Goal: Task Accomplishment & Management: Use online tool/utility

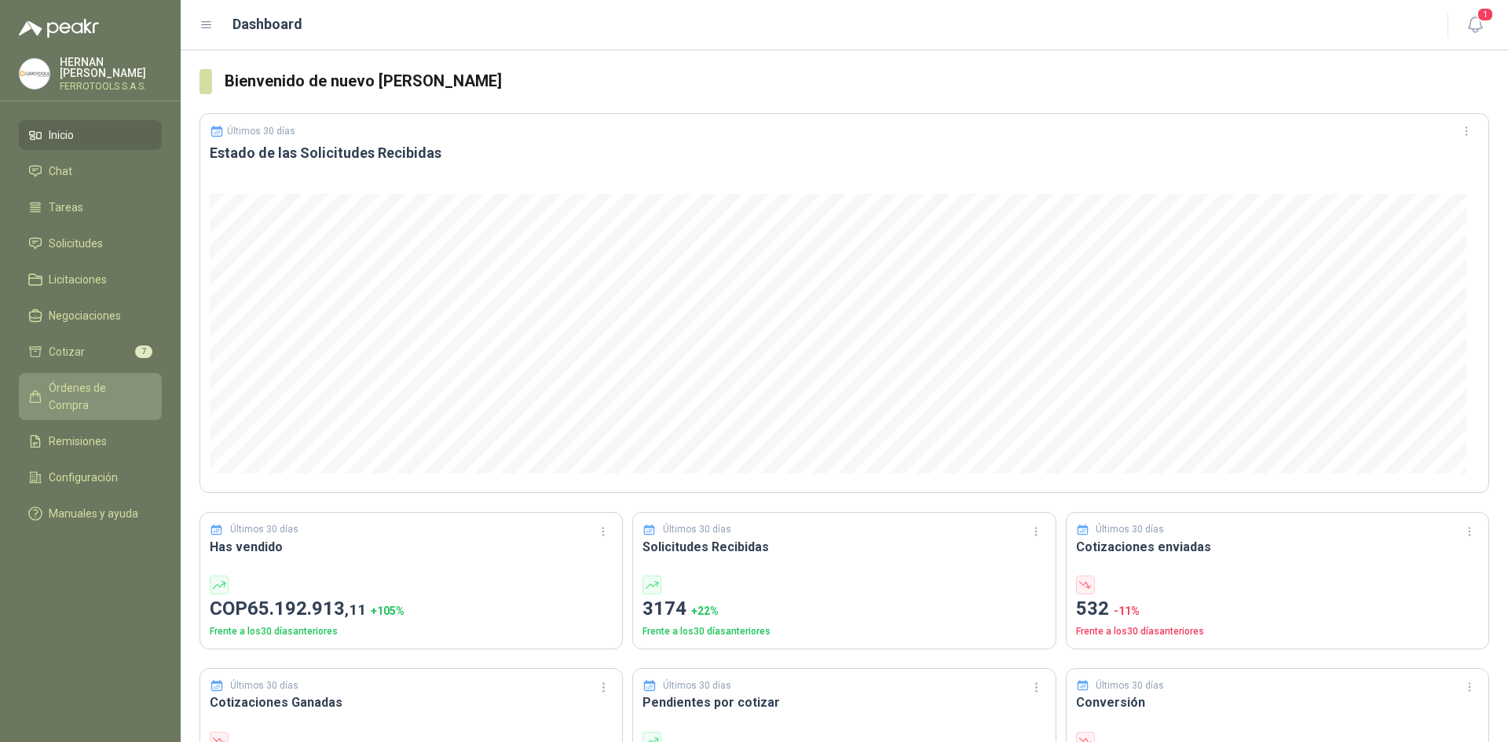
click at [100, 373] on link "Órdenes de Compra" at bounding box center [90, 396] width 143 height 47
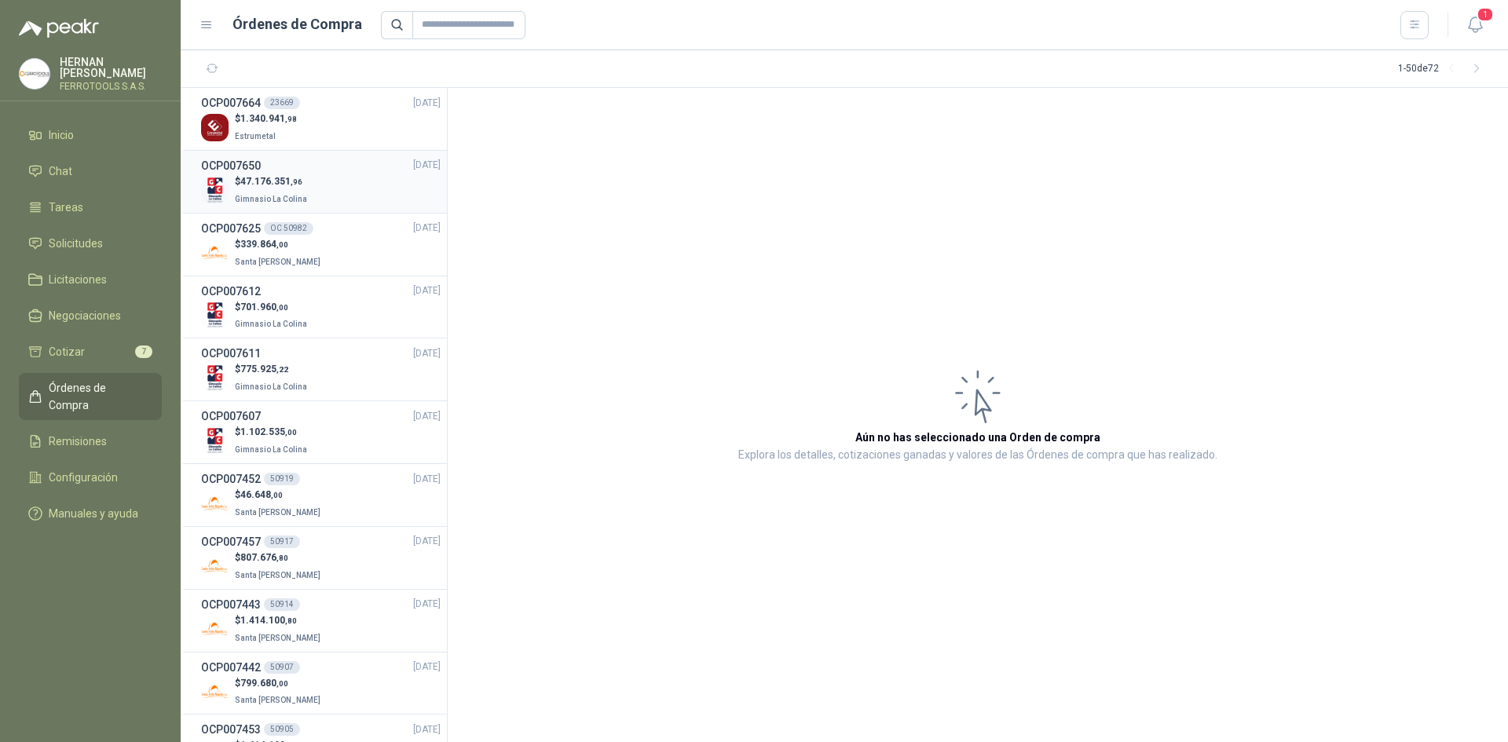
click at [359, 193] on div "$ 47.176.351 ,96 Gimnasio La Colina" at bounding box center [321, 190] width 240 height 32
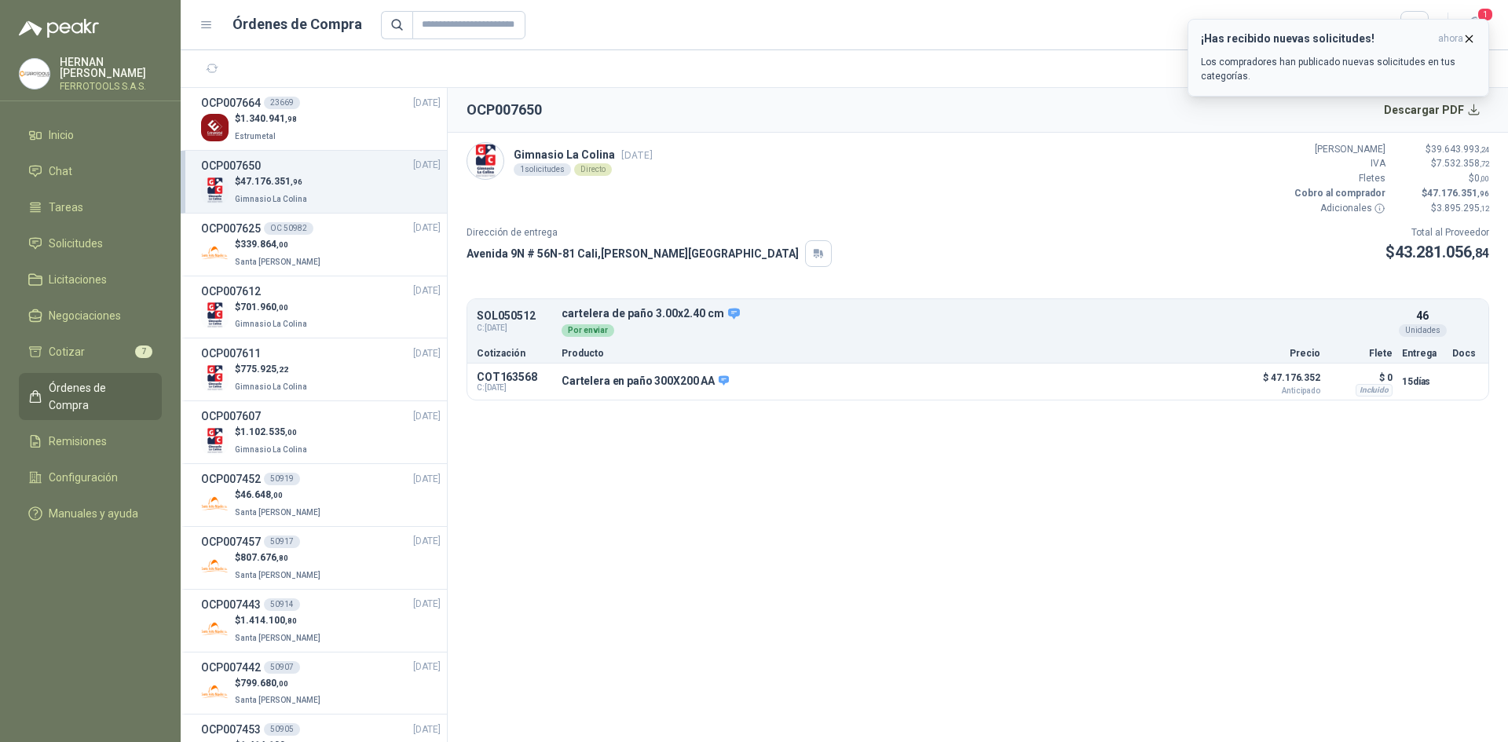
click at [1473, 42] on icon "button" at bounding box center [1469, 38] width 13 height 13
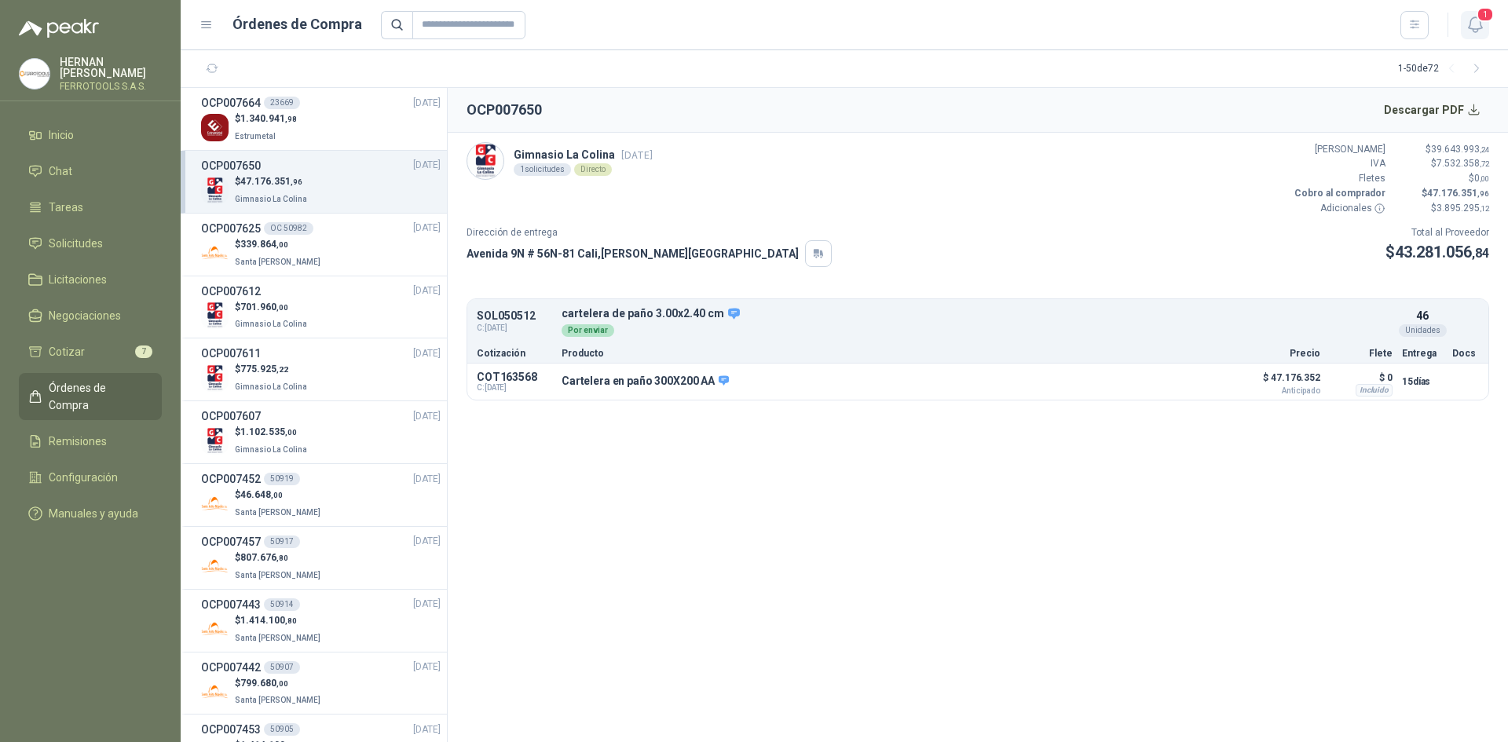
click at [1472, 25] on icon "button" at bounding box center [1476, 25] width 20 height 20
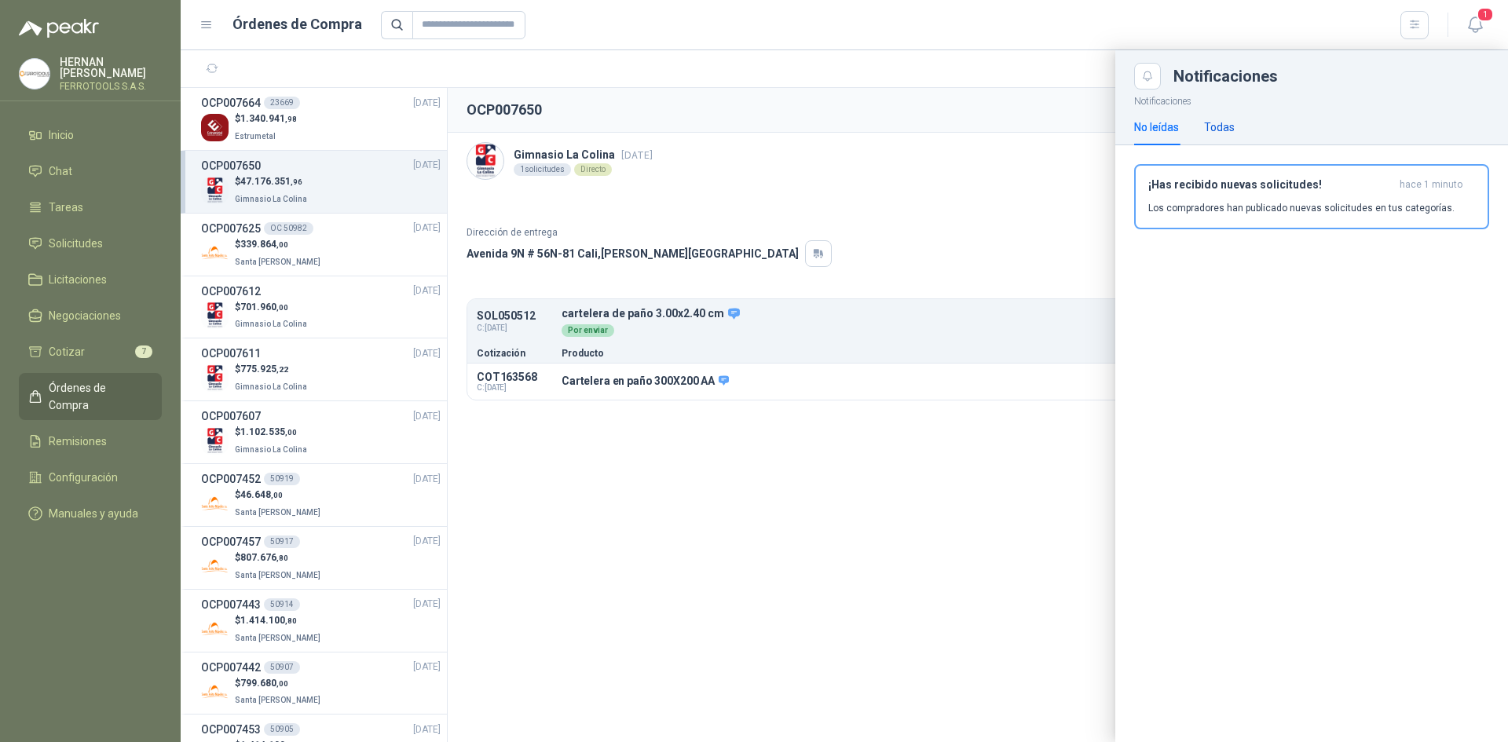
click at [1226, 123] on div "Todas" at bounding box center [1219, 127] width 31 height 17
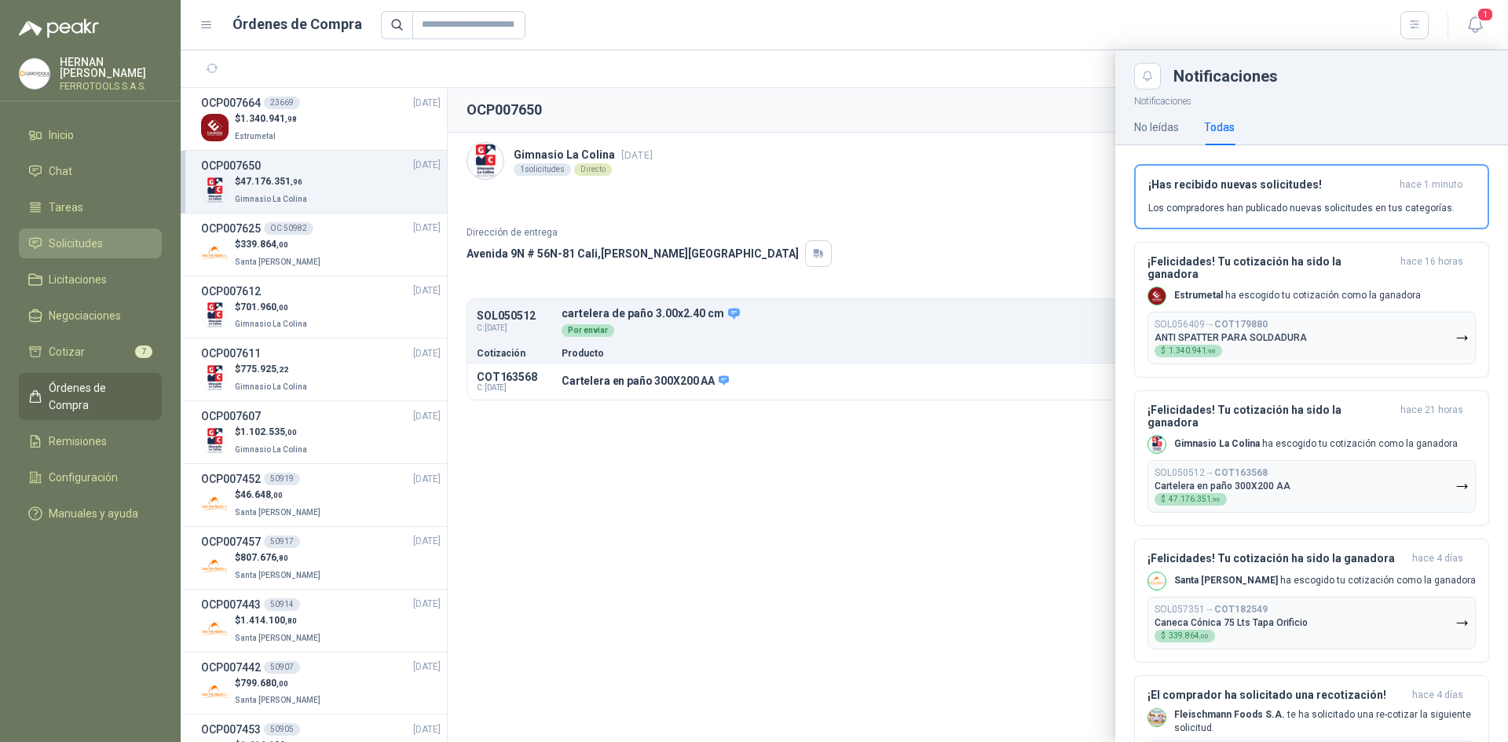
click at [119, 236] on li "Solicitudes" at bounding box center [90, 243] width 124 height 17
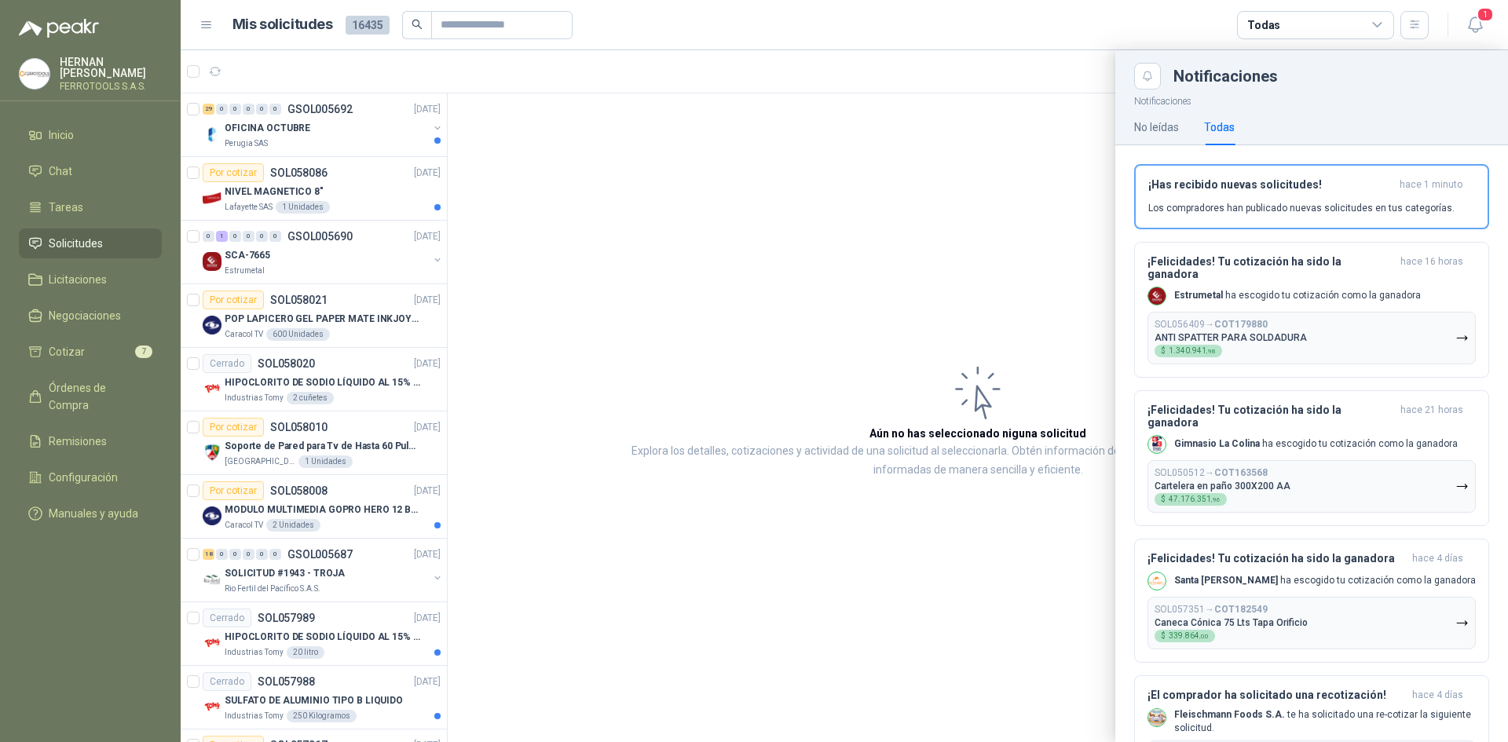
click at [345, 144] on div at bounding box center [844, 396] width 1327 height 692
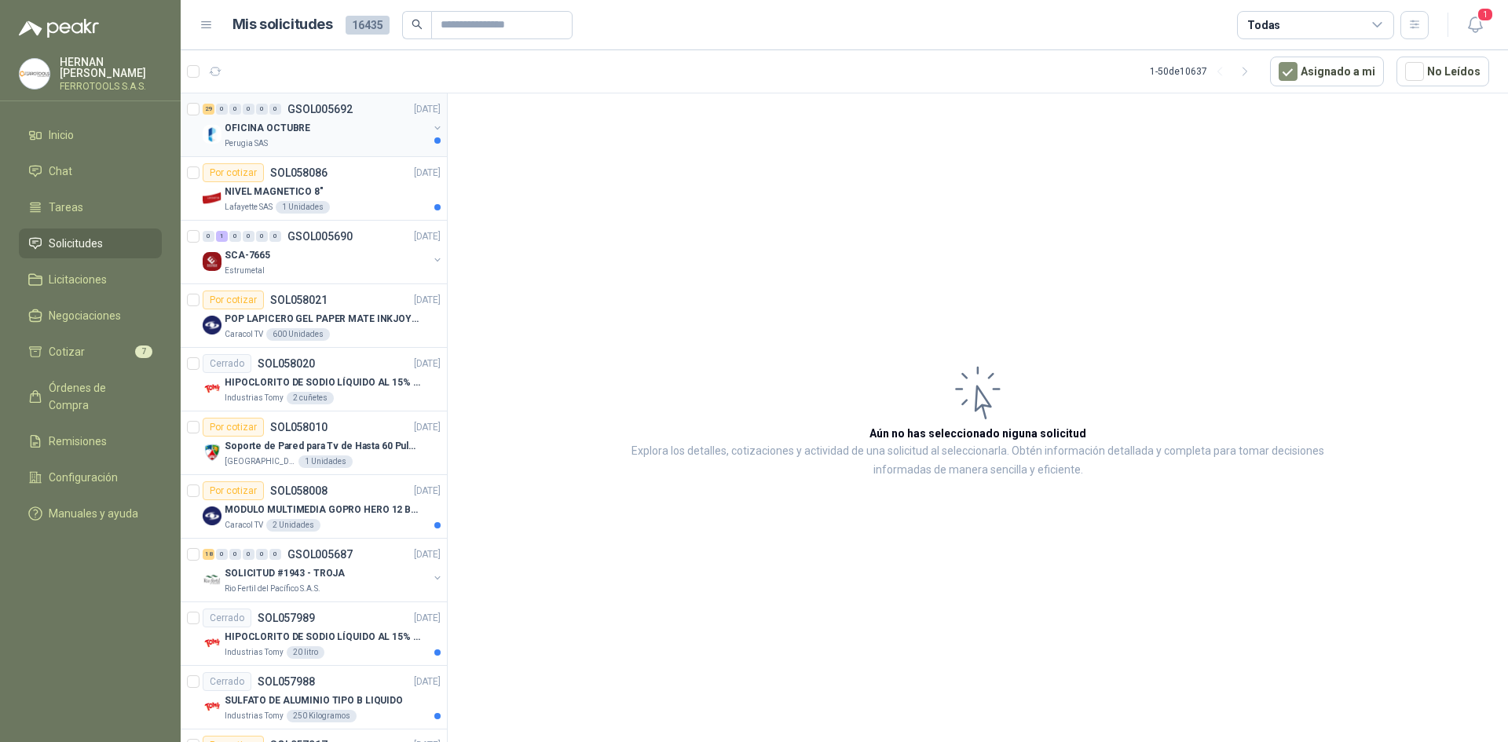
click at [341, 127] on div "OFICINA OCTUBRE" at bounding box center [326, 128] width 203 height 19
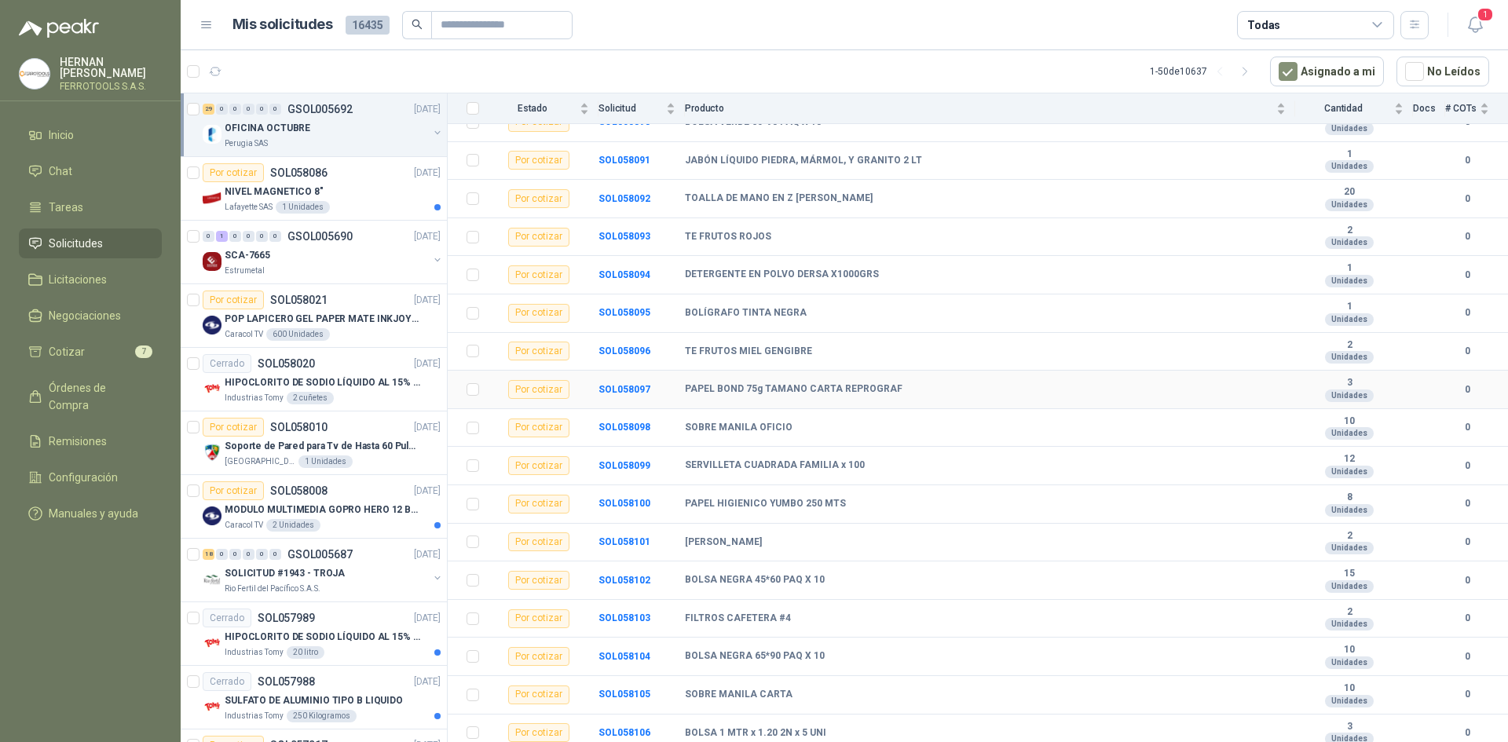
scroll to position [663, 0]
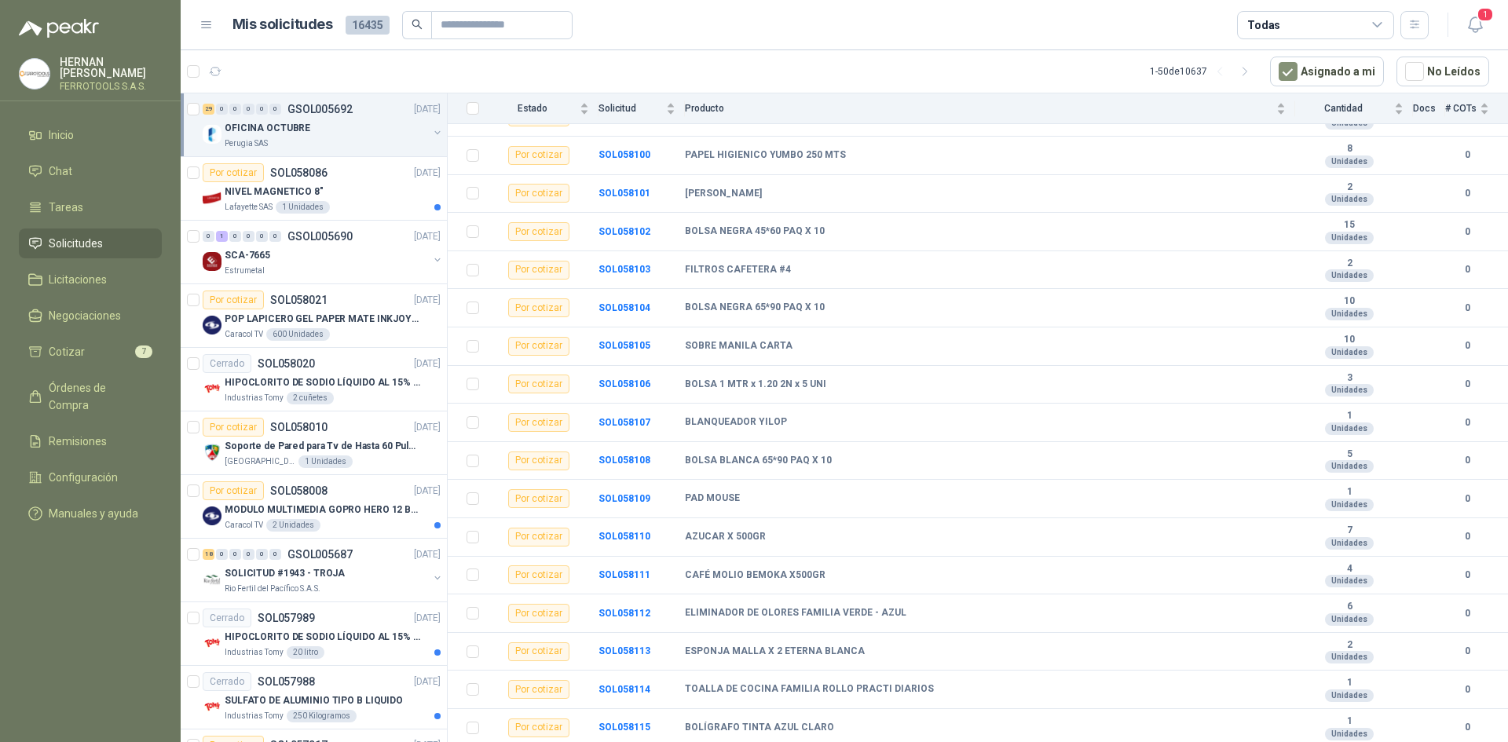
click at [195, 116] on div at bounding box center [195, 125] width 16 height 50
click at [306, 81] on article "29 29 1 - 50 de 10637 Asignado a mi No Leídos" at bounding box center [844, 71] width 1327 height 42
click at [262, 79] on button "29" at bounding box center [253, 71] width 25 height 25
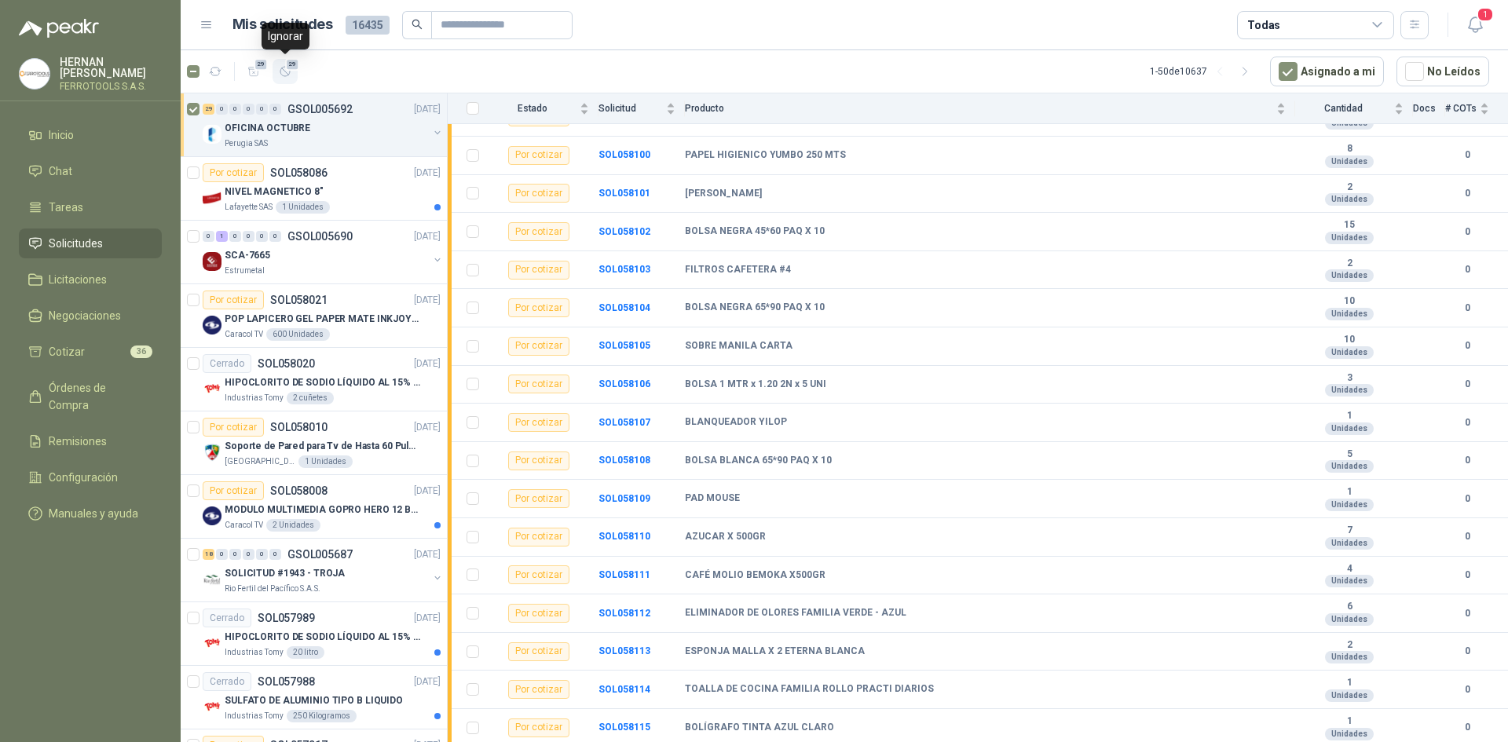
click at [294, 69] on span "29" at bounding box center [292, 64] width 15 height 13
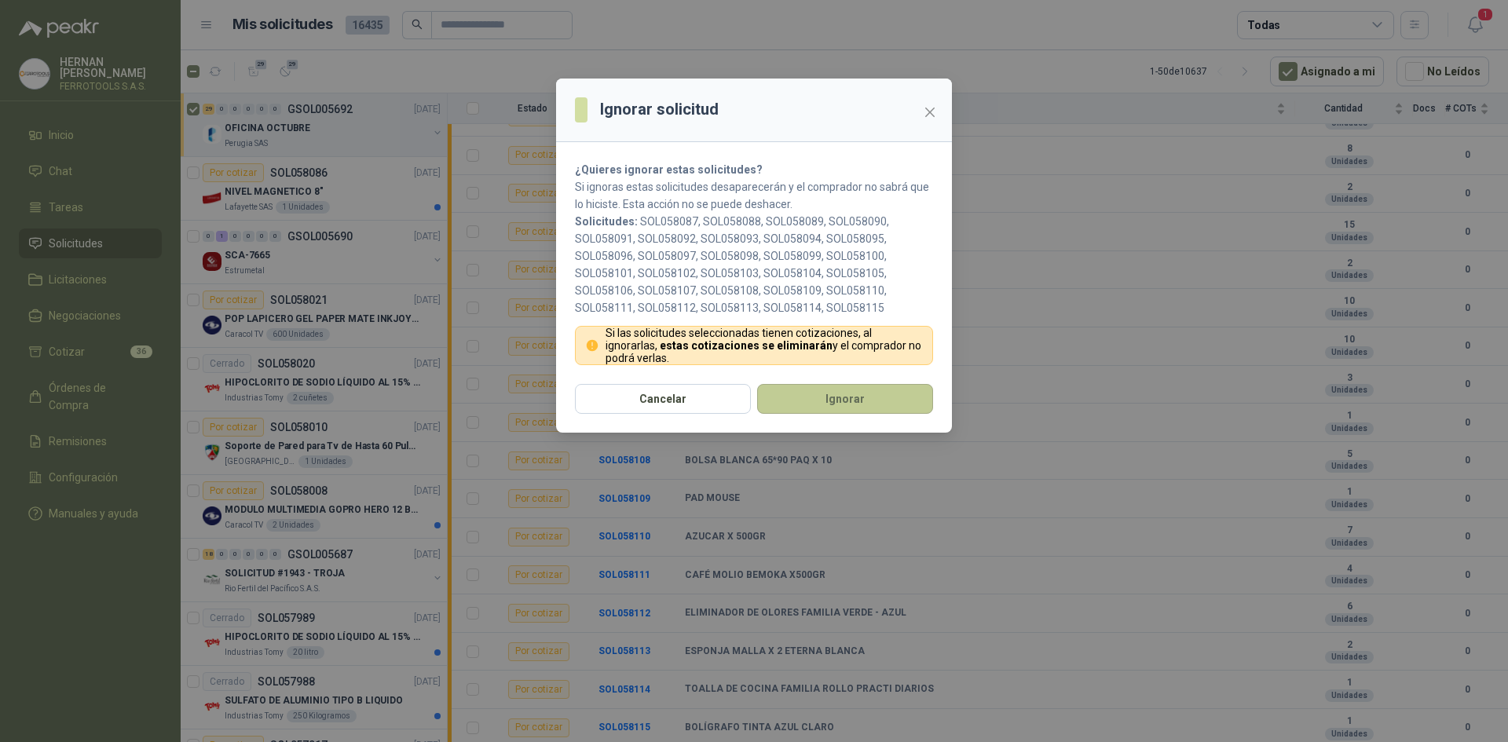
click at [841, 414] on button "Ignorar" at bounding box center [845, 399] width 176 height 30
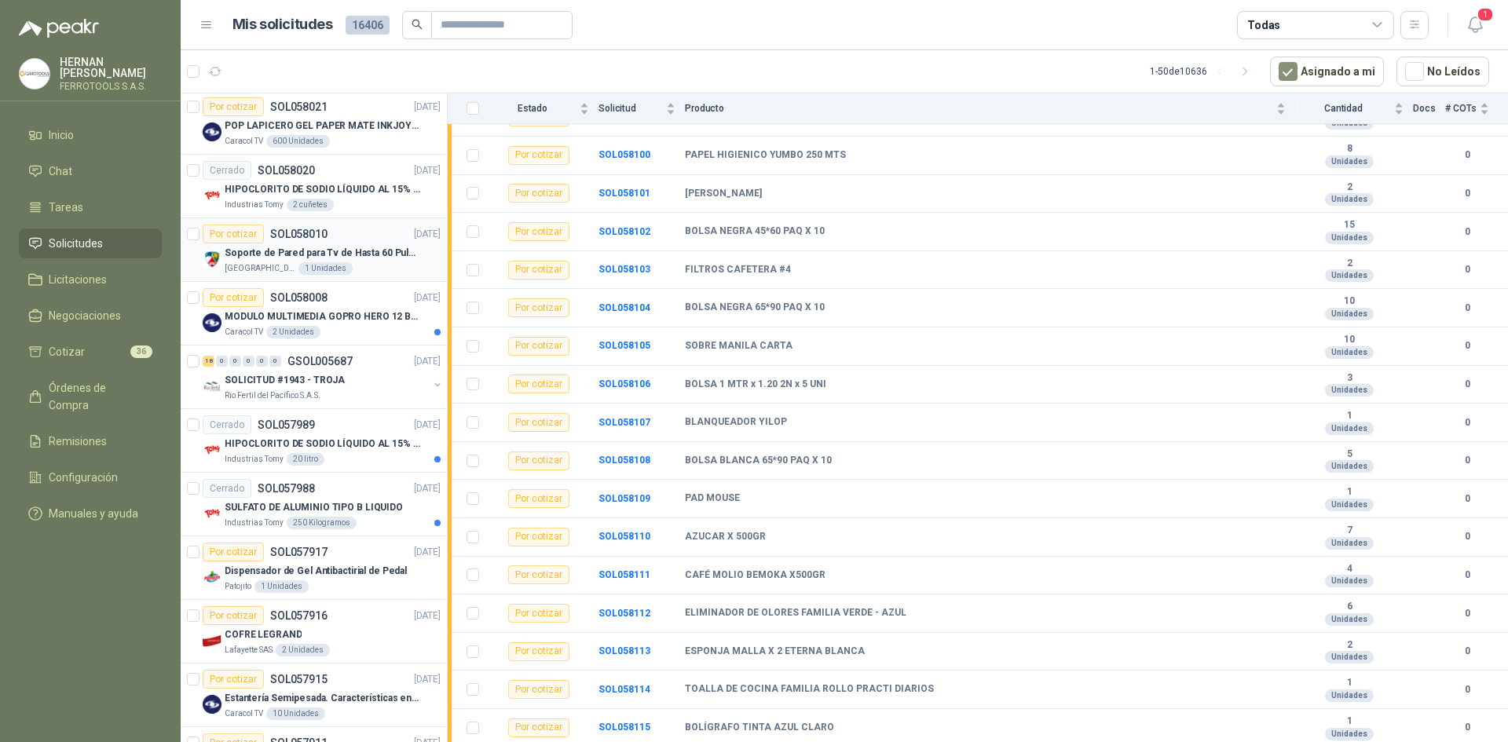
scroll to position [157, 0]
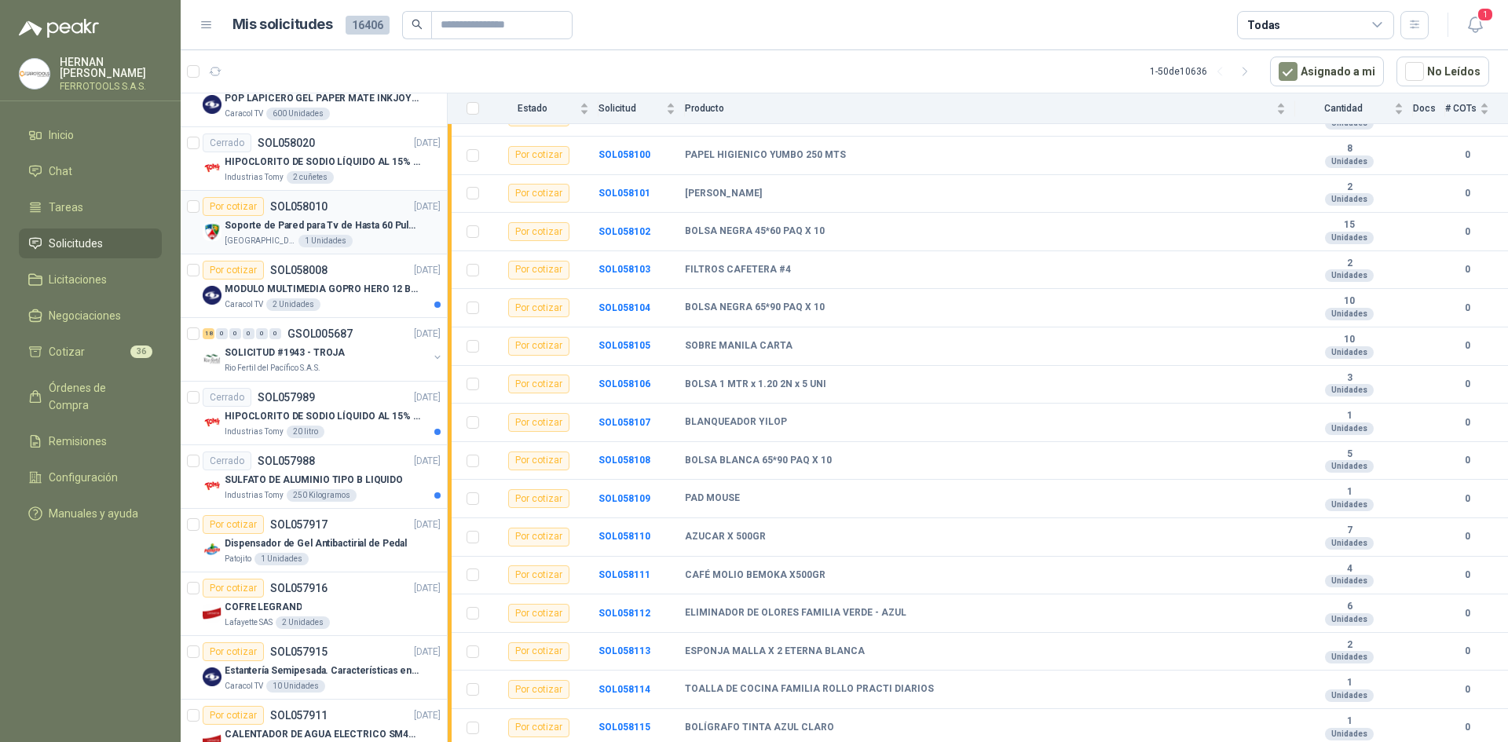
click at [381, 241] on div "[GEOGRAPHIC_DATA][PERSON_NAME]" at bounding box center [333, 241] width 216 height 13
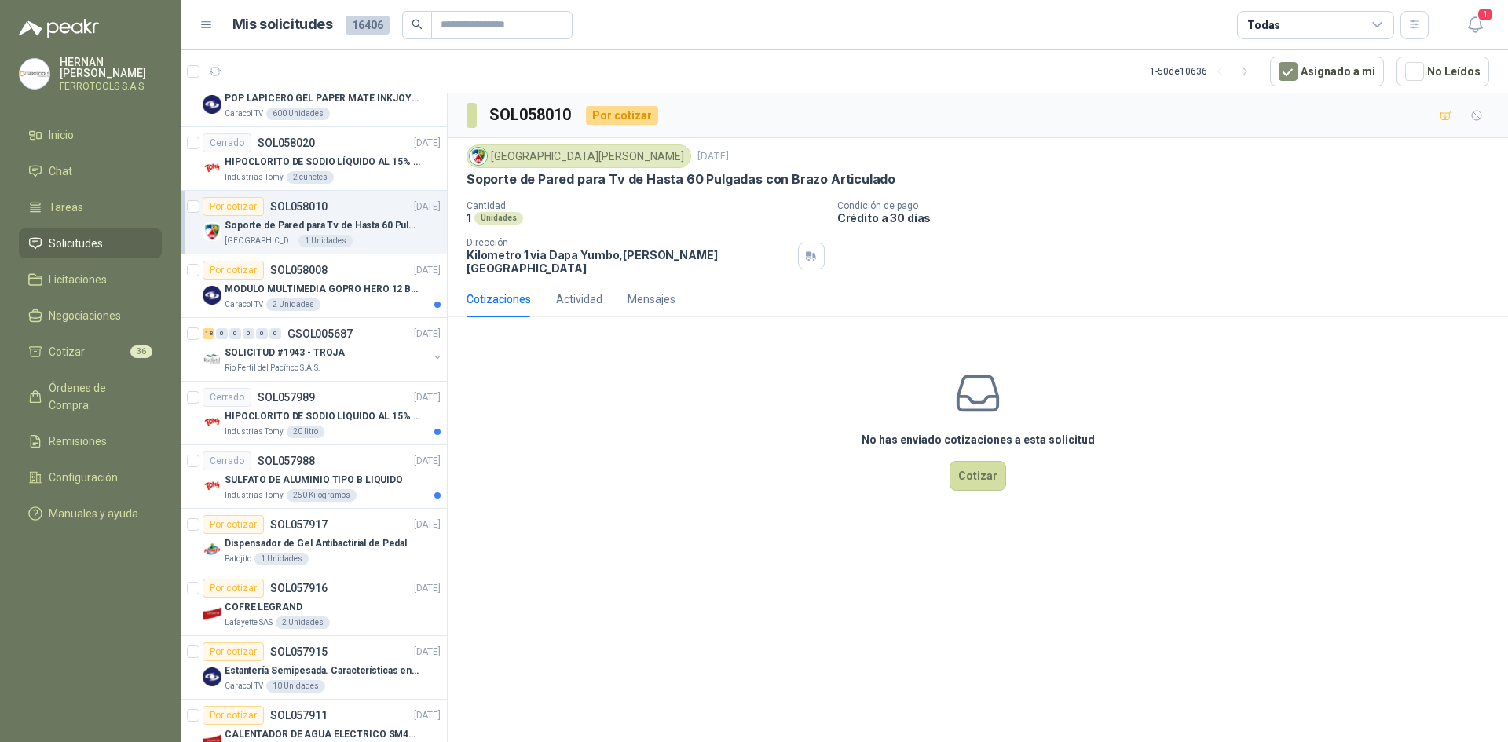
click at [539, 115] on h3 "SOL058010" at bounding box center [531, 115] width 84 height 24
click at [121, 168] on li "Chat" at bounding box center [90, 171] width 124 height 17
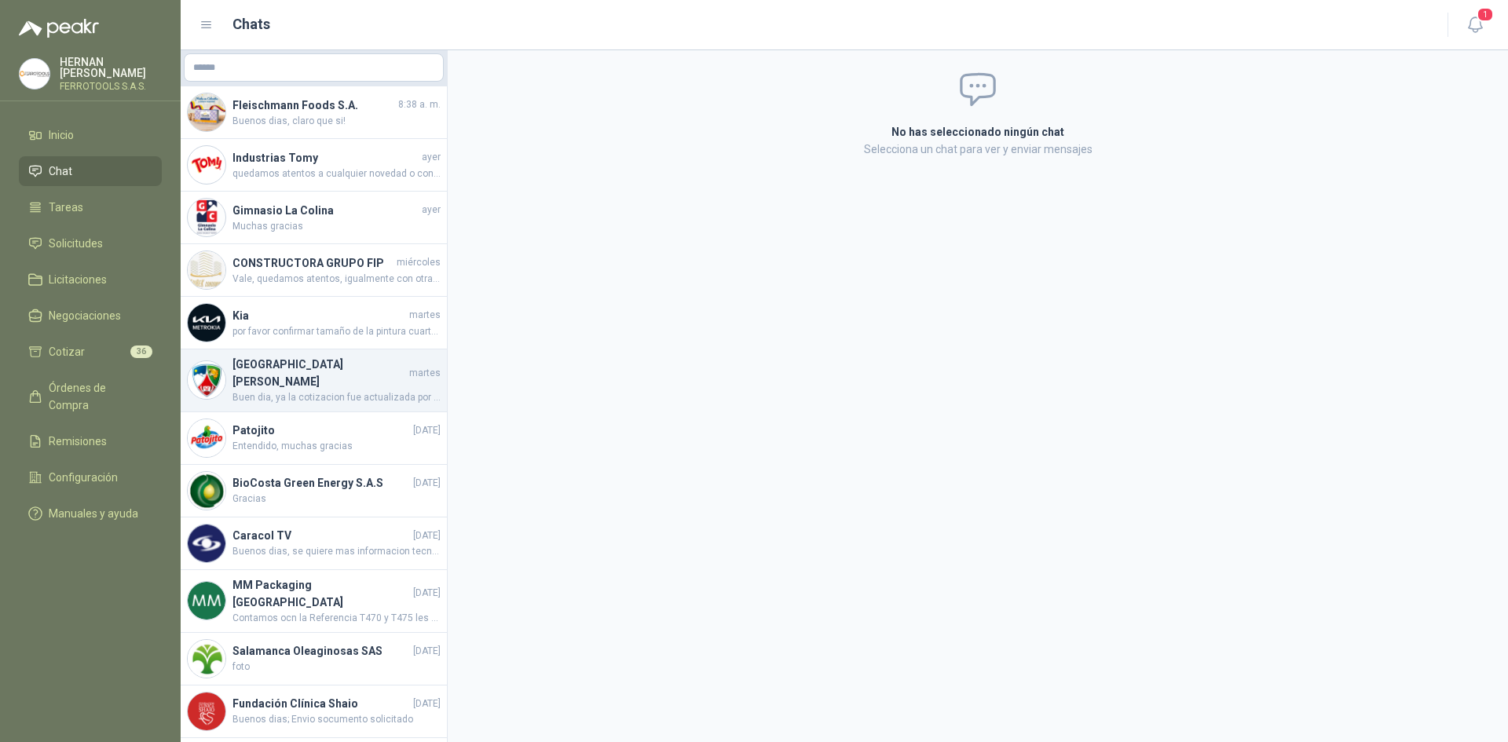
click at [354, 390] on span "Buen dia, ya la cotizacion fue actualizada por el TV de 60 Pulgadas con la refe…" at bounding box center [337, 397] width 208 height 15
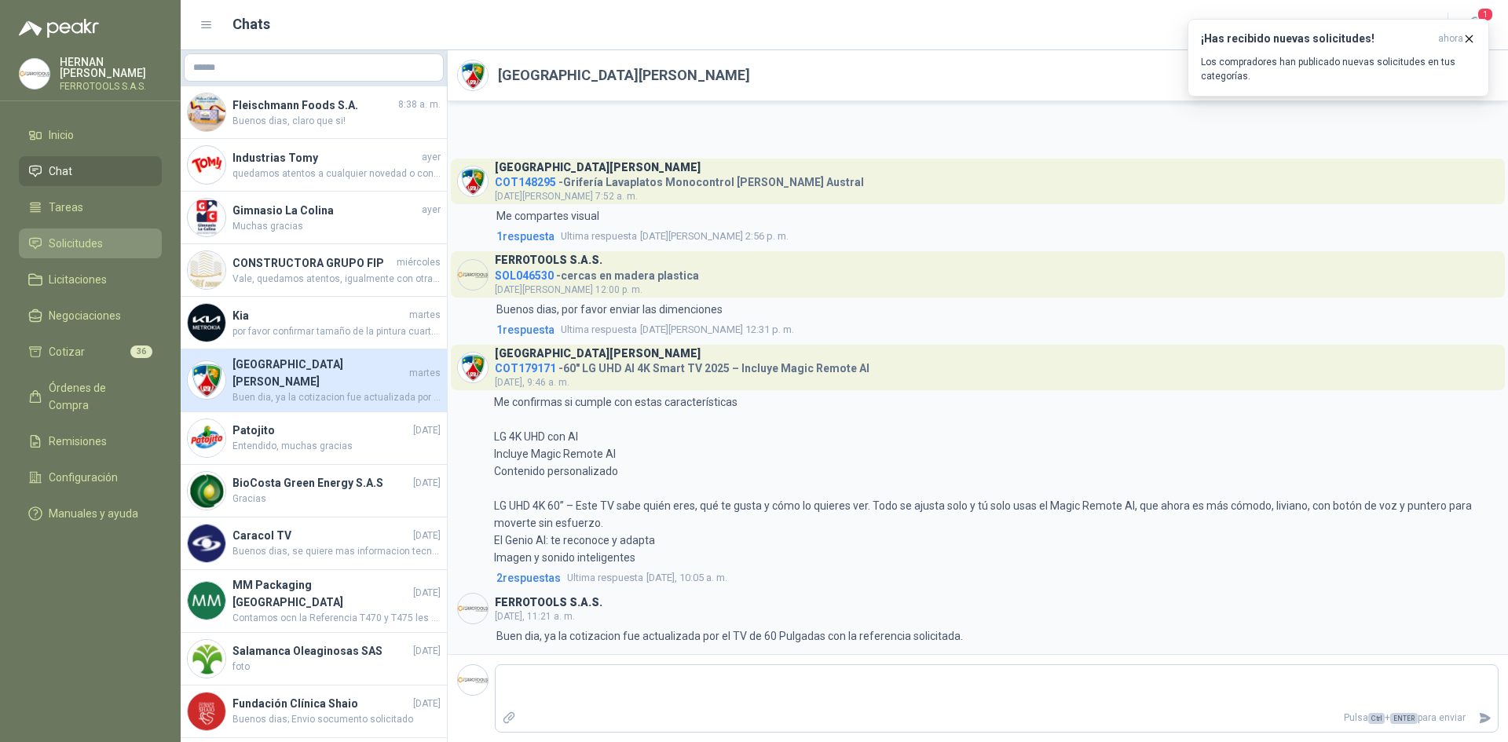
click at [106, 237] on li "Solicitudes" at bounding box center [90, 243] width 124 height 17
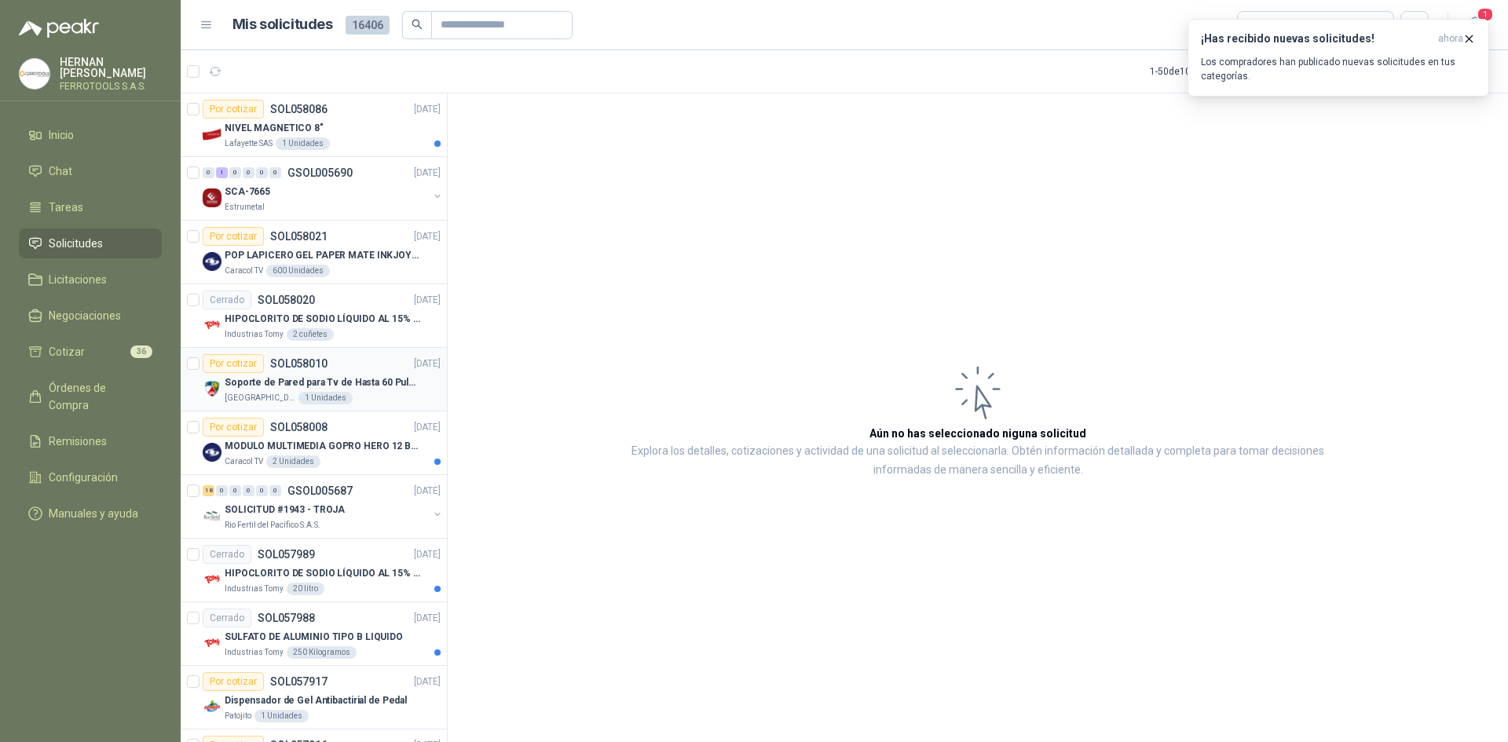
click at [335, 377] on p "Soporte de Pared para Tv de Hasta 60 Pulgadas con Brazo Articulado" at bounding box center [323, 382] width 196 height 15
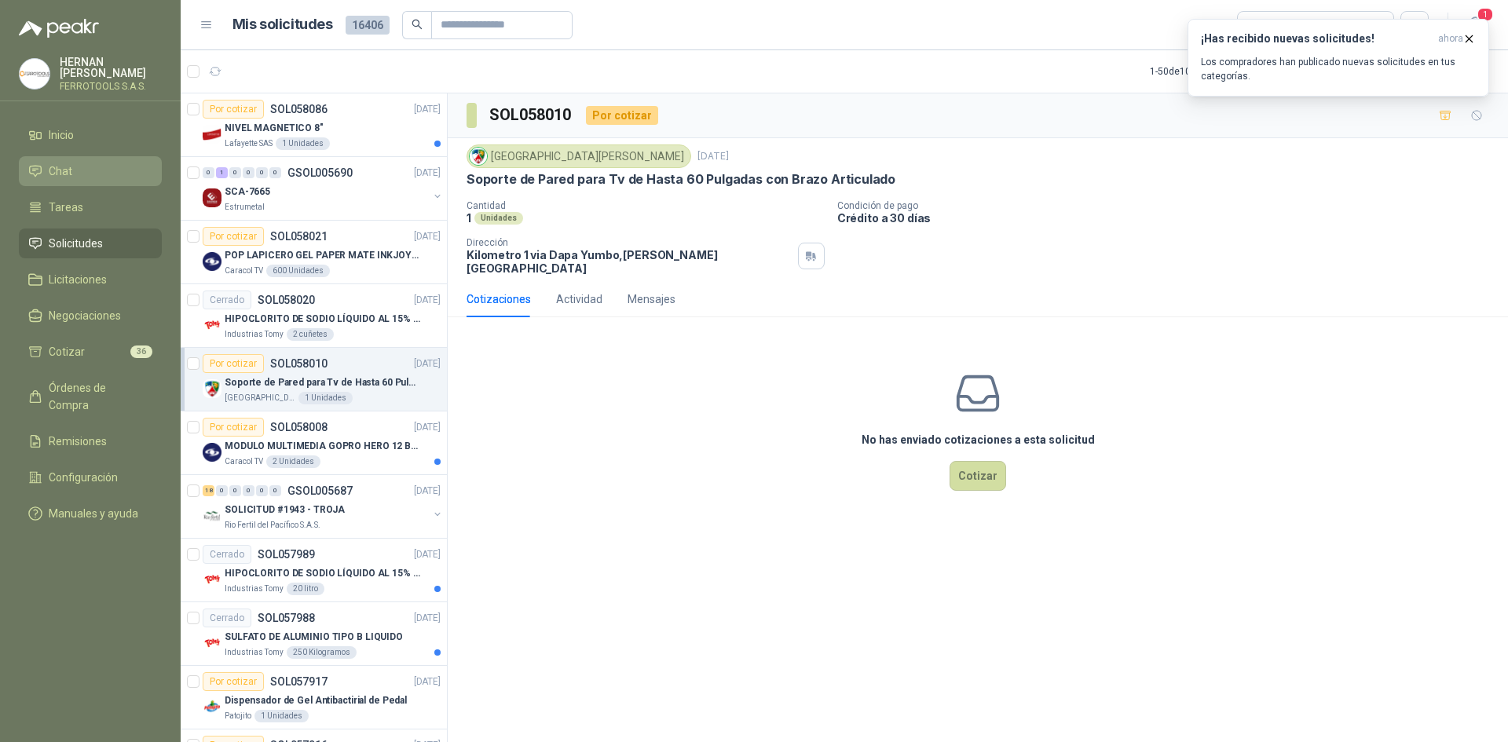
click at [114, 170] on li "Chat" at bounding box center [90, 171] width 124 height 17
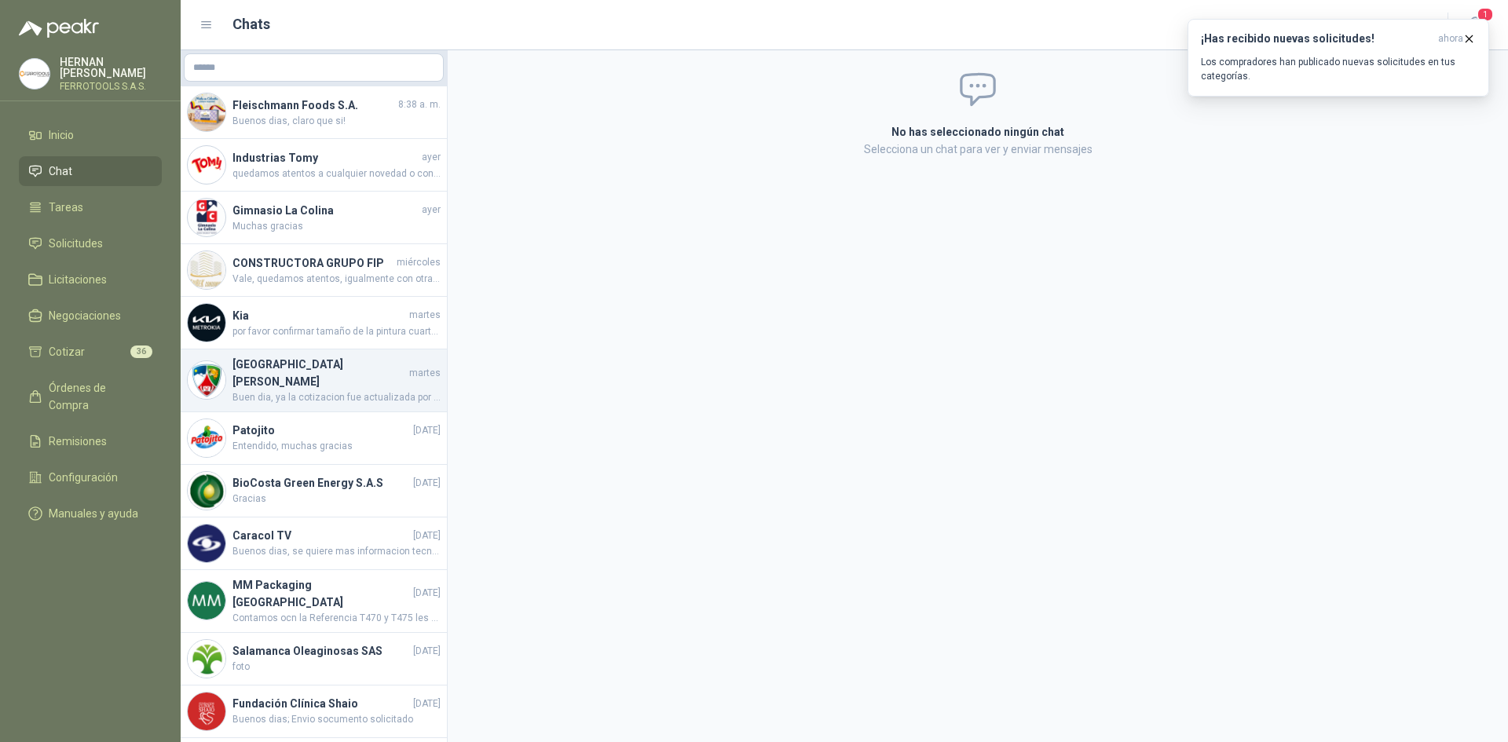
click at [291, 390] on span "Buen dia, ya la cotizacion fue actualizada por el TV de 60 Pulgadas con la refe…" at bounding box center [337, 397] width 208 height 15
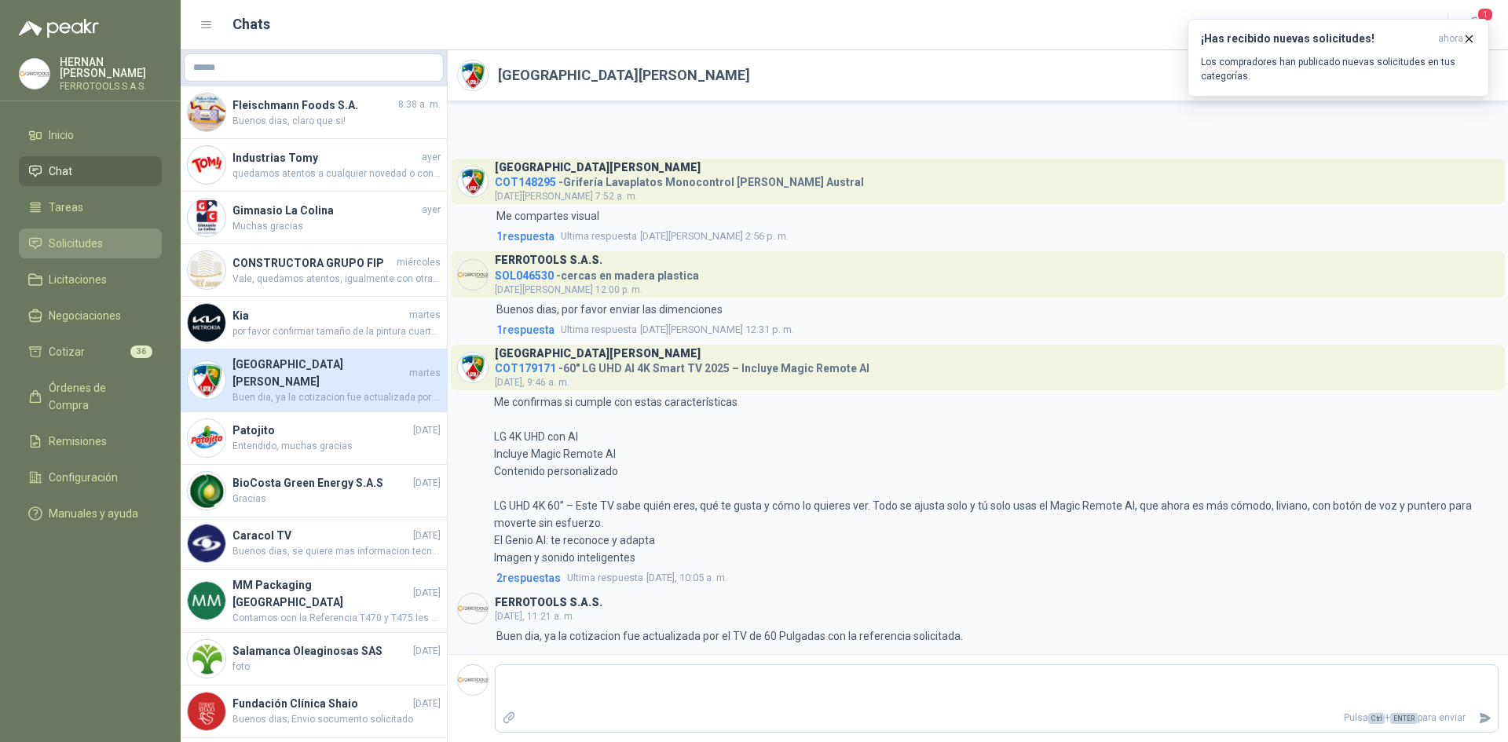
click at [90, 241] on span "Solicitudes" at bounding box center [76, 243] width 54 height 17
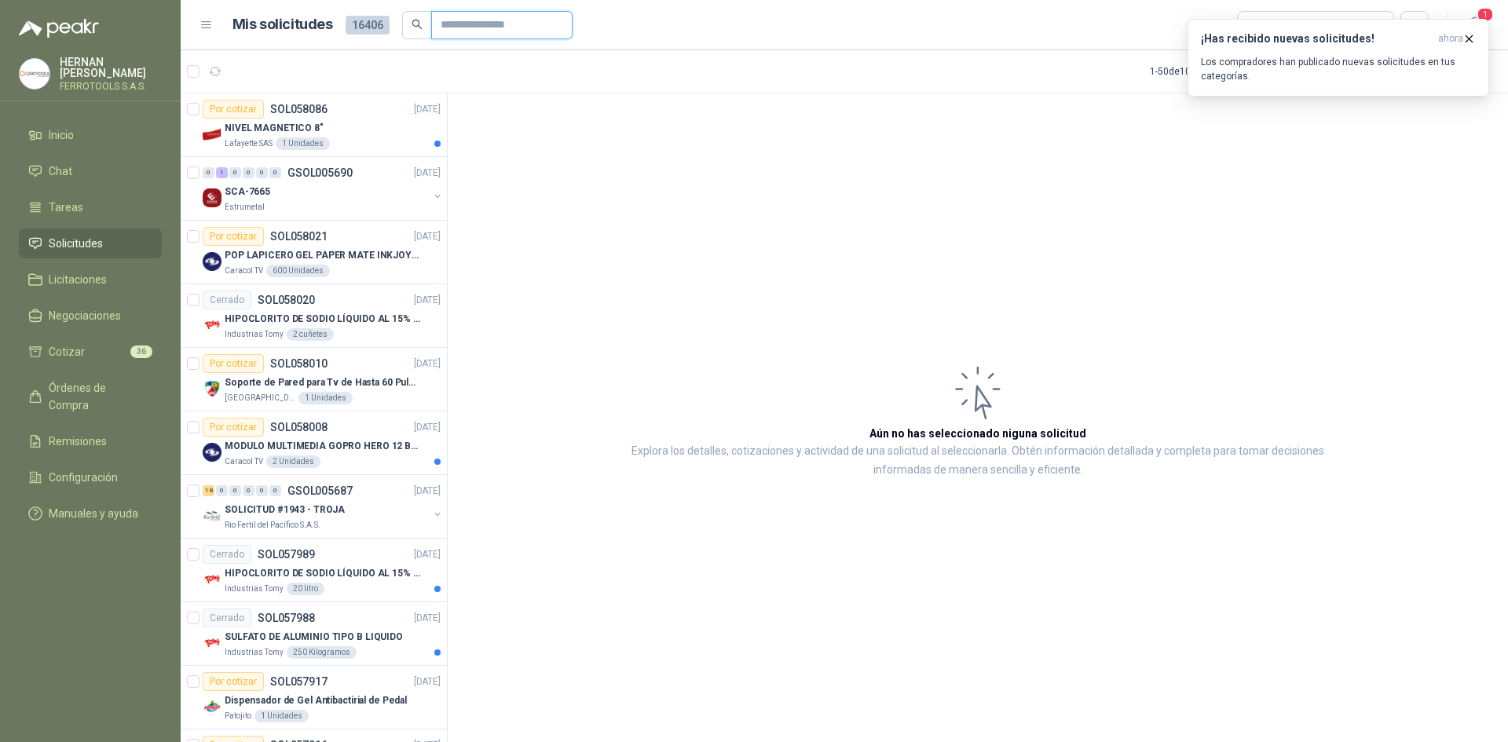
click at [461, 20] on input "text" at bounding box center [496, 25] width 110 height 27
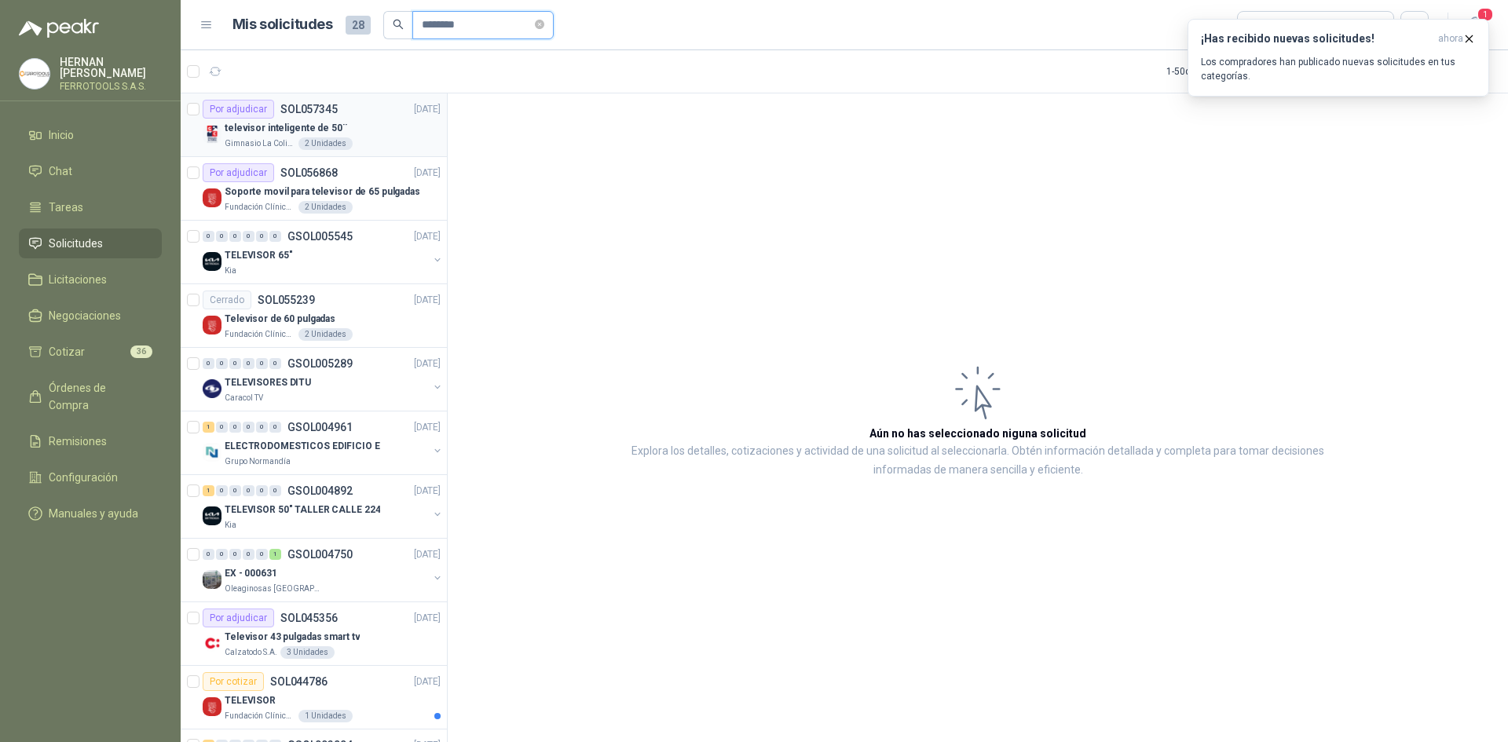
type input "********"
click at [369, 130] on div "televisor inteligente de 50¨" at bounding box center [333, 128] width 216 height 19
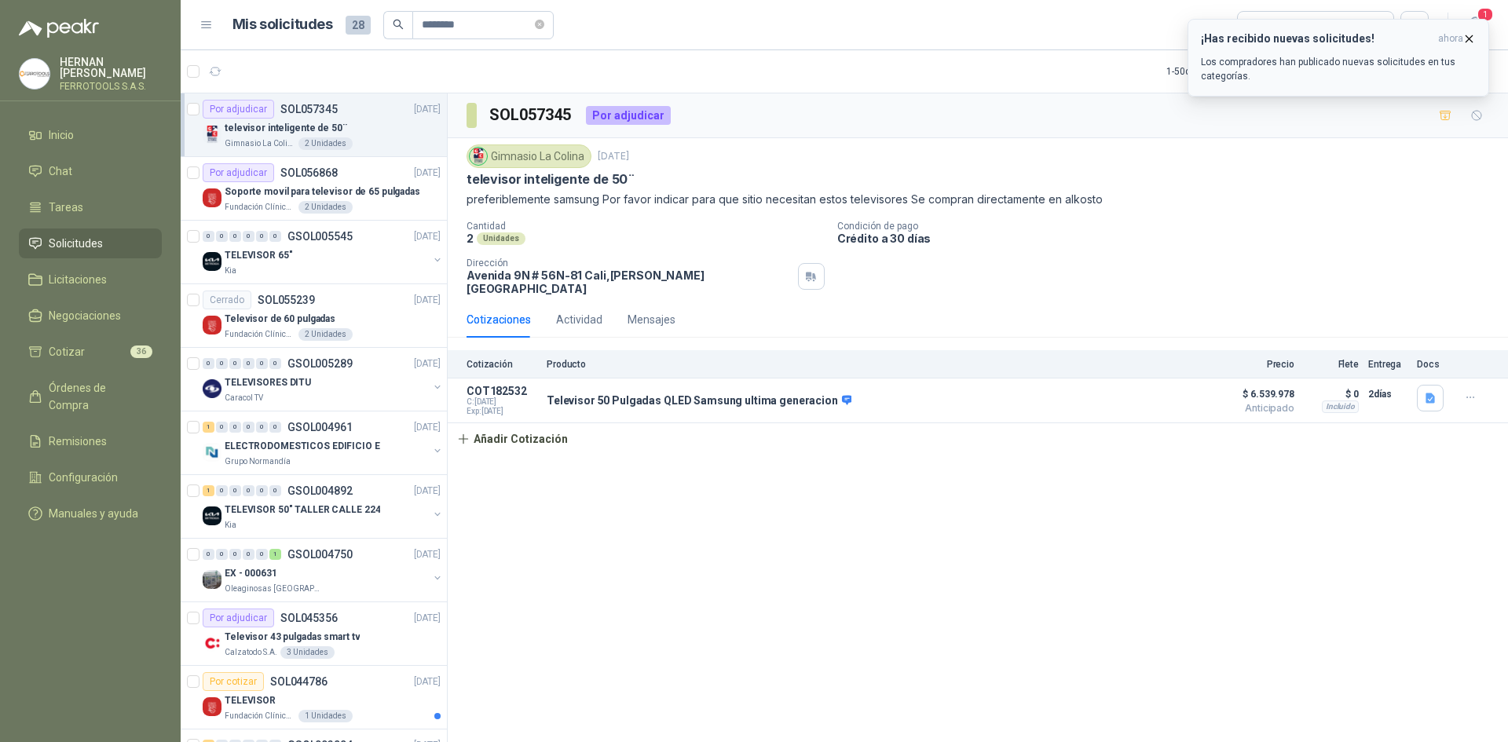
click at [1467, 35] on icon "button" at bounding box center [1470, 38] width 6 height 6
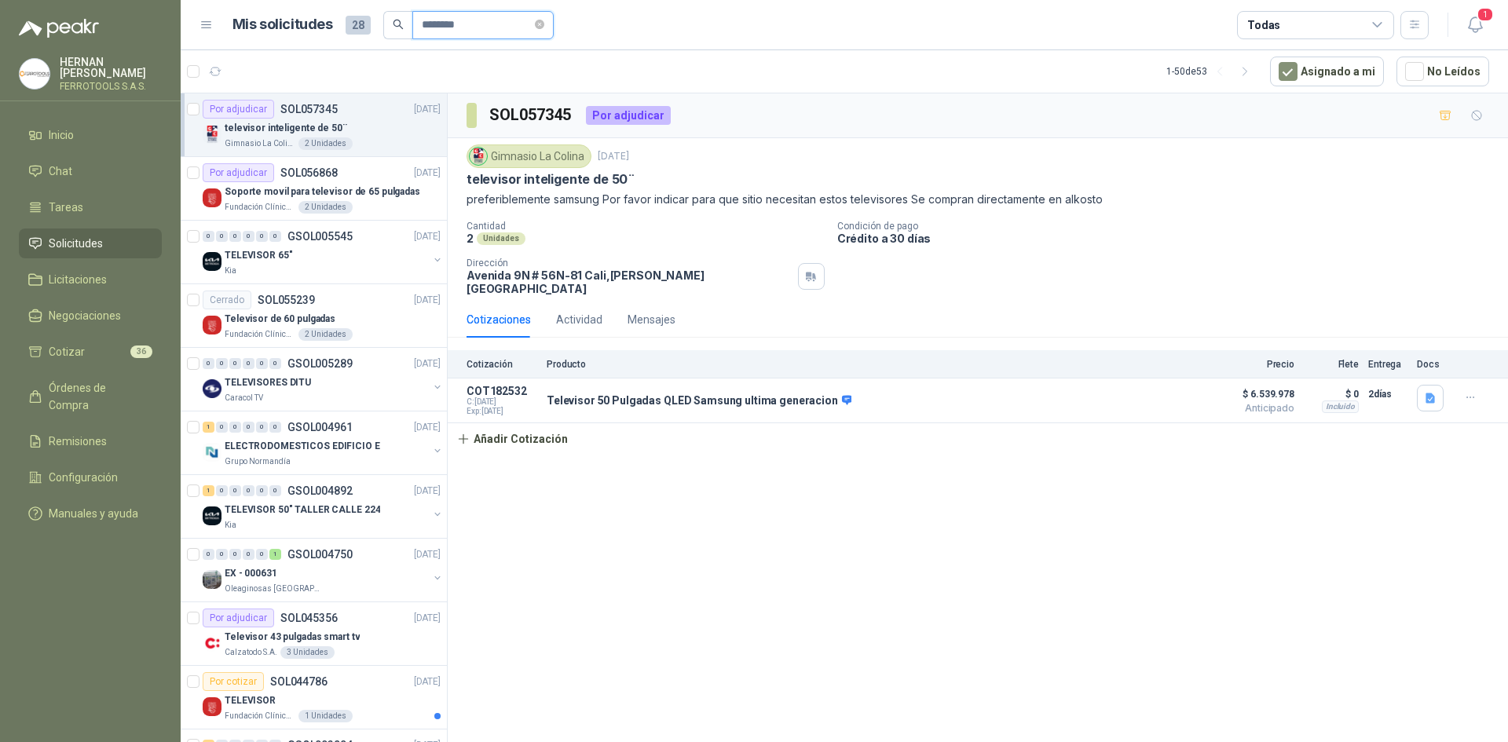
drag, startPoint x: 519, startPoint y: 21, endPoint x: 391, endPoint y: 13, distance: 128.3
click at [391, 13] on span "********" at bounding box center [468, 25] width 170 height 28
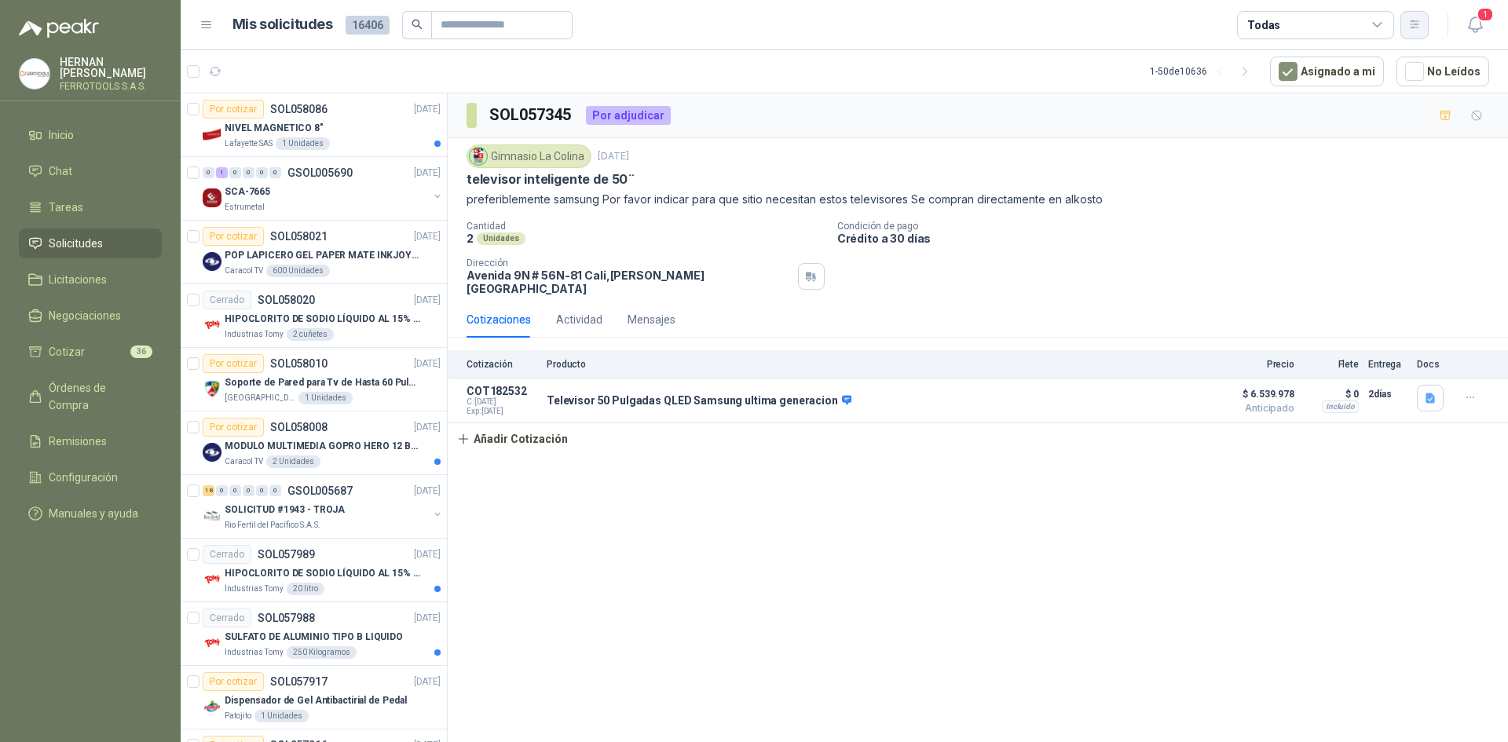
click at [1411, 24] on icon "button" at bounding box center [1414, 24] width 13 height 13
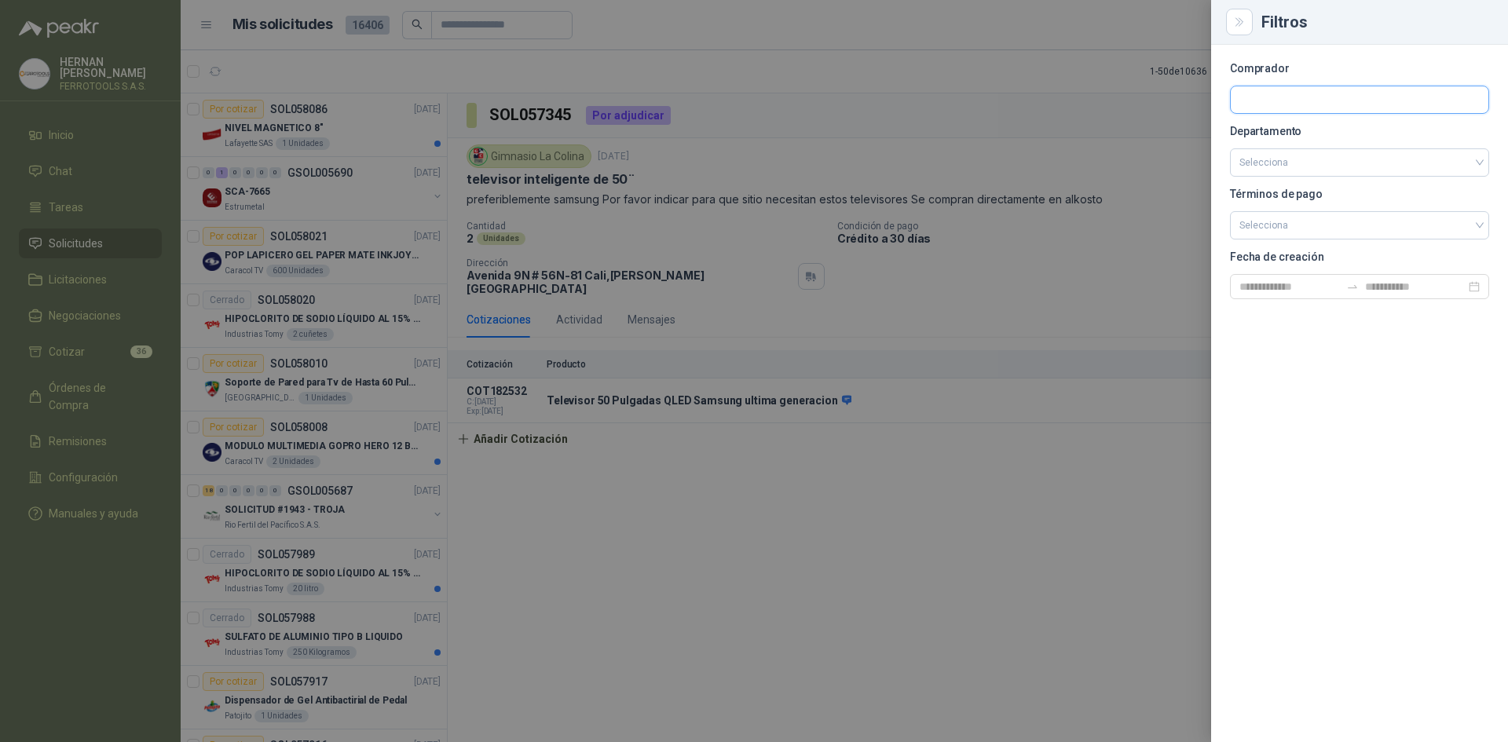
click at [1364, 95] on input "text" at bounding box center [1360, 99] width 258 height 27
type input "********"
click at [1346, 130] on p "Gimnasio La Colina" at bounding box center [1308, 133] width 82 height 9
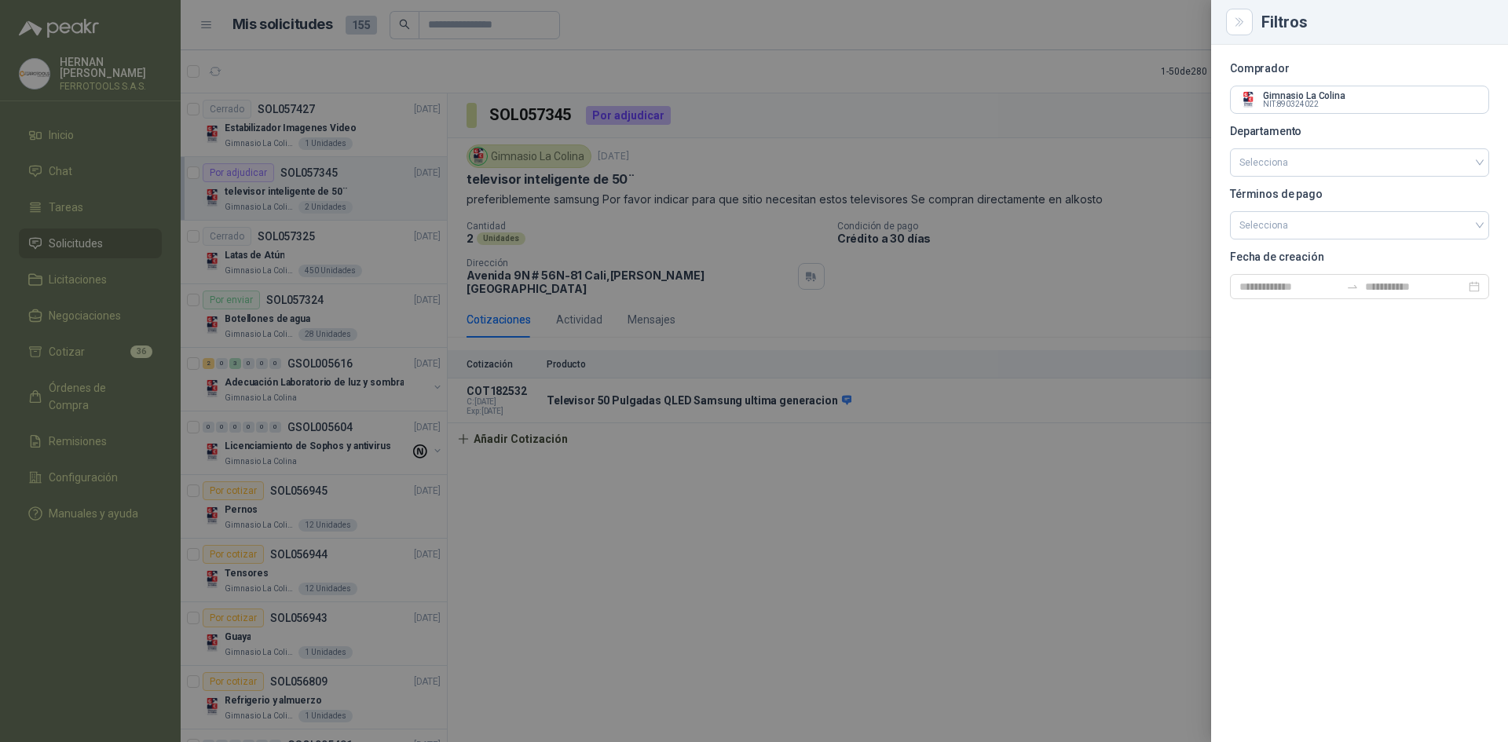
click at [635, 63] on div at bounding box center [754, 371] width 1508 height 742
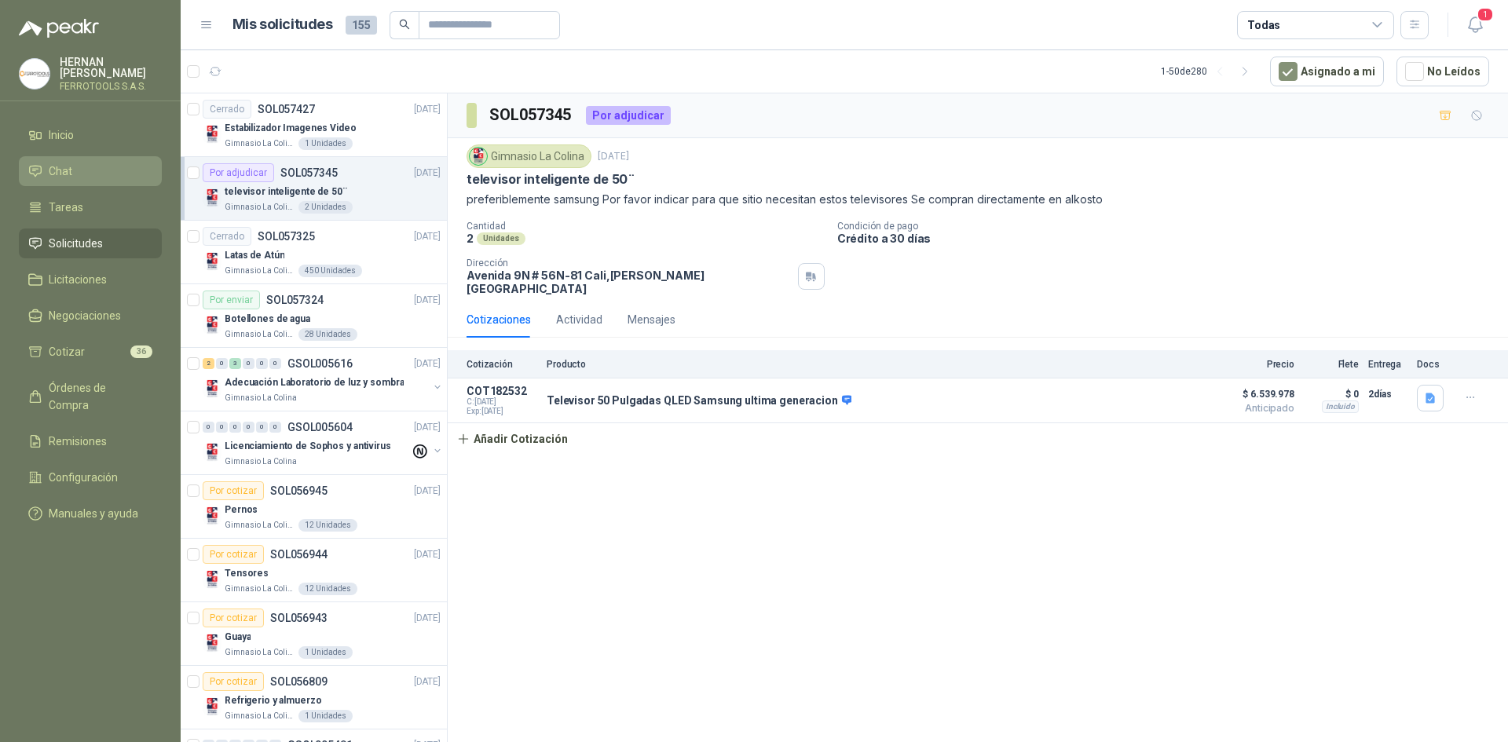
click at [112, 167] on li "Chat" at bounding box center [90, 171] width 124 height 17
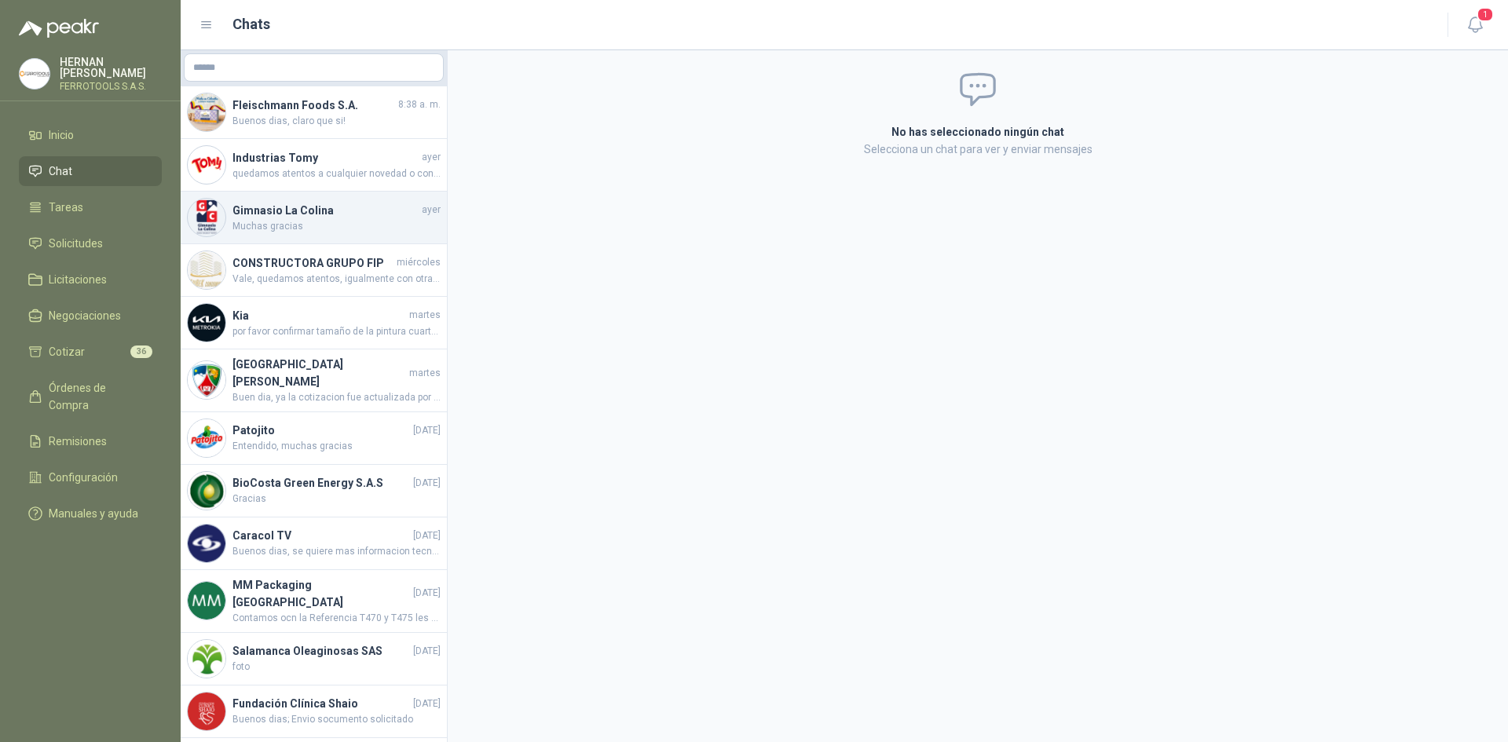
click at [278, 207] on h4 "Gimnasio La Colina" at bounding box center [326, 210] width 186 height 17
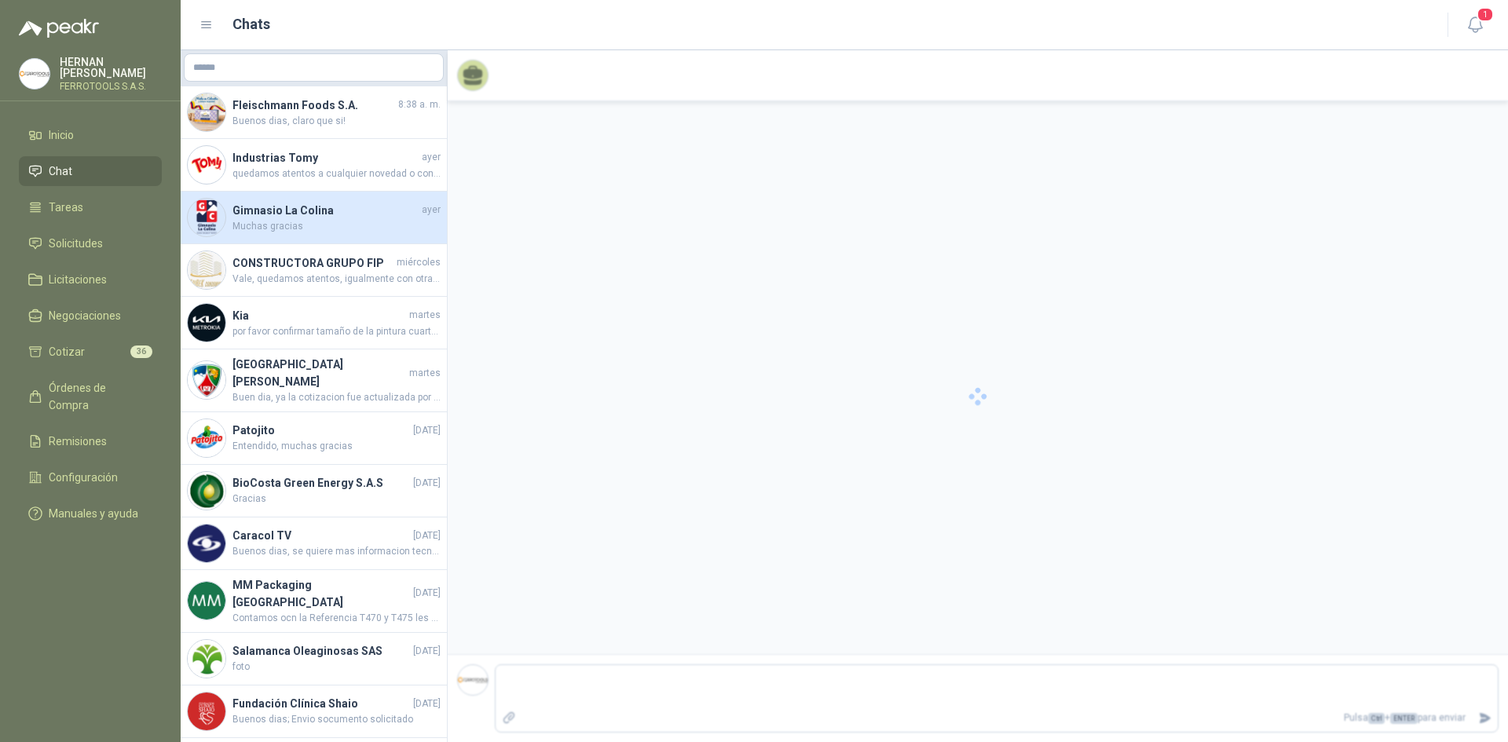
scroll to position [406, 0]
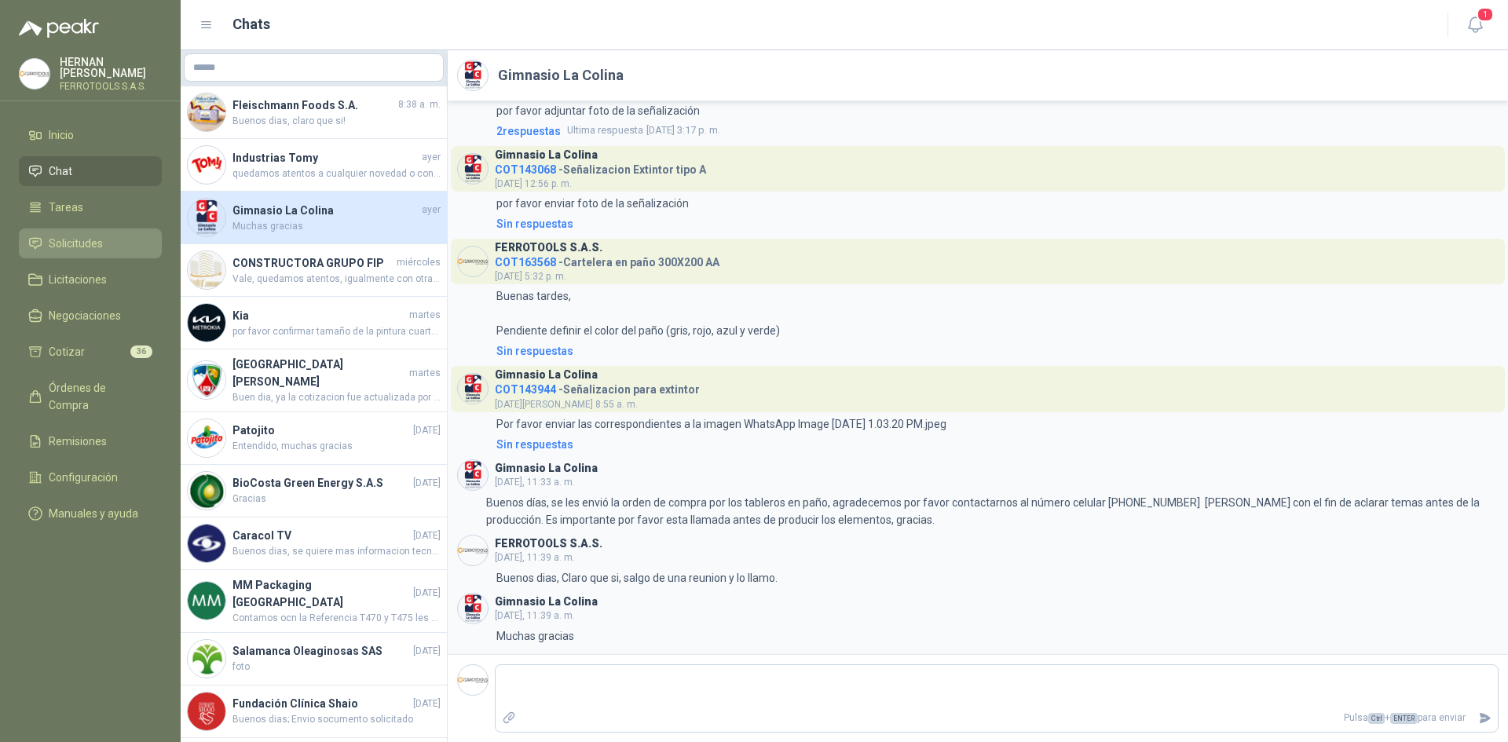
click at [124, 248] on li "Solicitudes" at bounding box center [90, 243] width 124 height 17
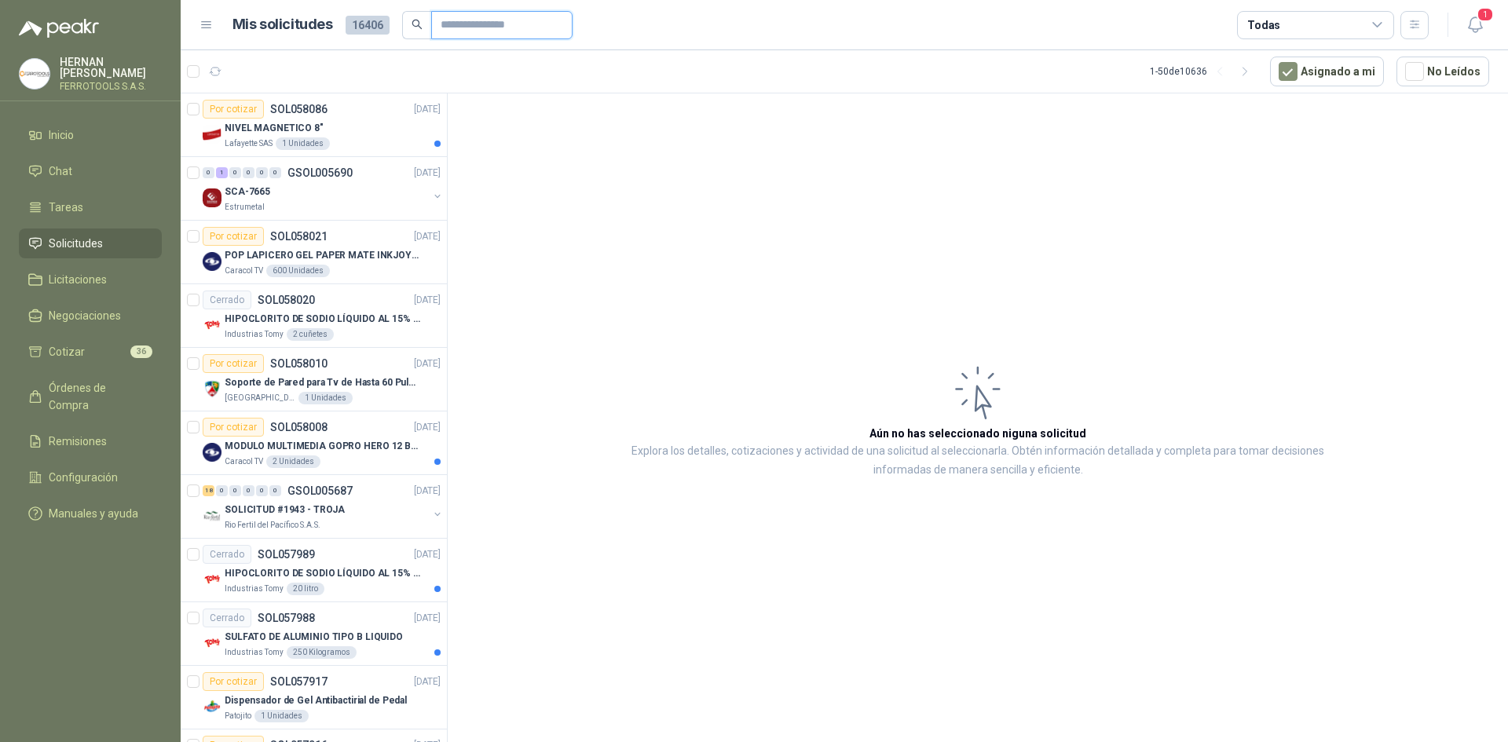
click at [486, 17] on input "text" at bounding box center [496, 25] width 110 height 27
click at [1426, 31] on button "button" at bounding box center [1415, 25] width 28 height 28
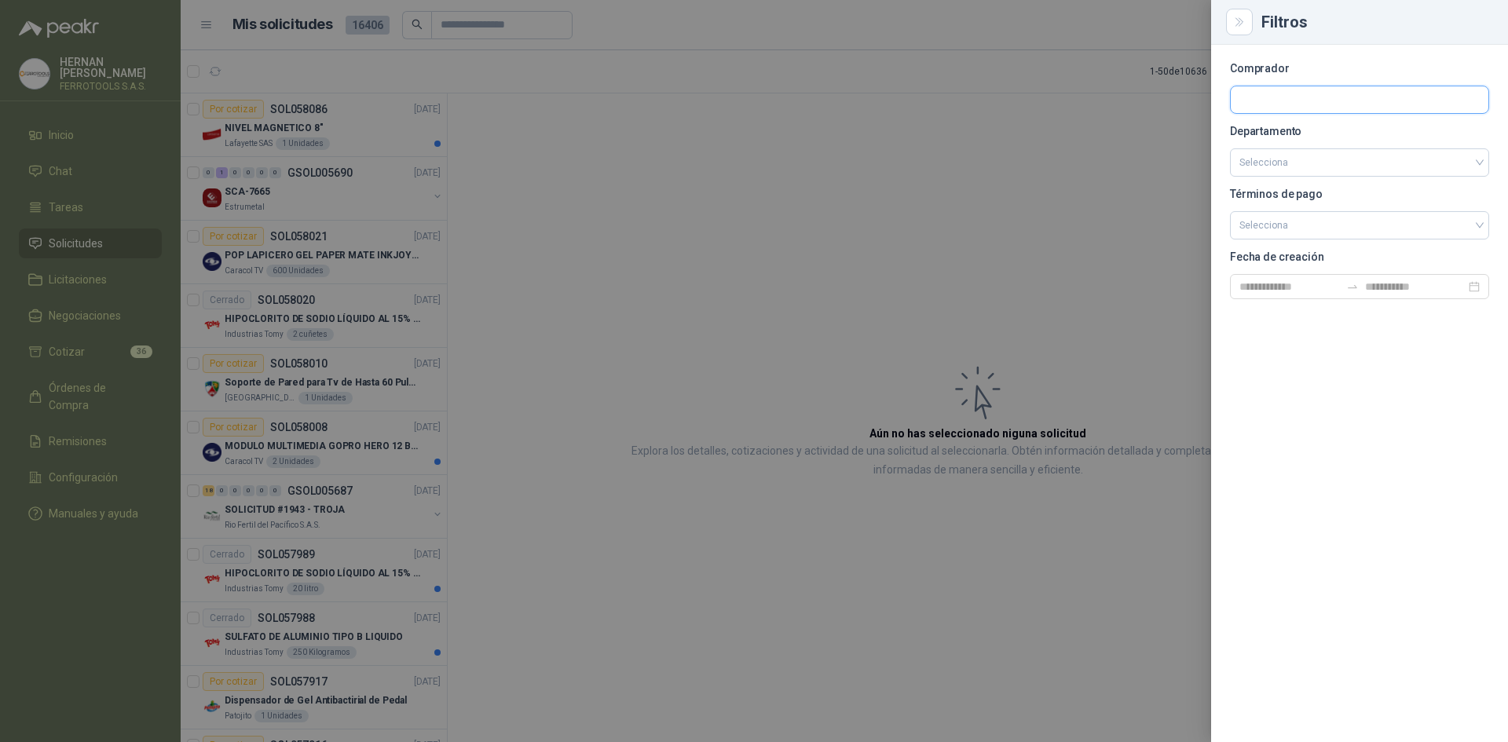
click at [1351, 101] on input "text" at bounding box center [1360, 99] width 258 height 27
type input "******"
click at [1352, 137] on div "Gimnasio La [MEDICAL_DATA] NIT : 890324022" at bounding box center [1359, 137] width 233 height 17
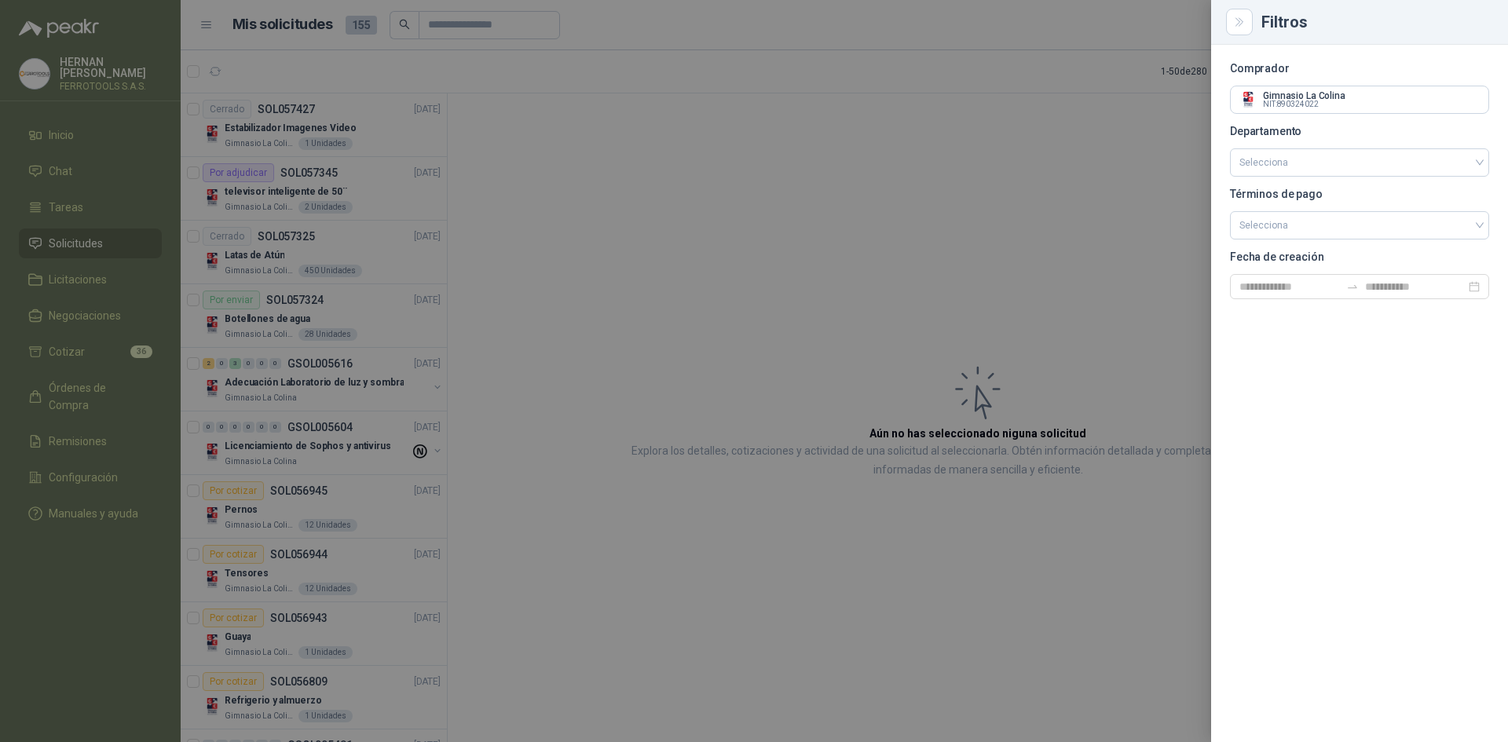
click at [621, 255] on div at bounding box center [754, 371] width 1508 height 742
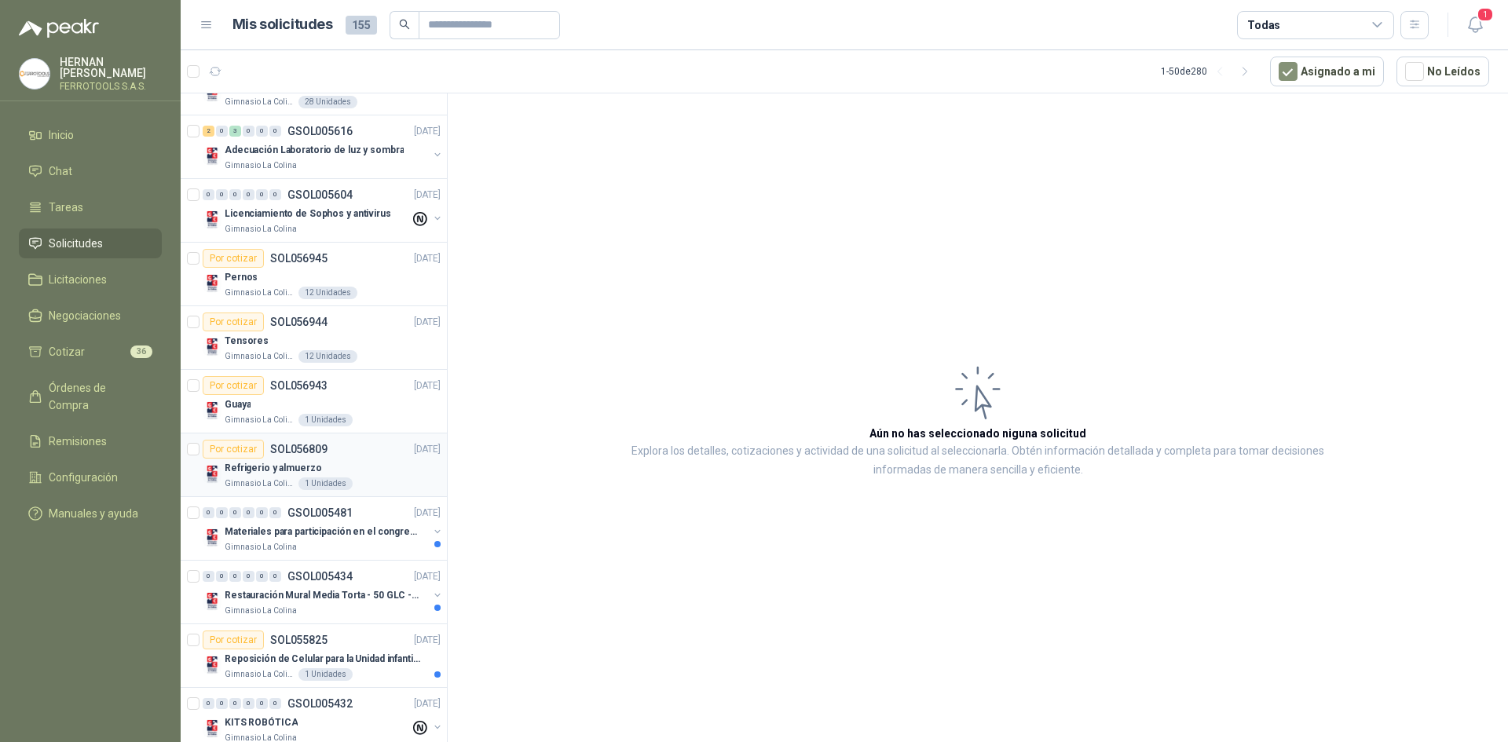
scroll to position [205, 0]
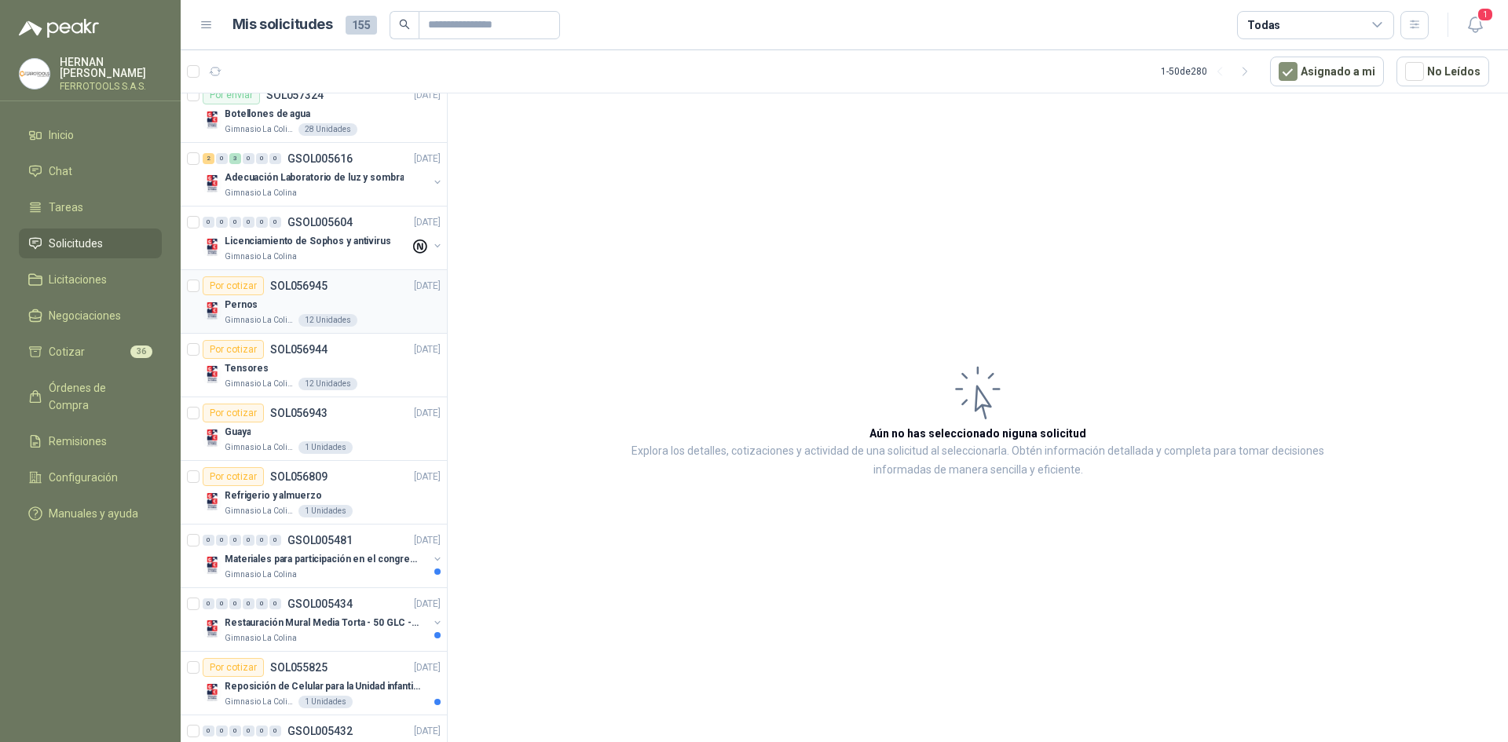
click at [364, 304] on div "Pernos" at bounding box center [333, 304] width 216 height 19
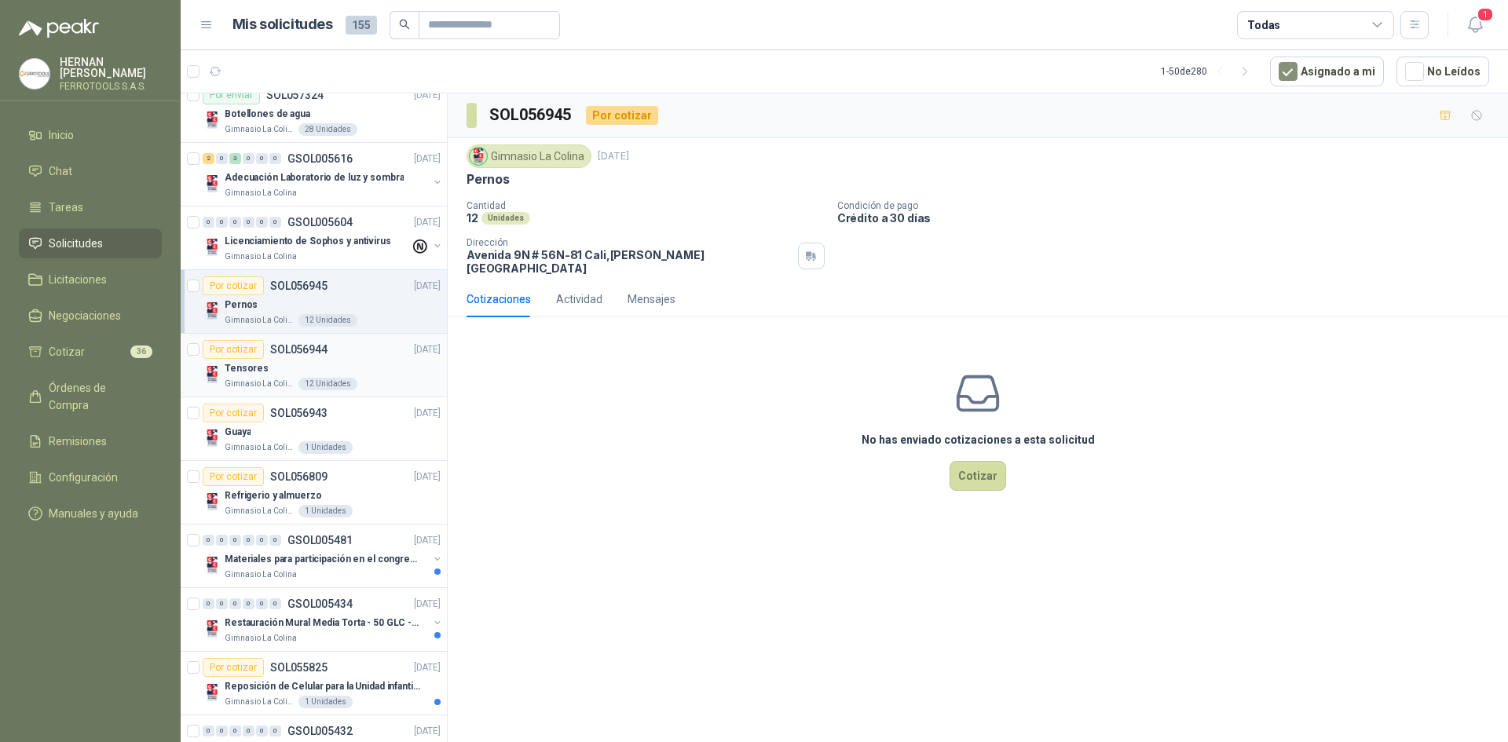
click at [368, 376] on div "Tensores" at bounding box center [333, 368] width 216 height 19
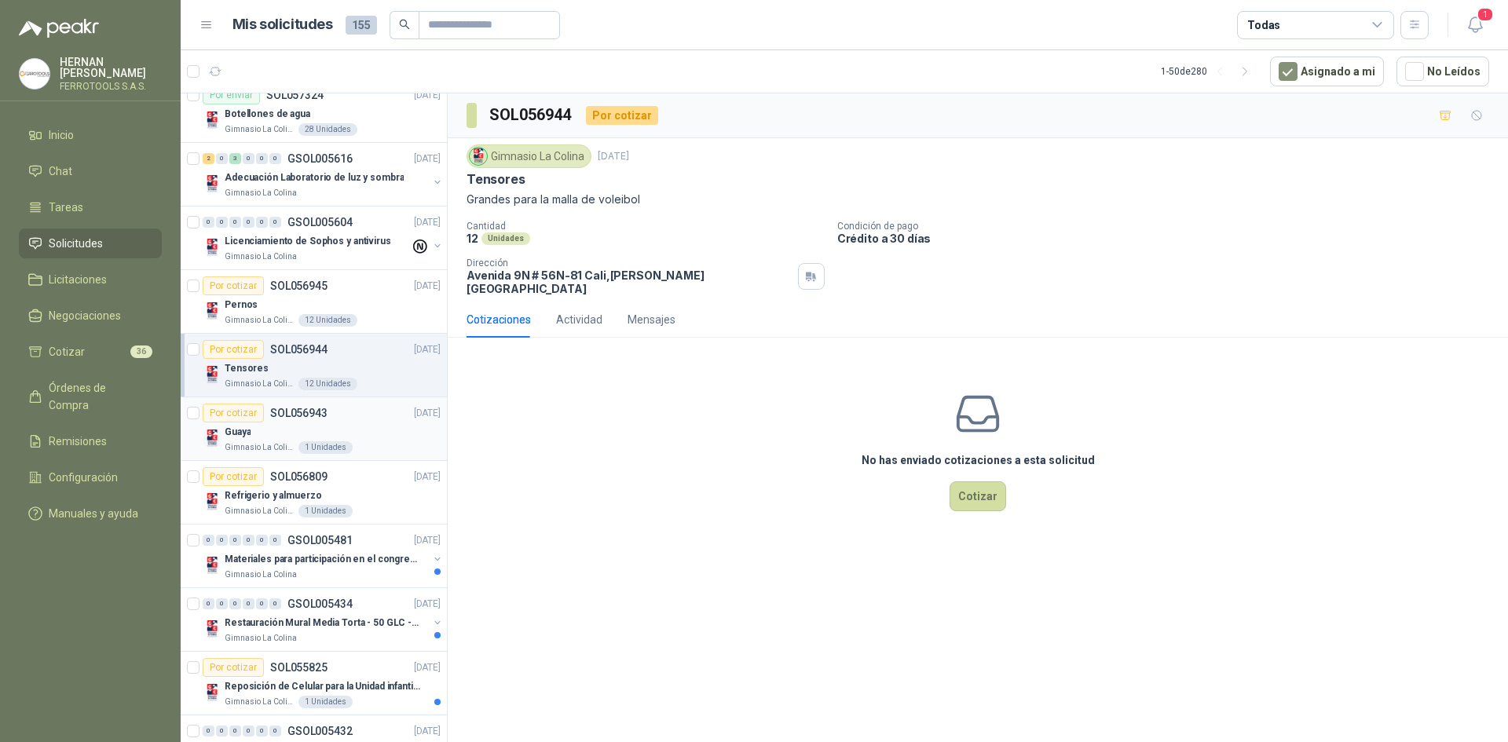
click at [383, 421] on div "Por cotizar SOL056943 [DATE]" at bounding box center [322, 413] width 238 height 19
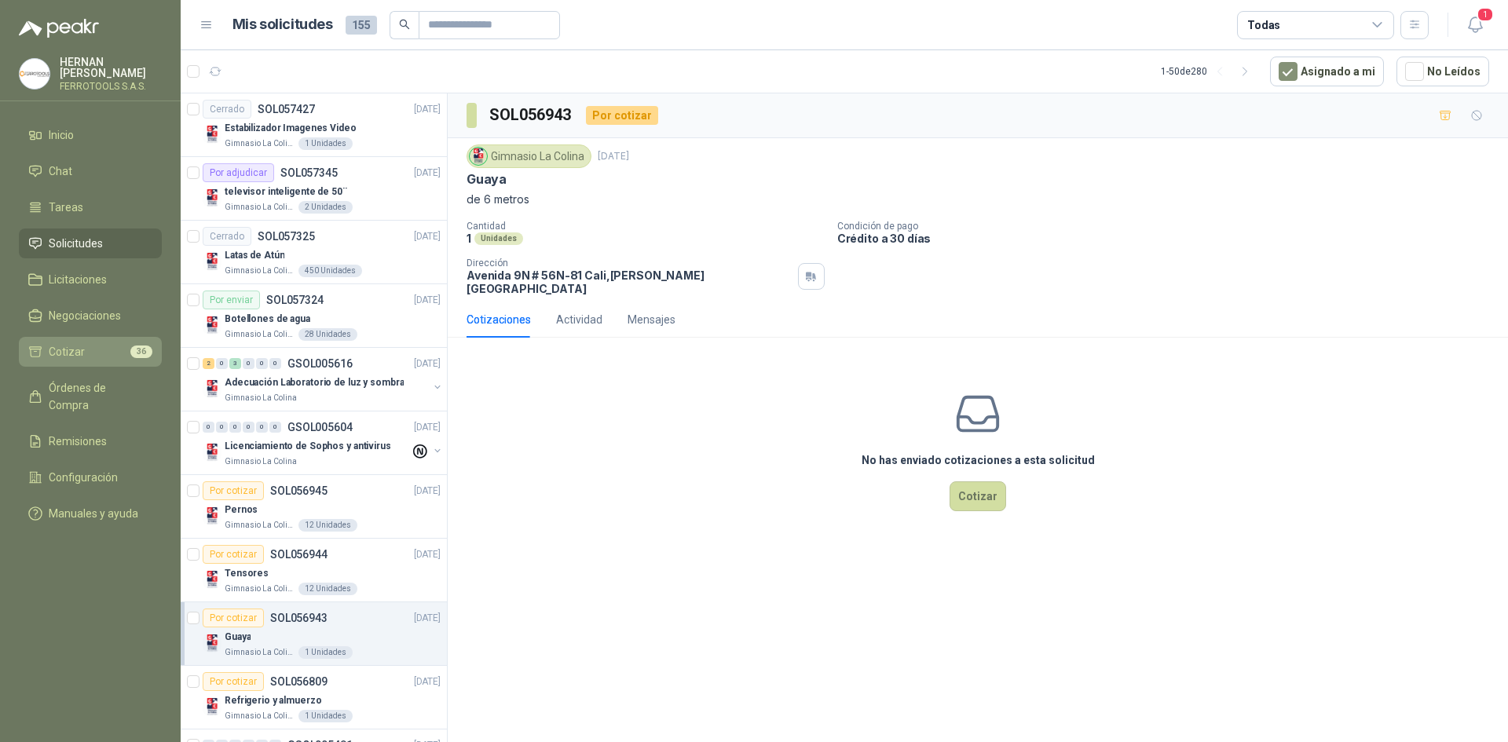
click at [104, 350] on li "Cotizar 36" at bounding box center [90, 351] width 124 height 17
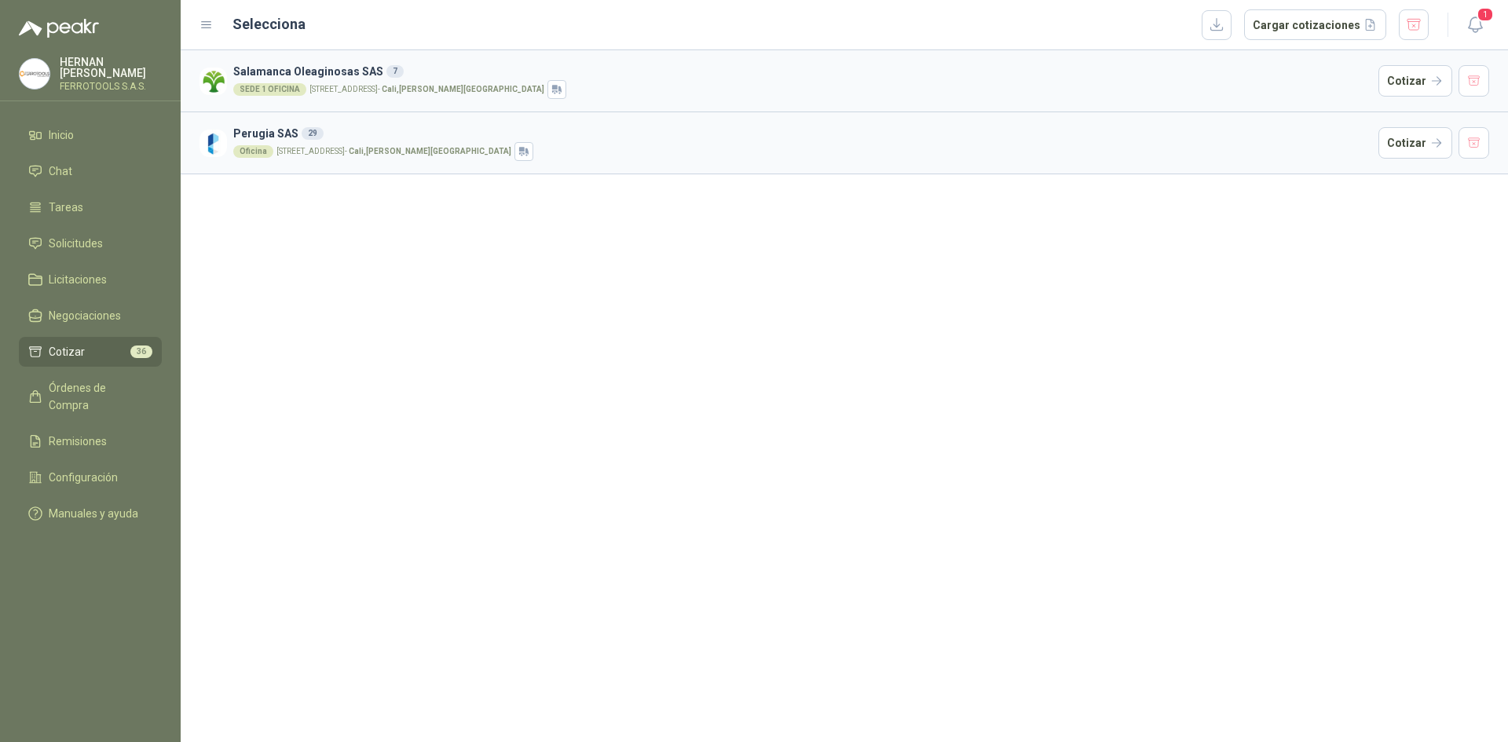
click at [1130, 148] on div "Oficina [STREET_ADDRESS][PERSON_NAME]" at bounding box center [802, 151] width 1139 height 19
click at [1386, 147] on button "Cotizar" at bounding box center [1416, 142] width 74 height 31
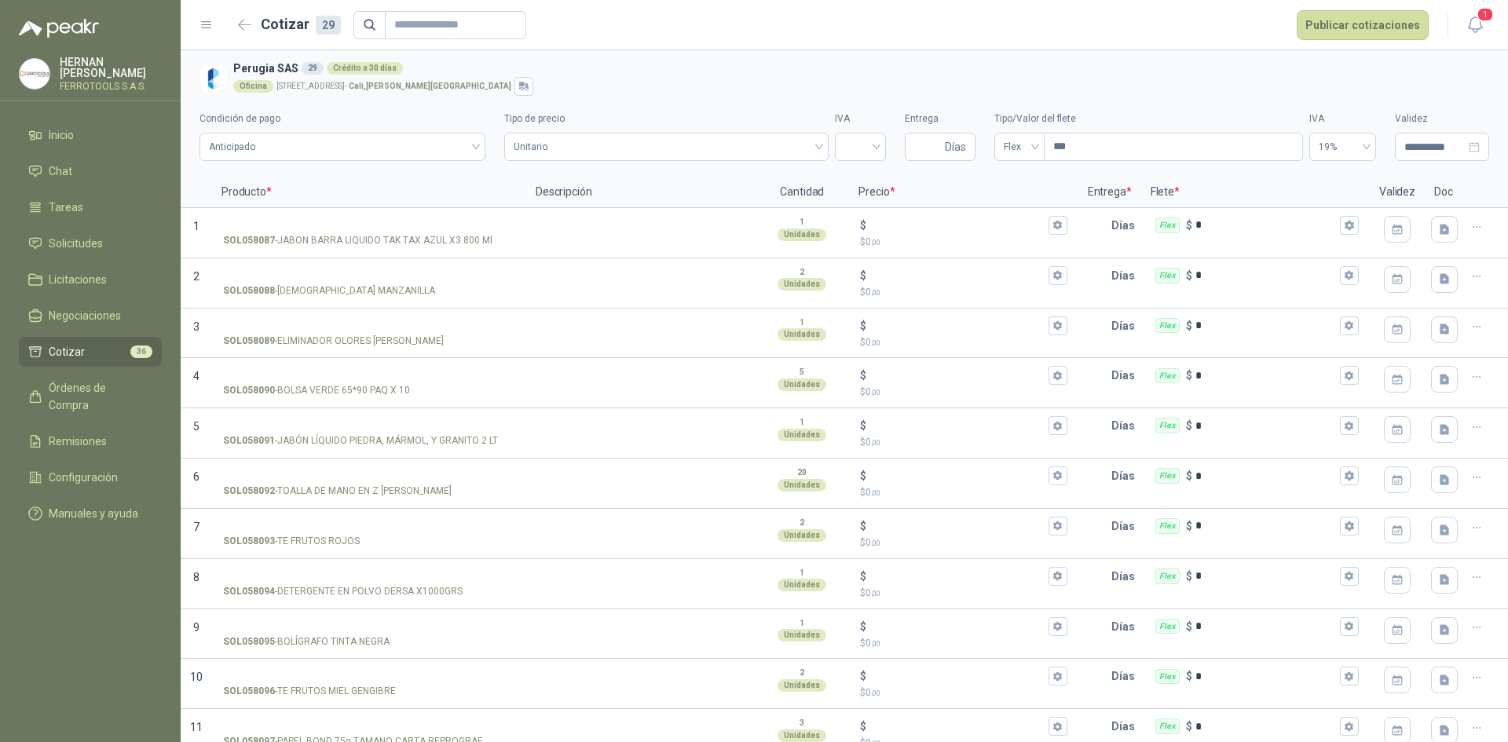
scroll to position [920, 0]
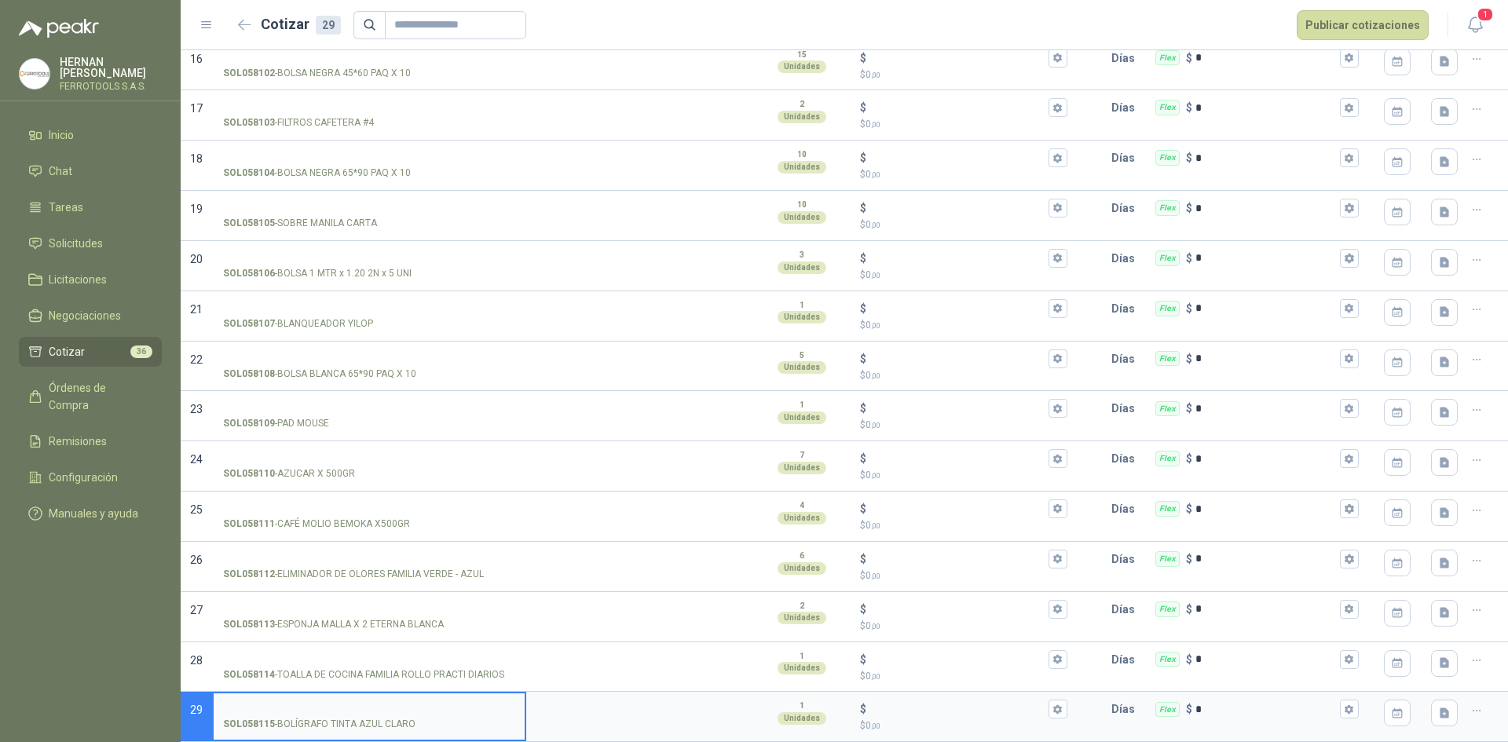
click at [90, 343] on li "Cotizar 36" at bounding box center [90, 351] width 124 height 17
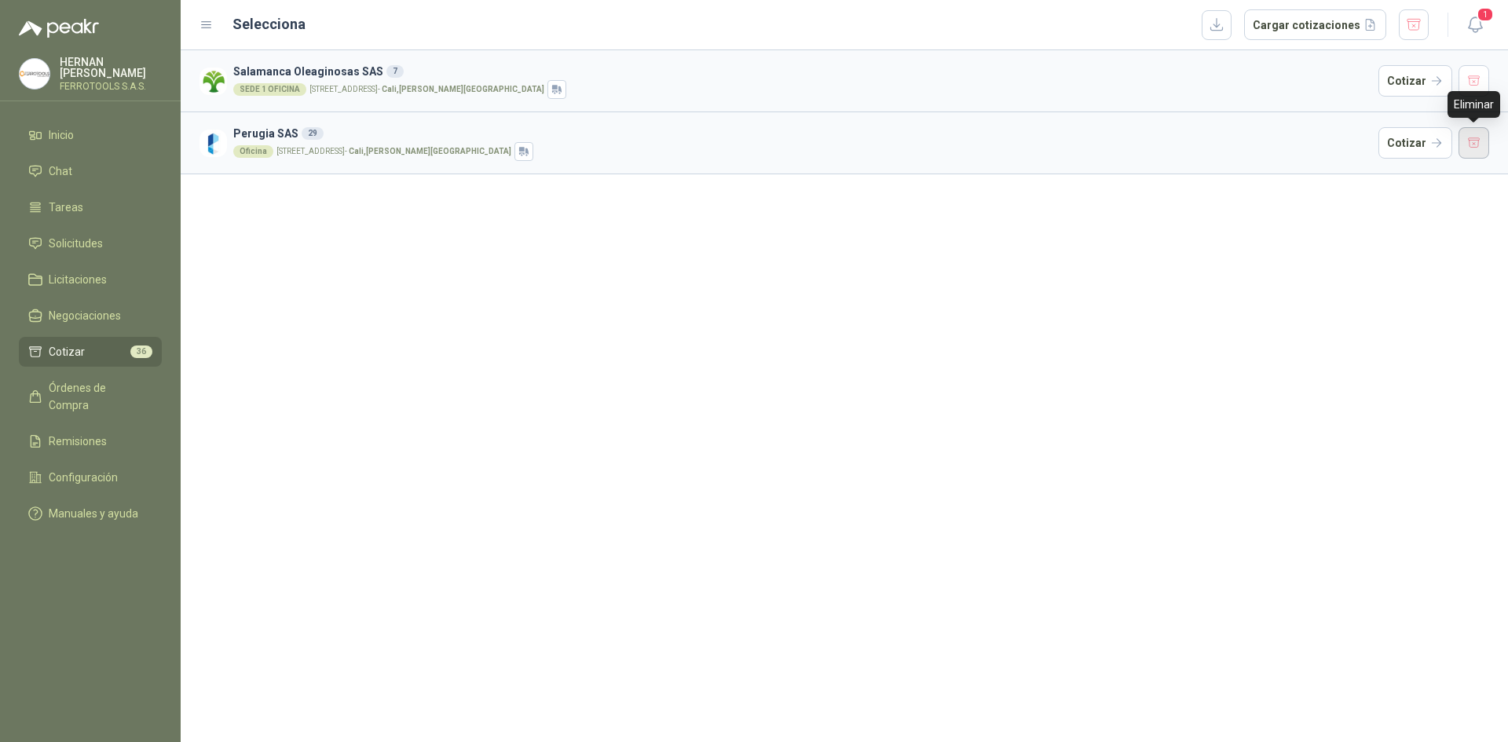
click at [1469, 148] on button "button" at bounding box center [1474, 142] width 31 height 31
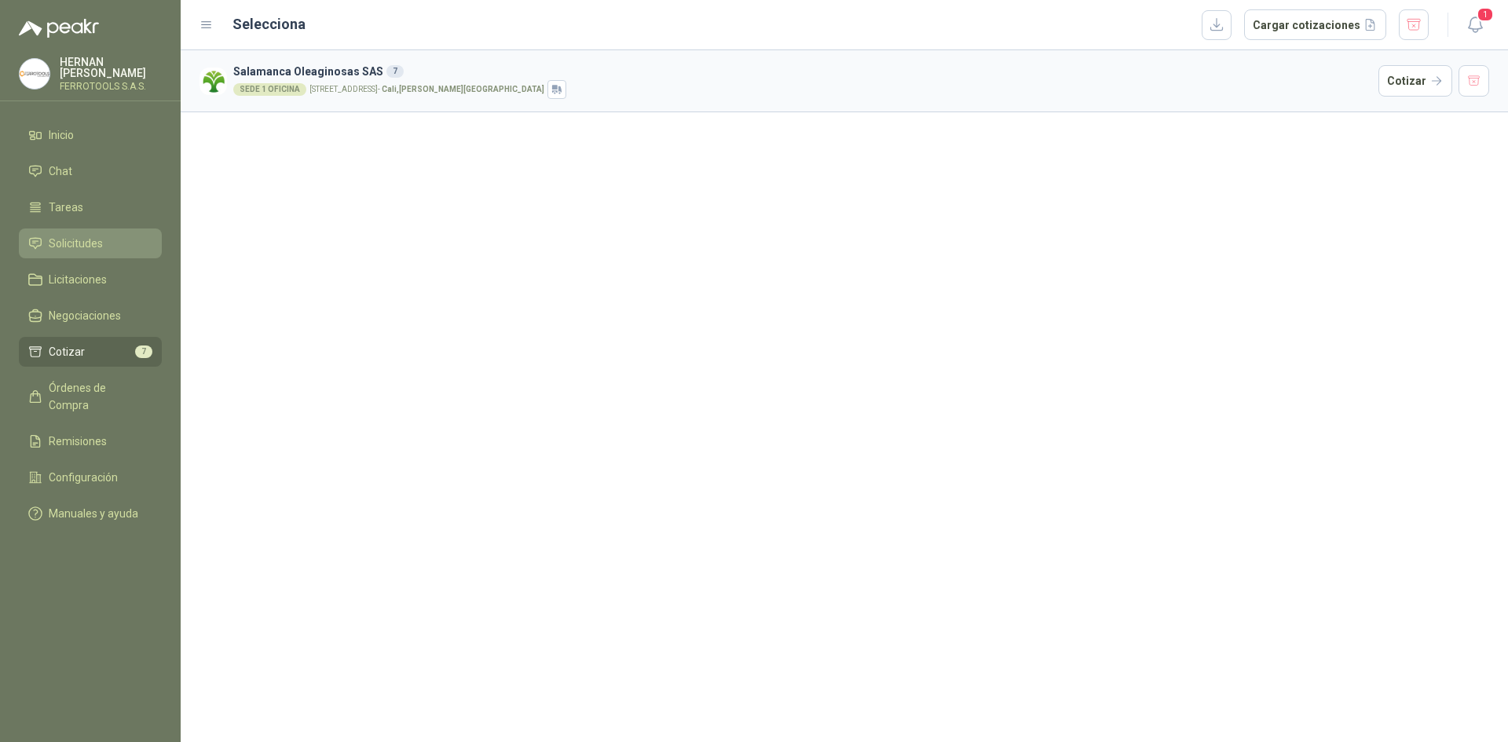
click at [86, 240] on span "Solicitudes" at bounding box center [76, 243] width 54 height 17
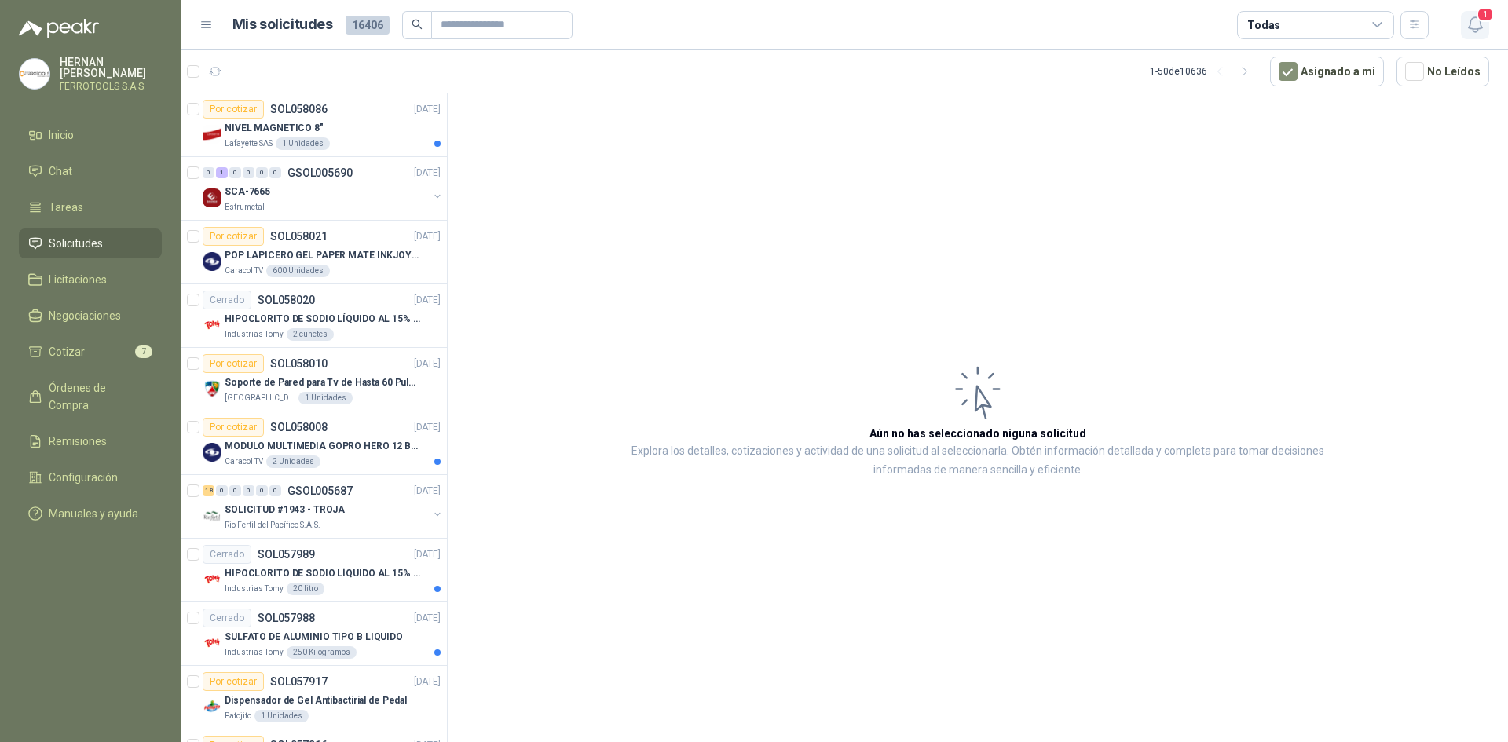
click at [1470, 27] on icon "button" at bounding box center [1476, 25] width 20 height 20
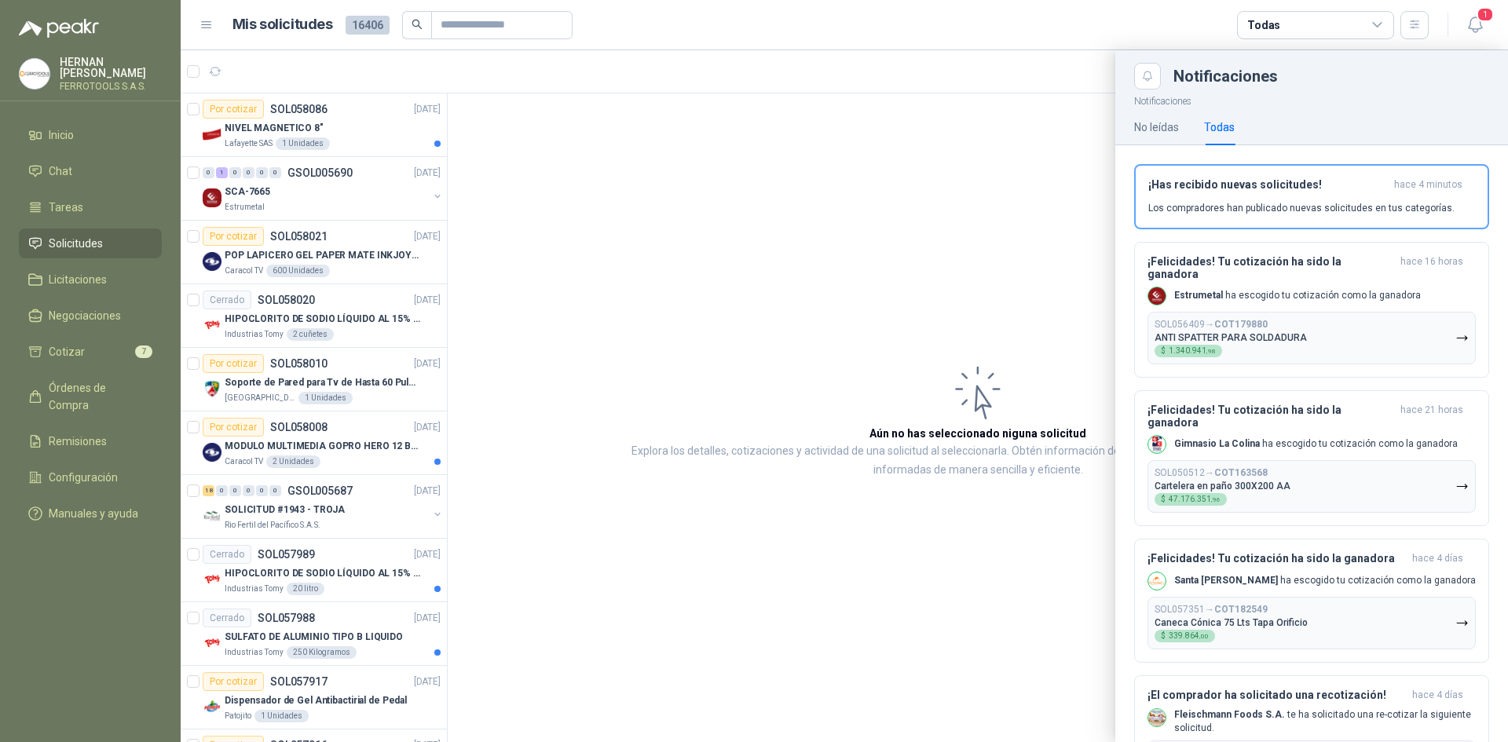
click at [672, 253] on div at bounding box center [844, 396] width 1327 height 692
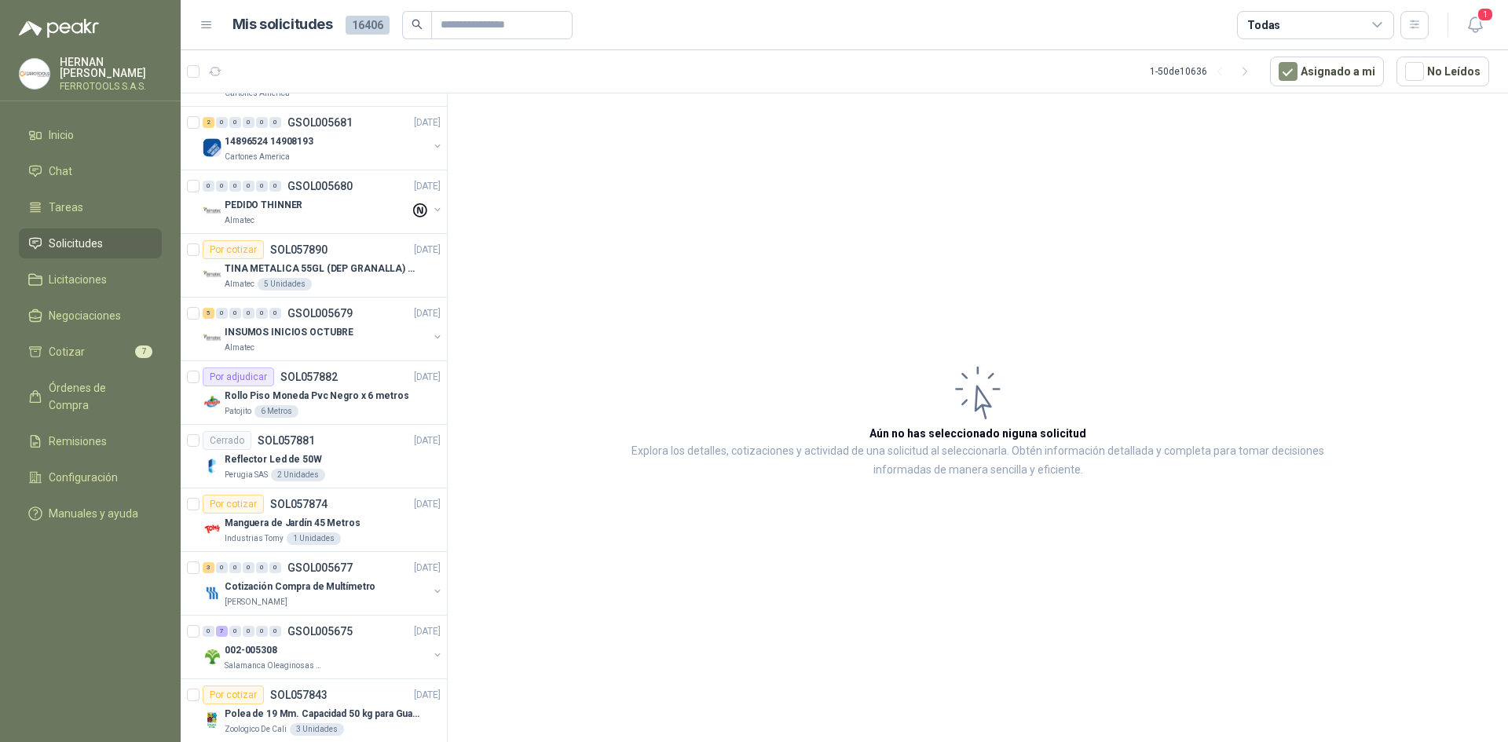
scroll to position [943, 0]
click at [348, 522] on p "Manguera de Jardín 45 Metros" at bounding box center [293, 521] width 136 height 15
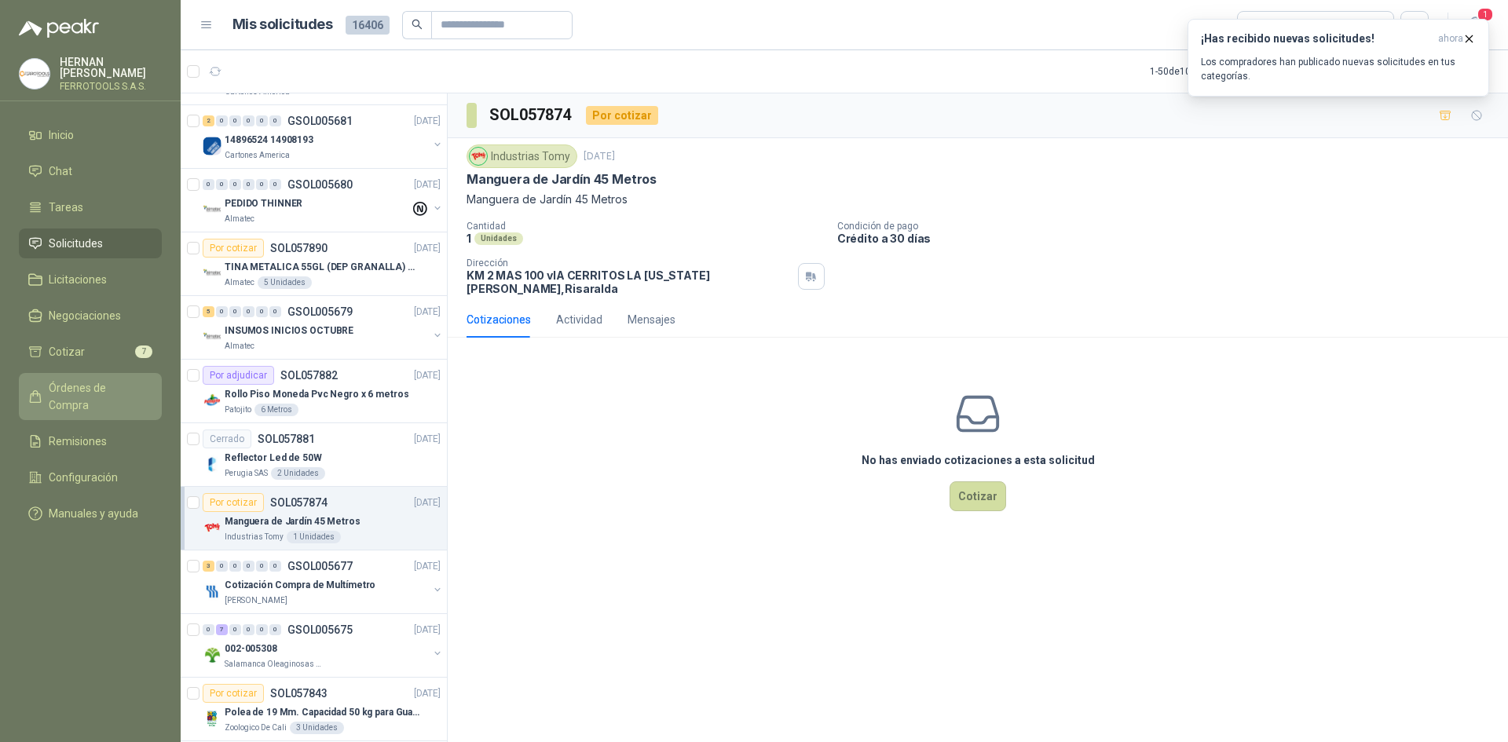
drag, startPoint x: 112, startPoint y: 384, endPoint x: 123, endPoint y: 381, distance: 12.2
click at [112, 384] on span "Órdenes de Compra" at bounding box center [98, 396] width 98 height 35
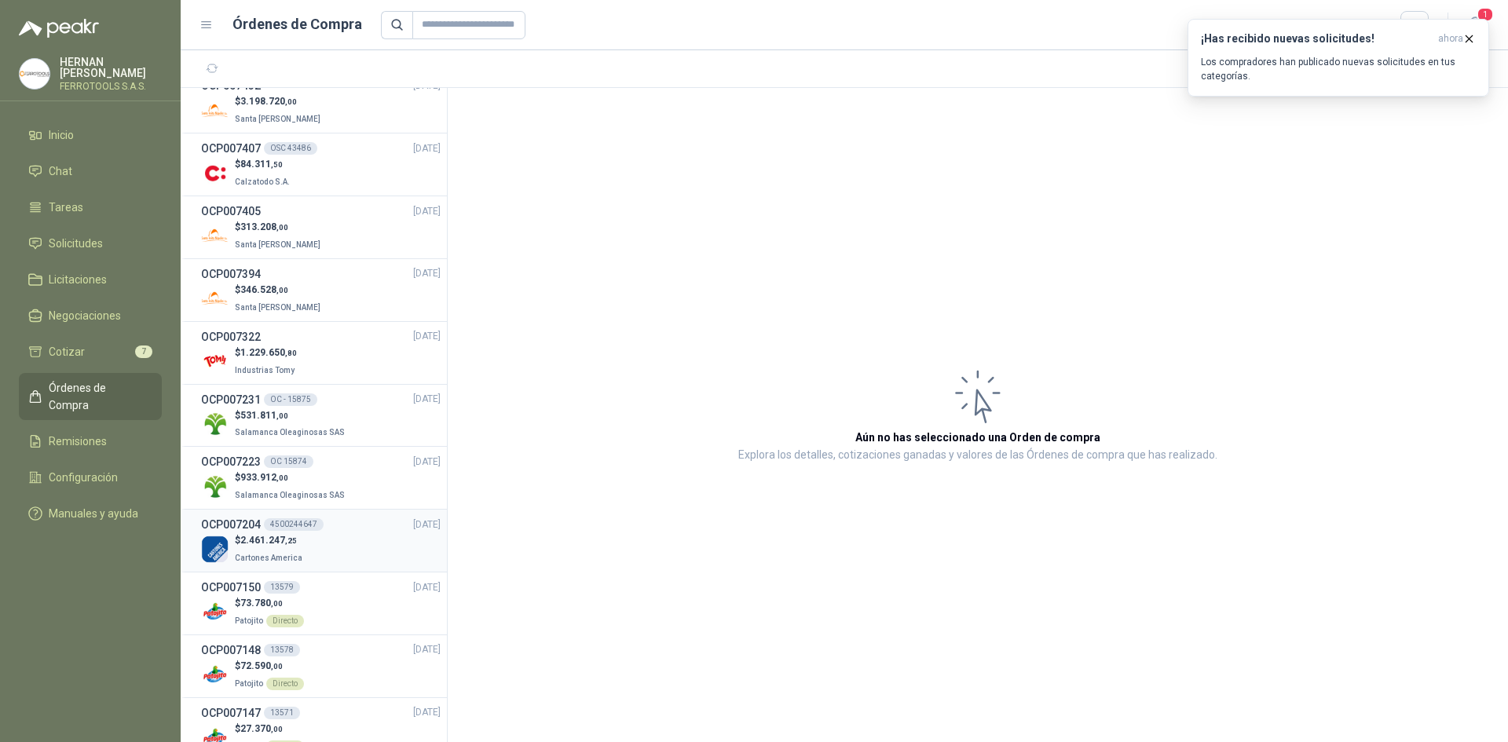
scroll to position [628, 0]
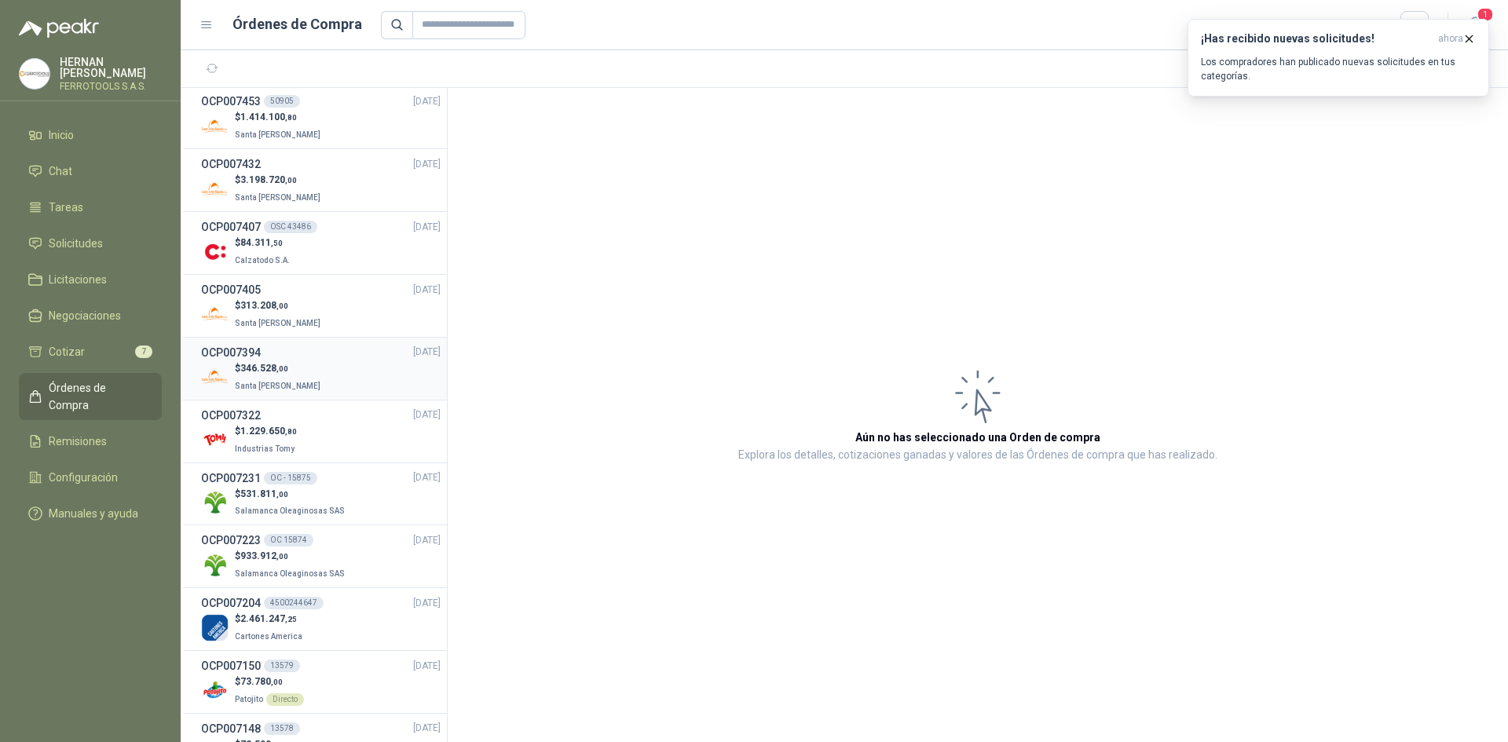
click at [378, 366] on div "$ 346.528 ,00 Santa [PERSON_NAME]" at bounding box center [321, 377] width 240 height 32
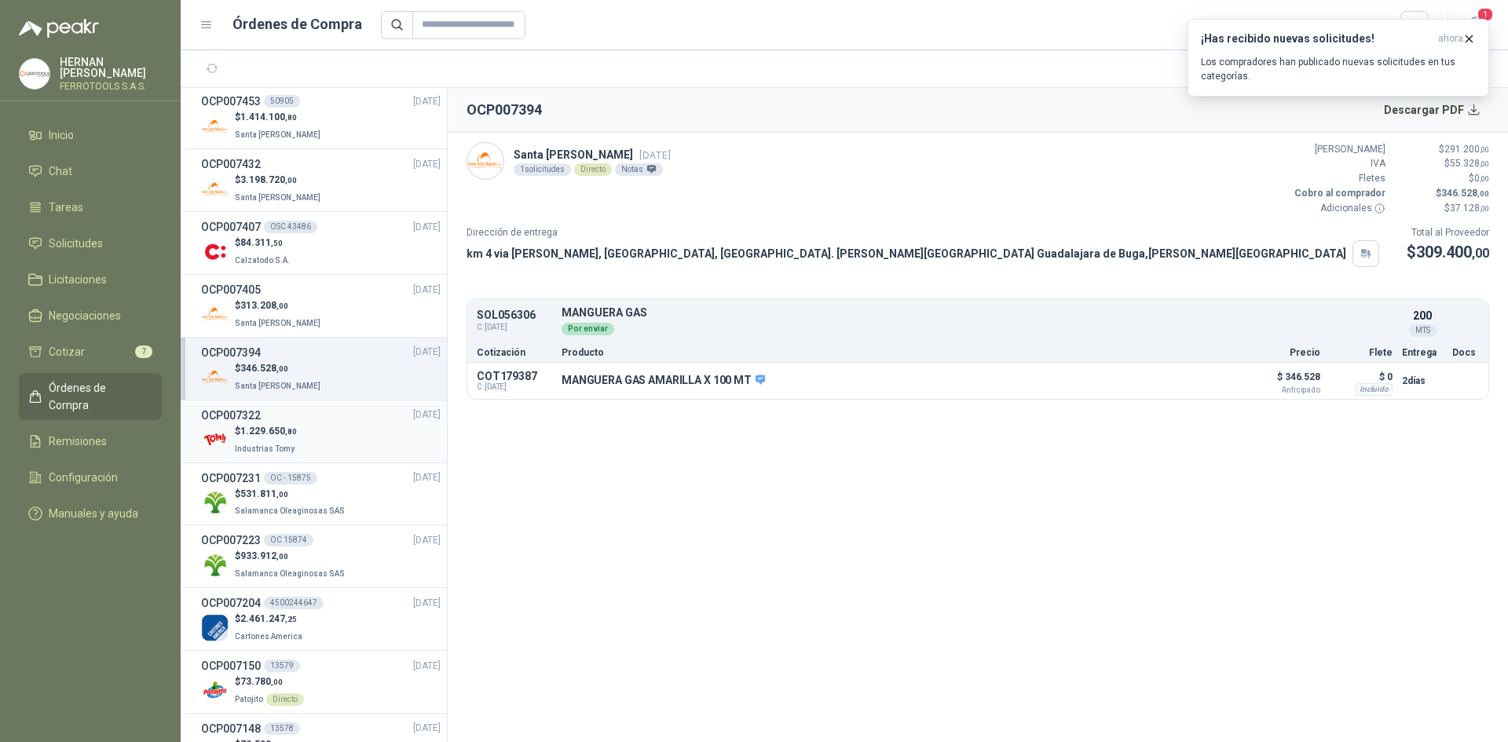
click at [350, 405] on li "OCP007322 [DATE] $ 1.229.650 ,80 Industrias Tomy" at bounding box center [314, 432] width 266 height 63
click at [350, 431] on div "$ 1.229.650 ,80 Industrias Tomy" at bounding box center [321, 440] width 240 height 32
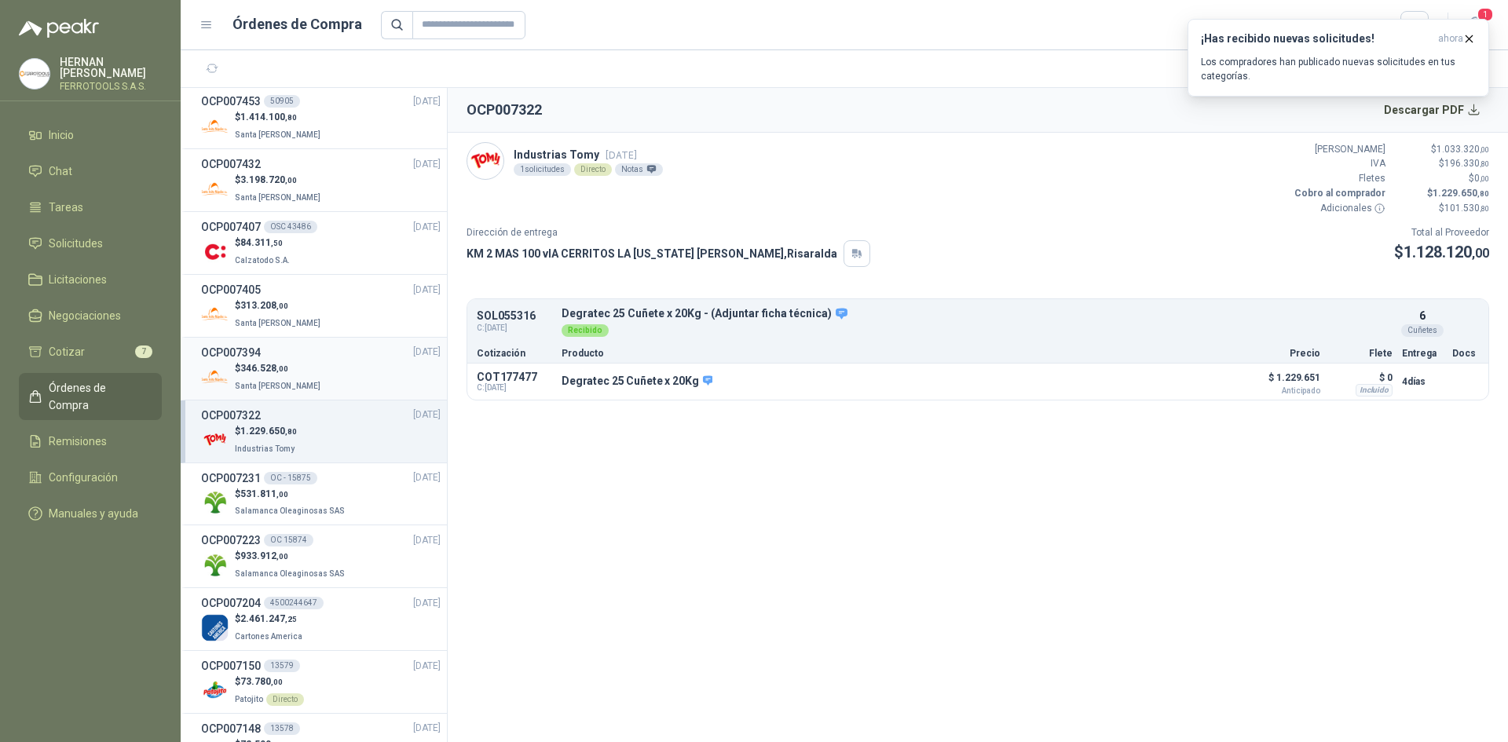
click at [350, 373] on div "$ 346.528 ,00 Santa [PERSON_NAME]" at bounding box center [321, 377] width 240 height 32
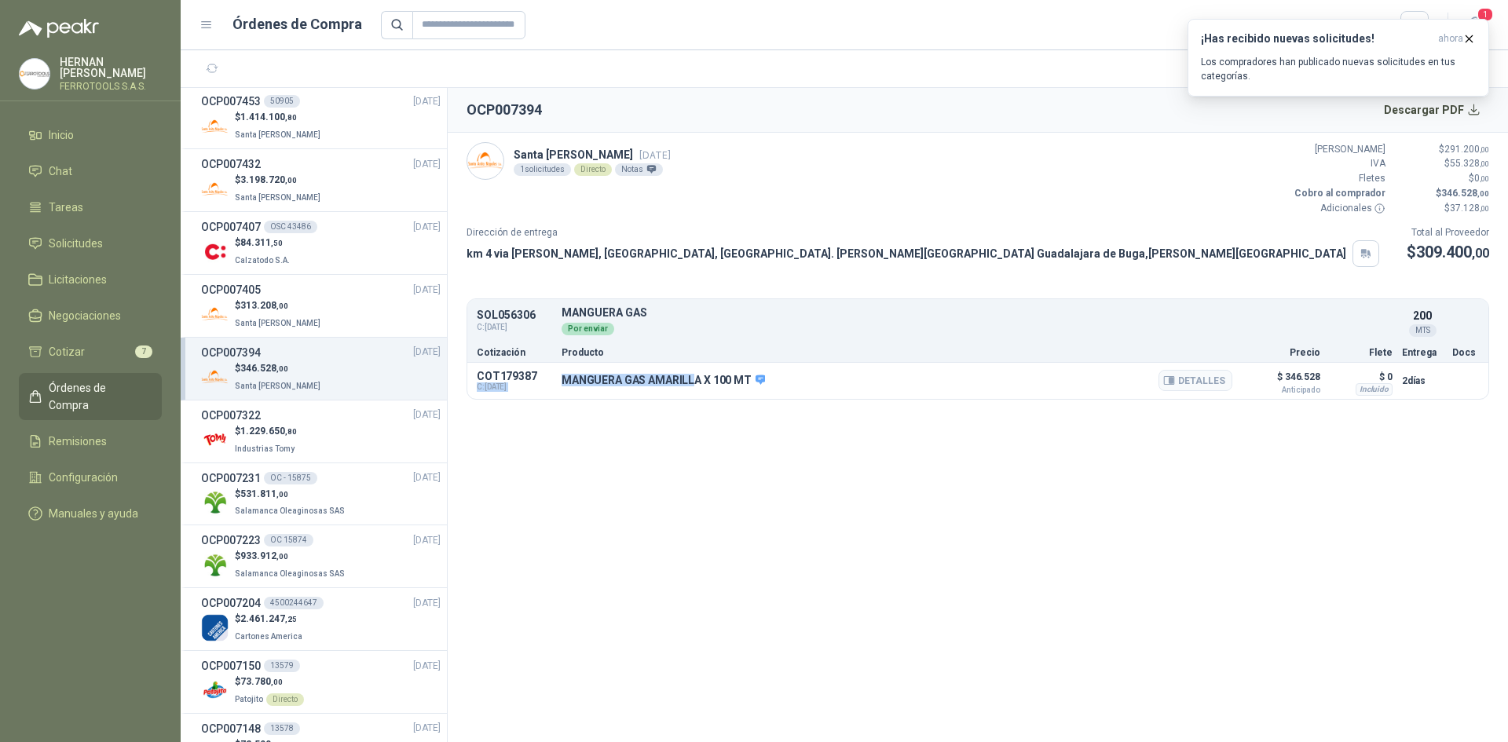
drag, startPoint x: 560, startPoint y: 380, endPoint x: 691, endPoint y: 383, distance: 131.2
click at [691, 383] on div "COT179387 C: [DATE] MANGUERA GAS AMARILLA X 100 MT Detalles $ 346.528 Anticipad…" at bounding box center [977, 381] width 1021 height 36
drag, startPoint x: 730, startPoint y: 379, endPoint x: 745, endPoint y: 379, distance: 14.9
click at [731, 379] on p "MANGUERA GAS AMARILLA X 100 MT" at bounding box center [663, 381] width 203 height 14
drag, startPoint x: 752, startPoint y: 379, endPoint x: 556, endPoint y: 379, distance: 195.6
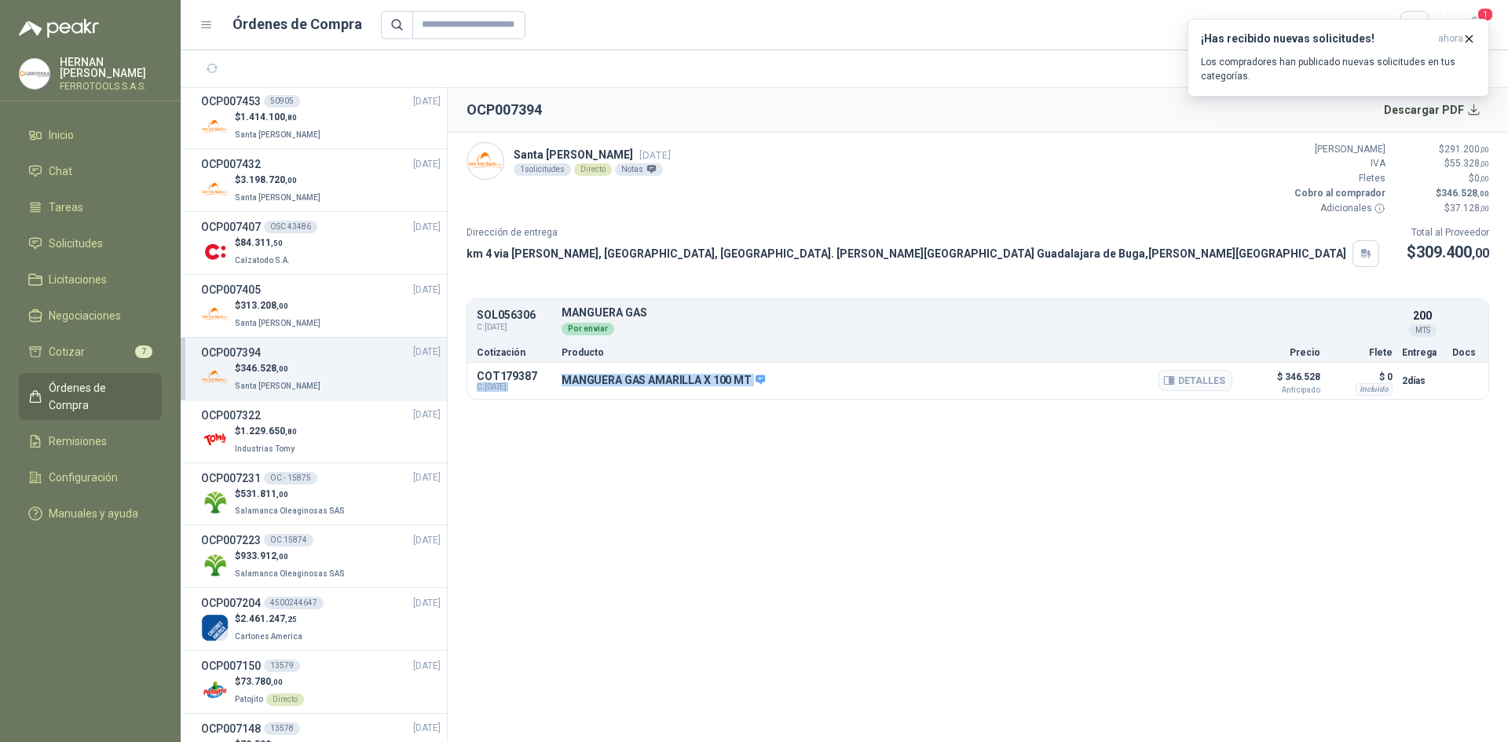
click at [556, 379] on div "COT179387 C: [DATE] MANGUERA GAS AMARILLA X 100 MT Detalles $ 346.528 Anticipad…" at bounding box center [977, 381] width 1021 height 36
click at [562, 380] on p "MANGUERA GAS AMARILLA X 100 MT" at bounding box center [663, 381] width 203 height 14
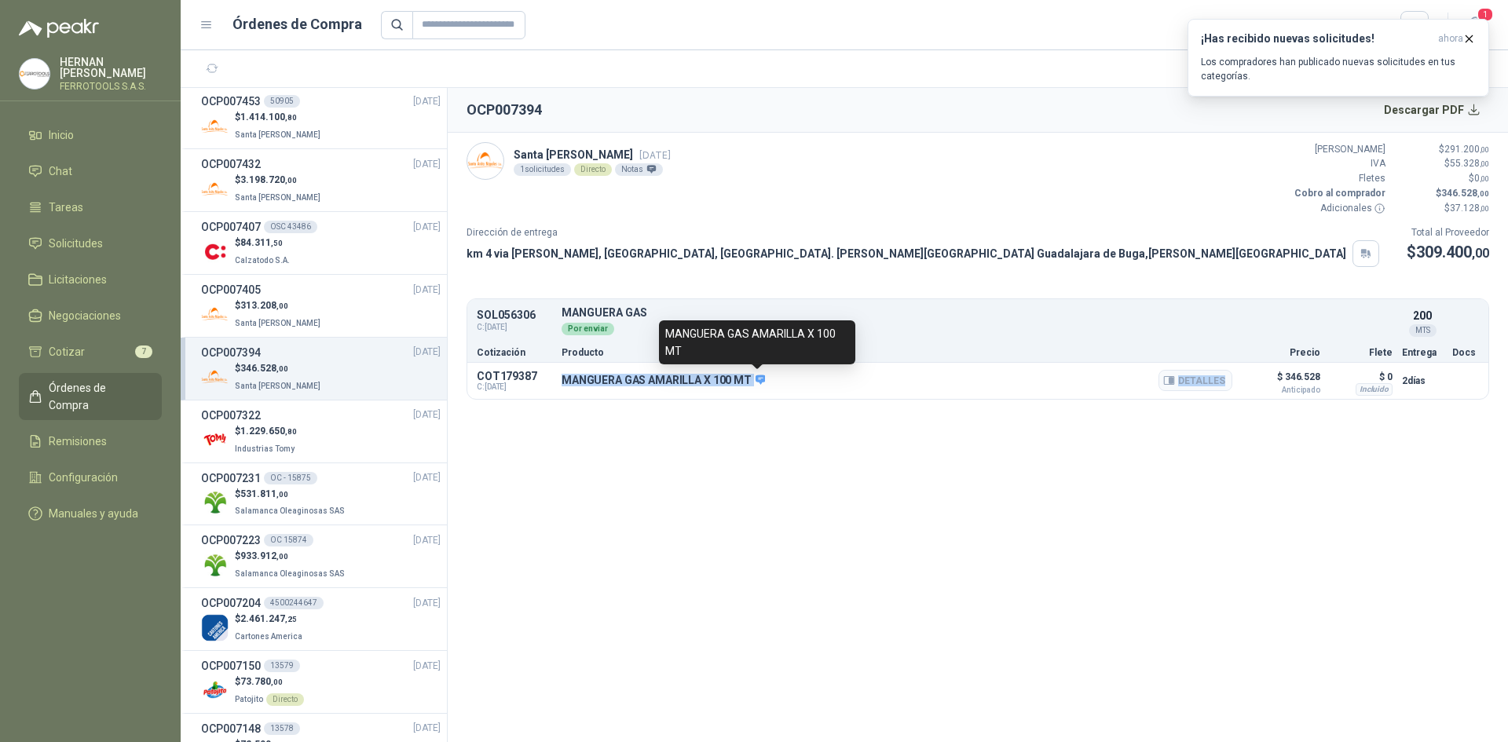
drag, startPoint x: 562, startPoint y: 380, endPoint x: 754, endPoint y: 382, distance: 191.7
click at [754, 382] on p "MANGUERA GAS AMARILLA X 100 MT" at bounding box center [663, 381] width 203 height 14
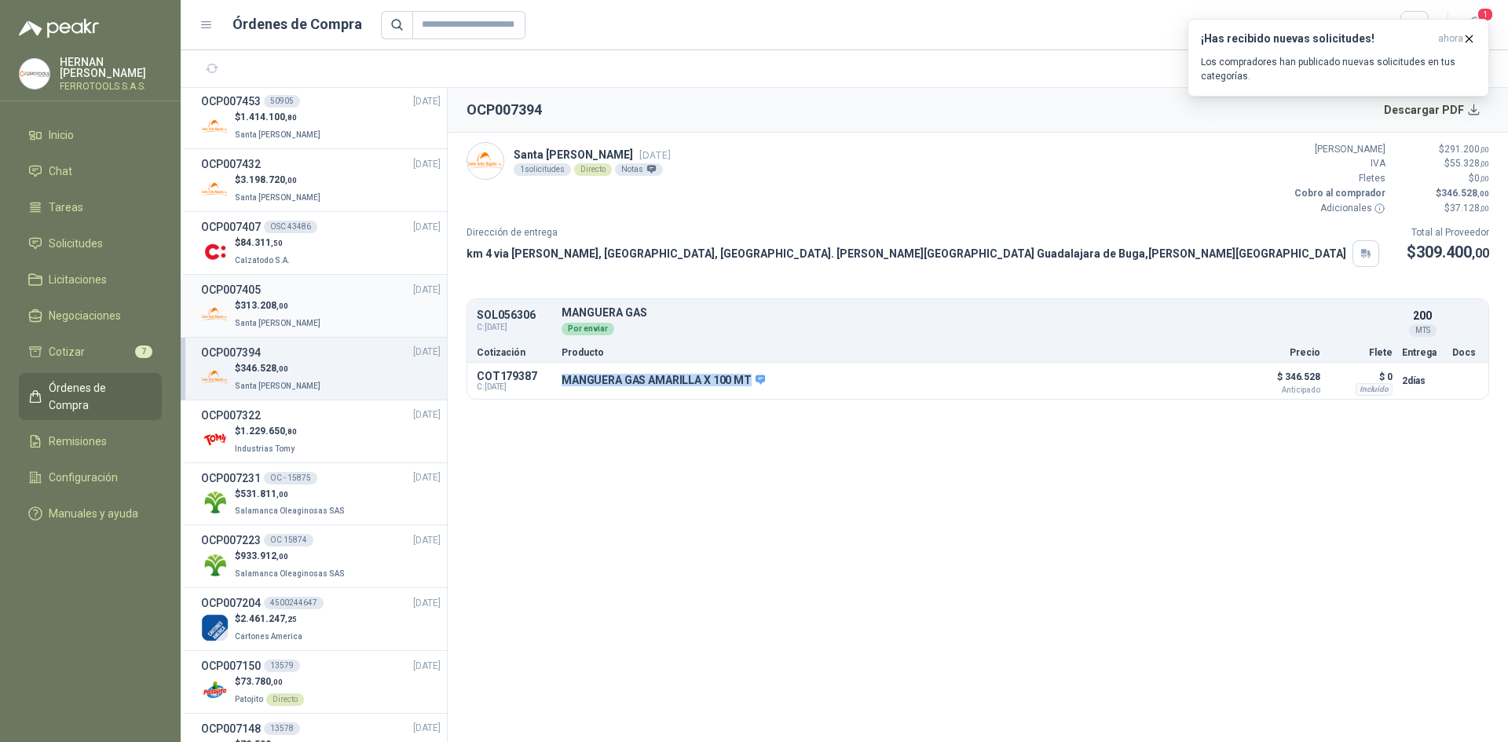
click at [347, 313] on div "$ 313.208 ,00 Santa [PERSON_NAME]" at bounding box center [321, 314] width 240 height 32
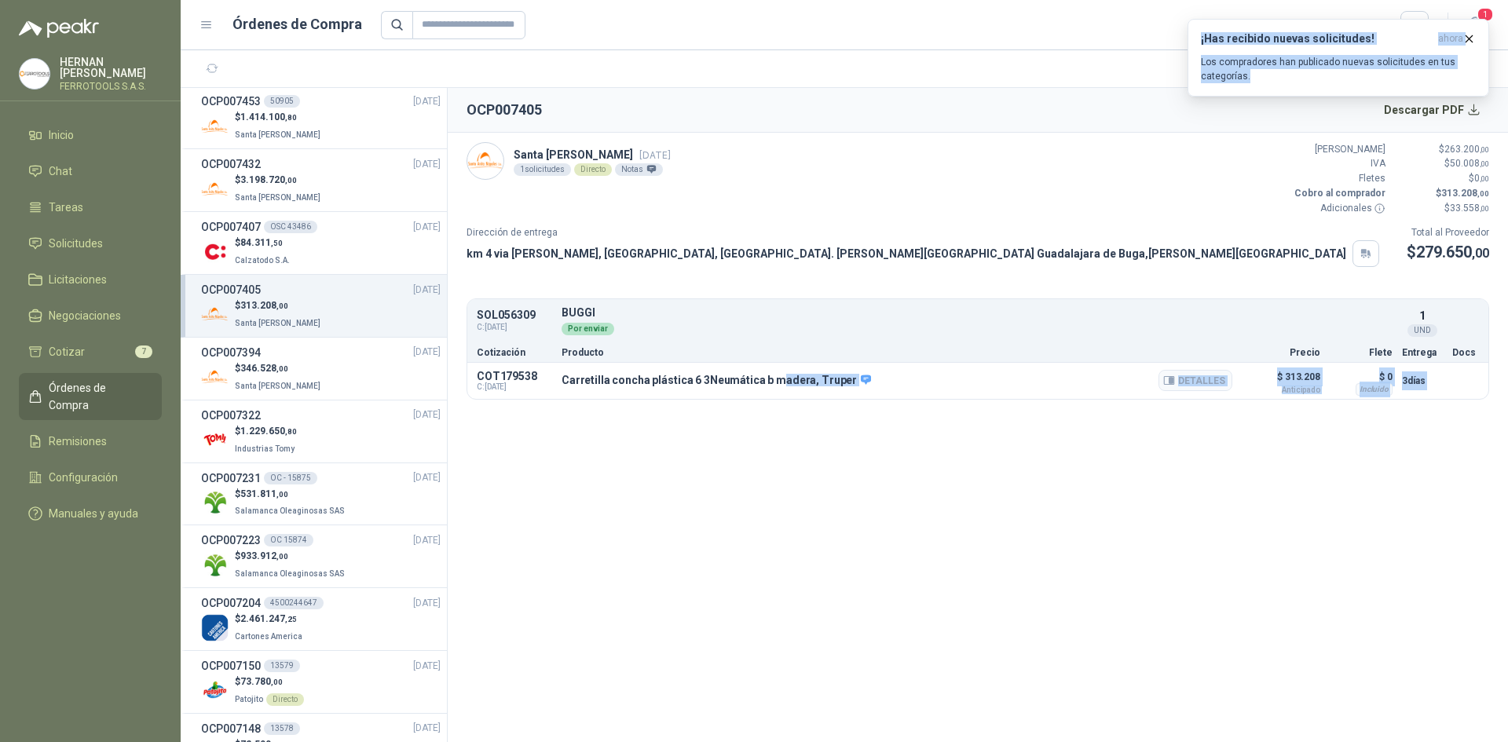
drag, startPoint x: 939, startPoint y: 350, endPoint x: 783, endPoint y: 365, distance: 157.1
click at [778, 363] on body "[PERSON_NAME] FERROTOOLS S.A.S. Inicio Chat Tareas Solicitudes Licitaciones Neg…" at bounding box center [754, 371] width 1508 height 742
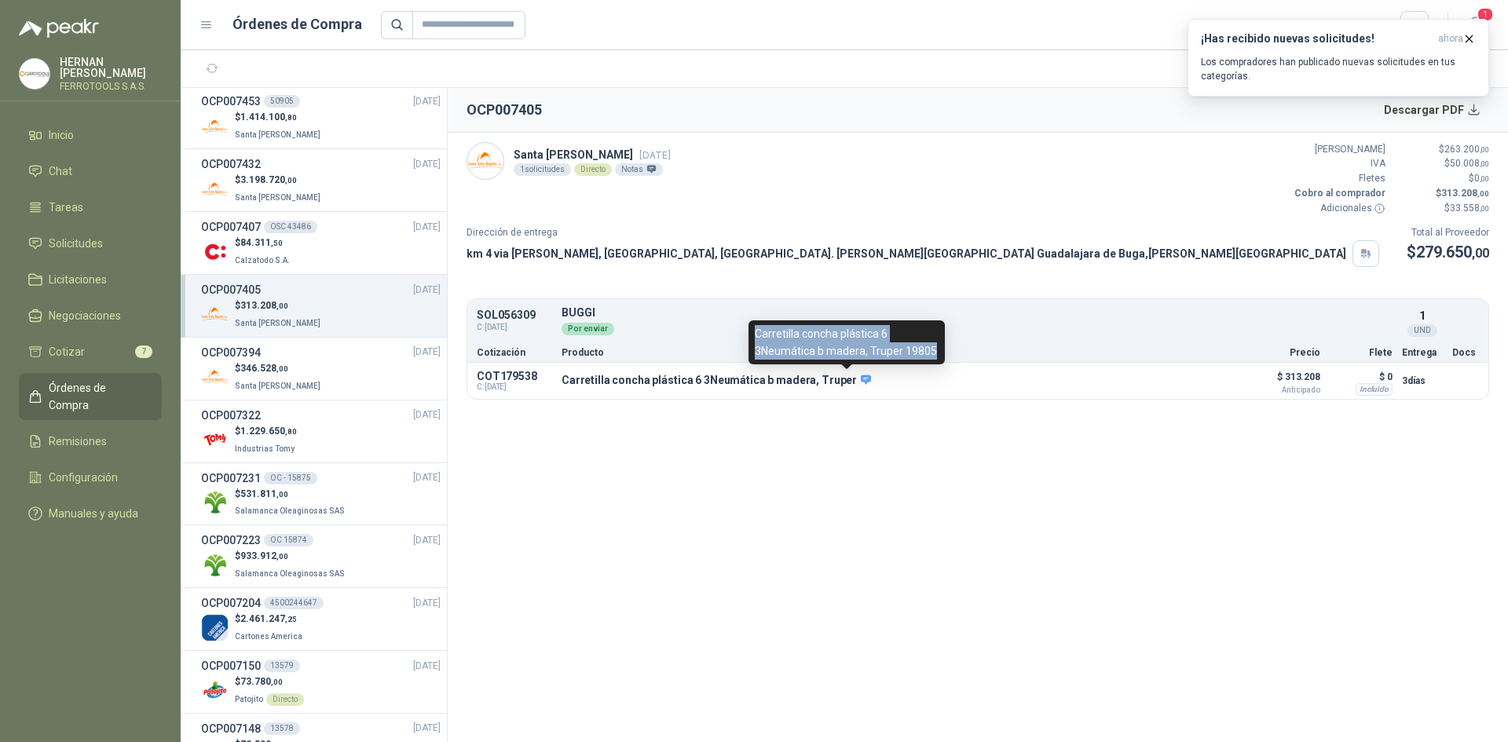
drag, startPoint x: 757, startPoint y: 334, endPoint x: 932, endPoint y: 350, distance: 175.9
click at [932, 350] on div "Carretilla concha plástica 6 3Neumática b madera, Truper 19805" at bounding box center [847, 342] width 196 height 44
copy div "Carretilla concha plástica 6 3Neumática b madera, Truper 19805"
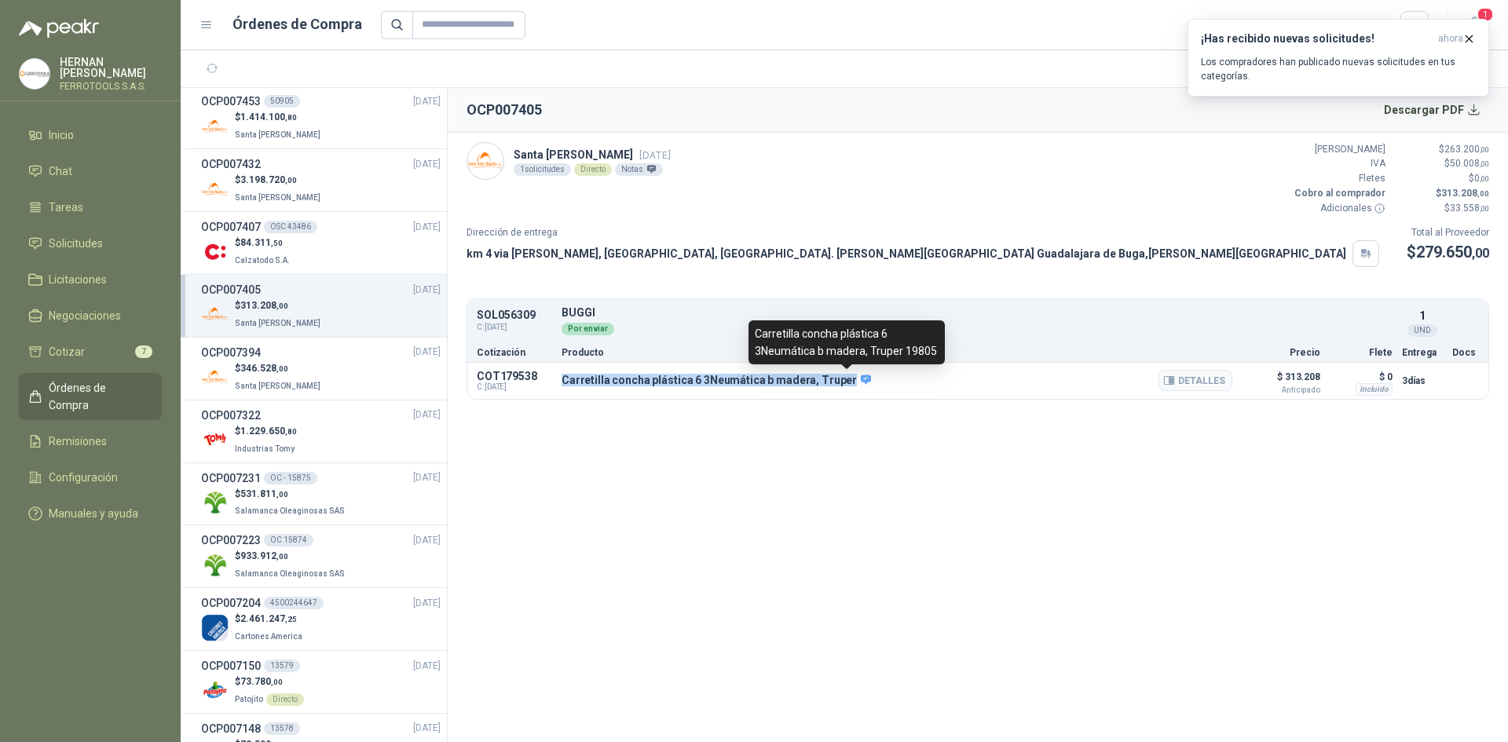
drag, startPoint x: 565, startPoint y: 383, endPoint x: 838, endPoint y: 383, distance: 273.4
click at [838, 383] on p "Carretilla concha plástica 6 3Neumática b madera, Truper" at bounding box center [716, 381] width 309 height 14
copy p "Carretilla concha plástica 6 3Neumática b madera, Truper"
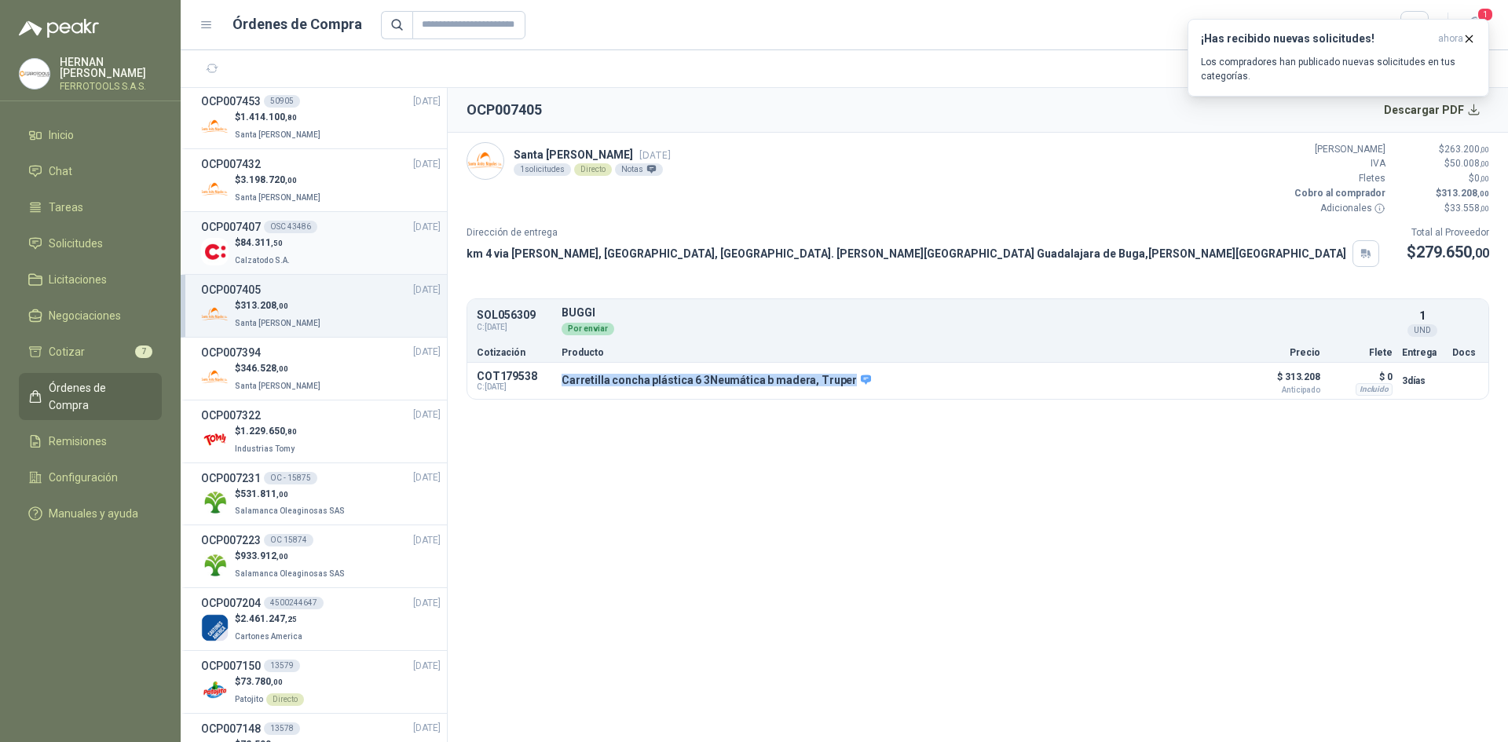
drag, startPoint x: 313, startPoint y: 261, endPoint x: 317, endPoint y: 250, distance: 11.7
click at [313, 261] on div "$ 84.311 ,50 Calzatodo S.A." at bounding box center [321, 252] width 240 height 32
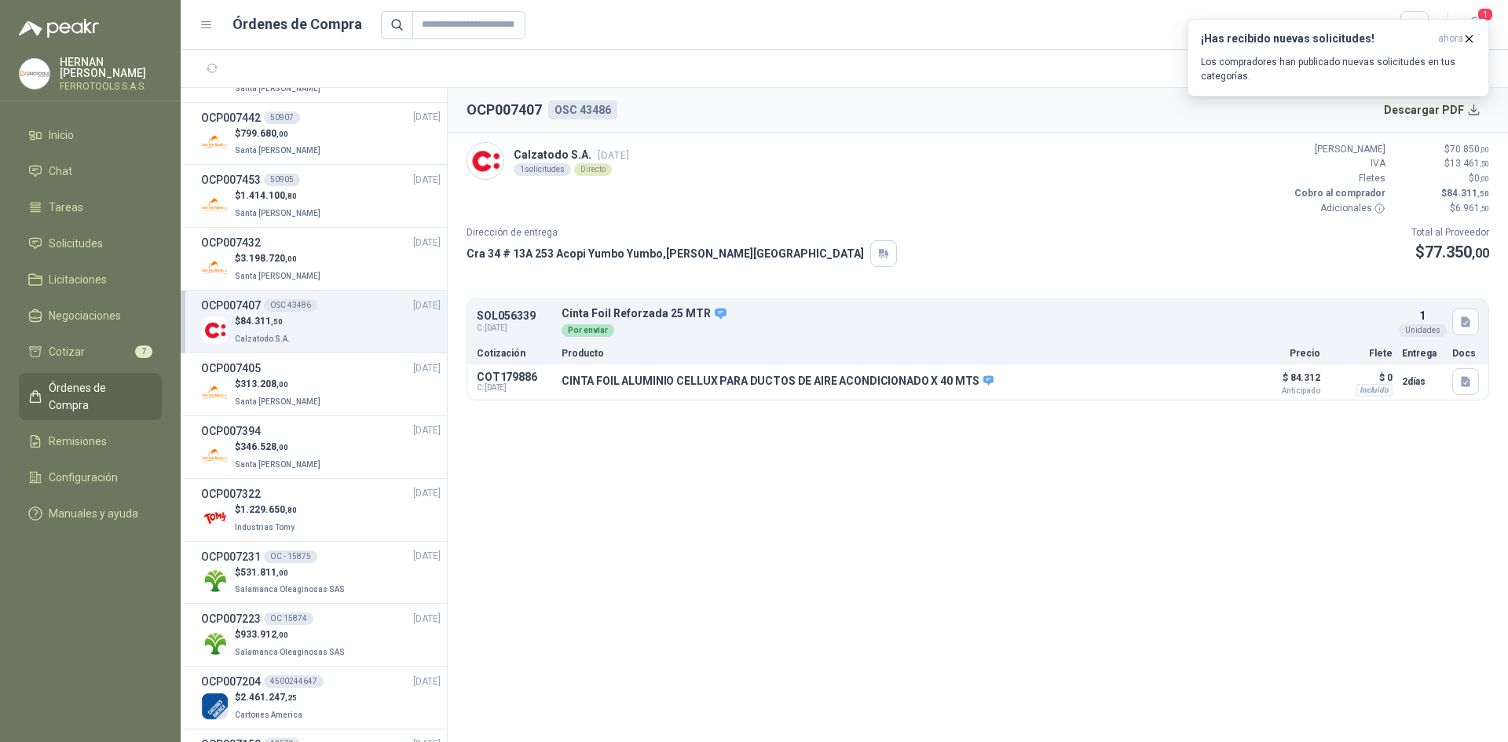
scroll to position [471, 0]
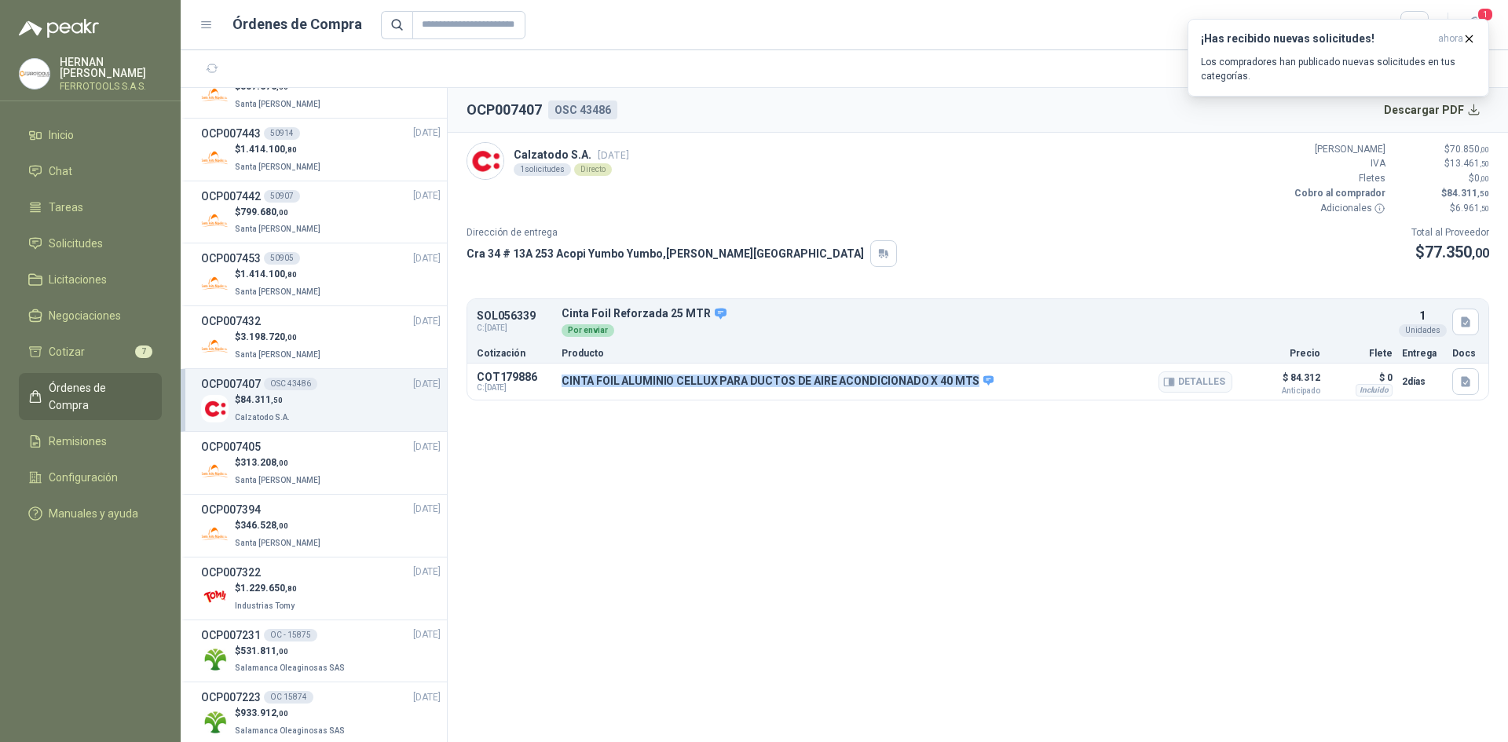
drag, startPoint x: 563, startPoint y: 380, endPoint x: 966, endPoint y: 383, distance: 403.0
click at [966, 383] on p "CINTA FOIL ALUMINIO CELLUX PARA DUCTOS DE AIRE ACONDICIONADO X 40 MTS" at bounding box center [778, 382] width 432 height 14
copy p "CINTA FOIL ALUMINIO CELLUX PARA DUCTOS DE AIRE ACONDICIONADO X 40 MTS"
click at [1470, 39] on icon "button" at bounding box center [1470, 38] width 6 height 6
drag, startPoint x: 578, startPoint y: 112, endPoint x: 614, endPoint y: 110, distance: 36.2
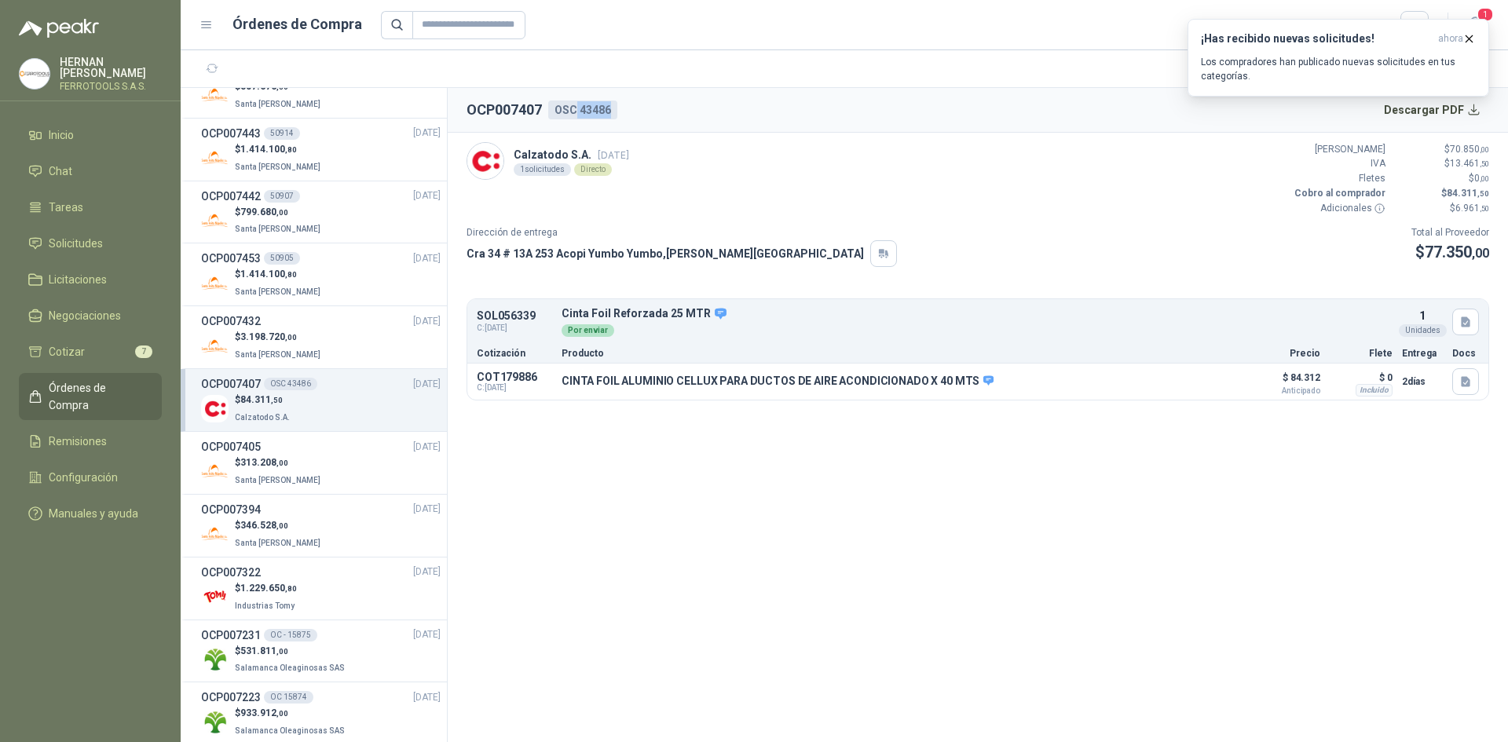
click at [614, 110] on div "OSC 43486" at bounding box center [582, 110] width 69 height 19
click at [318, 343] on div "$ 3.198.720 ,00 Santa [PERSON_NAME]" at bounding box center [321, 346] width 240 height 32
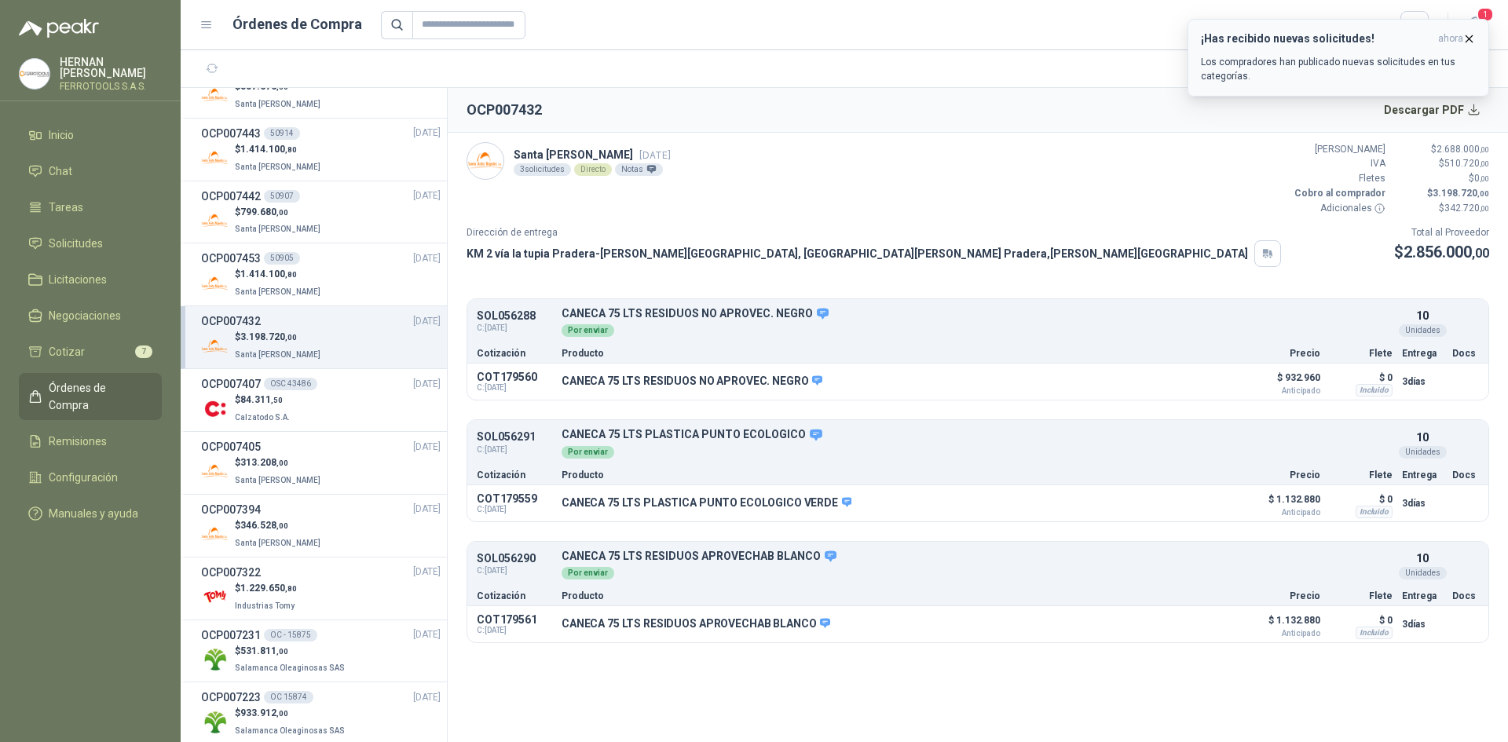
click at [1469, 35] on icon "button" at bounding box center [1469, 38] width 13 height 13
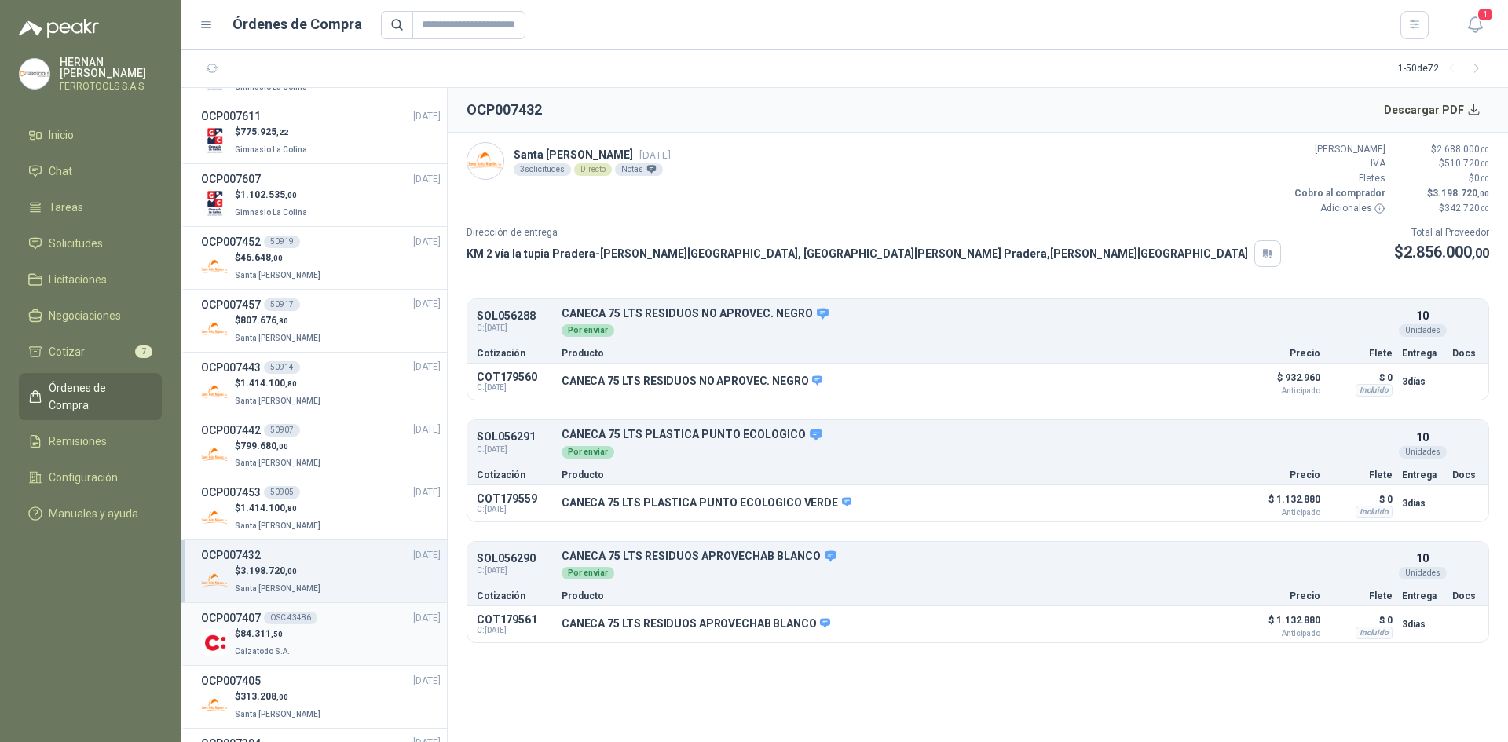
scroll to position [236, 0]
click at [800, 379] on p "CANECA 75 LTS RESIDUOS NO APROVEC. NEGRO" at bounding box center [692, 382] width 261 height 14
drag, startPoint x: 804, startPoint y: 379, endPoint x: 558, endPoint y: 379, distance: 245.1
click at [558, 379] on div "COT179560 C: [DATE] CANECA 75 LTS RESIDUOS NO APROVEC. NEGRO Detalles $ 932.960…" at bounding box center [977, 382] width 1021 height 36
copy div "CANECA 75 LTS RESIDUOS NO APROVEC. NEGRO"
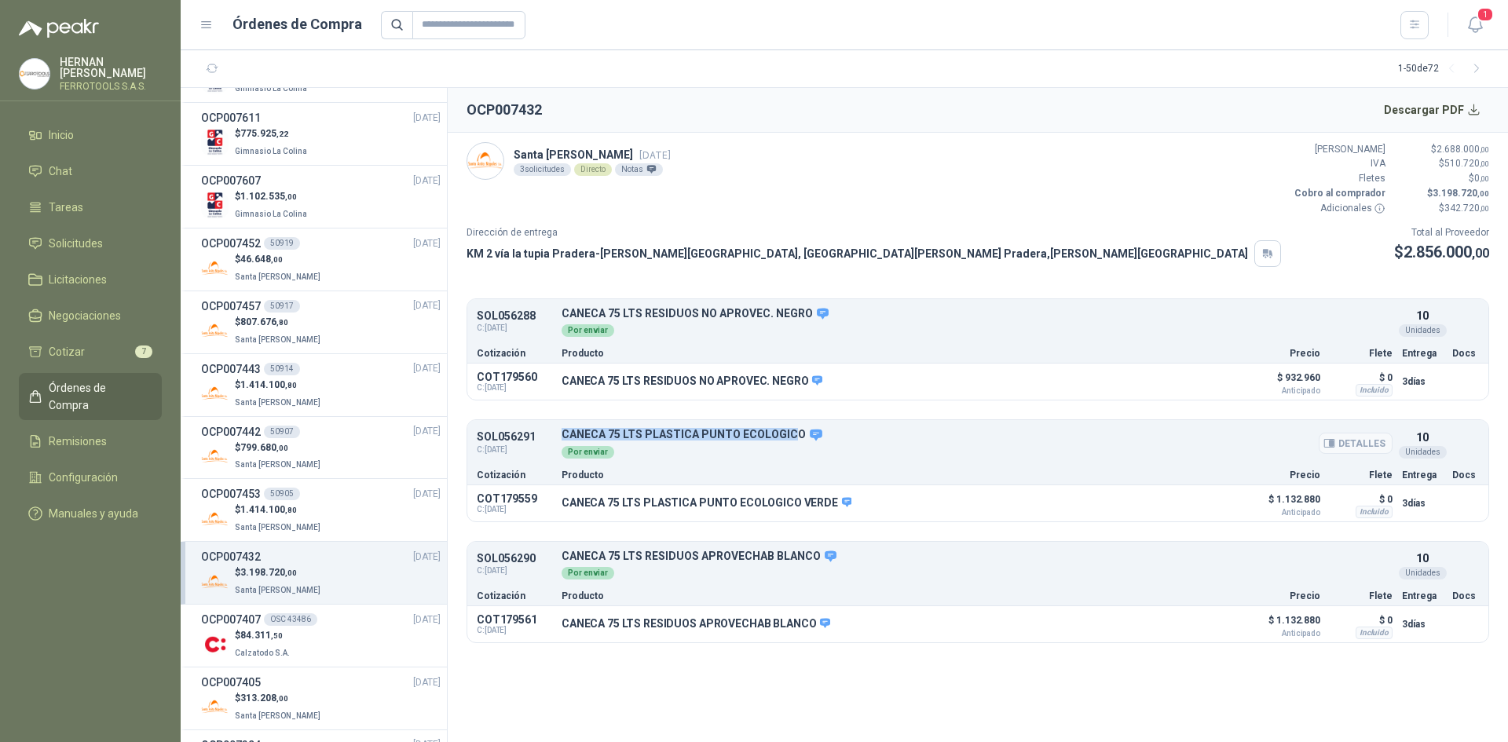
drag, startPoint x: 561, startPoint y: 433, endPoint x: 792, endPoint y: 431, distance: 230.9
click at [792, 431] on p "CANECA 75 LTS PLASTICA PUNTO ECOLOGICO" at bounding box center [977, 435] width 831 height 14
drag, startPoint x: 795, startPoint y: 434, endPoint x: 563, endPoint y: 430, distance: 231.7
click at [563, 430] on p "CANECA 75 LTS PLASTICA PUNTO ECOLOGICO" at bounding box center [977, 435] width 831 height 14
copy p "CANECA 75 LTS PLASTICA PUNTO ECOLOGICO"
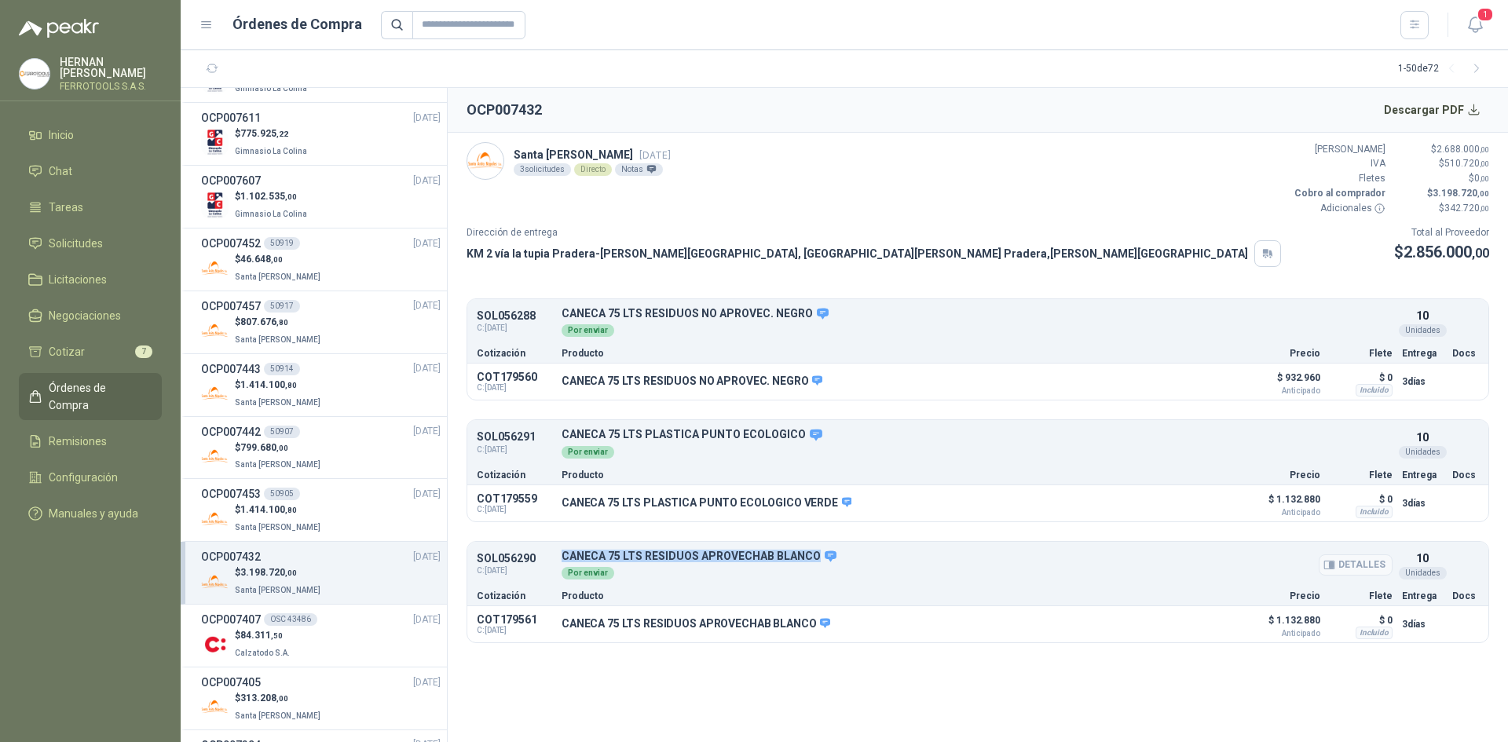
drag, startPoint x: 560, startPoint y: 559, endPoint x: 816, endPoint y: 555, distance: 256.1
click at [816, 555] on p "CANECA 75 LTS RESIDUOS APROVECHAB BLANCO" at bounding box center [977, 557] width 831 height 14
copy p "CANECA 75 LTS RESIDUOS APROVECHAB BLANCO"
click at [351, 625] on div "OCP007407 OSC 43486 [DATE]" at bounding box center [321, 619] width 240 height 17
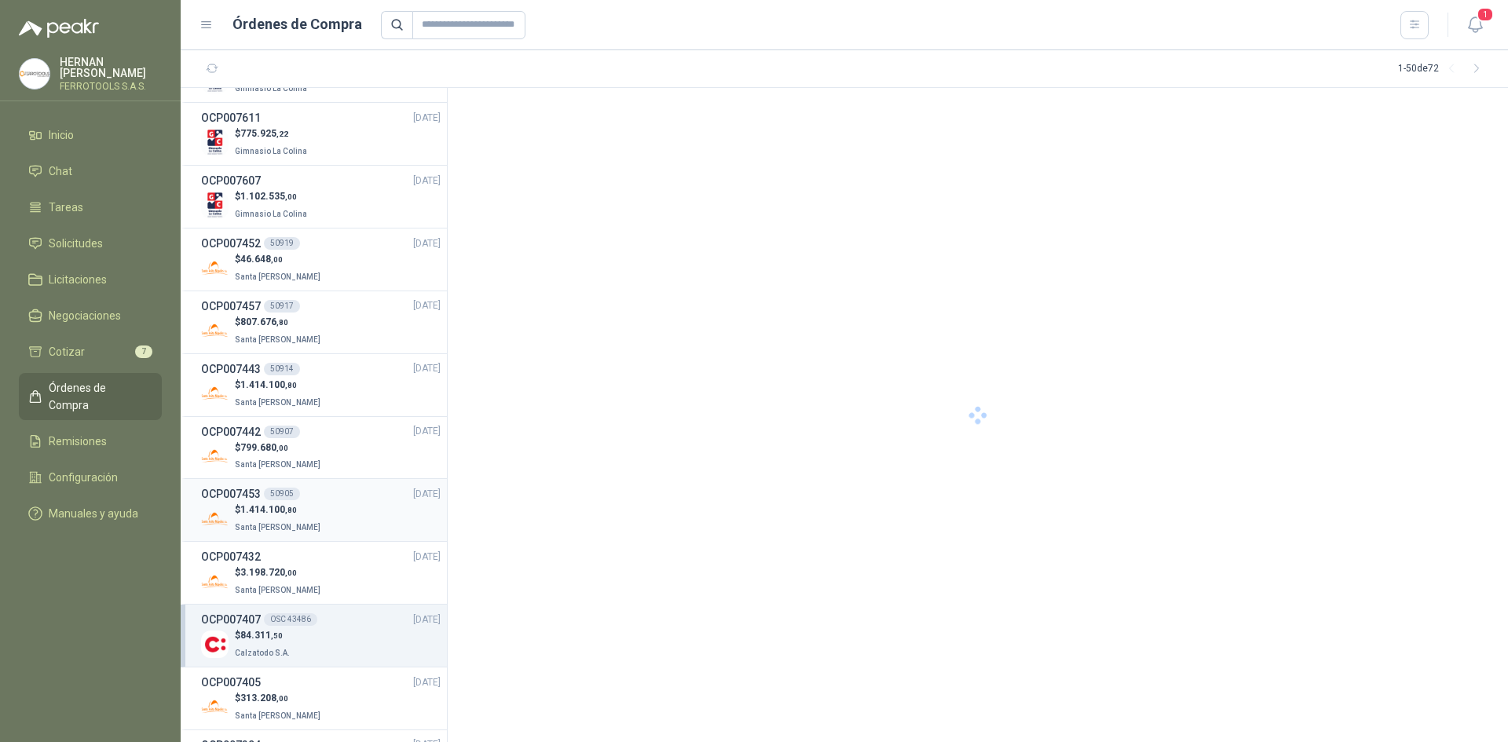
click at [320, 522] on div "$ 1.414.100 ,80 Santa [PERSON_NAME]" at bounding box center [321, 519] width 240 height 32
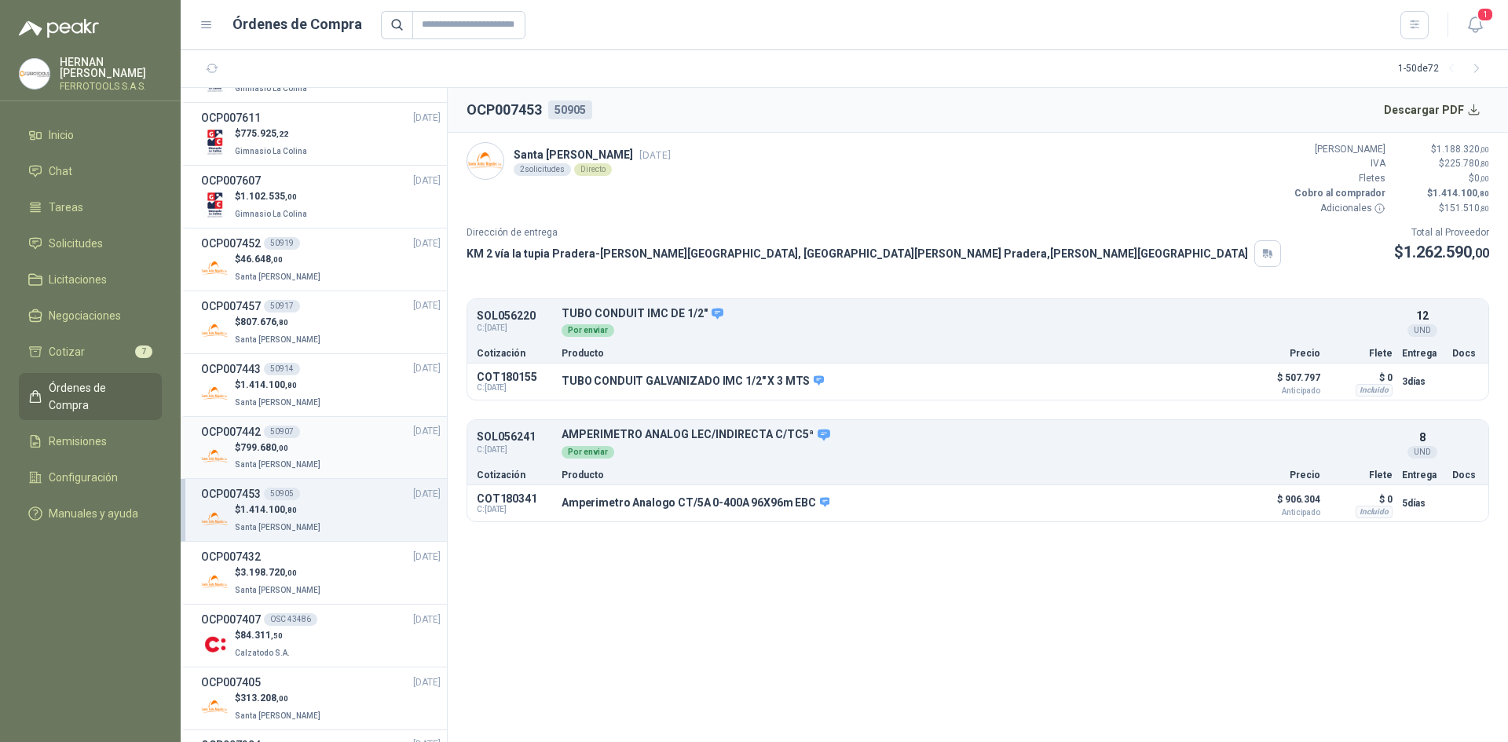
click at [338, 455] on div "$ 799.680 ,00 Santa [PERSON_NAME]" at bounding box center [321, 457] width 240 height 32
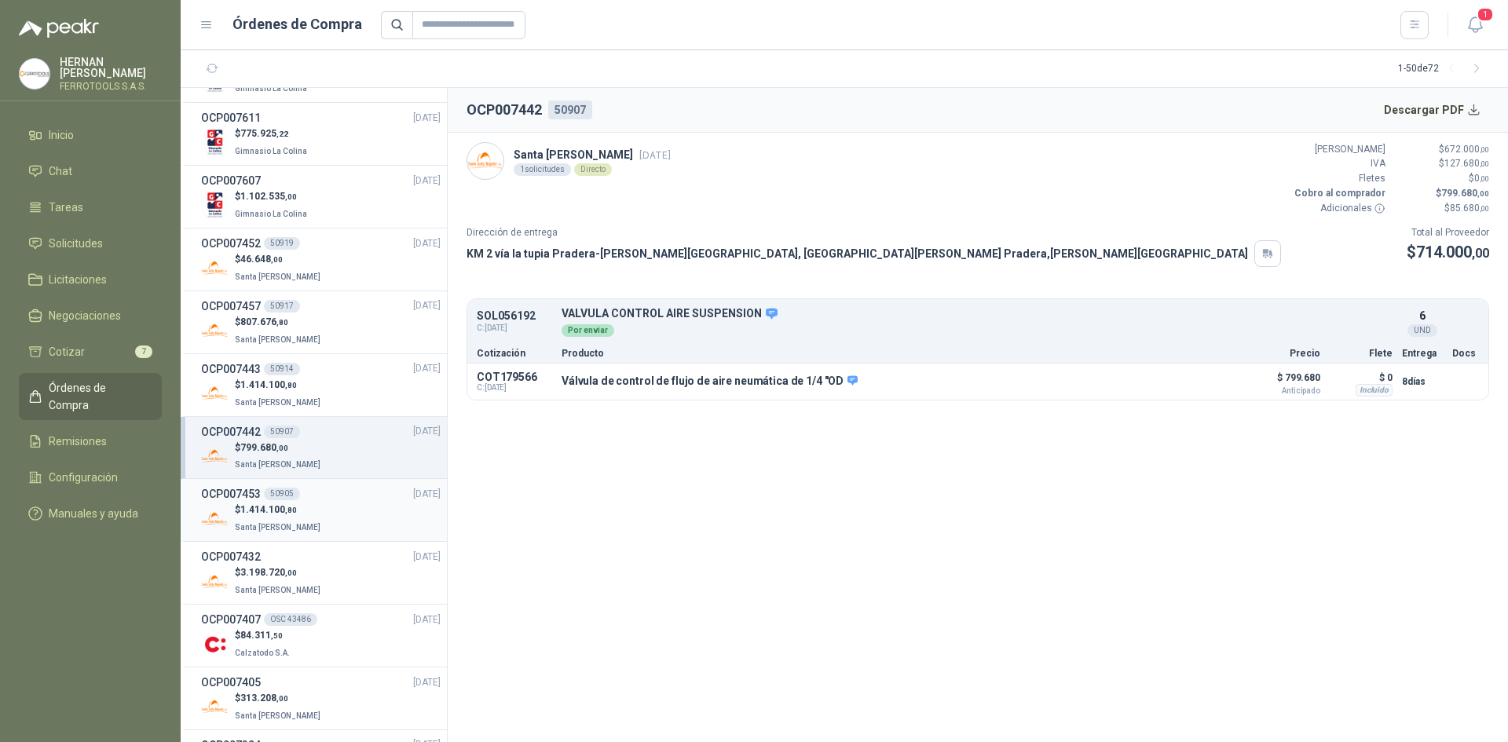
click at [327, 540] on li "OCP007453 50905 [DATE] $ 1.414.100 ,80 Santa [PERSON_NAME]" at bounding box center [314, 510] width 266 height 63
click at [325, 558] on div "OCP007432 [DATE]" at bounding box center [321, 556] width 240 height 17
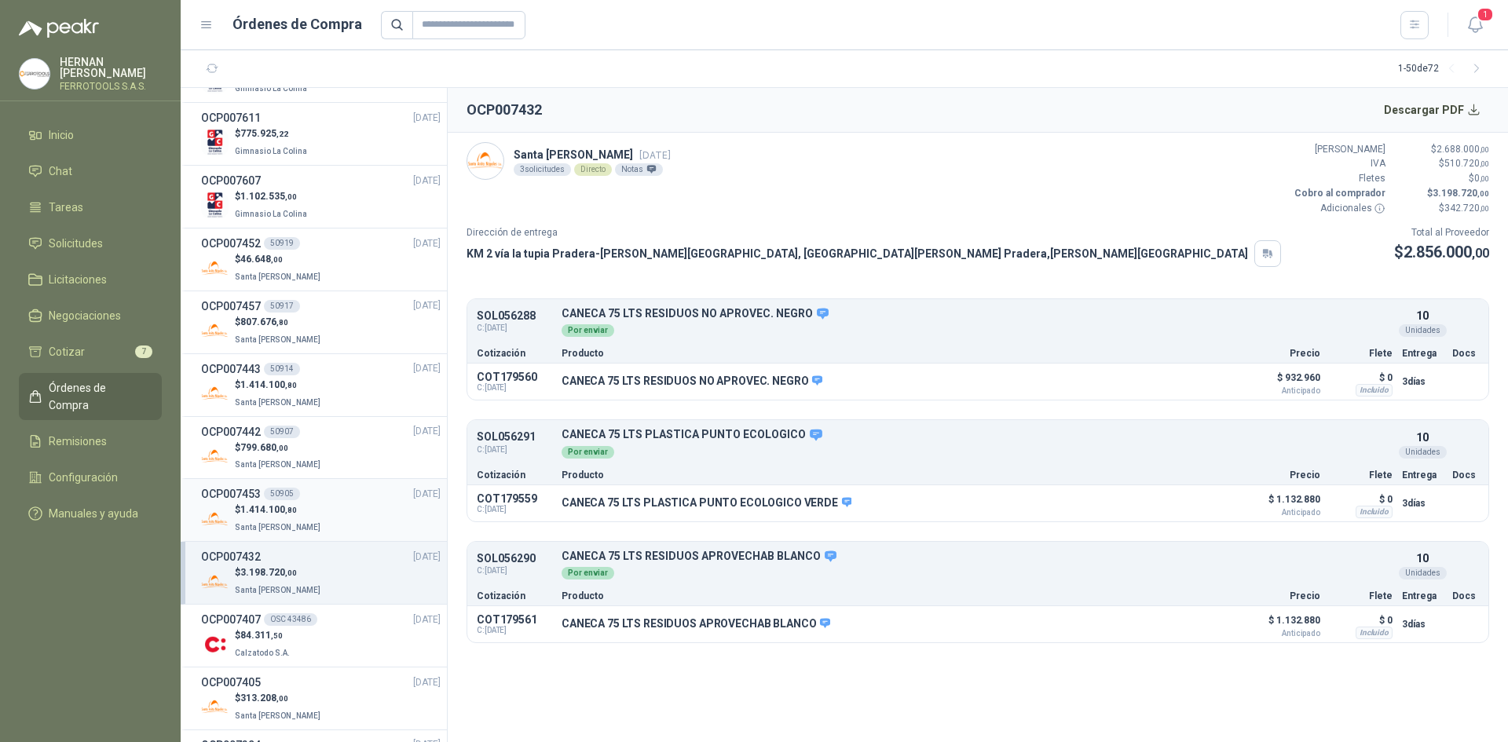
click at [338, 520] on div "$ 1.414.100 ,80 Santa [PERSON_NAME]" at bounding box center [321, 519] width 240 height 32
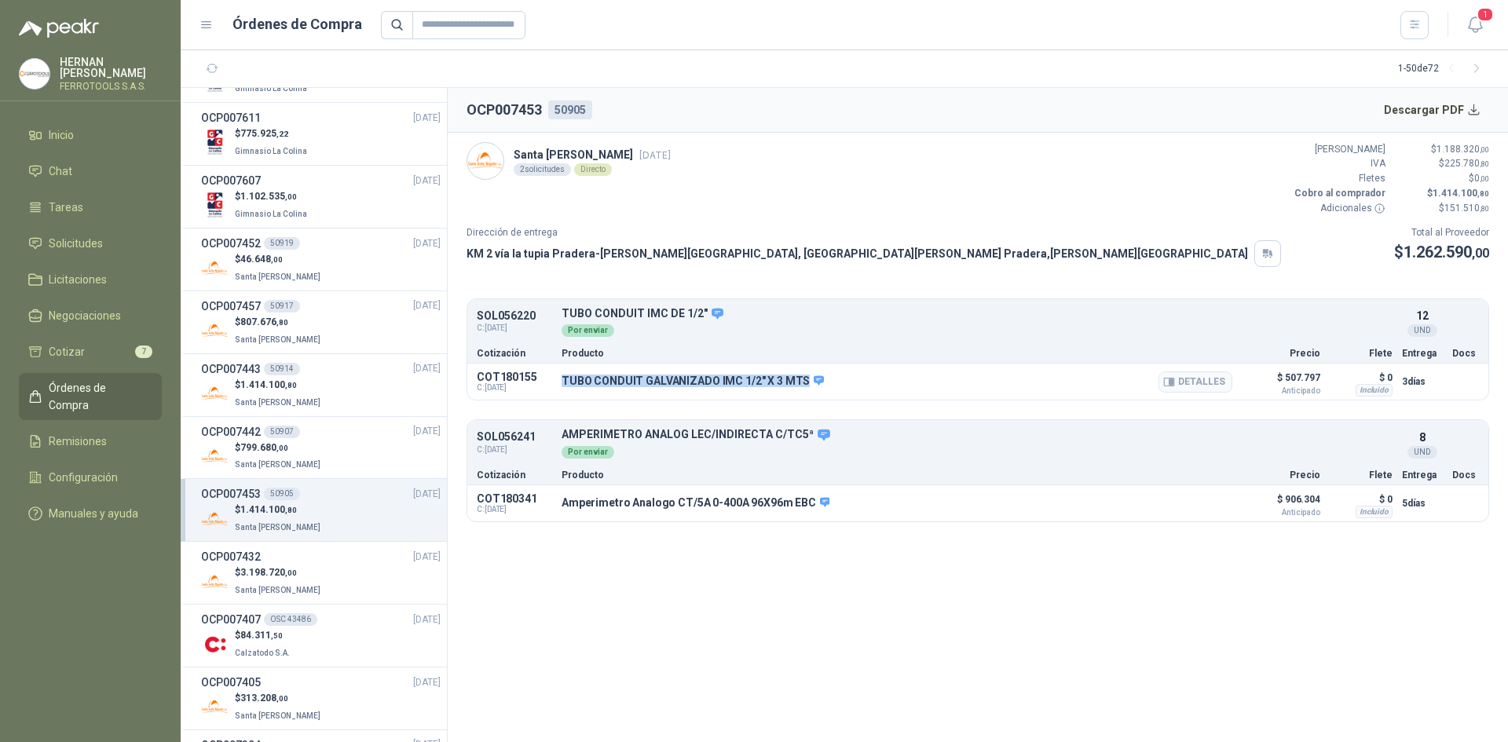
drag, startPoint x: 800, startPoint y: 380, endPoint x: 558, endPoint y: 379, distance: 241.1
click at [558, 379] on div "COT180155 C: [DATE] TUBO CONDUIT GALVANIZADO IMC 1/2" X 3 MTS Detalles $ 507.79…" at bounding box center [977, 382] width 1021 height 36
copy p "TUBO CONDUIT GALVANIZADO IMC 1/2" X 3 MTS"
drag, startPoint x: 561, startPoint y: 434, endPoint x: 803, endPoint y: 430, distance: 242.0
click at [803, 430] on p "AMPERIMETRO ANALOG LEC/INDIRECTA C/TC5ª" at bounding box center [977, 435] width 831 height 14
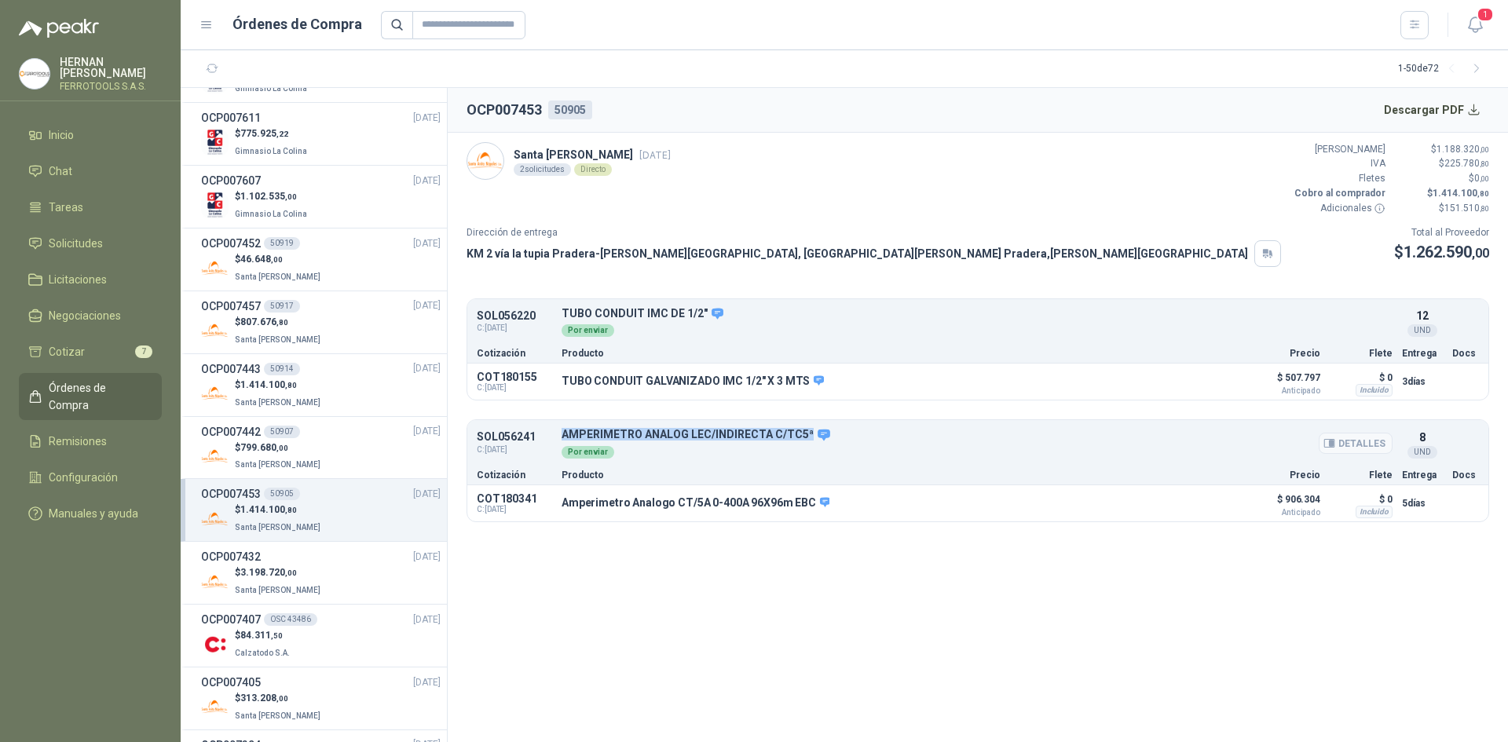
copy p "AMPERIMETRO ANALOG LEC/INDIRECTA C/TC5ª"
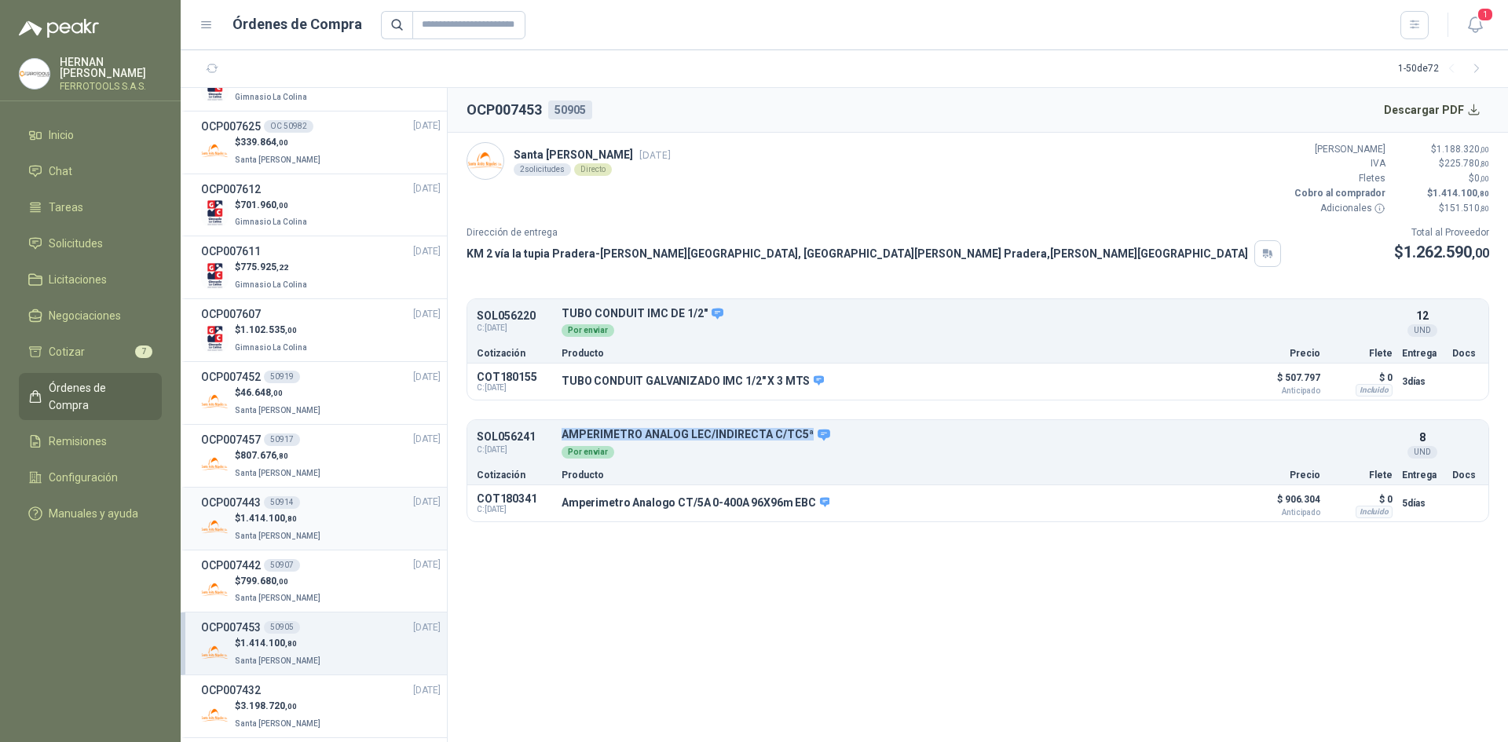
scroll to position [79, 0]
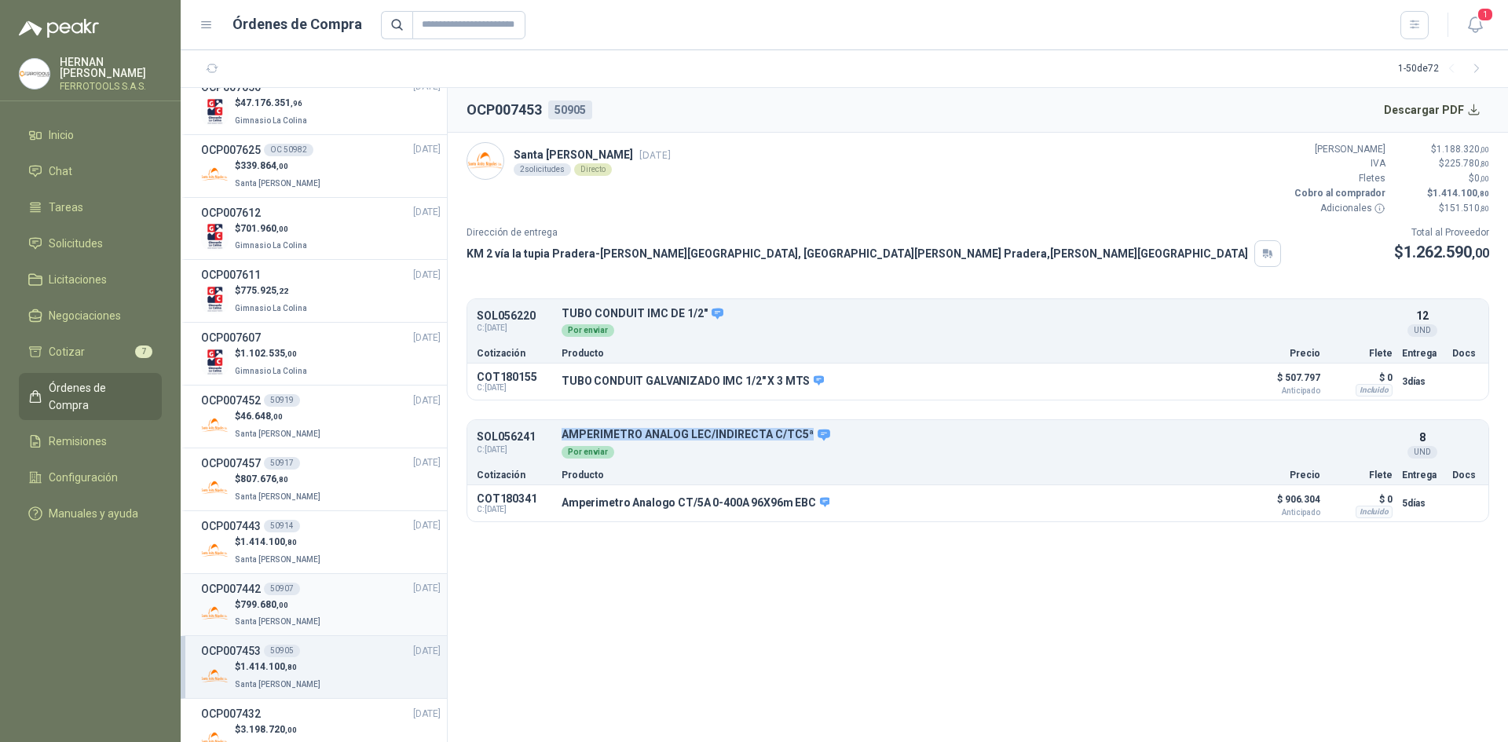
click at [326, 610] on div "$ 799.680 ,00 Santa [PERSON_NAME]" at bounding box center [321, 614] width 240 height 32
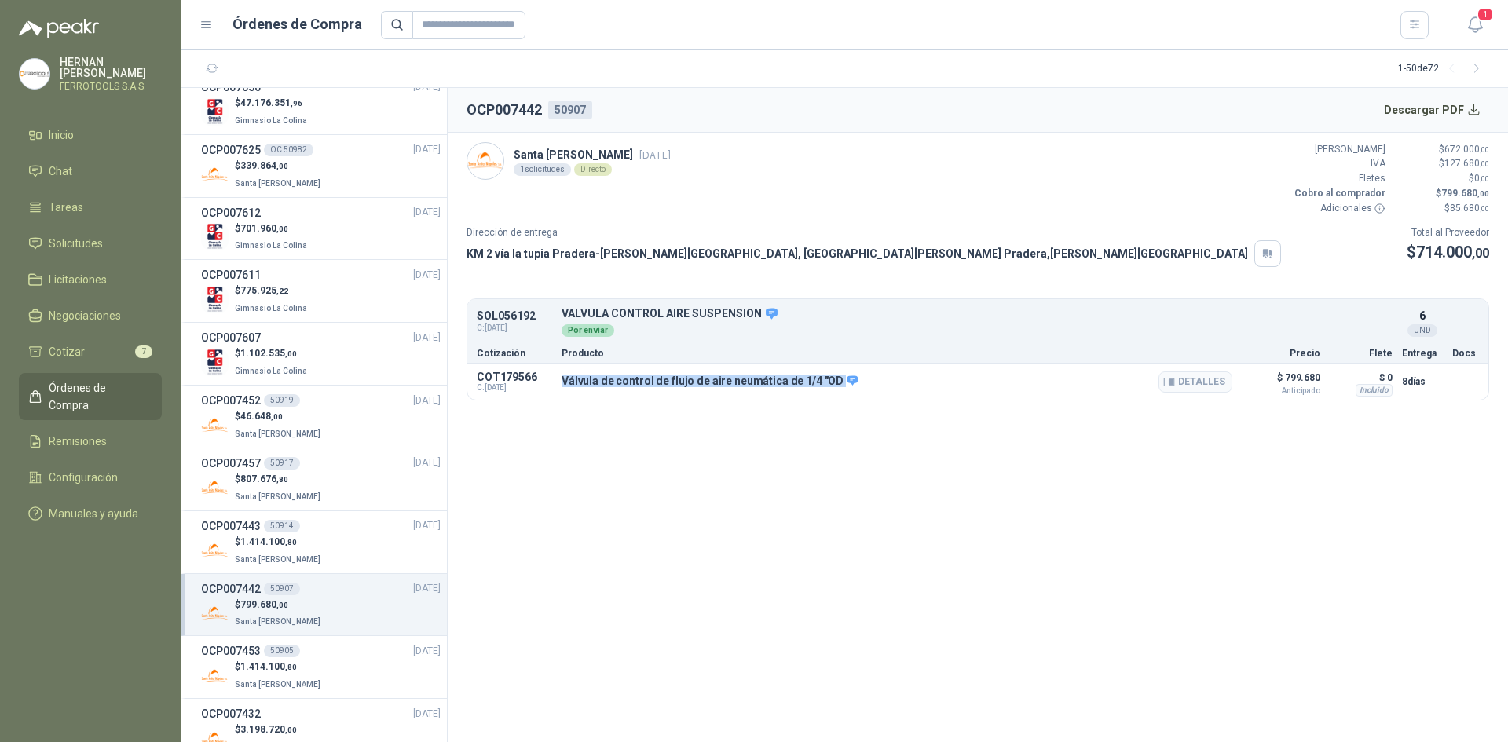
drag, startPoint x: 830, startPoint y: 379, endPoint x: 563, endPoint y: 386, distance: 267.1
click at [563, 386] on p "Válvula de control de flujo de aire neumática de 1/4 "OD" at bounding box center [710, 382] width 296 height 14
copy div "Válvula de control de flujo de aire neumática de 1/4 "OD"
click at [330, 544] on div "$ 1.414.100 ,80 Santa [PERSON_NAME]" at bounding box center [321, 551] width 240 height 32
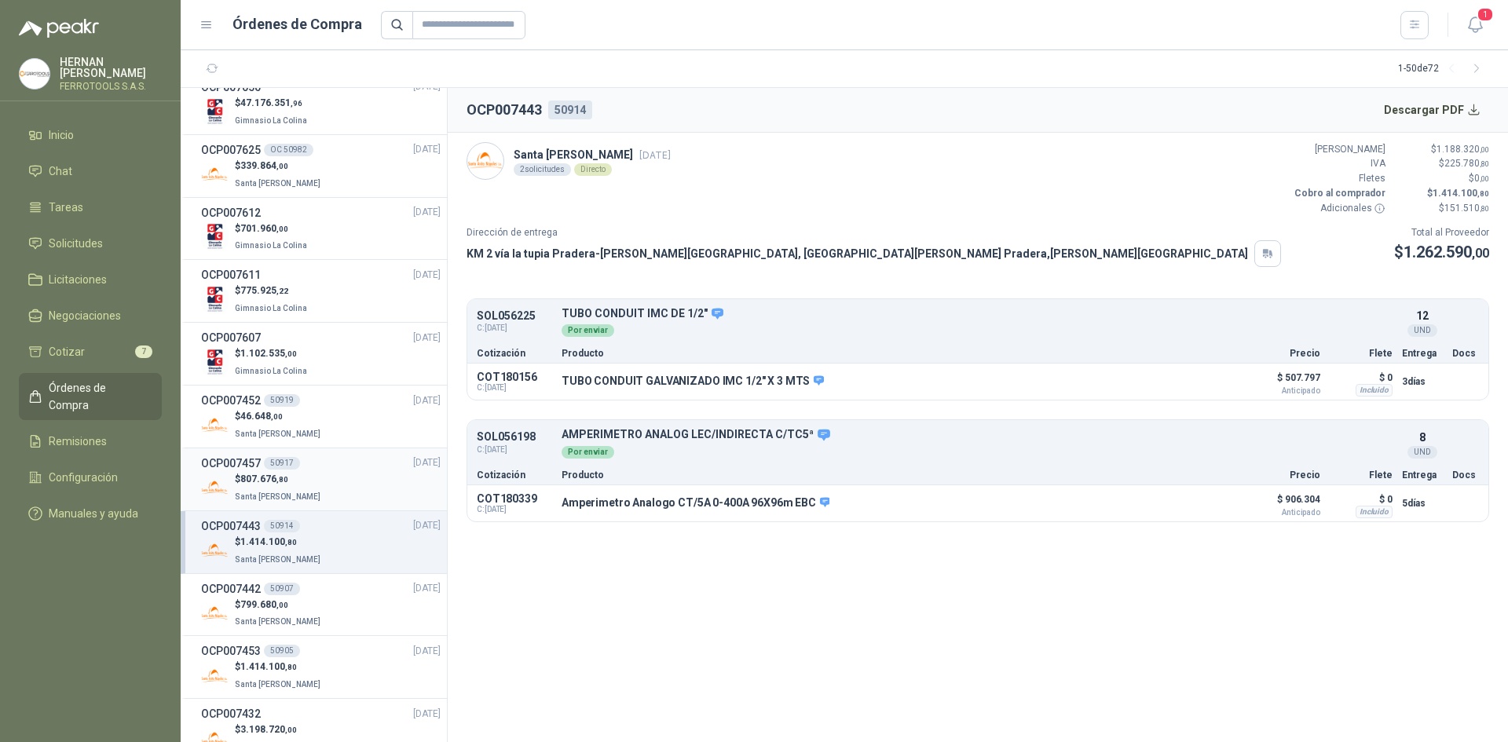
click at [335, 478] on div "$ 807.676 ,80 [GEOGRAPHIC_DATA][PERSON_NAME]" at bounding box center [321, 488] width 240 height 32
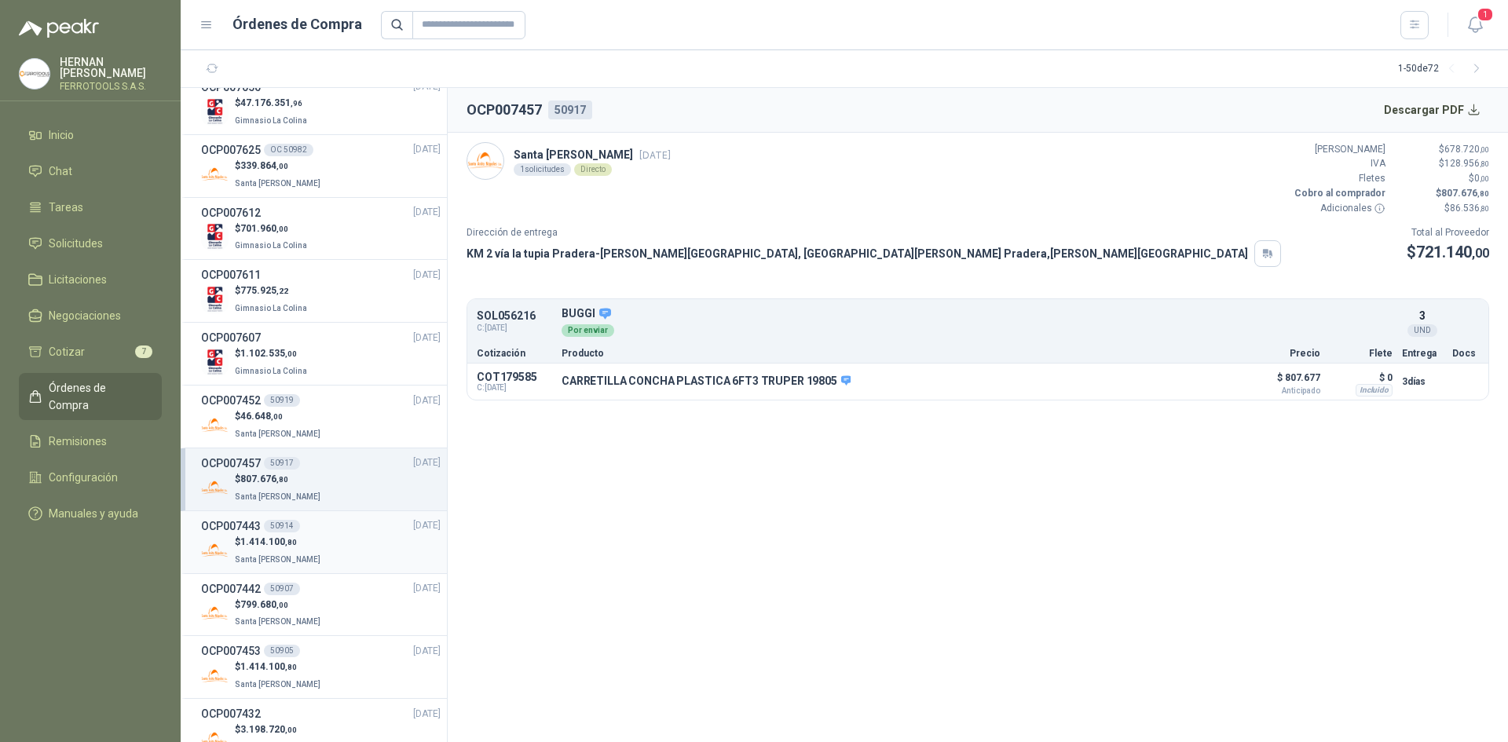
click at [337, 569] on li "OCP007443 50914 [DATE] $ 1.414.100 ,80 Santa [PERSON_NAME]" at bounding box center [314, 542] width 266 height 63
click at [330, 599] on div "$ 799.680 ,00 Santa [PERSON_NAME]" at bounding box center [321, 614] width 240 height 32
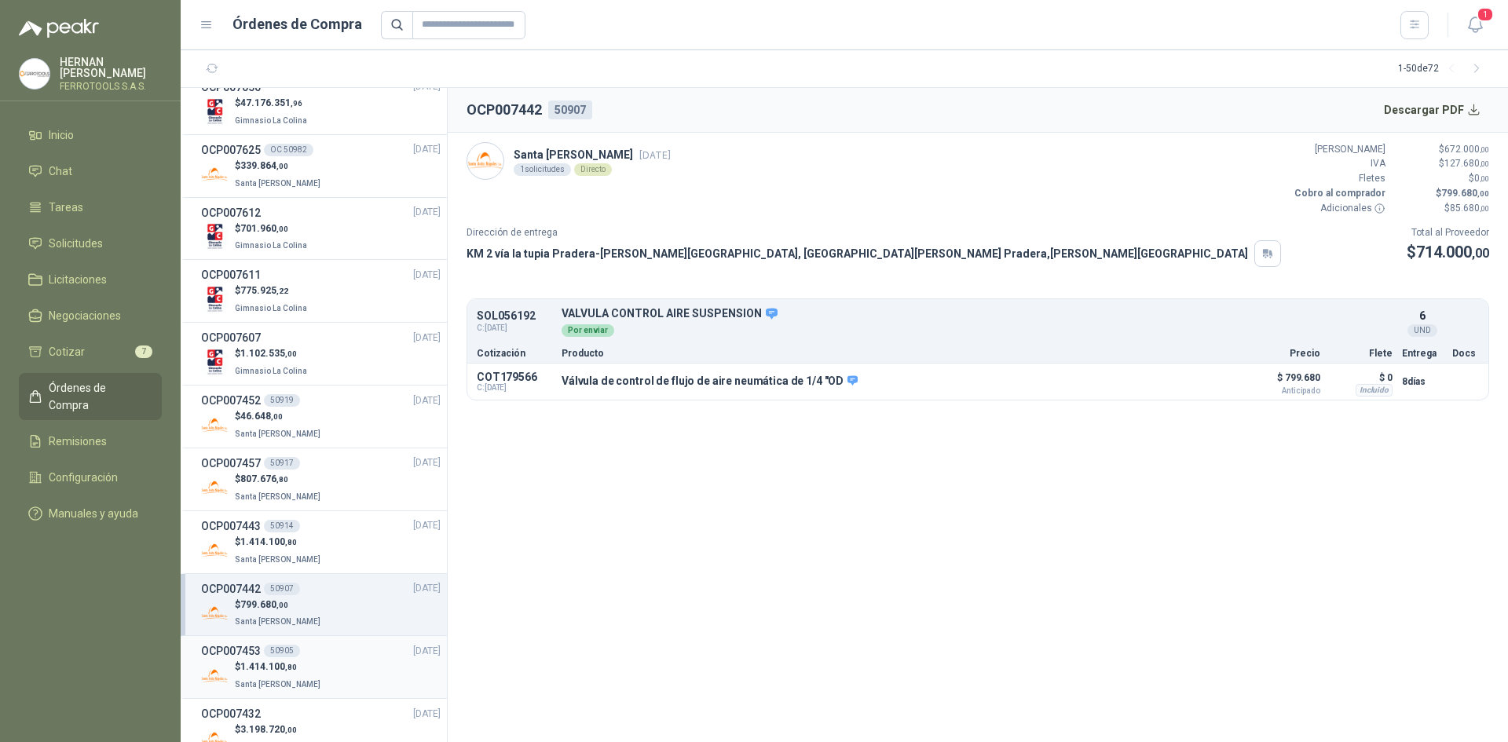
click at [328, 657] on div "OCP007453 50905 [DATE]" at bounding box center [321, 651] width 240 height 17
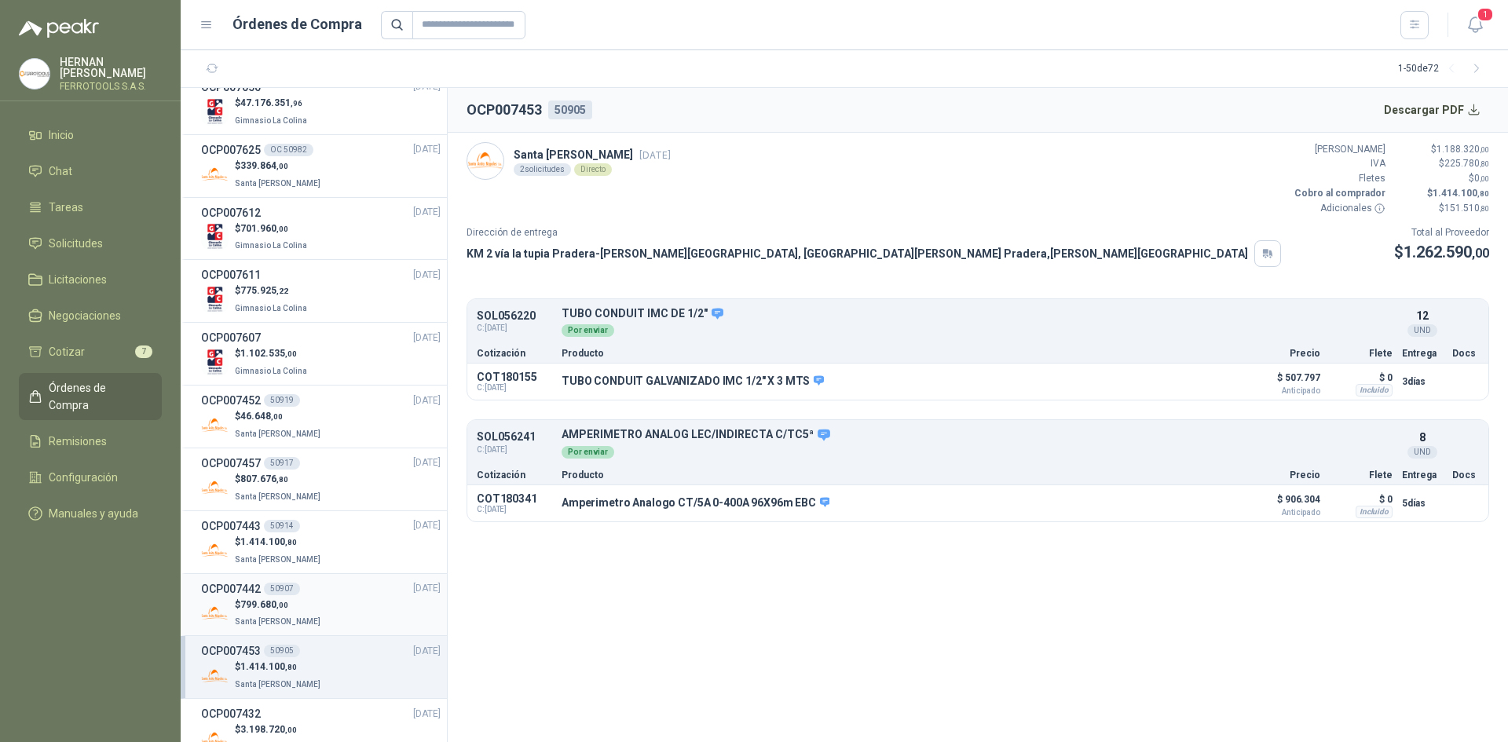
click at [324, 604] on div "$ 799.680 ,00 Santa [PERSON_NAME]" at bounding box center [321, 614] width 240 height 32
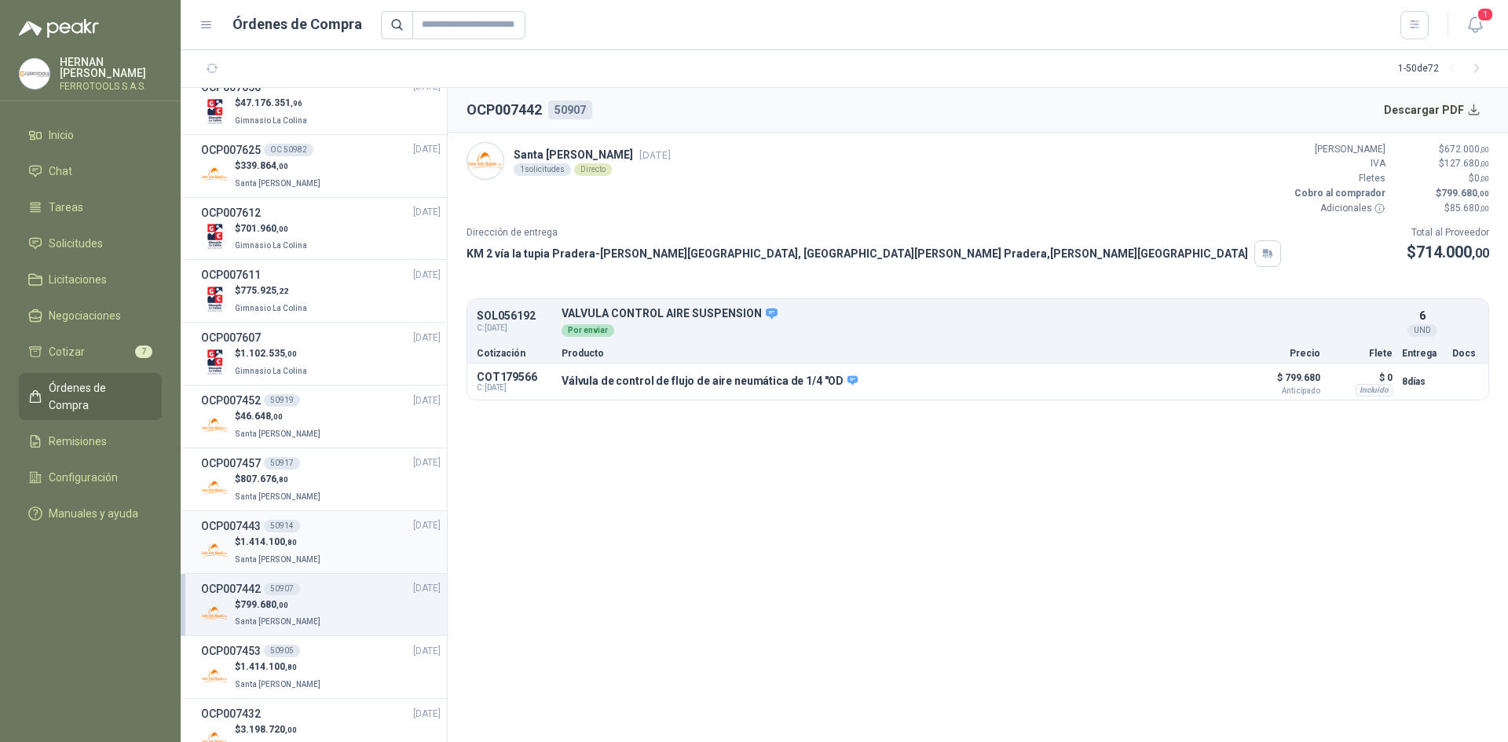
click at [326, 548] on div "$ 1.414.100 ,80 Santa [PERSON_NAME]" at bounding box center [321, 551] width 240 height 32
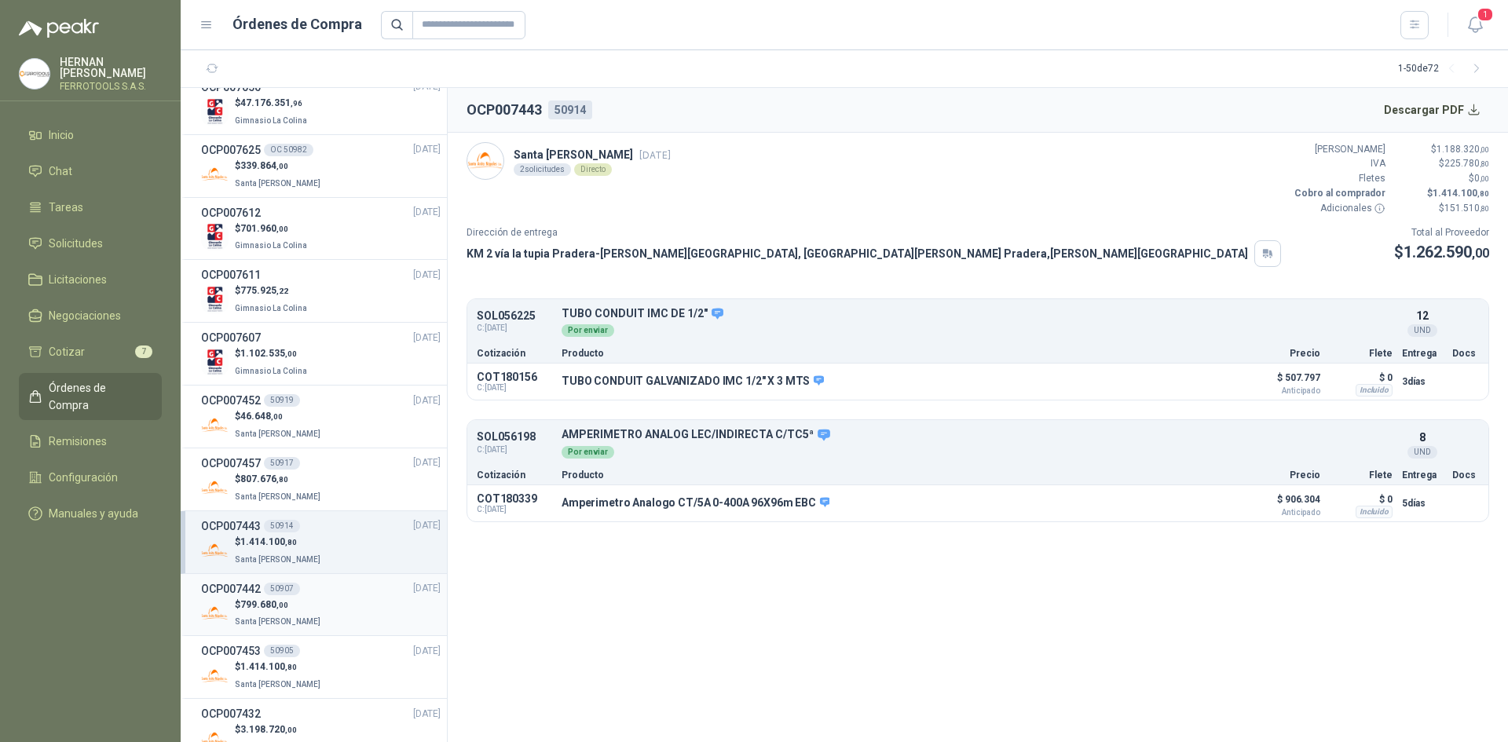
click at [323, 606] on div "$ 799.680 ,00 Santa [PERSON_NAME]" at bounding box center [321, 614] width 240 height 32
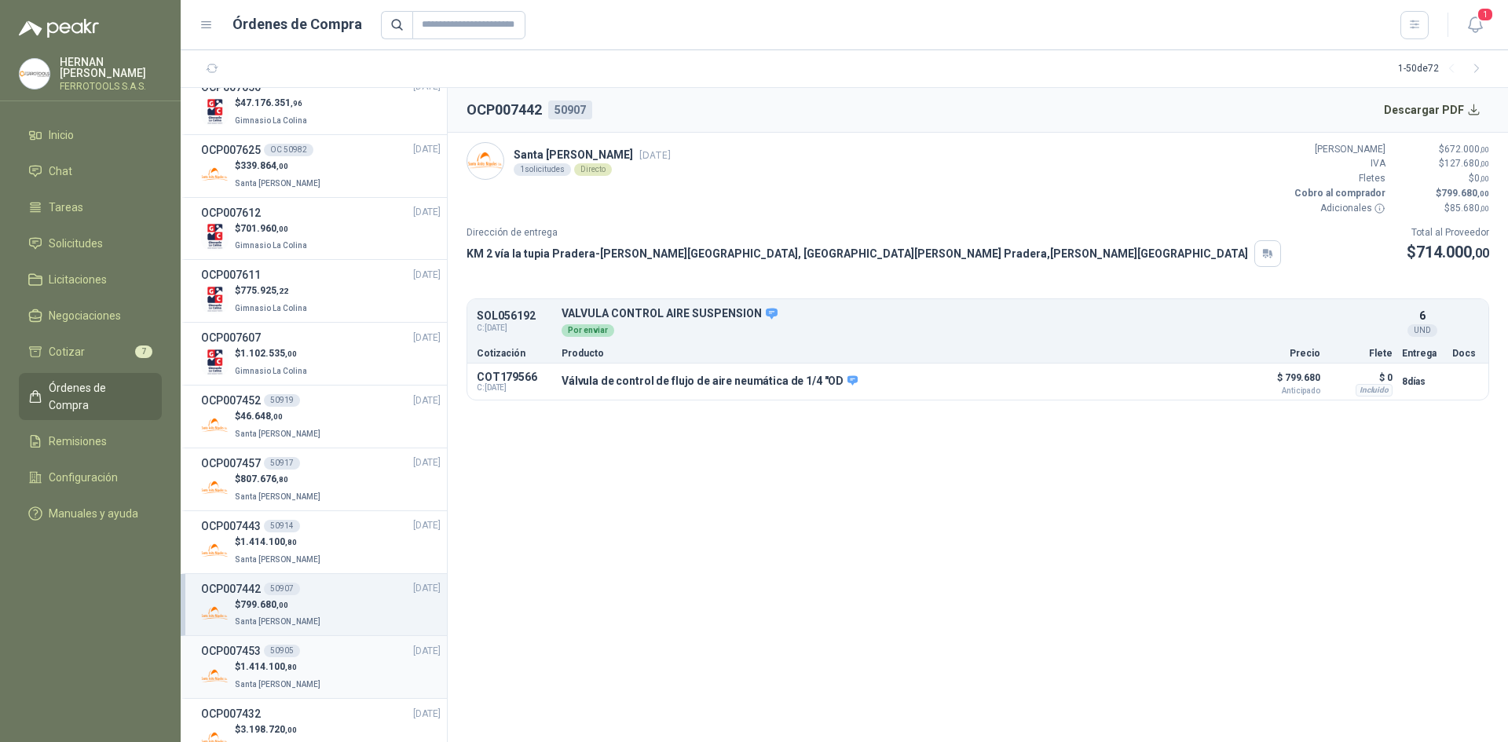
click at [327, 669] on div "$ 1.414.100 ,80 Santa [PERSON_NAME]" at bounding box center [321, 676] width 240 height 32
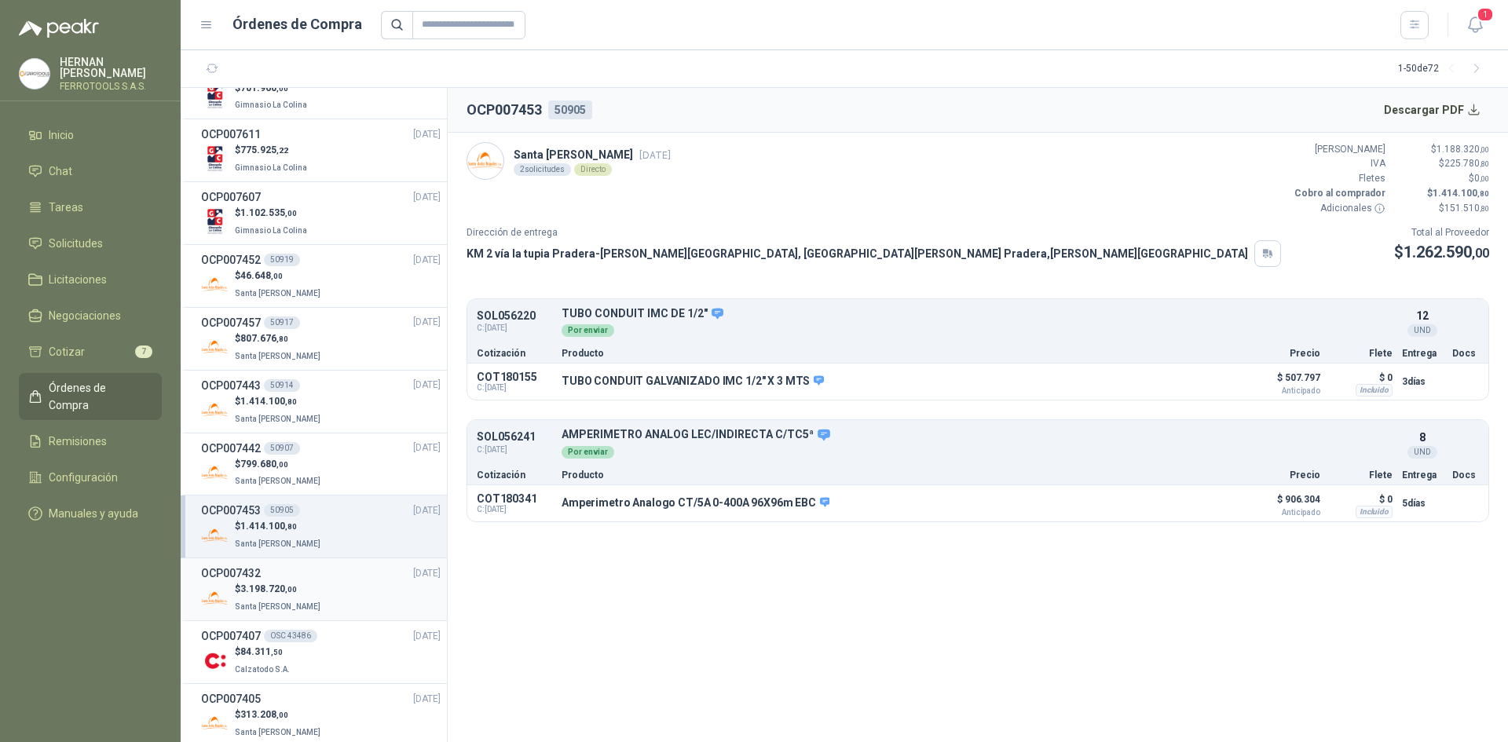
scroll to position [236, 0]
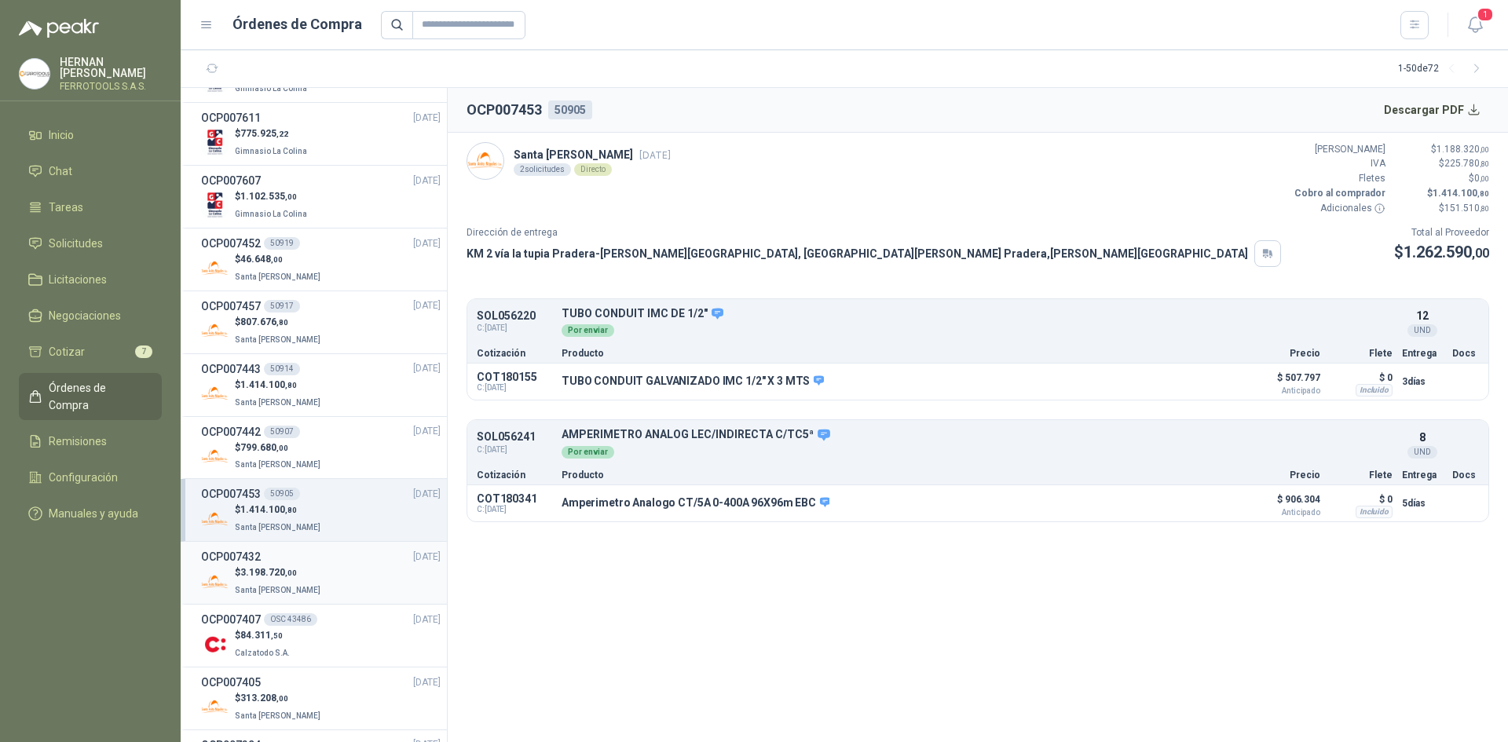
click at [333, 590] on div "$ 3.198.720 ,00 Santa [PERSON_NAME]" at bounding box center [321, 582] width 240 height 32
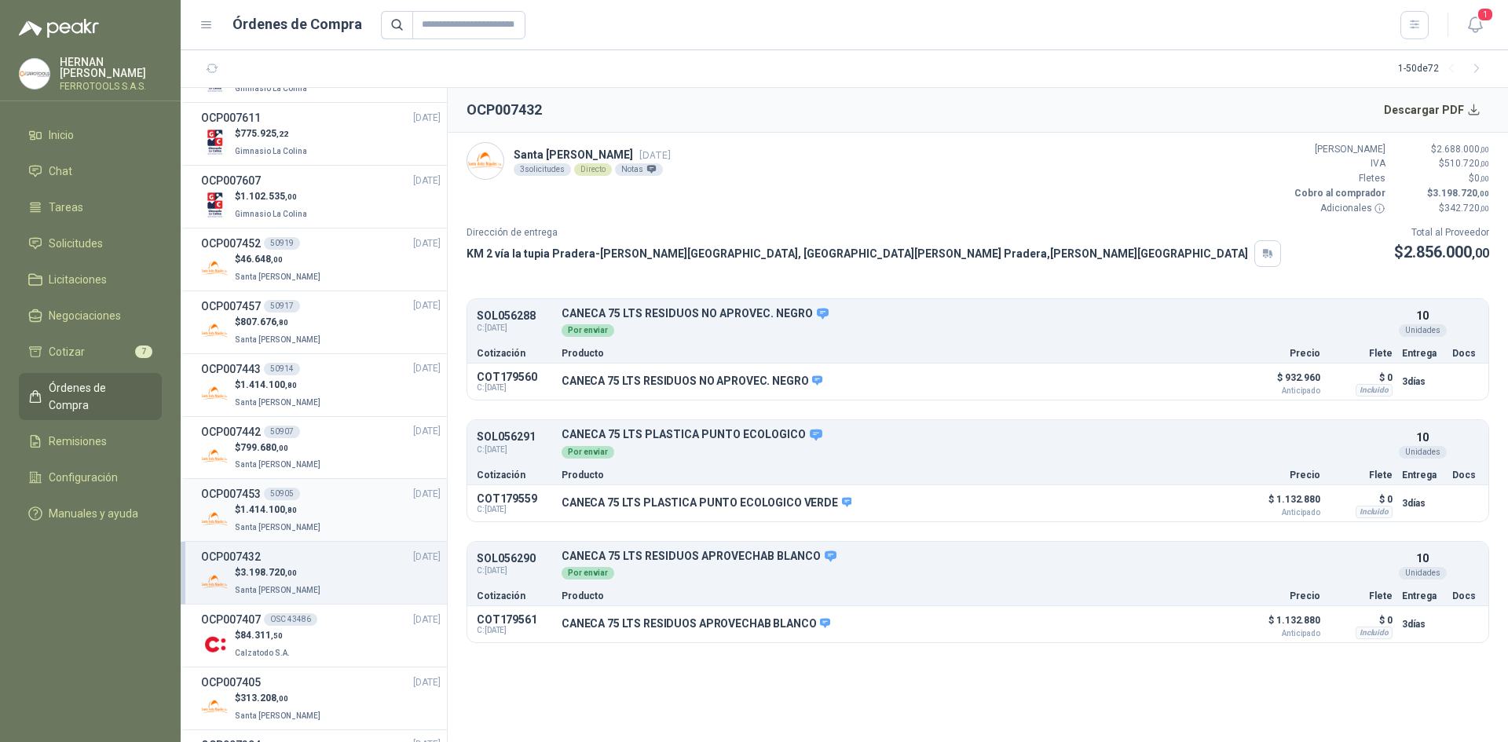
click at [343, 518] on div "$ 1.414.100 ,80 Santa [PERSON_NAME]" at bounding box center [321, 519] width 240 height 32
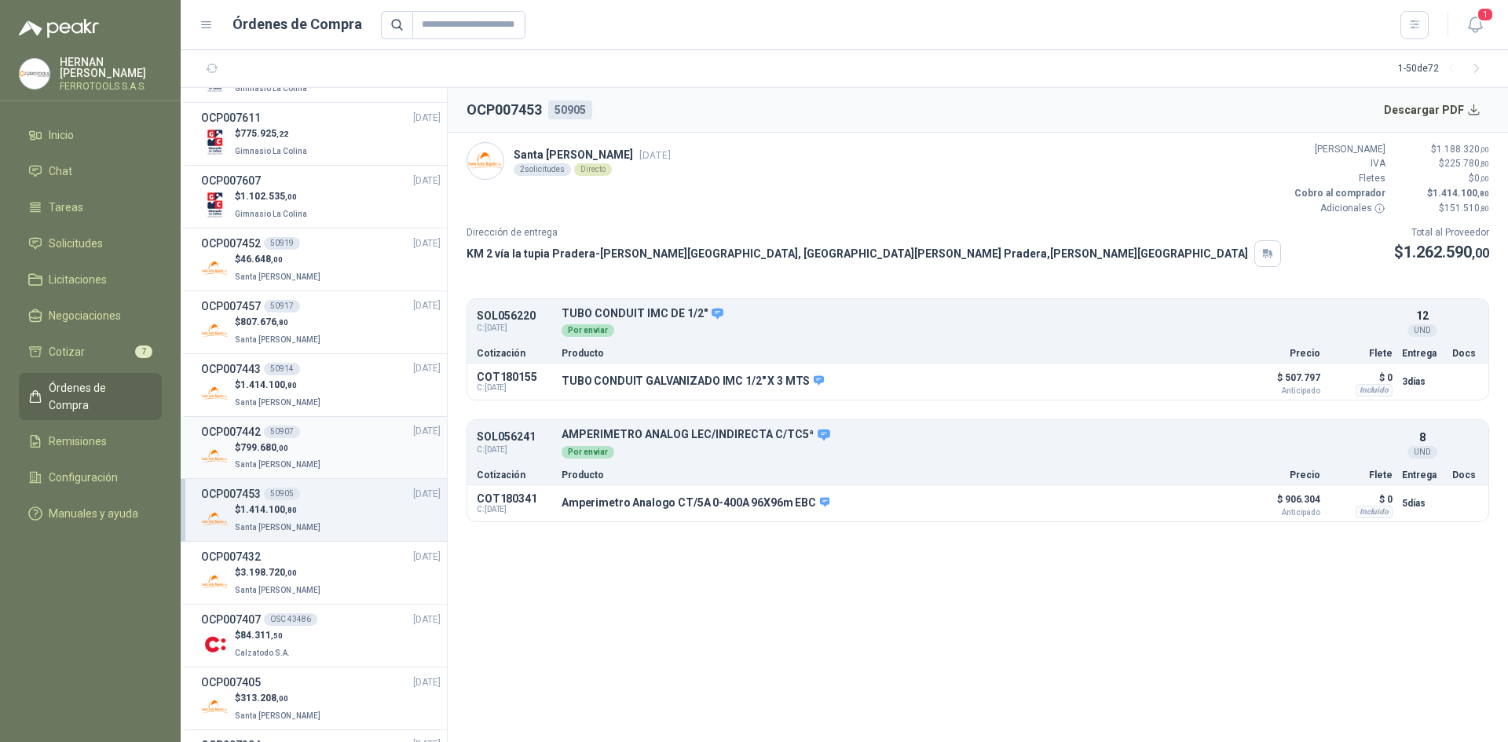
click at [350, 450] on div "$ 799.680 ,00 Santa [PERSON_NAME]" at bounding box center [321, 457] width 240 height 32
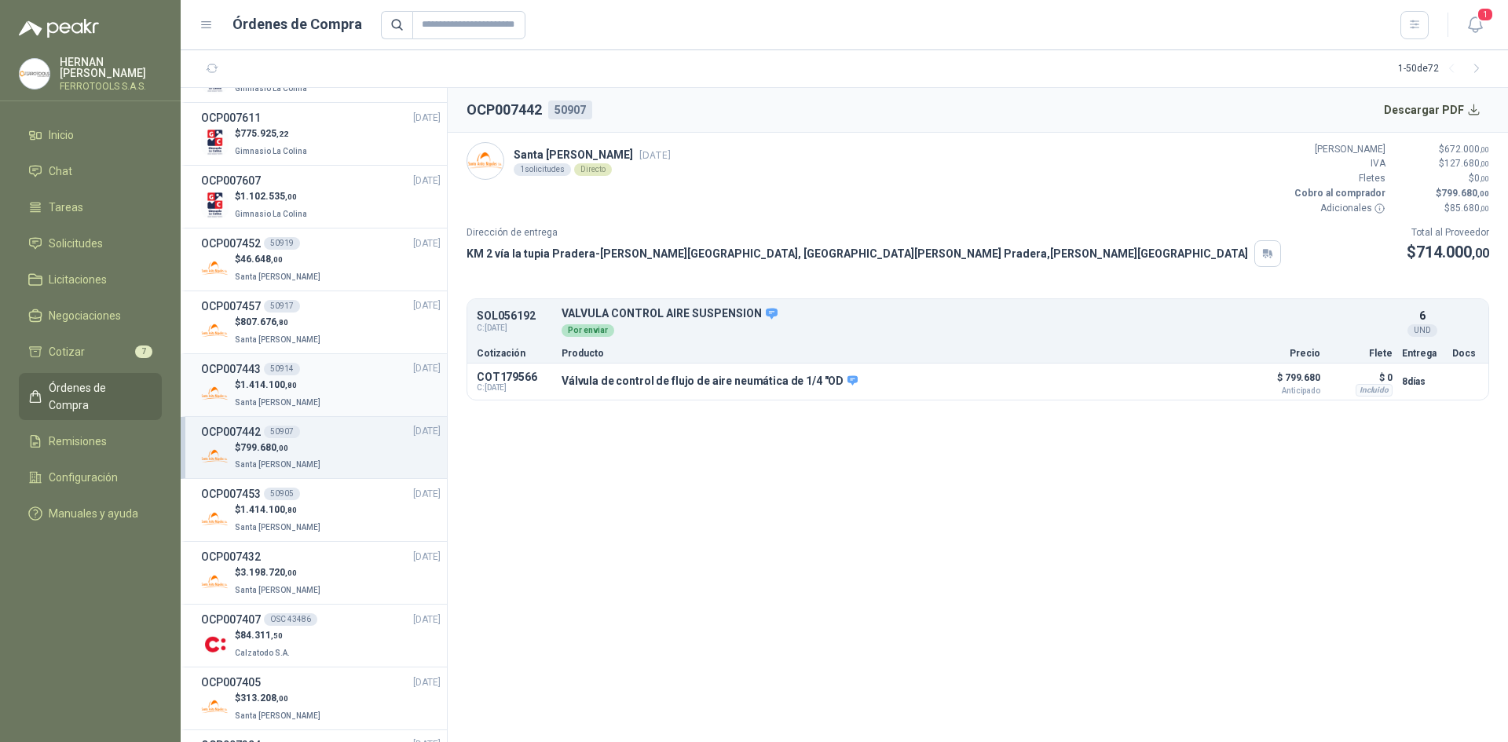
click at [346, 380] on div "$ 1.414.100 ,80 Santa [PERSON_NAME]" at bounding box center [321, 394] width 240 height 32
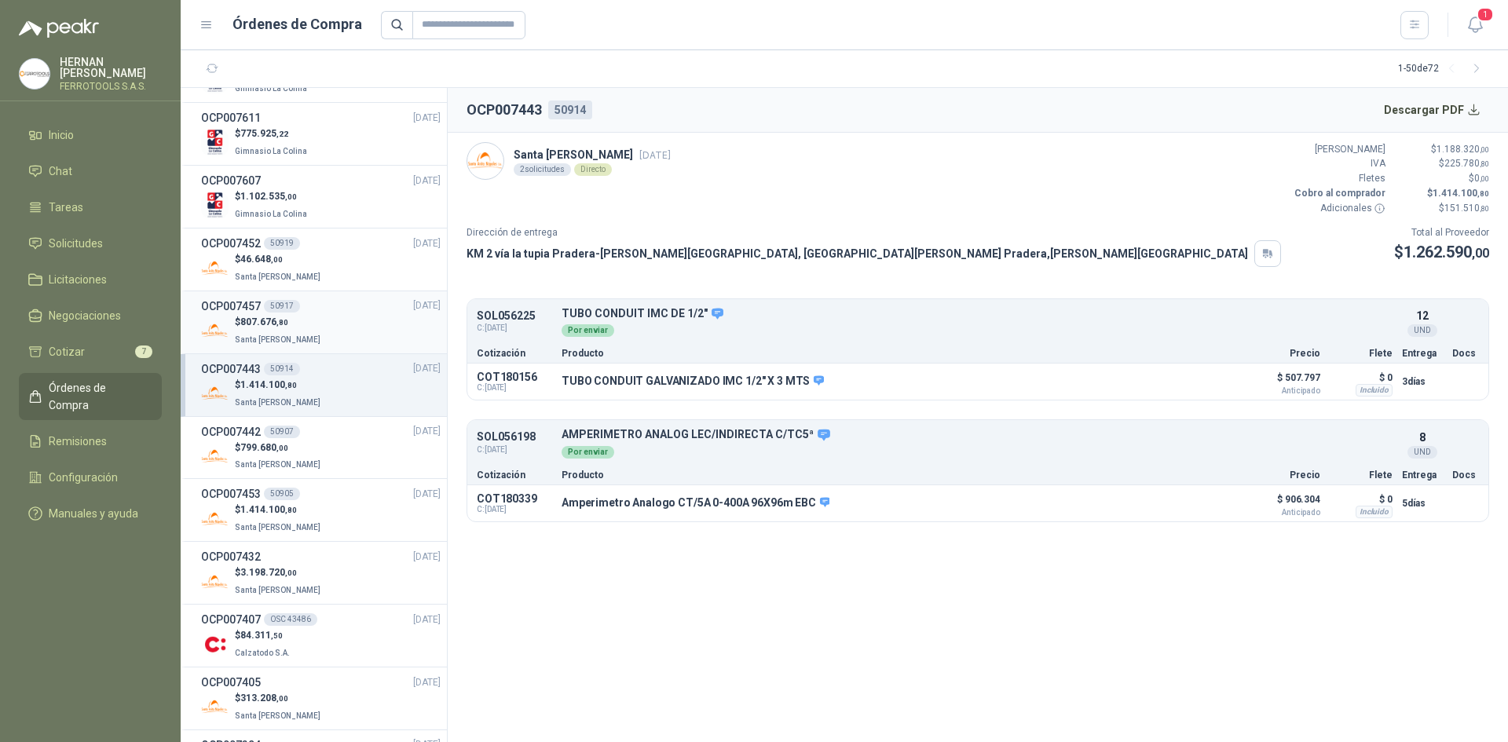
click at [357, 325] on div "$ 807.676 ,80 [GEOGRAPHIC_DATA][PERSON_NAME]" at bounding box center [321, 331] width 240 height 32
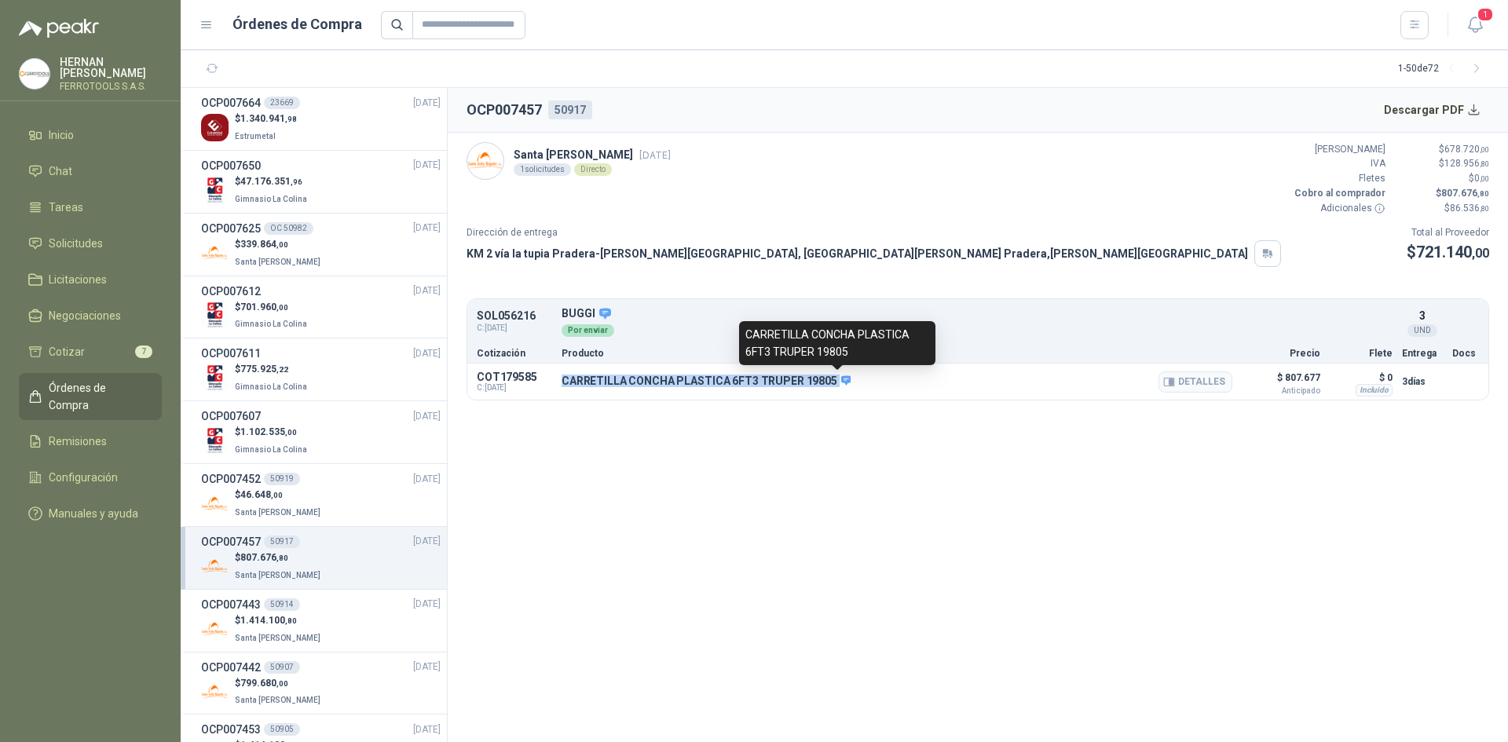
drag, startPoint x: 562, startPoint y: 383, endPoint x: 831, endPoint y: 382, distance: 269.4
click at [831, 382] on p "CARRETILLA CONCHA PLASTICA 6FT3 TRUPER 19805" at bounding box center [706, 382] width 289 height 14
copy div "CARRETILLA CONCHA PLASTICA 6FT3 TRUPER 19805"
click at [338, 501] on div "$ 46.648 ,00 Santa [PERSON_NAME]" at bounding box center [321, 504] width 240 height 32
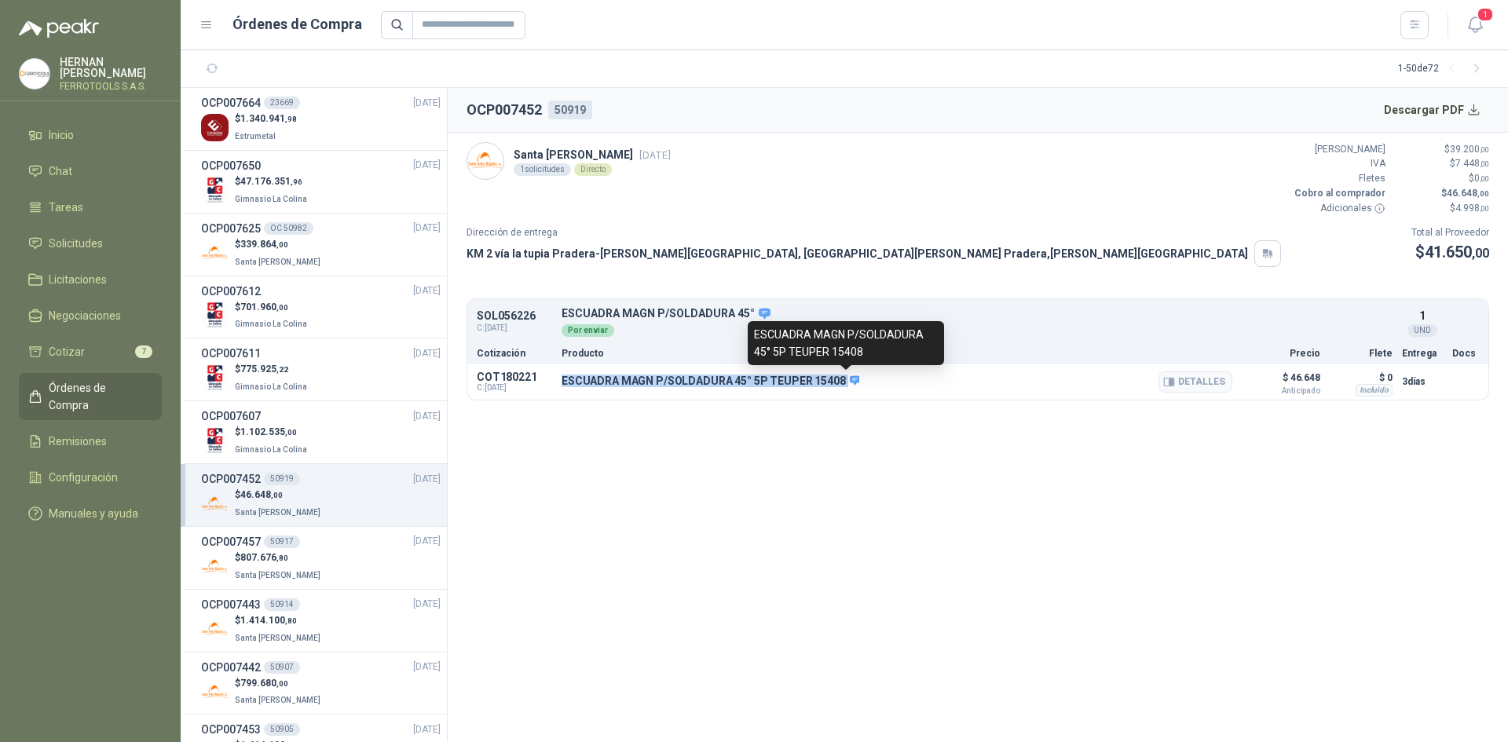
drag, startPoint x: 562, startPoint y: 381, endPoint x: 842, endPoint y: 382, distance: 279.6
click at [842, 382] on p "ESCUADRA MAGN P/SOLDADURA 45° 5P TEUPER 15408" at bounding box center [711, 382] width 298 height 14
click at [266, 436] on span "1.102.535 ,00" at bounding box center [268, 432] width 57 height 11
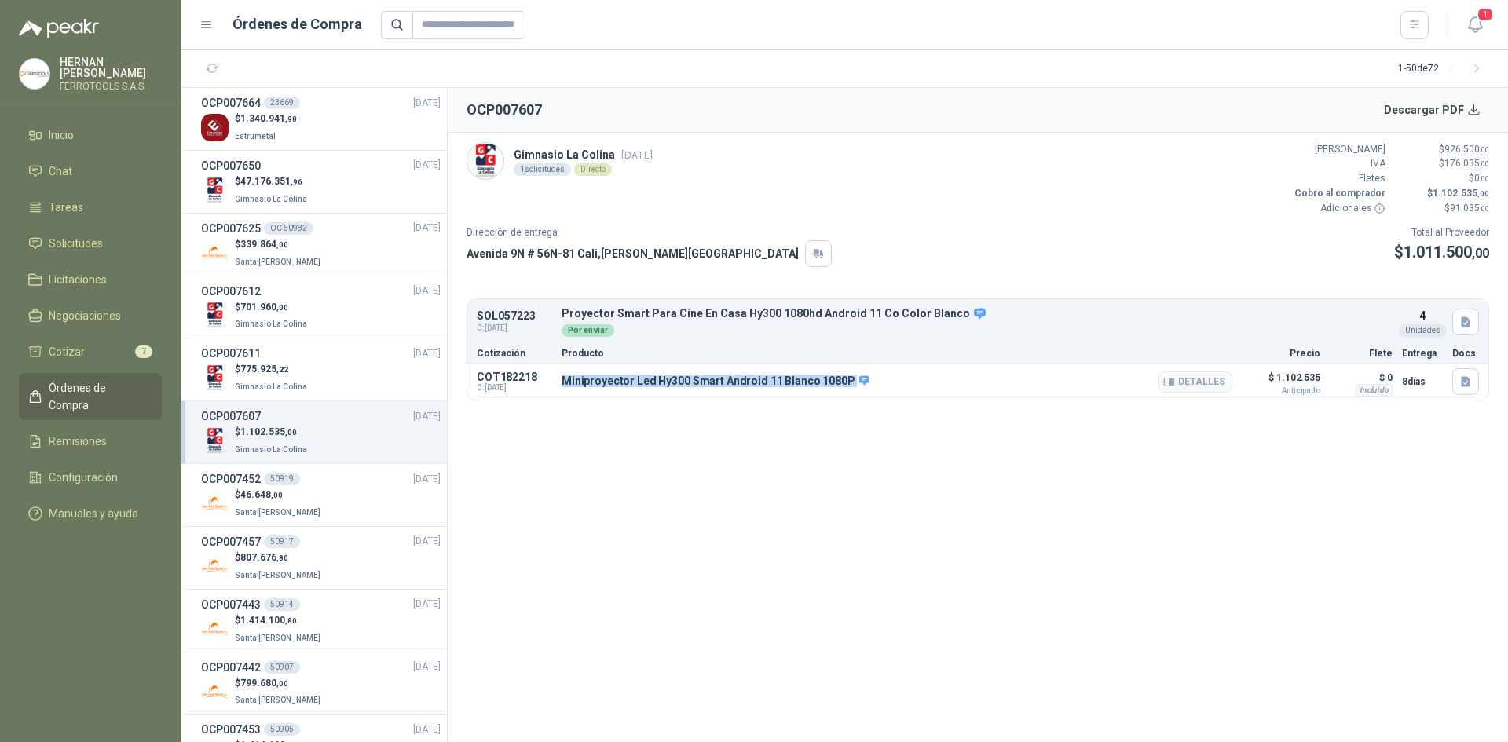
drag, startPoint x: 563, startPoint y: 379, endPoint x: 838, endPoint y: 389, distance: 275.1
click at [838, 389] on div "Miniproyector Led Hy300 Smart Android 11 Blanco 1080P Detalles" at bounding box center [897, 381] width 671 height 27
click at [306, 364] on div "$ 775.925 ,22 Gimnasio La Colina" at bounding box center [321, 378] width 240 height 32
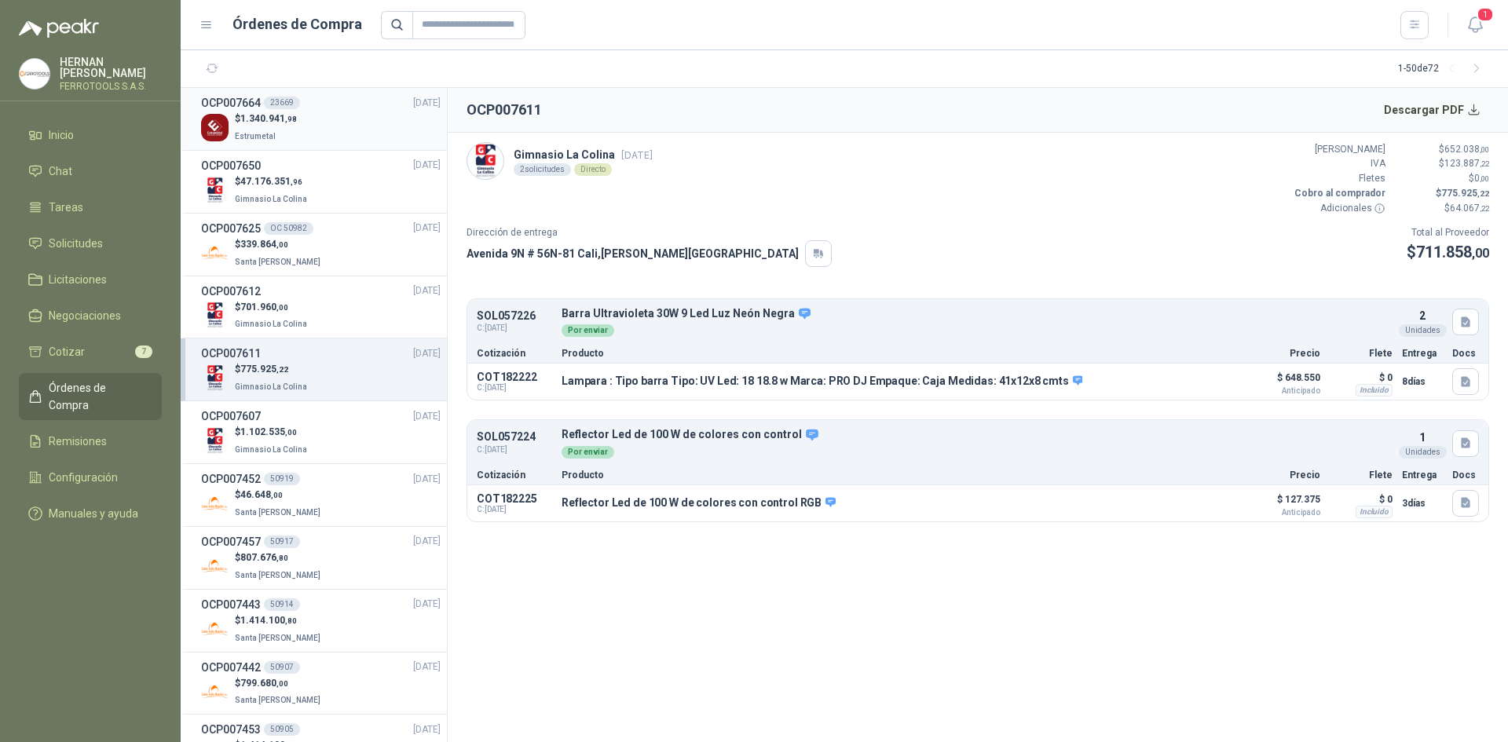
click at [345, 141] on div "$ 1.340.941 ,98 Estrumetal" at bounding box center [321, 128] width 240 height 32
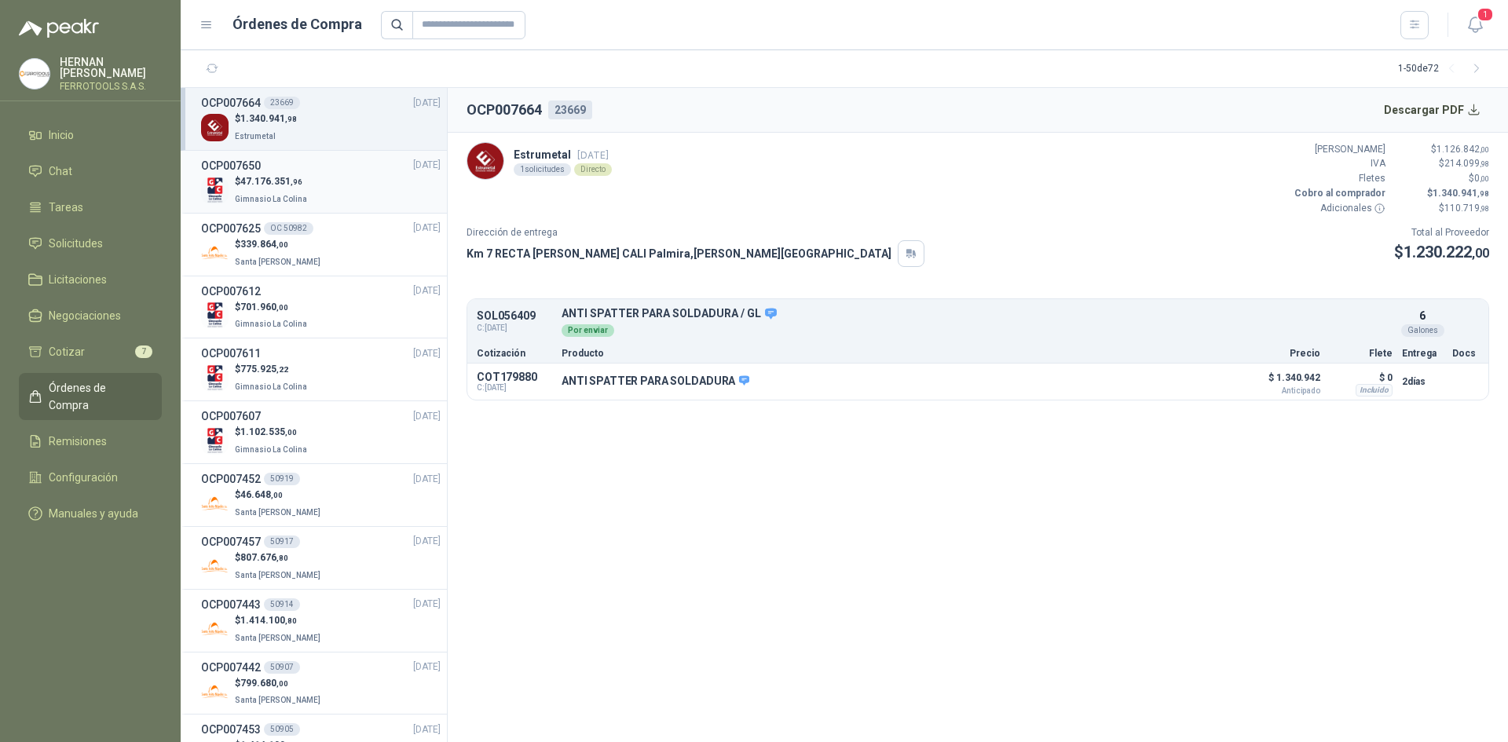
click at [341, 166] on div "OCP007650 [DATE]" at bounding box center [321, 165] width 240 height 17
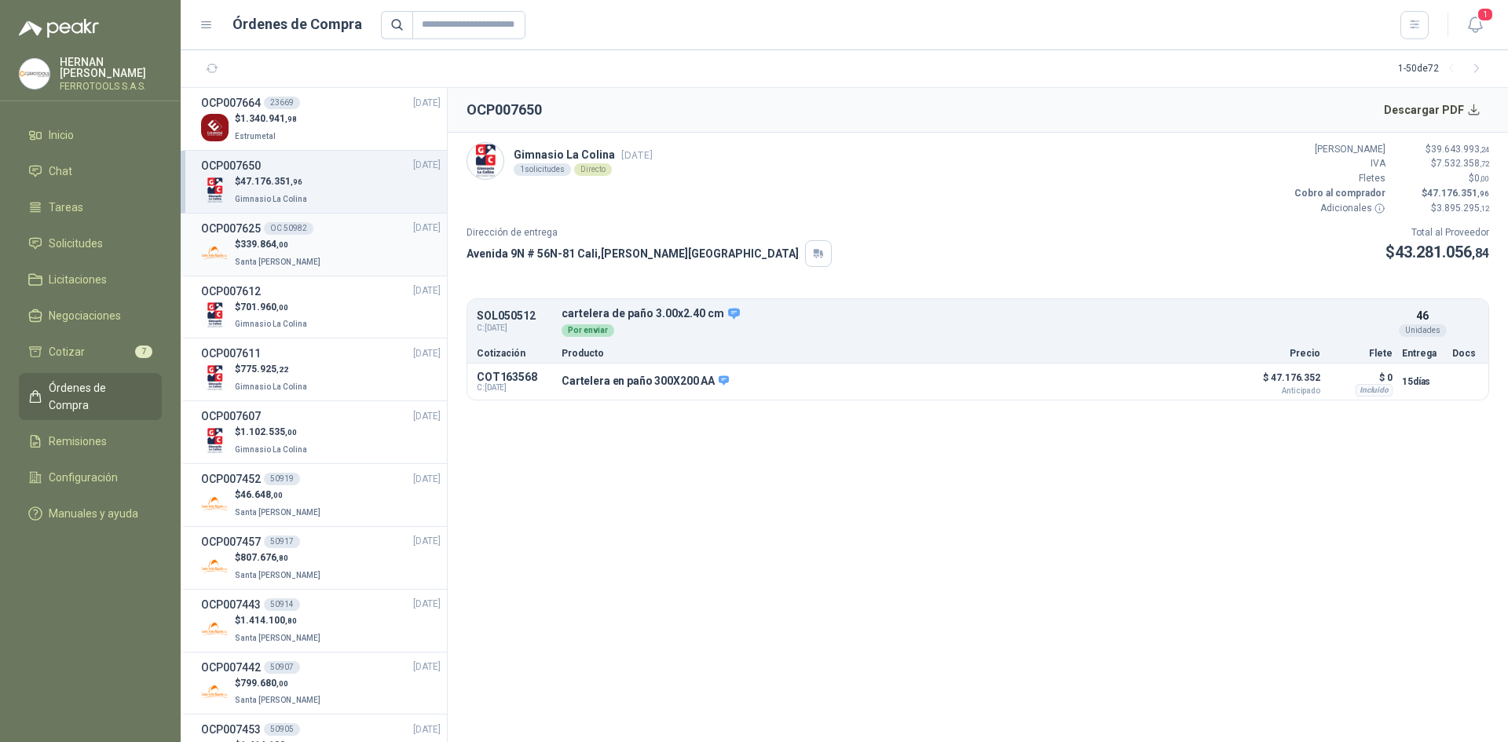
click at [336, 235] on div "OCP007625 OC 50982 [DATE]" at bounding box center [321, 228] width 240 height 17
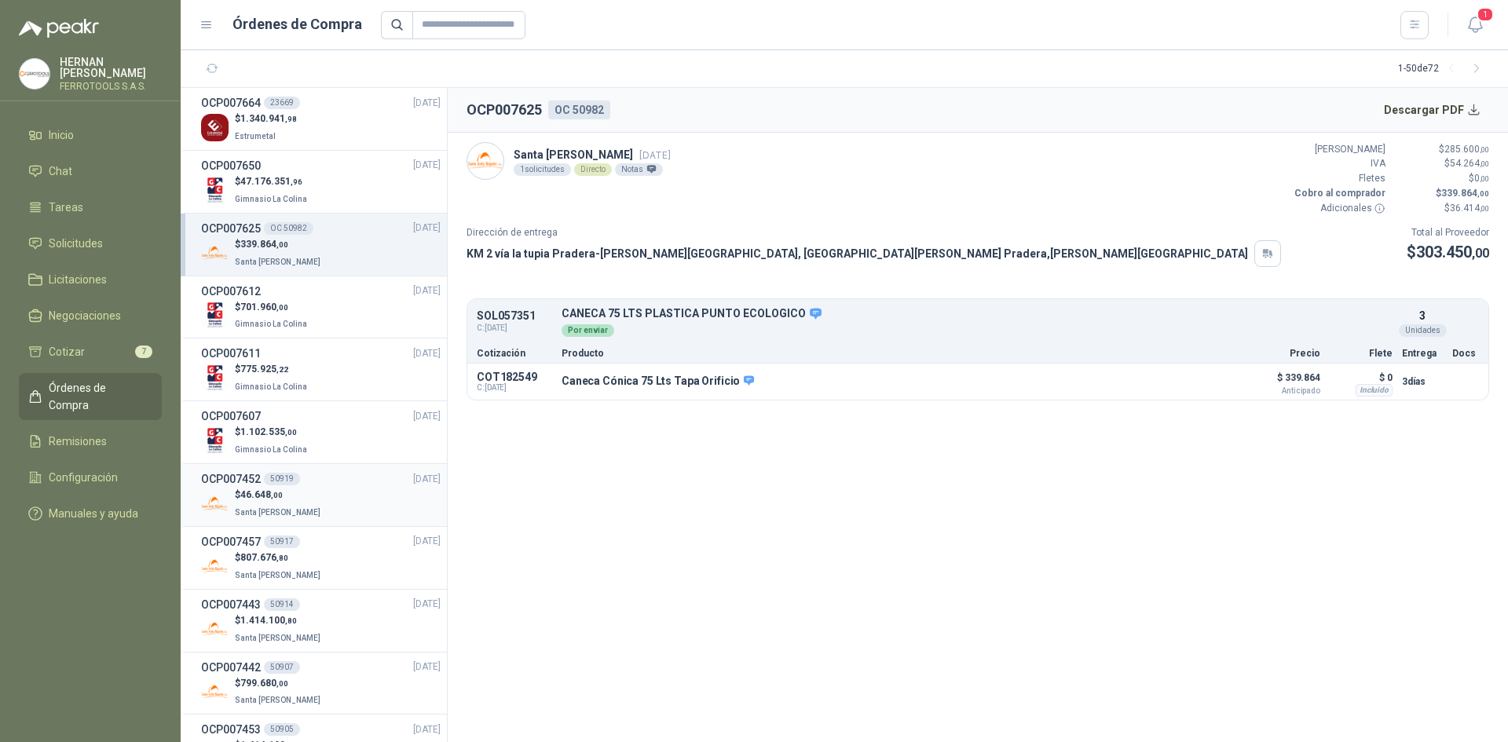
click at [341, 490] on div "$ 46.648 ,00 Santa [PERSON_NAME]" at bounding box center [321, 504] width 240 height 32
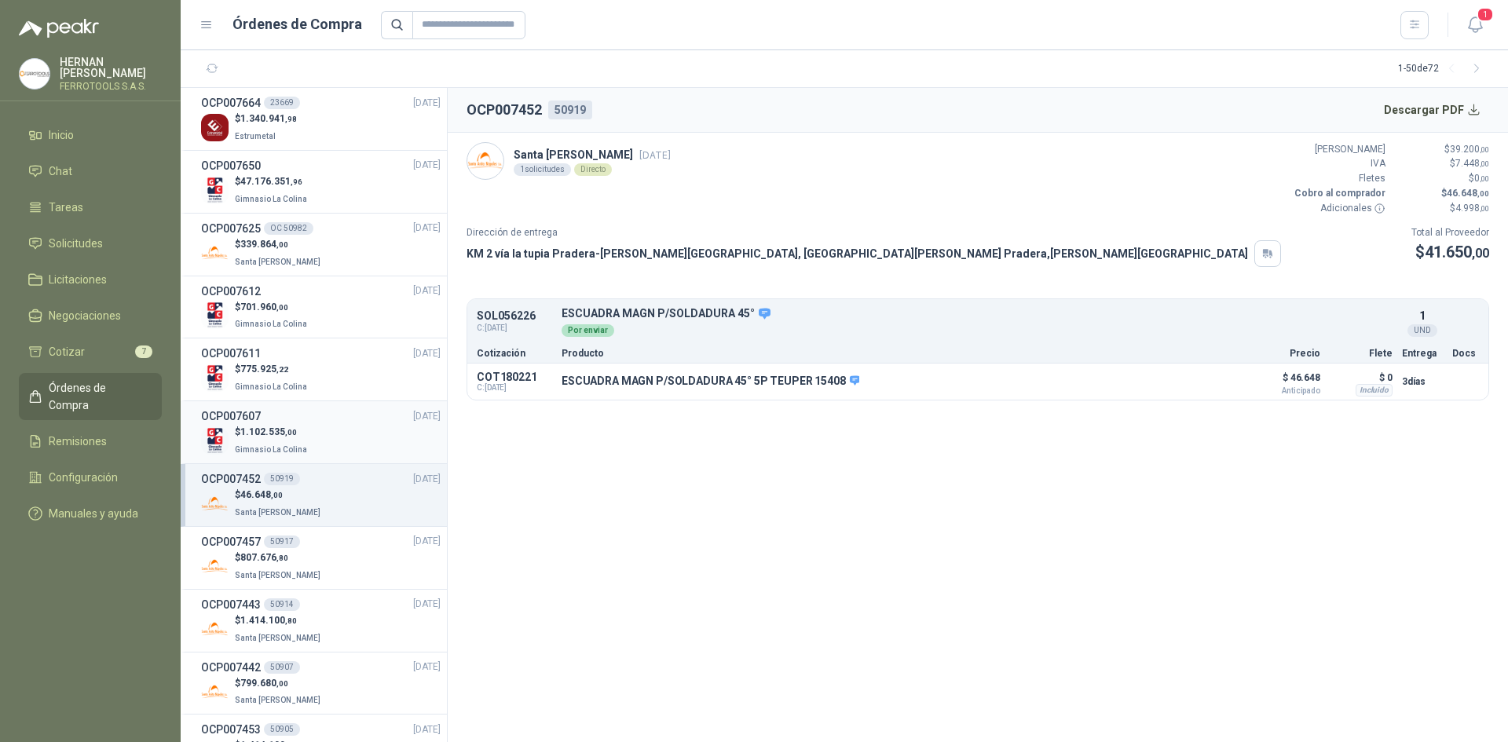
click at [336, 436] on div "$ 1.102.535 ,00 Gimnasio La Colina" at bounding box center [321, 441] width 240 height 32
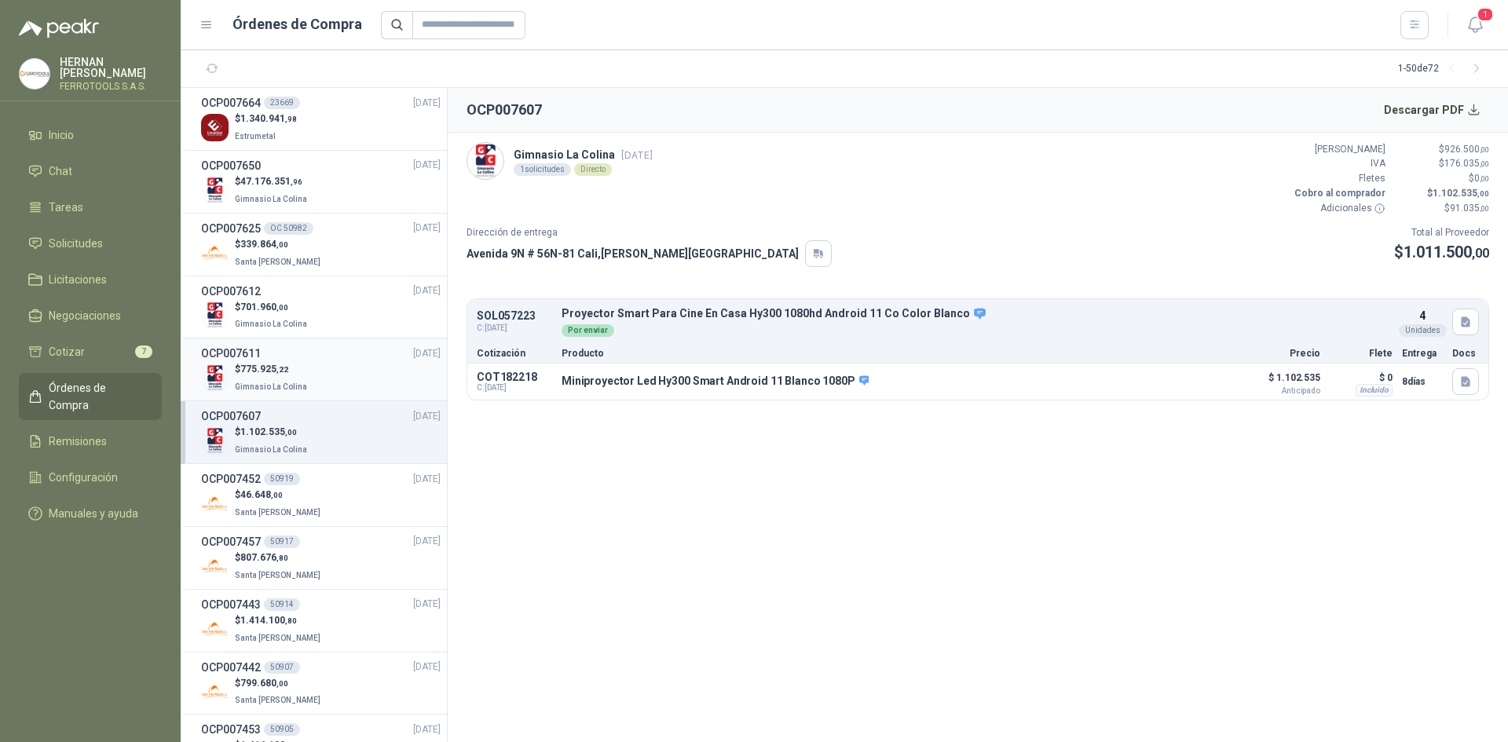
click at [367, 364] on div "$ 775.925 ,22 Gimnasio La Colina" at bounding box center [321, 378] width 240 height 32
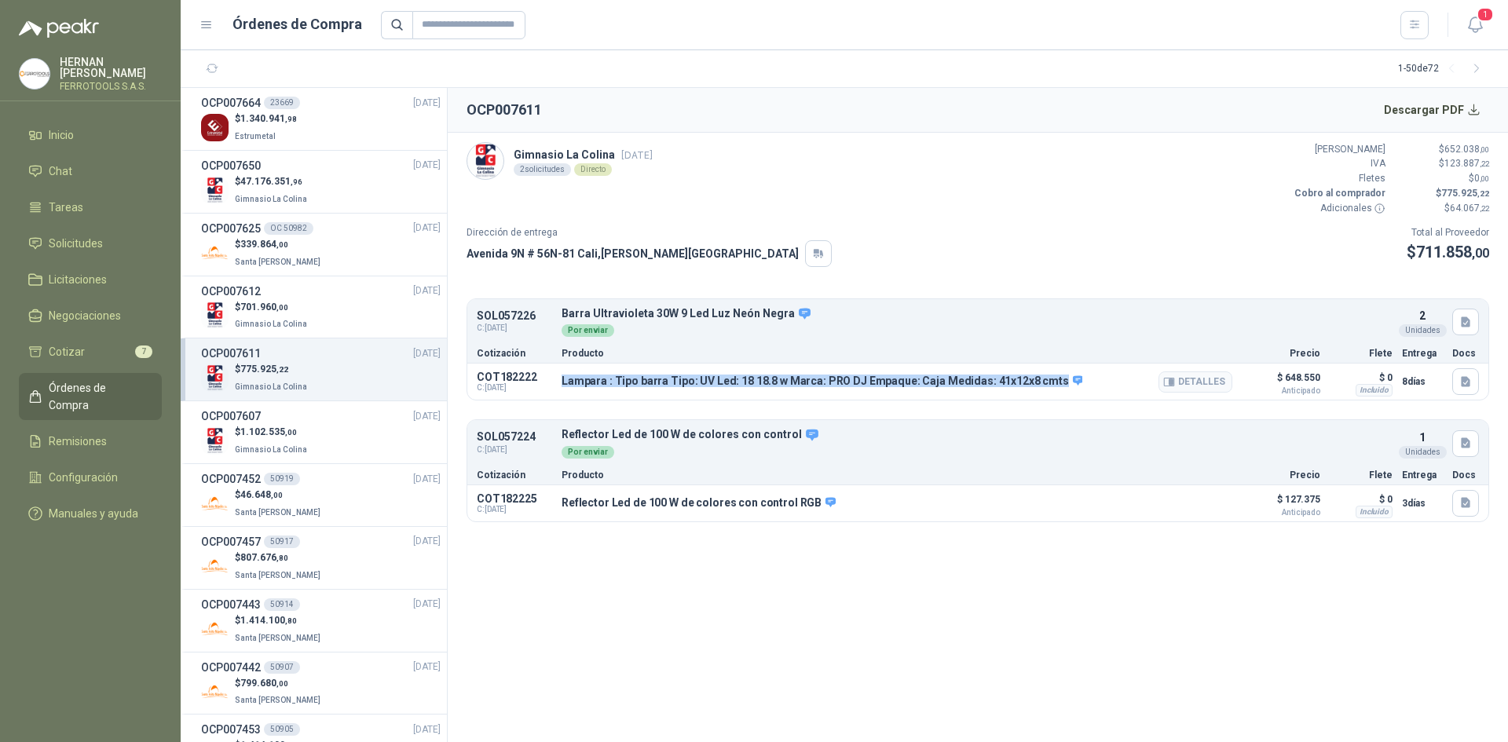
drag, startPoint x: 560, startPoint y: 381, endPoint x: 1047, endPoint y: 382, distance: 487.0
click at [1047, 382] on div "COT182222 C: [DATE] Lampara : Tipo barra Tipo: UV Led: 18 18.8 w Marca: PRO DJ …" at bounding box center [977, 382] width 1021 height 36
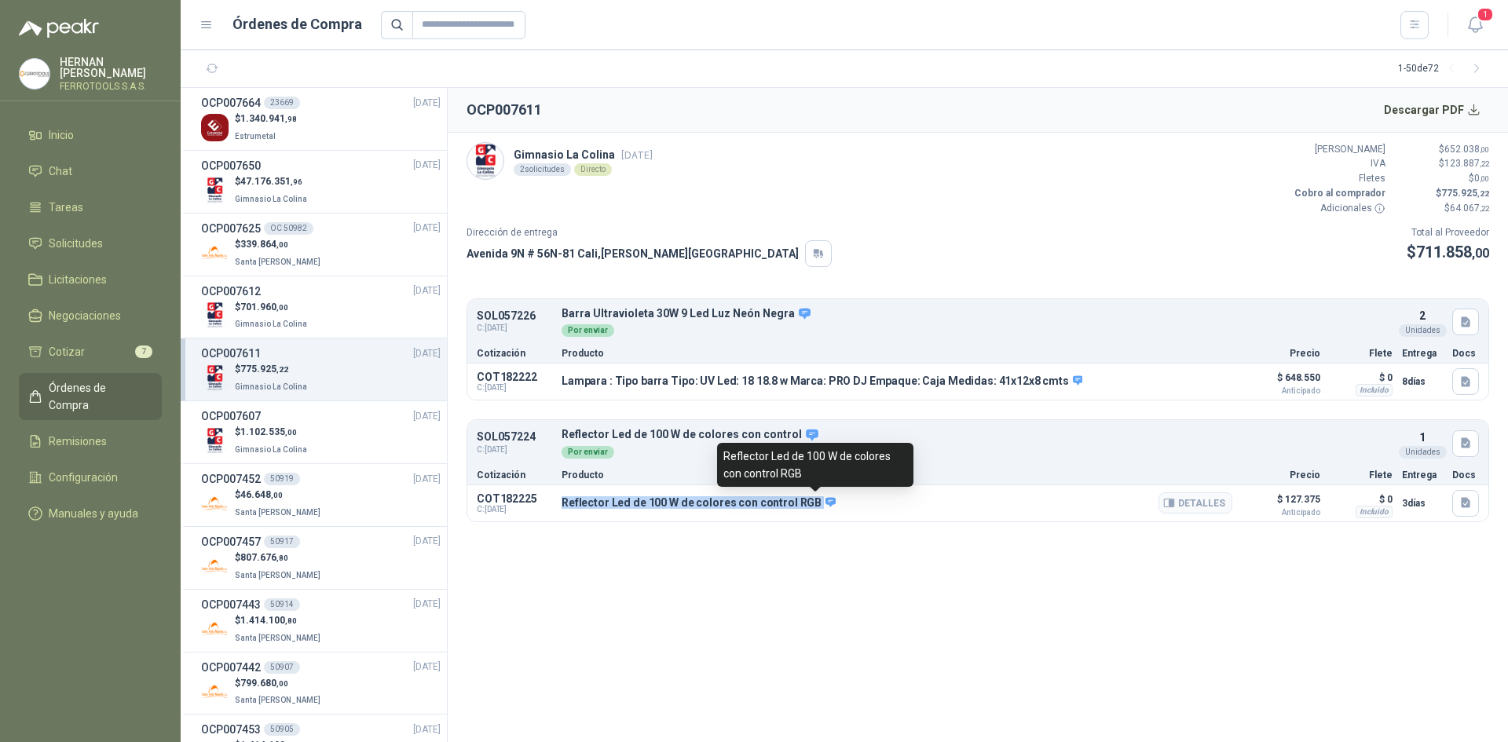
drag, startPoint x: 562, startPoint y: 503, endPoint x: 809, endPoint y: 500, distance: 247.5
click at [809, 500] on p "Reflector Led de 100 W de colores con control RGB" at bounding box center [699, 503] width 274 height 14
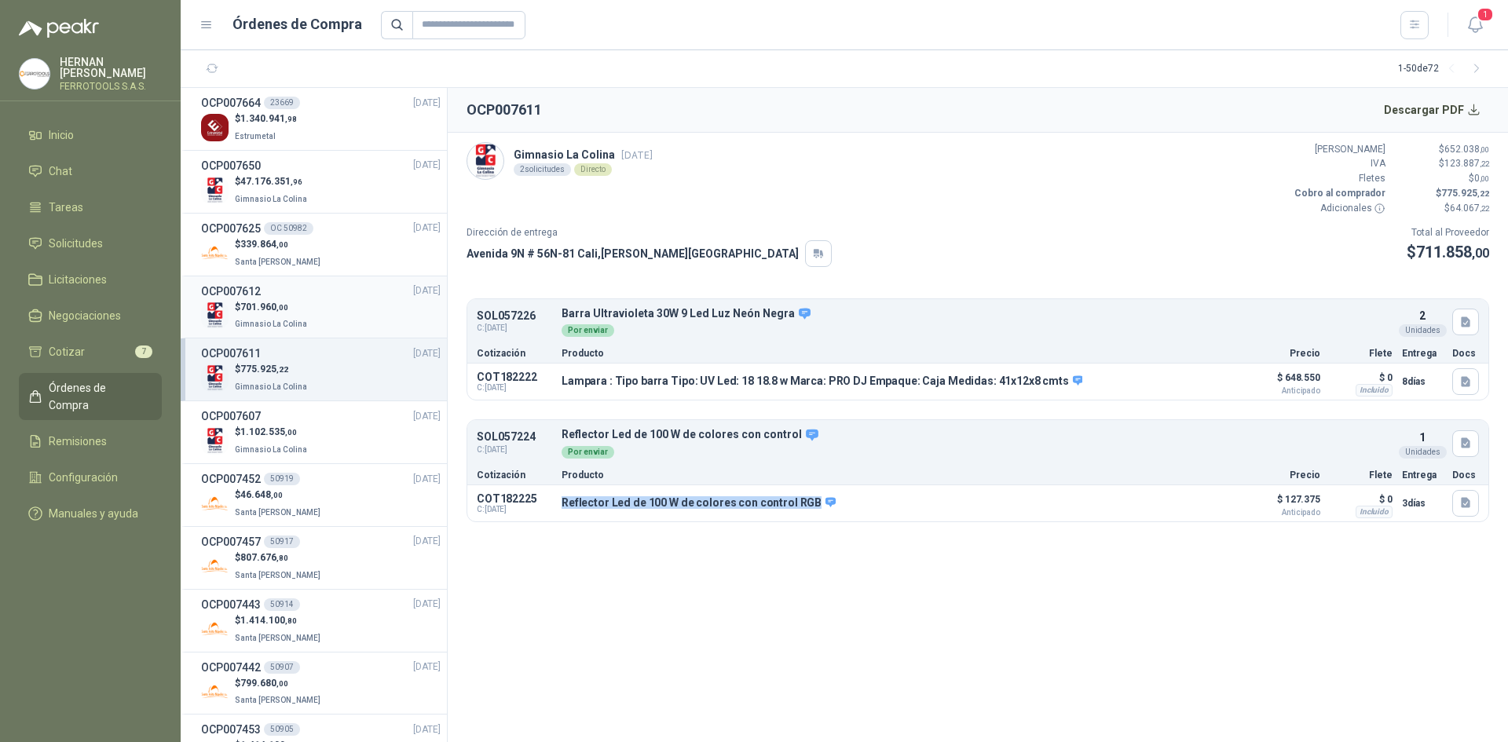
click at [359, 309] on div "$ 701.960 ,00 Gimnasio La Colina" at bounding box center [321, 316] width 240 height 32
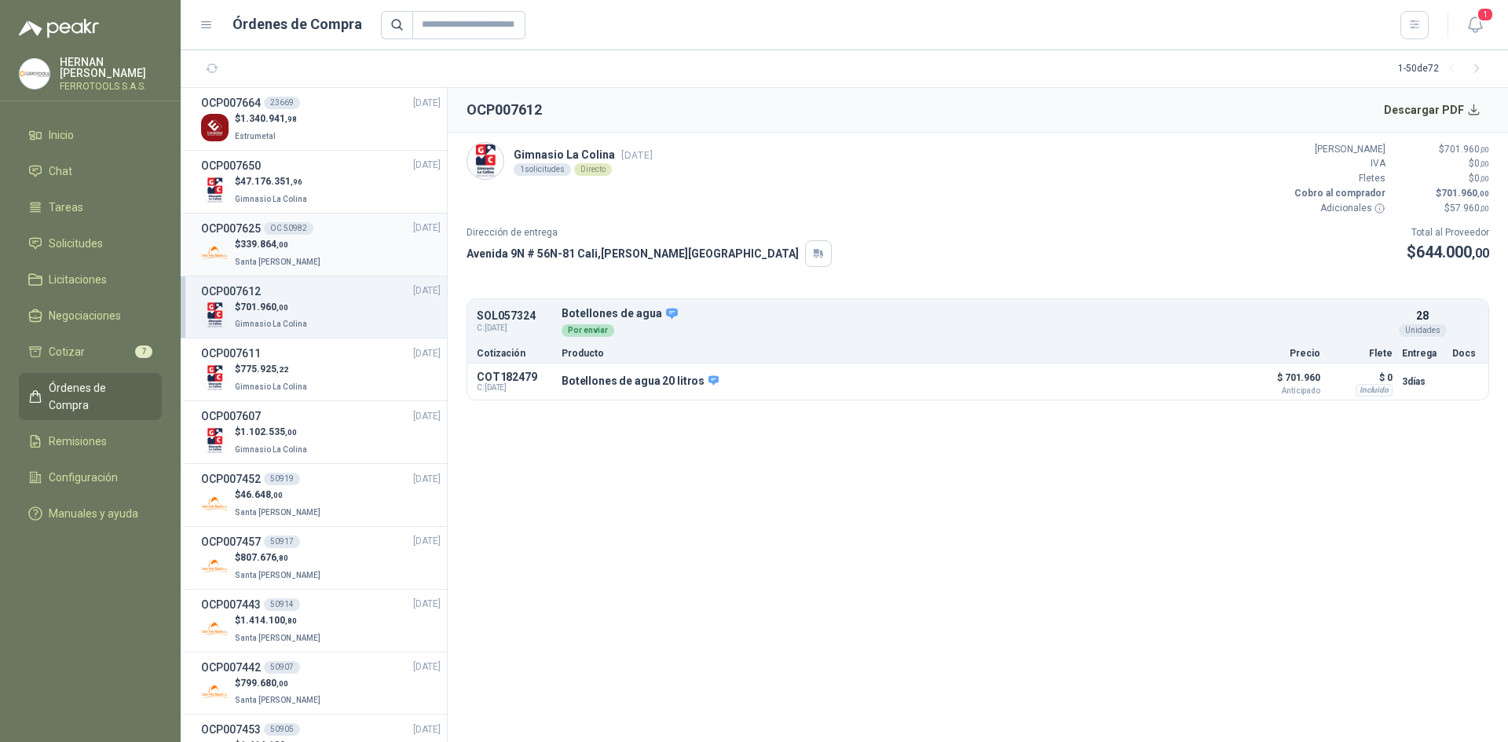
click at [340, 243] on div "$ 339.864 ,00 [GEOGRAPHIC_DATA][PERSON_NAME]" at bounding box center [321, 253] width 240 height 32
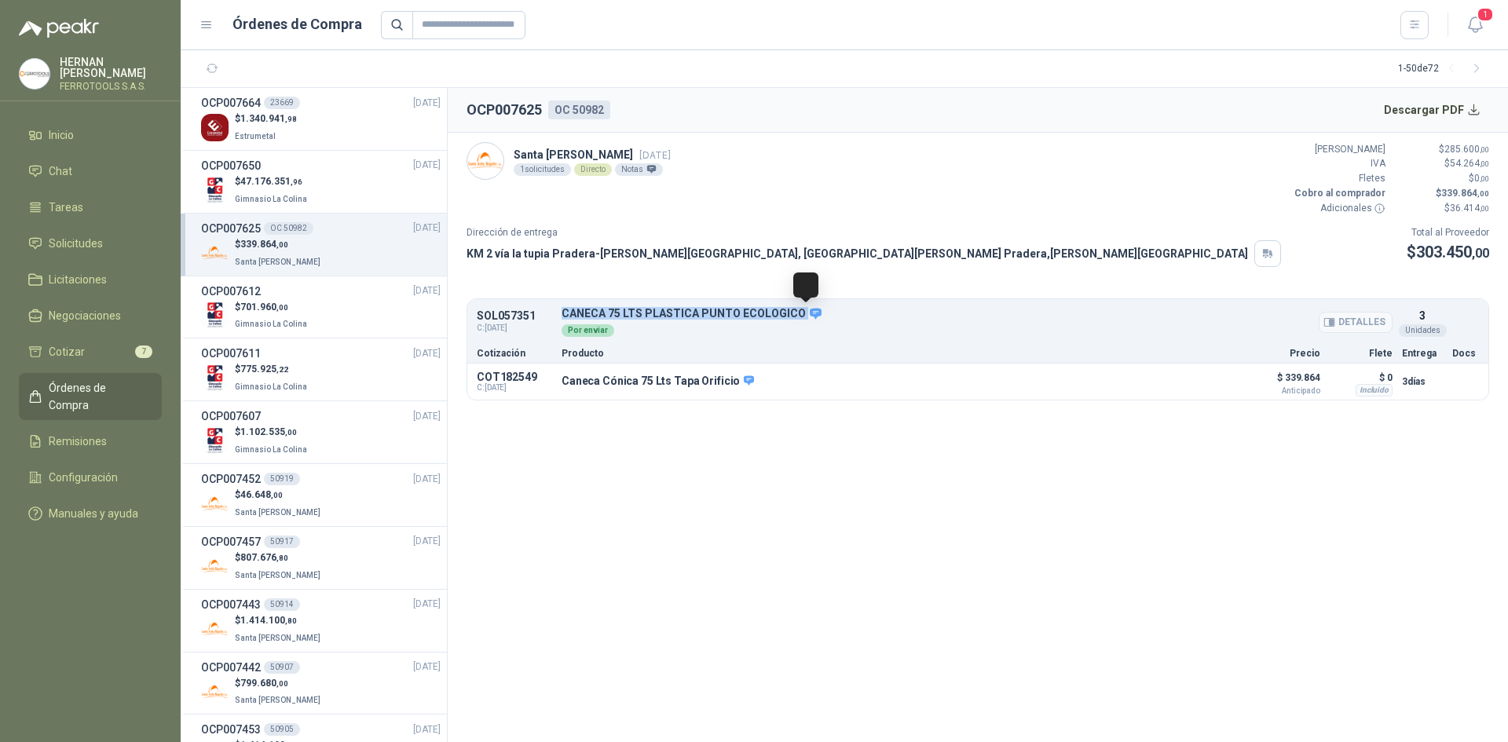
drag, startPoint x: 562, startPoint y: 312, endPoint x: 803, endPoint y: 313, distance: 241.1
click at [803, 313] on p "CANECA 75 LTS PLASTICA PUNTO ECOLOGICO" at bounding box center [977, 314] width 831 height 14
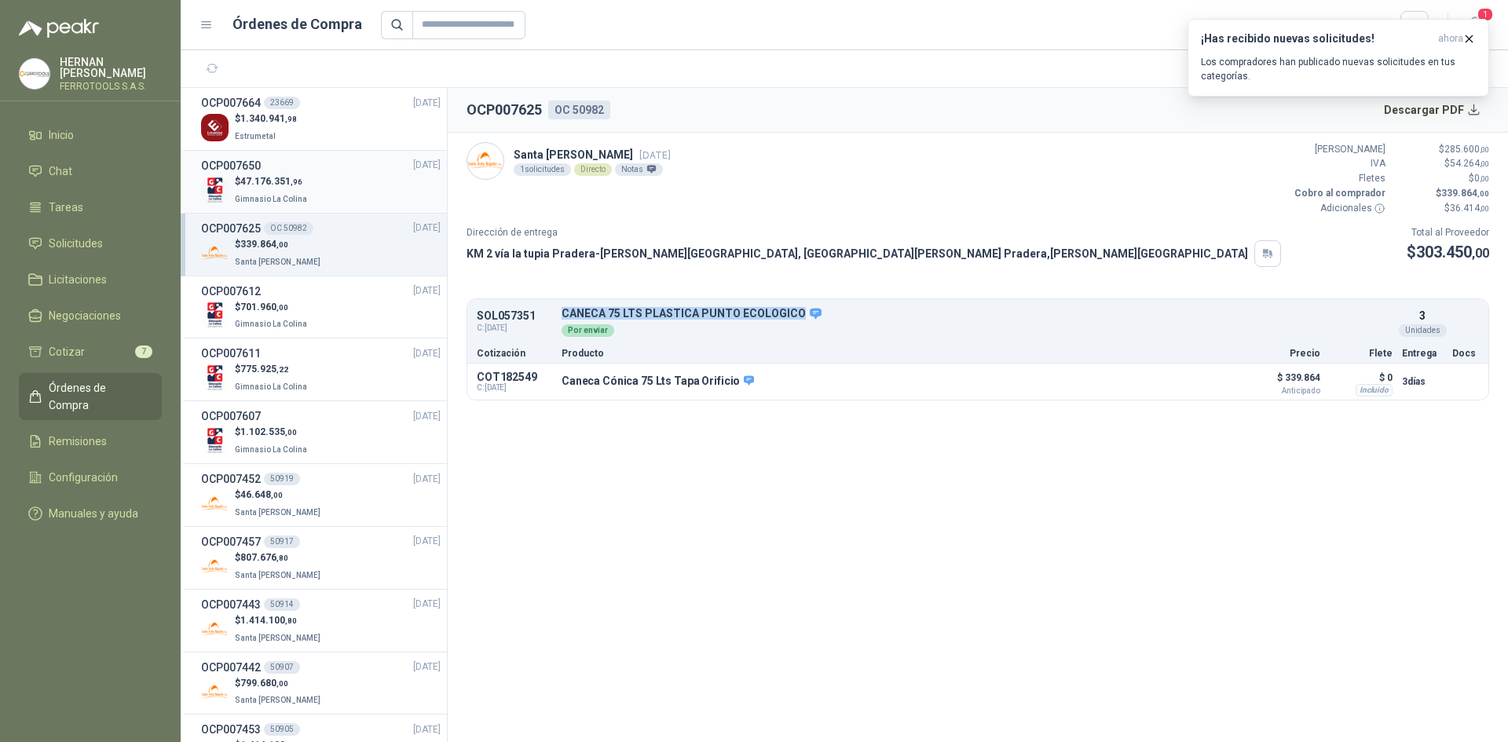
click at [368, 169] on div "OCP007650 [DATE]" at bounding box center [321, 165] width 240 height 17
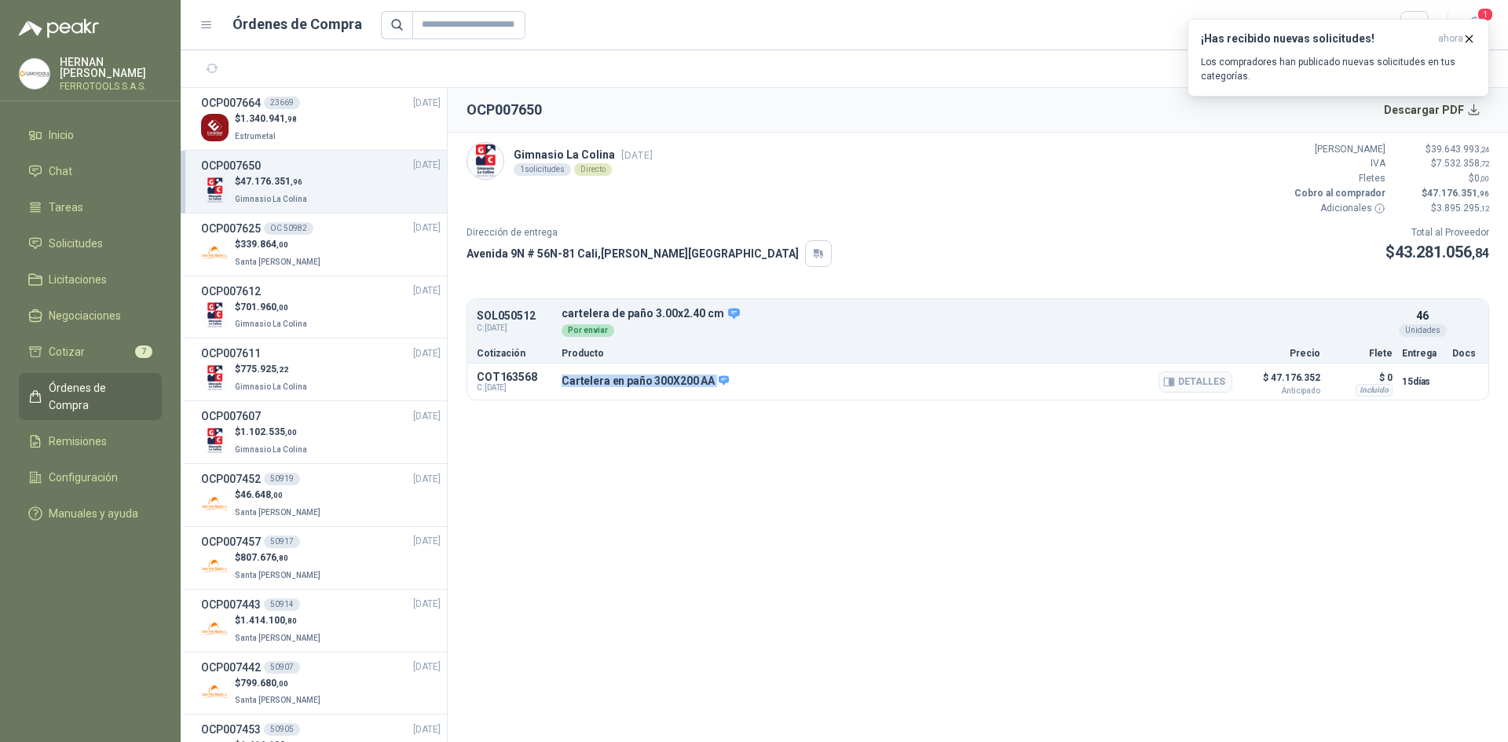
drag, startPoint x: 712, startPoint y: 380, endPoint x: 559, endPoint y: 383, distance: 153.2
click at [559, 383] on div "COT163568 C: [DATE] Cartelera en paño 300X200 AA Detalles $ 47.176.352 Anticipa…" at bounding box center [977, 382] width 1021 height 36
click at [347, 140] on div "$ 1.340.941 ,98 Estrumetal" at bounding box center [321, 128] width 240 height 32
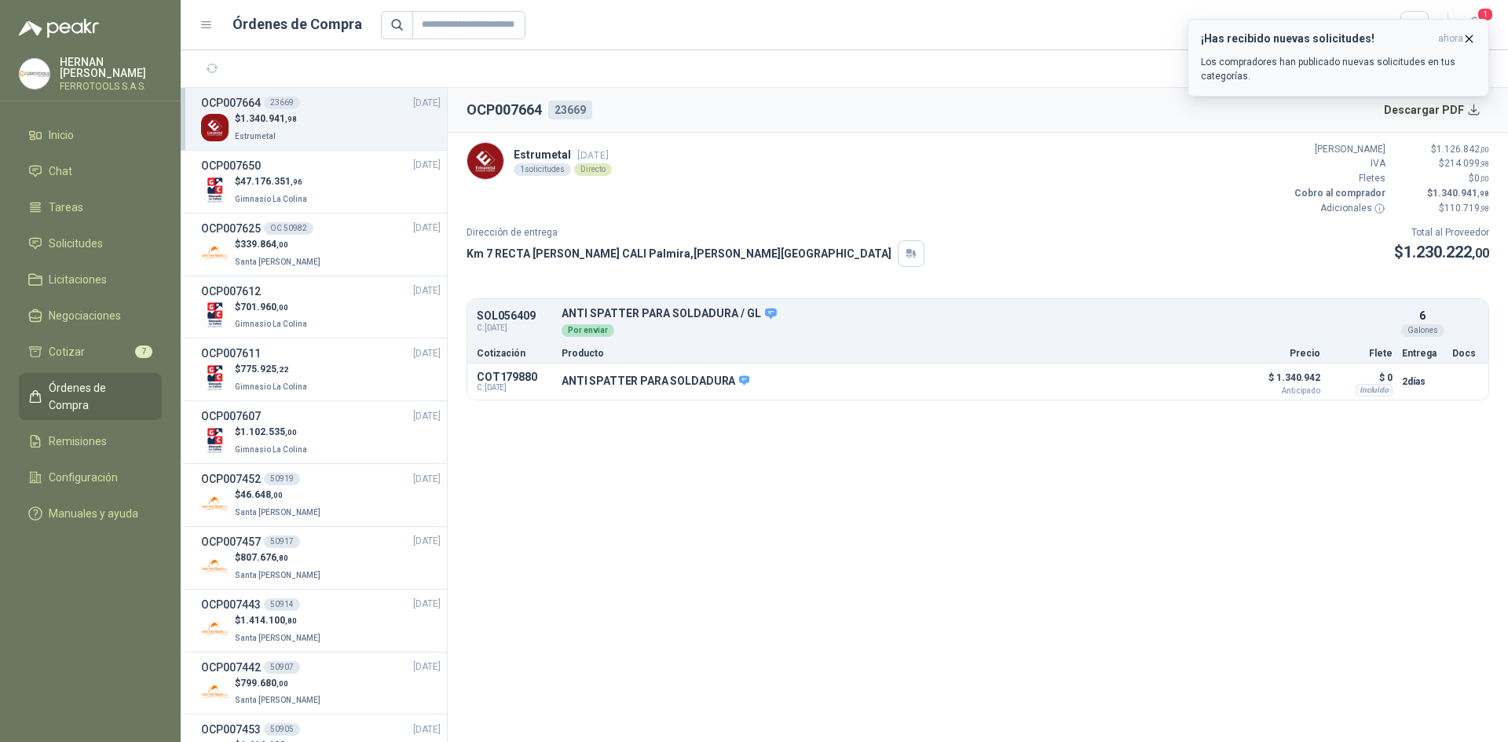
click at [1469, 42] on icon "button" at bounding box center [1469, 38] width 13 height 13
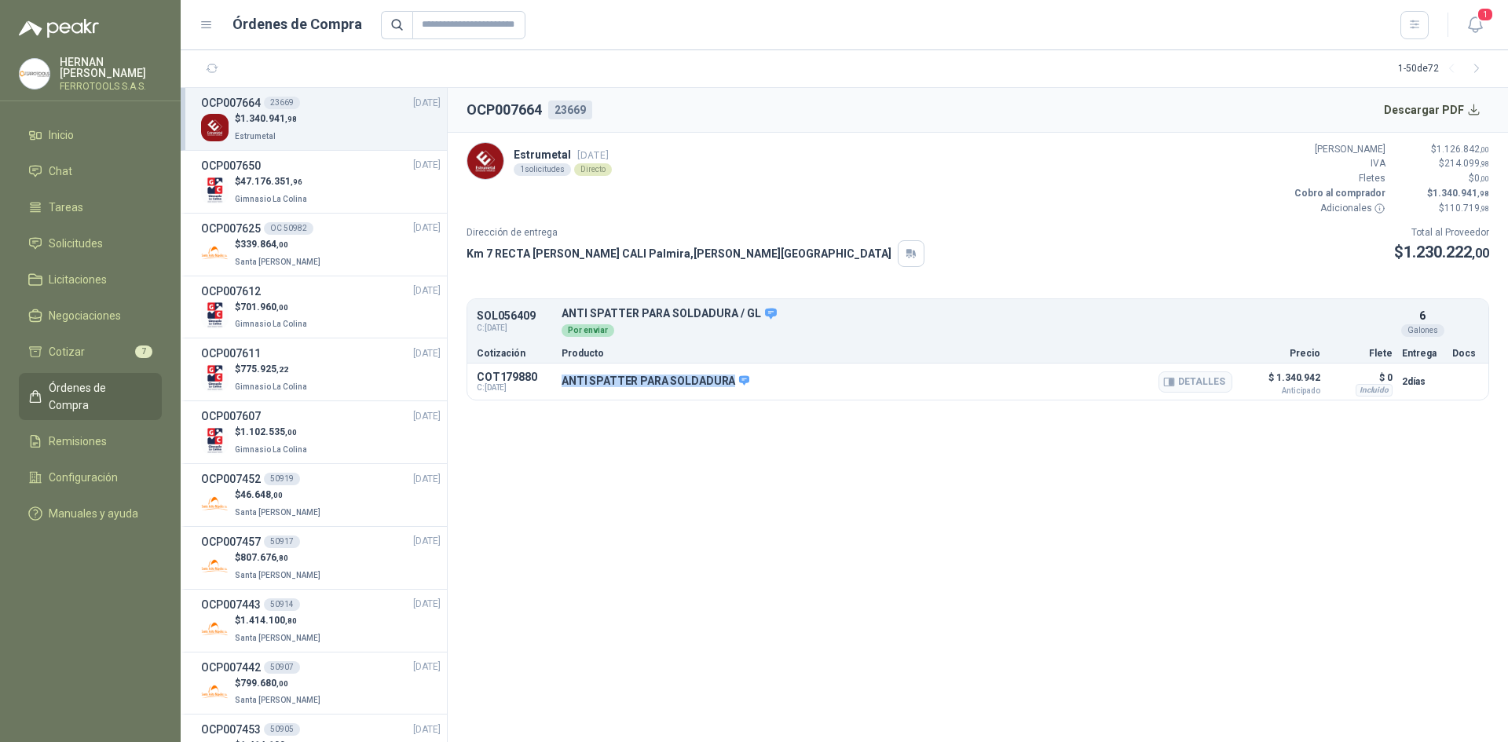
drag, startPoint x: 563, startPoint y: 381, endPoint x: 727, endPoint y: 381, distance: 164.2
click at [727, 381] on p "ANTI SPATTER PARA SOLDADURA" at bounding box center [656, 382] width 188 height 14
click at [112, 249] on link "Solicitudes" at bounding box center [90, 244] width 143 height 30
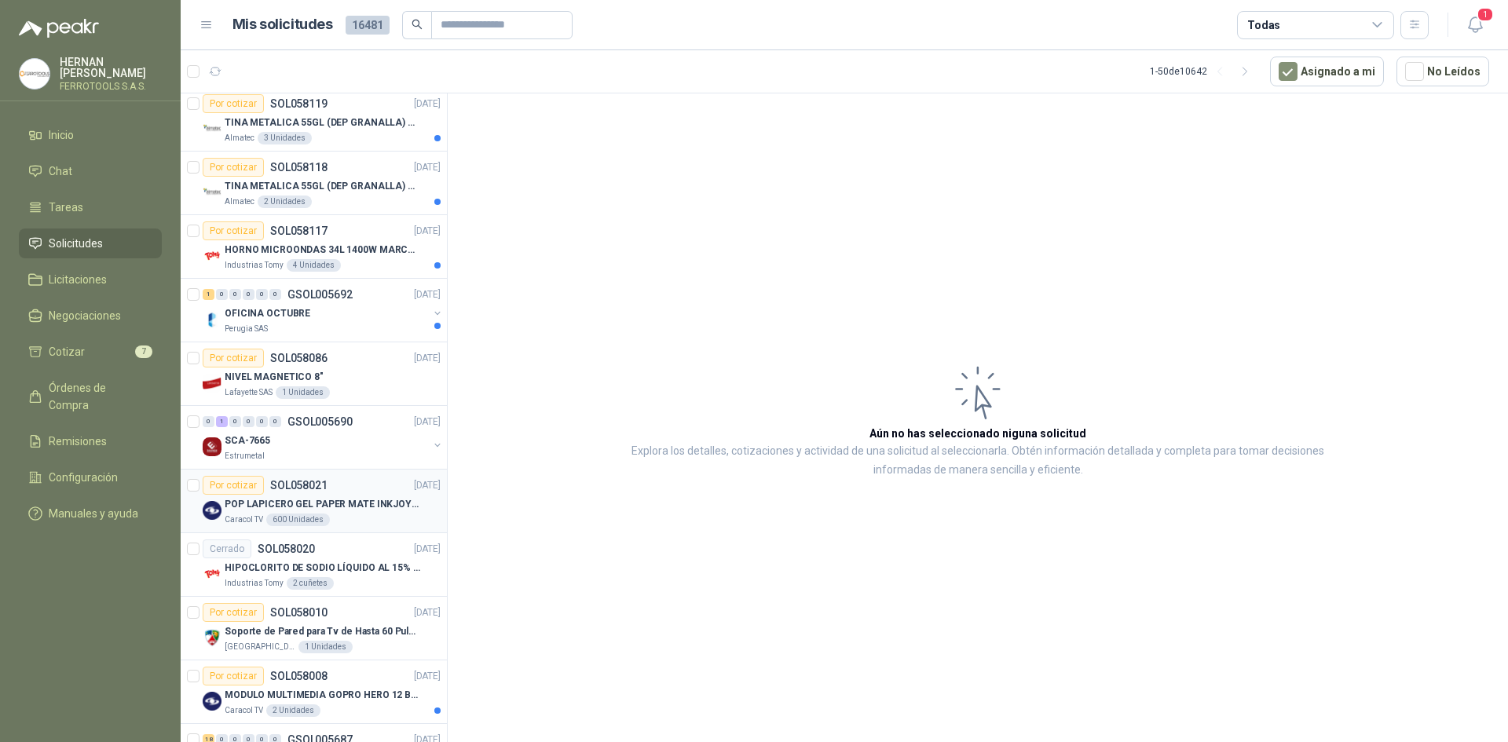
scroll to position [314, 0]
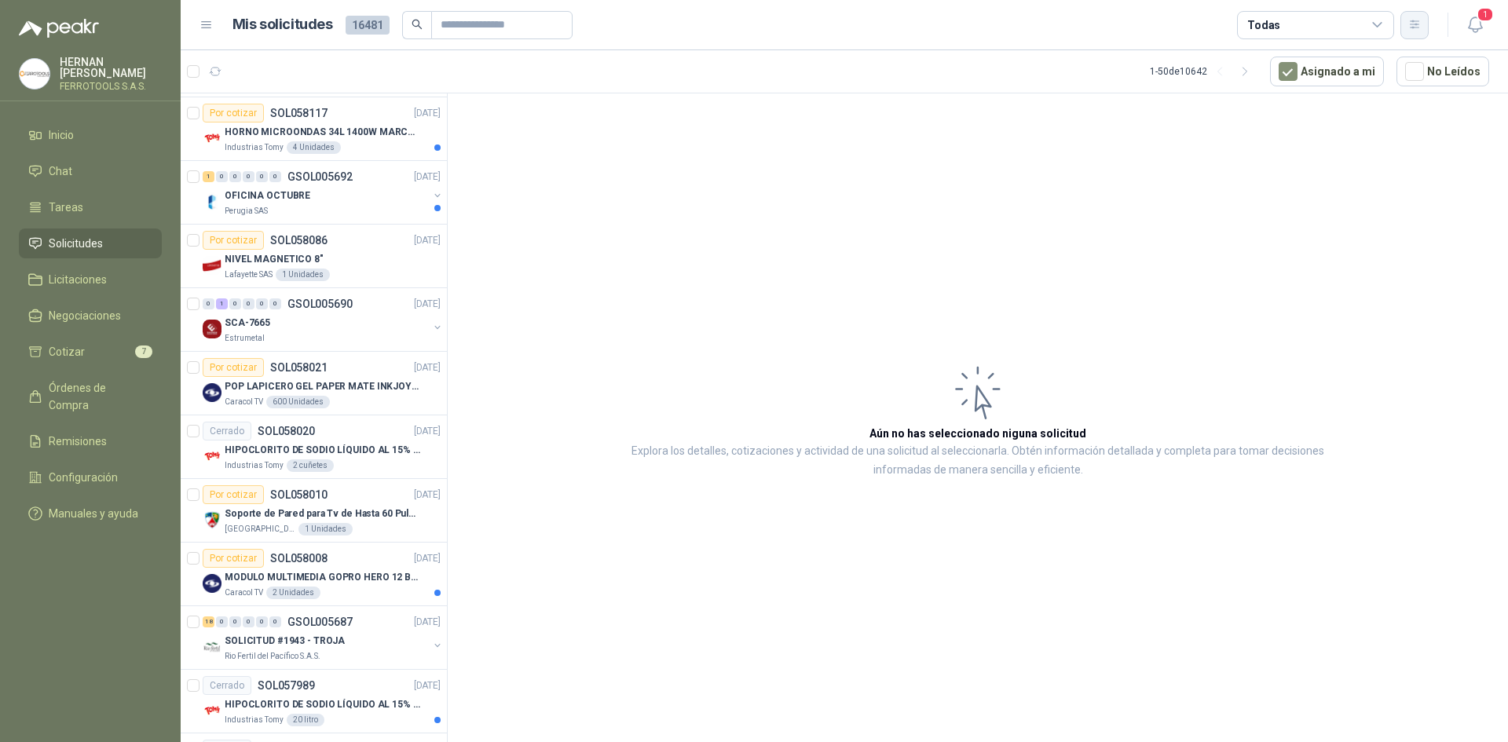
click at [1415, 24] on icon "button" at bounding box center [1414, 24] width 9 height 8
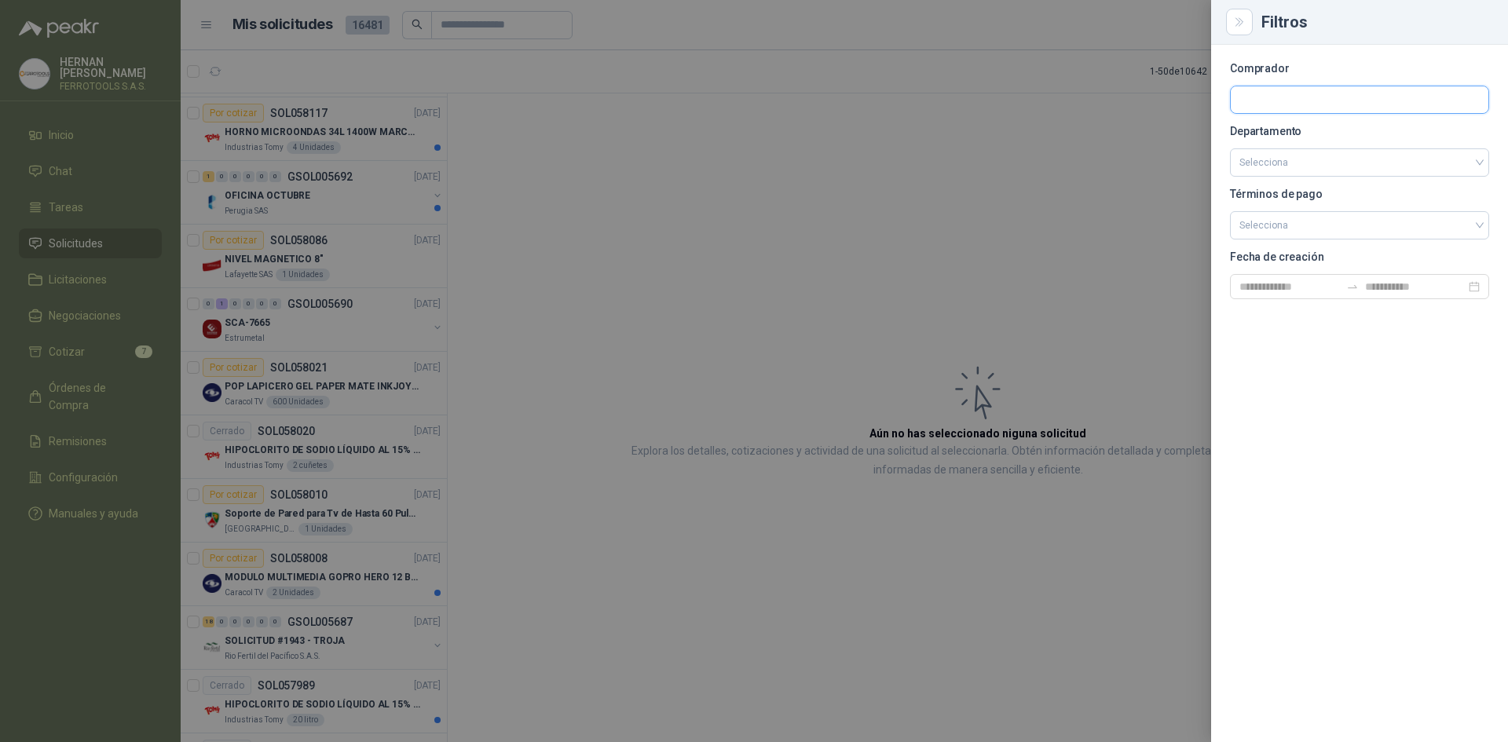
click at [1355, 107] on input "text" at bounding box center [1360, 99] width 258 height 27
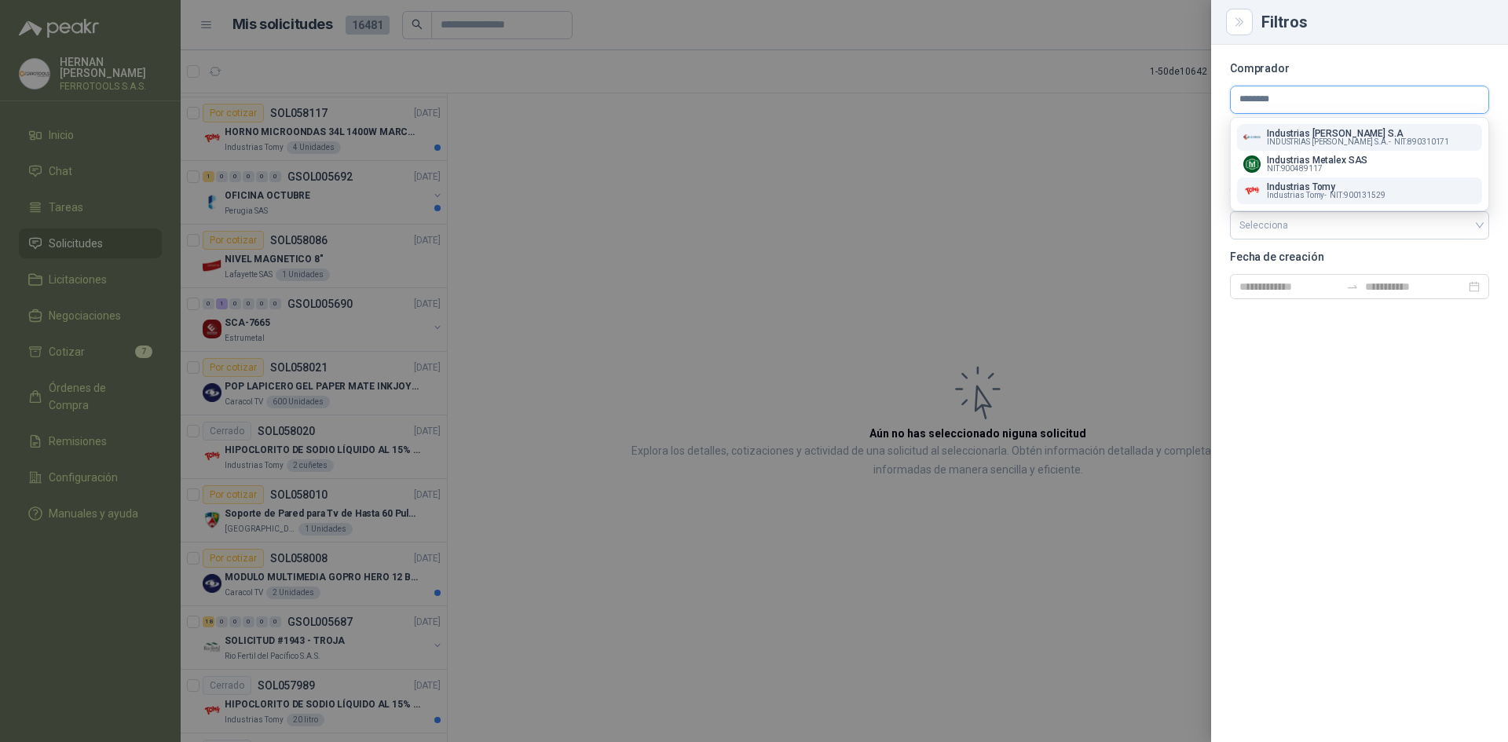
type input "********"
click at [1375, 204] on button "Industrias Tomy Industrias Tomy - NIT : 900131529" at bounding box center [1359, 191] width 245 height 27
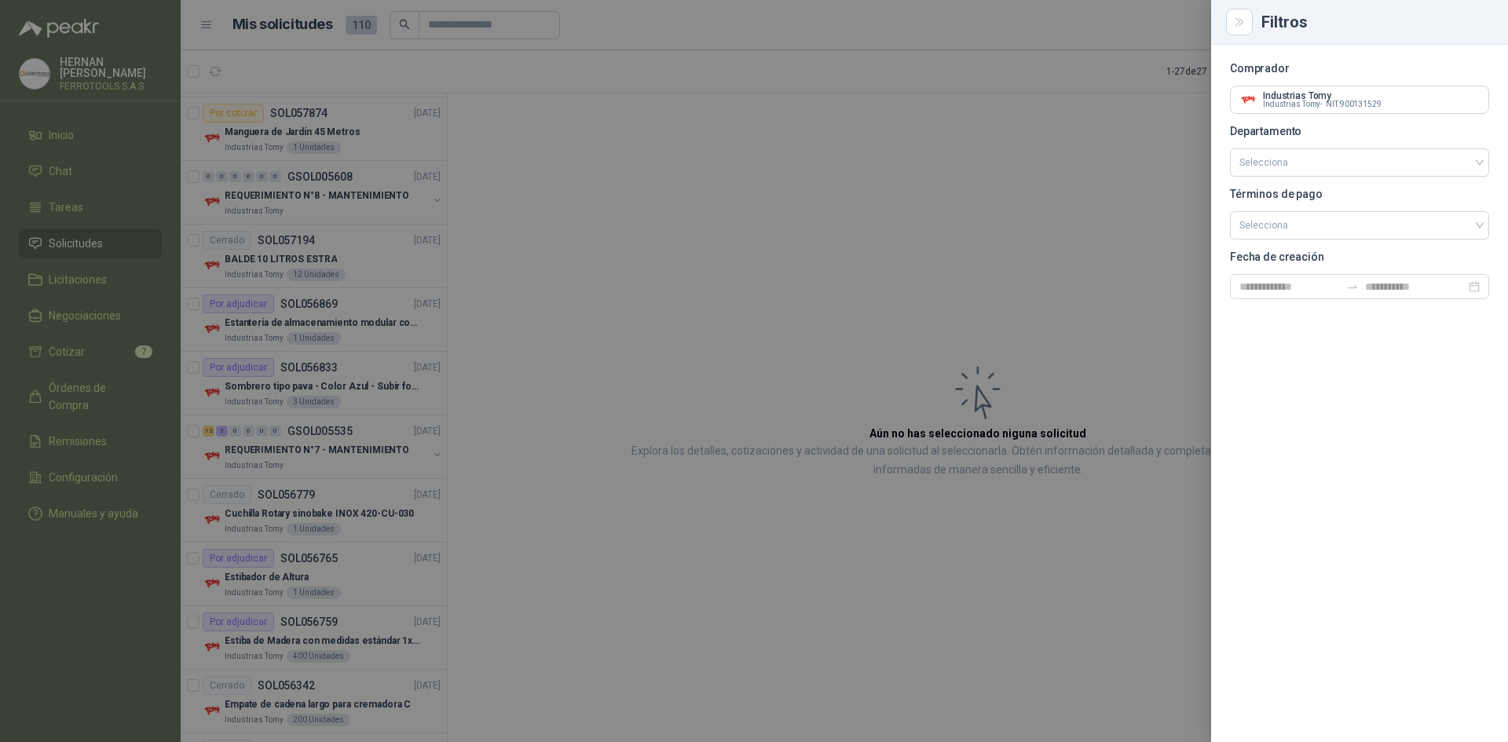
click at [543, 194] on div at bounding box center [754, 371] width 1508 height 742
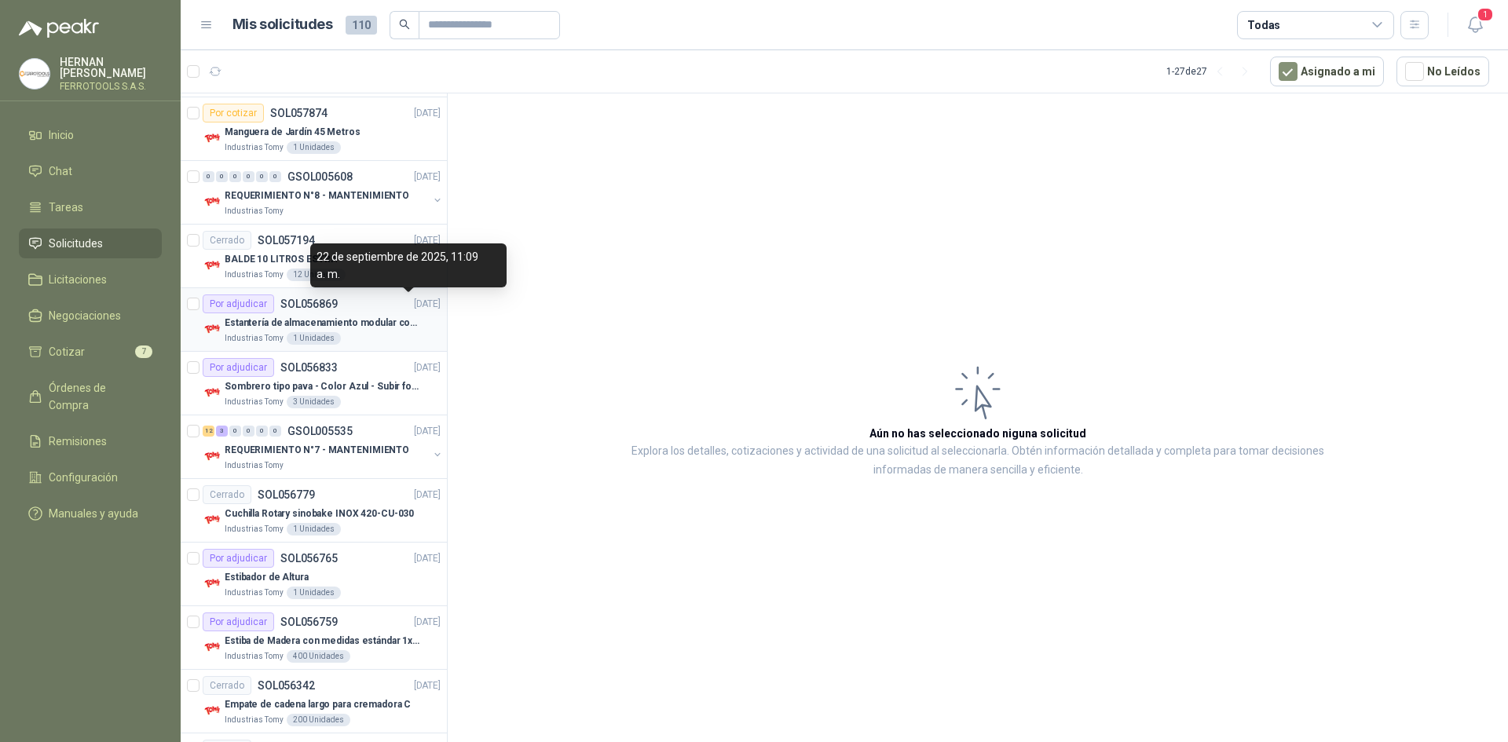
click at [414, 304] on p "[DATE]" at bounding box center [427, 304] width 27 height 15
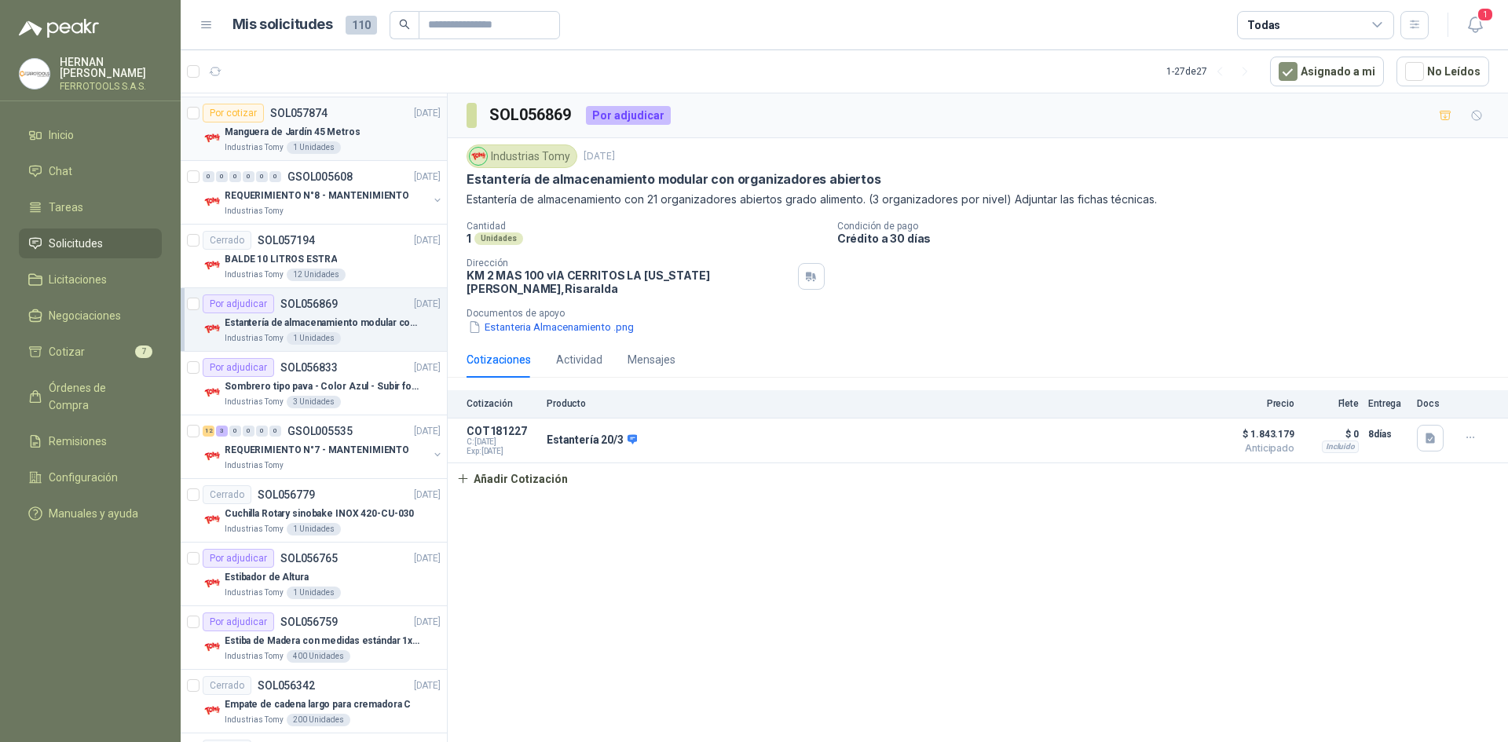
click at [367, 126] on div "Manguera de Jardín 45 Metros" at bounding box center [333, 132] width 216 height 19
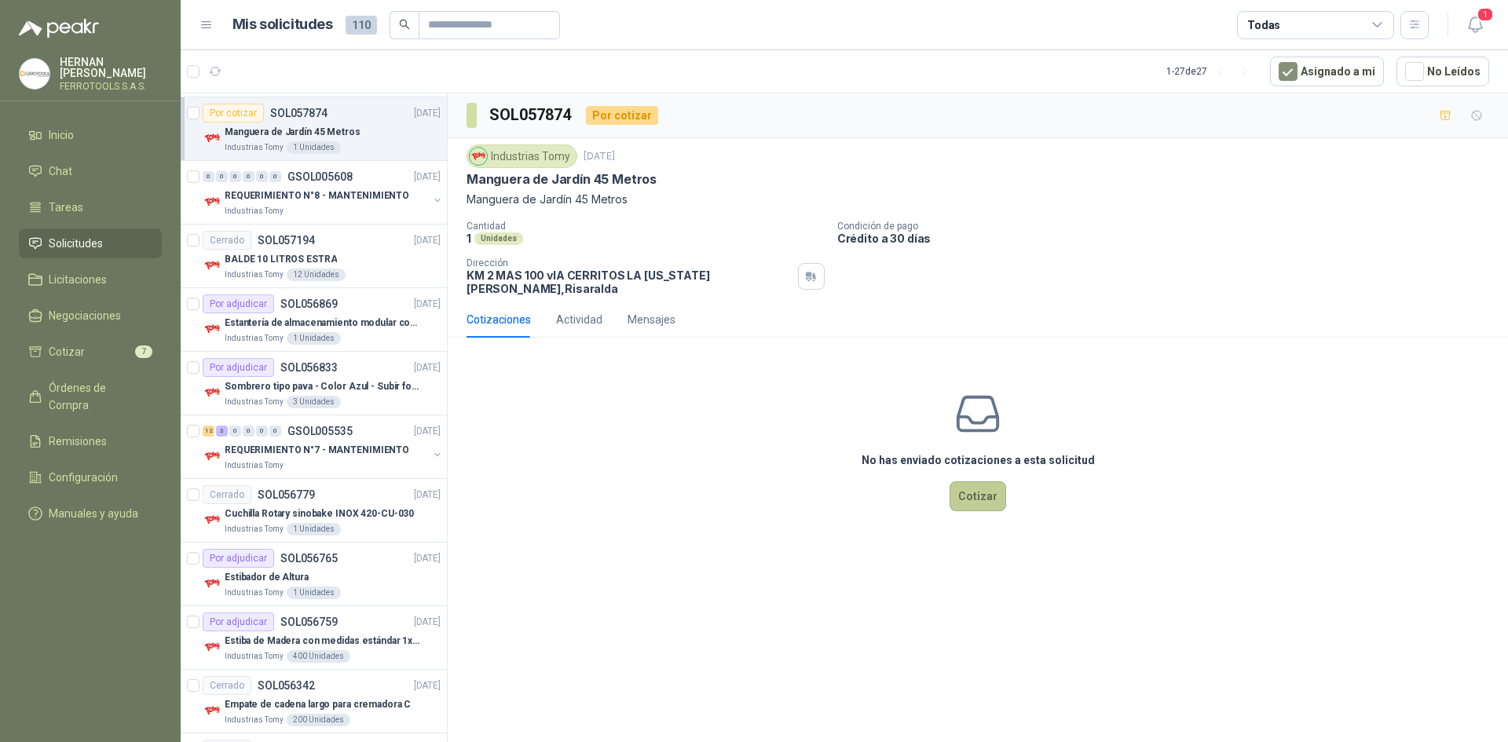
click at [991, 489] on button "Cotizar" at bounding box center [978, 497] width 57 height 30
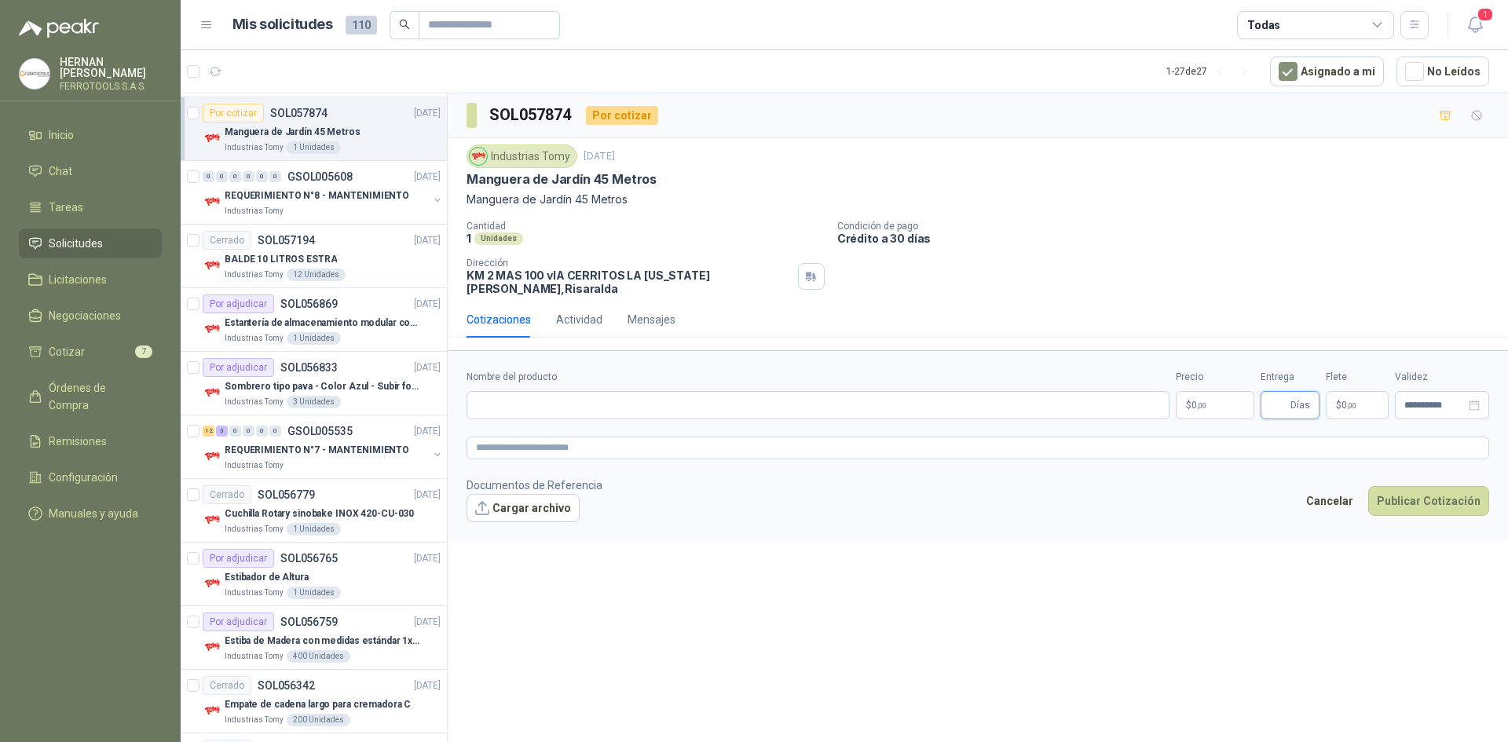
click at [1272, 400] on input "Entrega" at bounding box center [1278, 405] width 17 height 27
type input "*"
click at [551, 391] on input "Nombre del producto" at bounding box center [818, 405] width 703 height 28
paste input "**********"
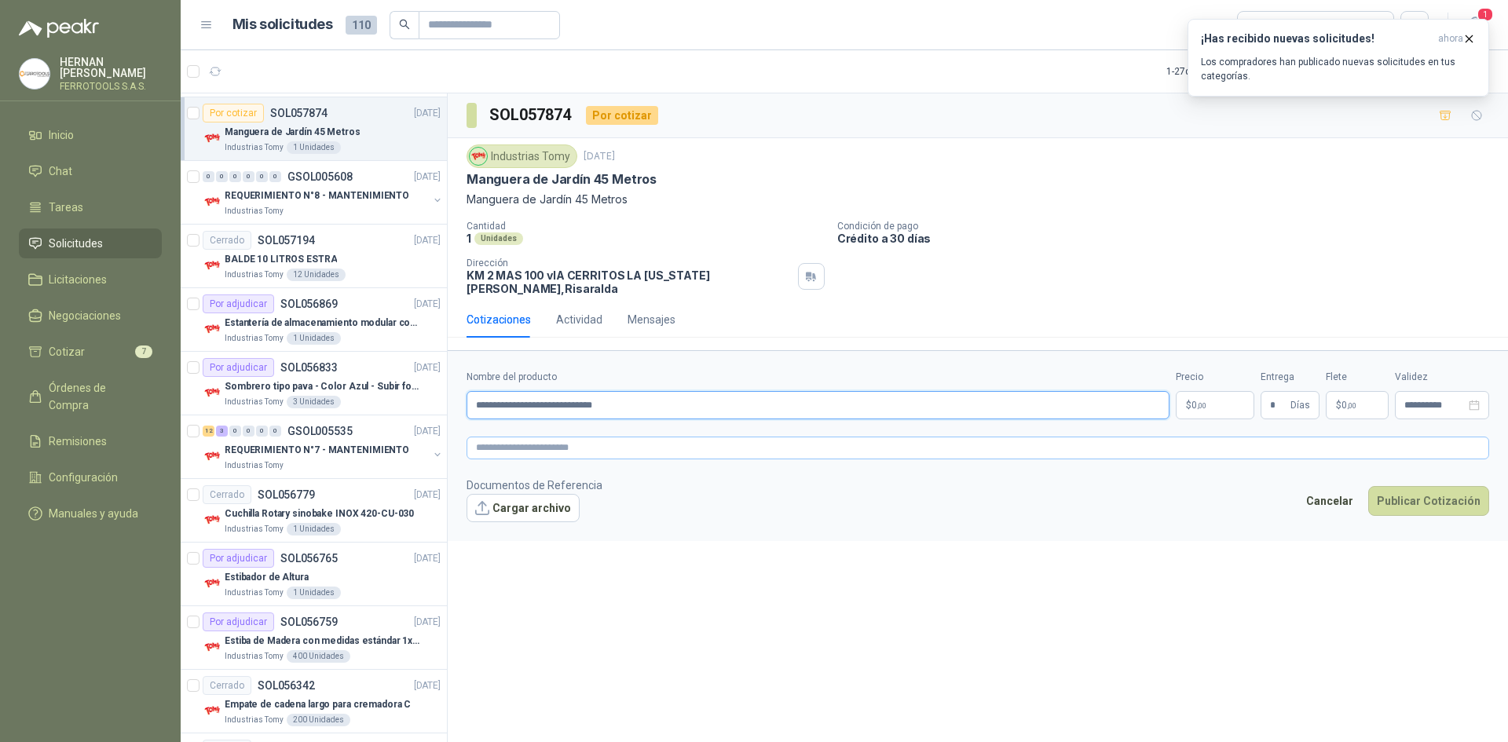
type input "**********"
click at [536, 444] on textarea at bounding box center [978, 448] width 1023 height 23
paste textarea "**********"
type textarea "**********"
click at [675, 399] on input "**********" at bounding box center [818, 405] width 703 height 28
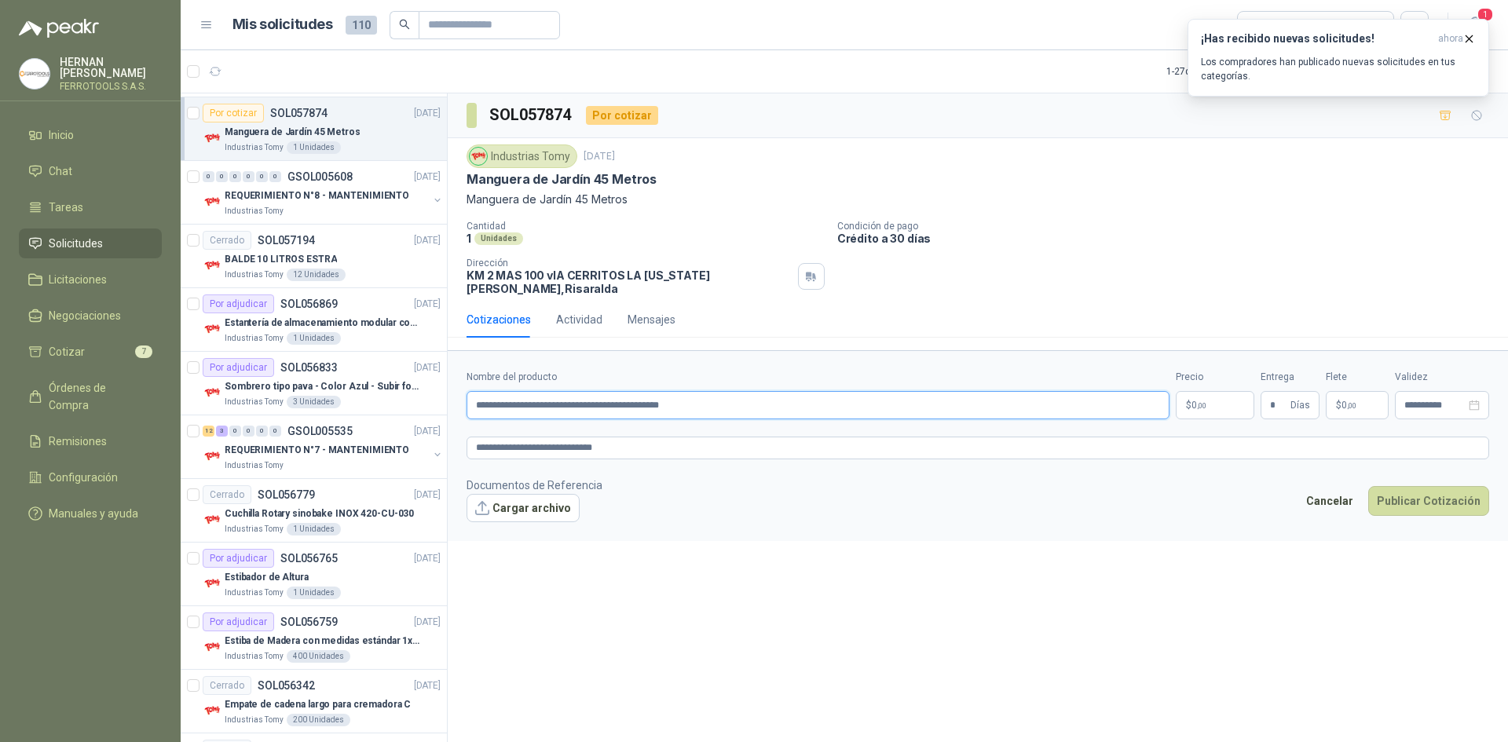
click at [659, 396] on input "**********" at bounding box center [818, 405] width 703 height 28
drag, startPoint x: 731, startPoint y: 392, endPoint x: 635, endPoint y: 394, distance: 95.8
click at [635, 394] on input "**********" at bounding box center [818, 405] width 703 height 28
type input "**********"
click at [668, 439] on textarea "**********" at bounding box center [978, 448] width 1023 height 23
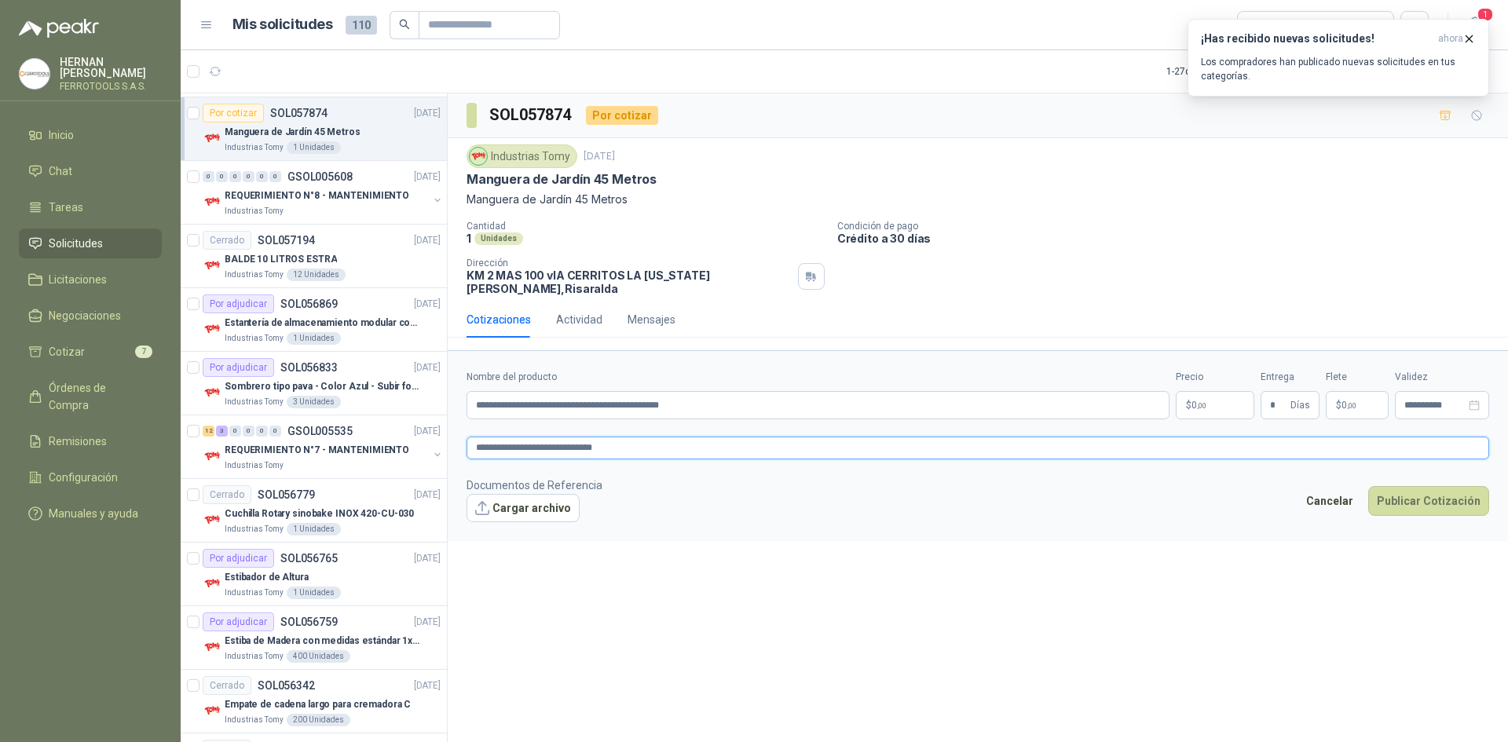
type textarea "**********"
paste textarea "**********"
type textarea "**********"
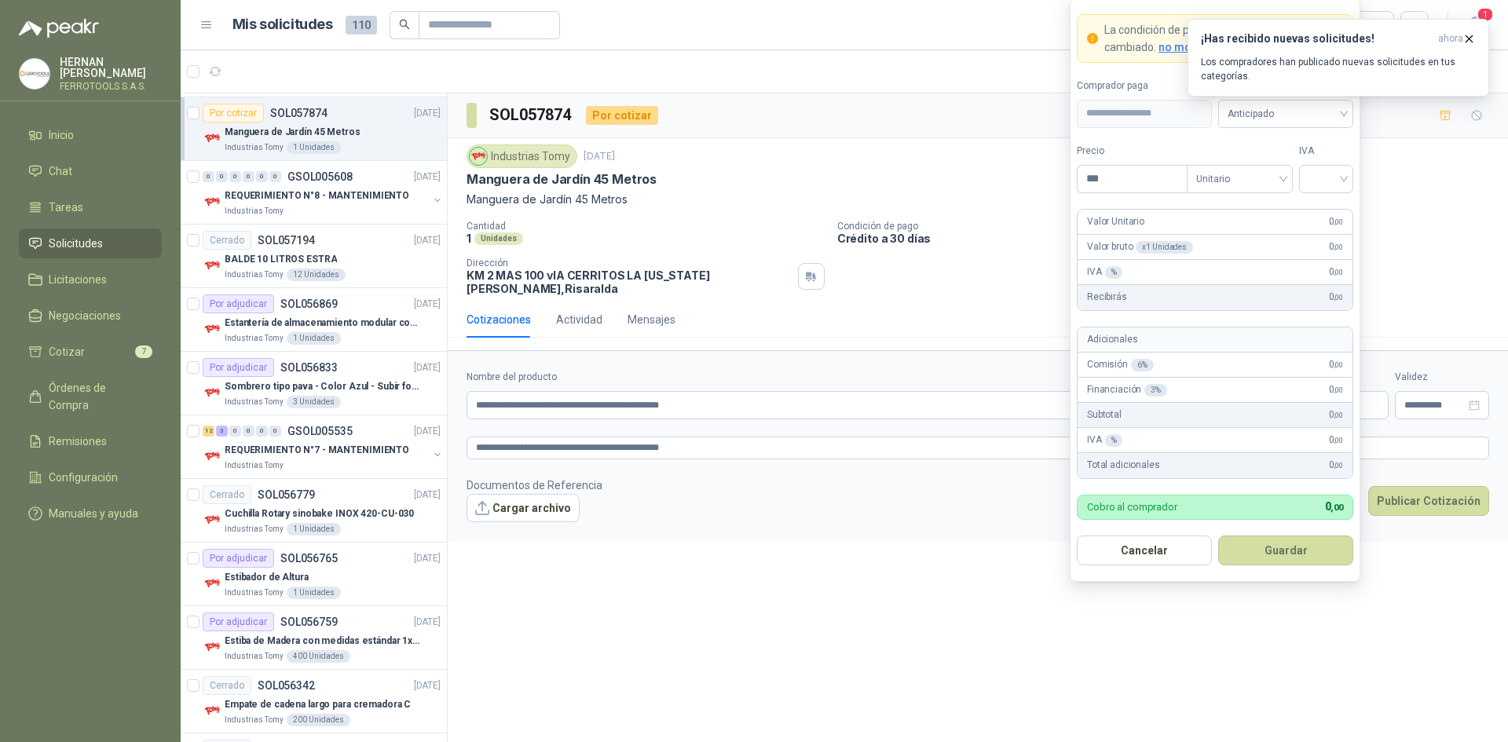
click at [1210, 394] on body "[PERSON_NAME] FERROTOOLS S.A.S. Inicio Chat Tareas Solicitudes Licitaciones Neg…" at bounding box center [754, 371] width 1508 height 742
click at [1317, 180] on input "search" at bounding box center [1326, 178] width 35 height 24
click at [1331, 203] on div "19%" at bounding box center [1326, 211] width 29 height 17
drag, startPoint x: 1132, startPoint y: 183, endPoint x: 1073, endPoint y: 181, distance: 58.9
click at [1073, 181] on form "**********" at bounding box center [1215, 290] width 291 height 584
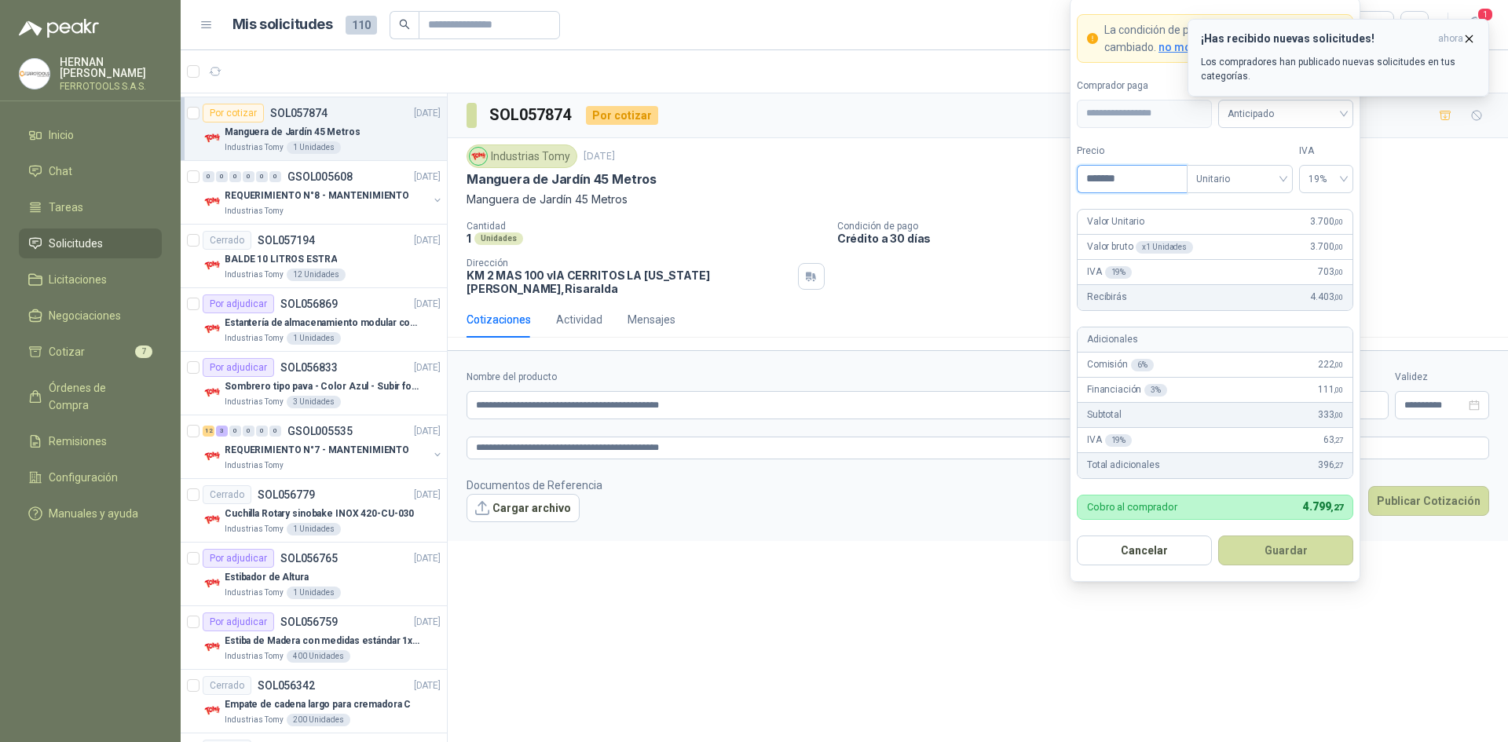
type input "*******"
click at [1469, 39] on icon "button" at bounding box center [1470, 38] width 6 height 6
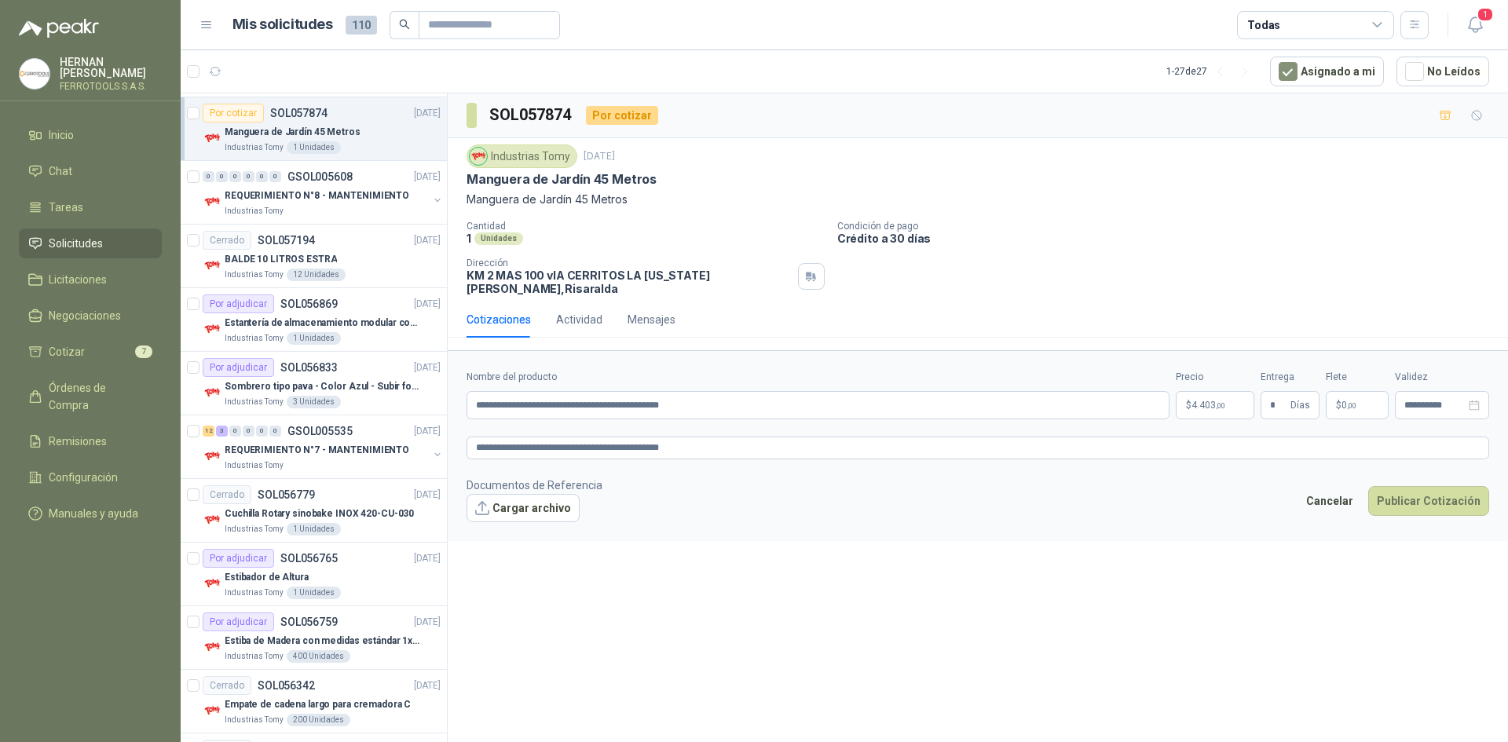
click at [1351, 401] on span ",00" at bounding box center [1351, 405] width 9 height 9
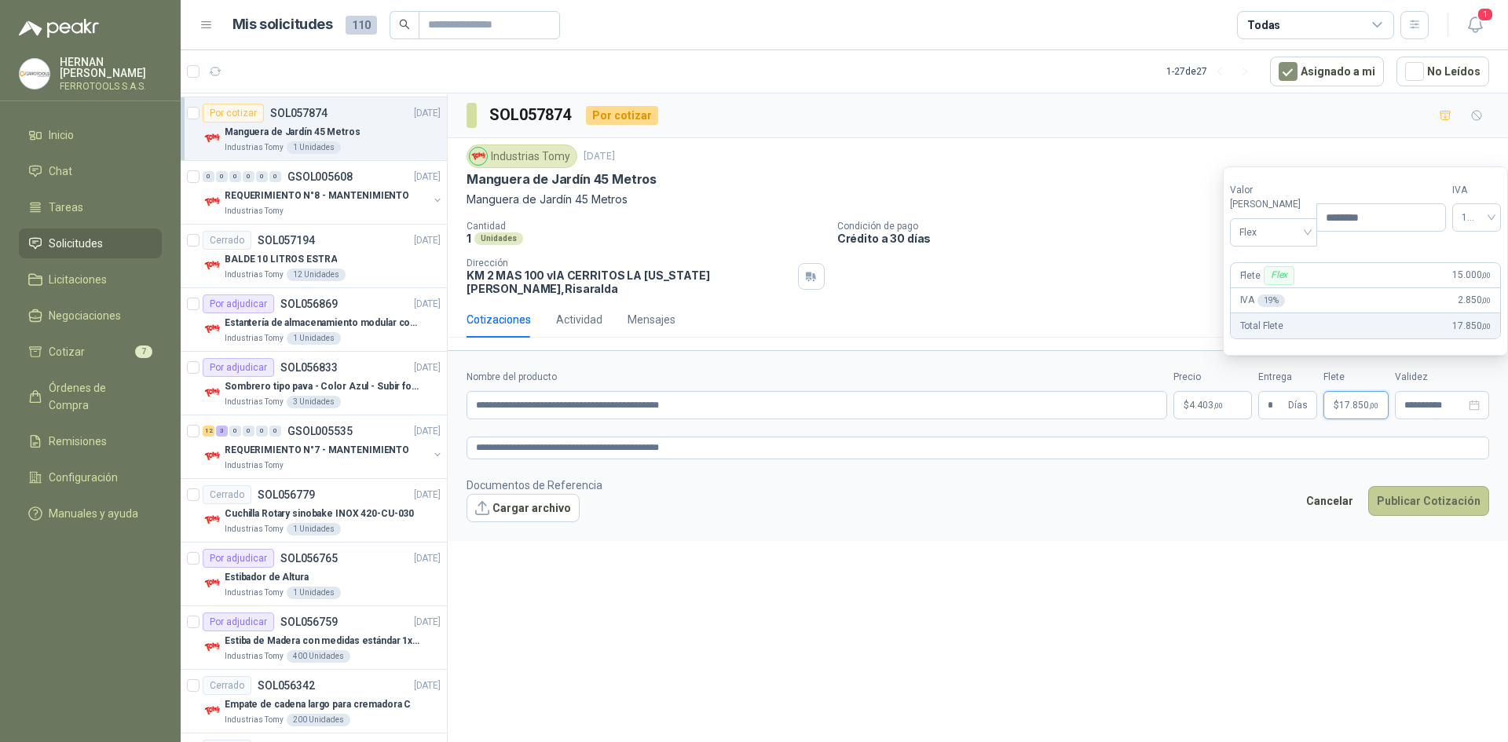
type input "********"
click at [1396, 486] on button "Publicar Cotización" at bounding box center [1428, 501] width 121 height 30
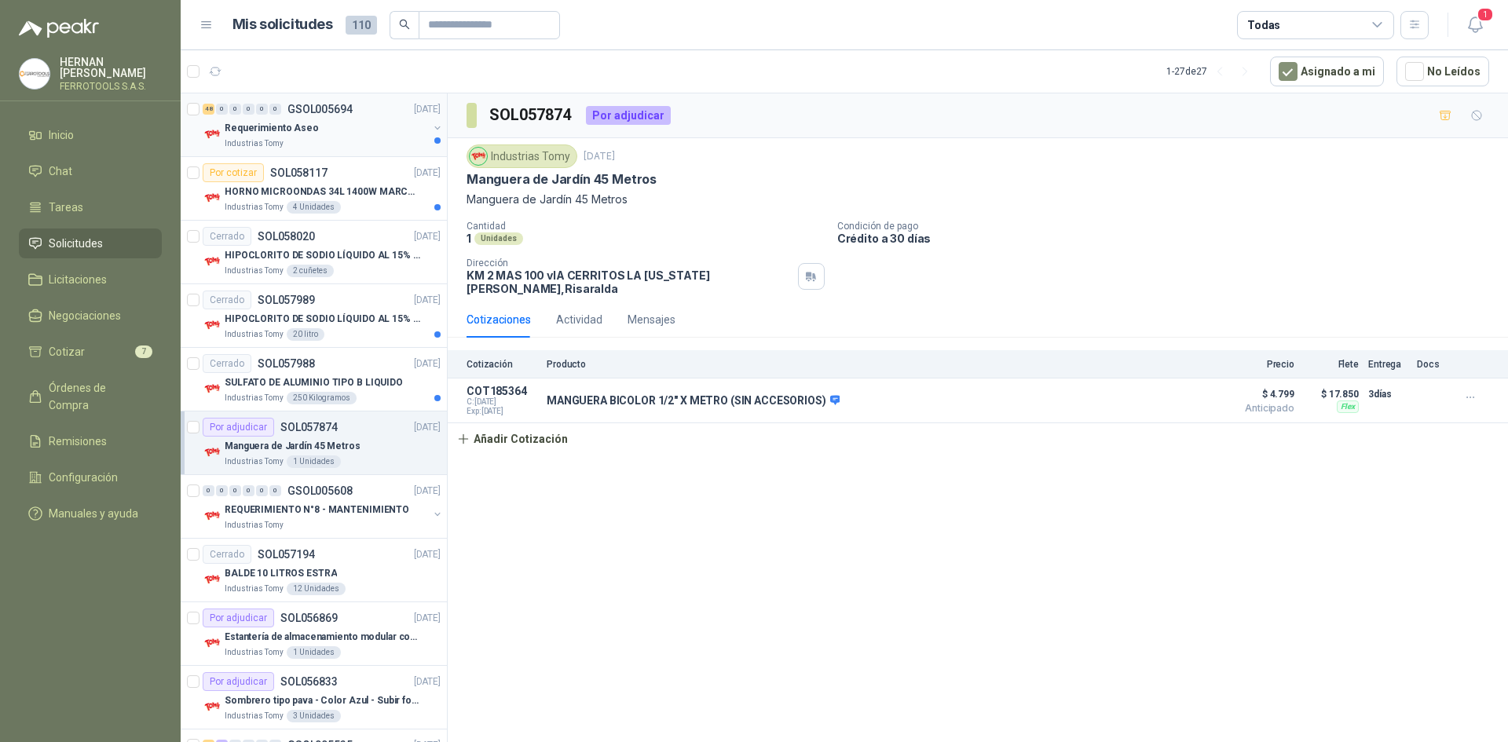
click at [365, 128] on div "Requerimiento Aseo" at bounding box center [326, 128] width 203 height 19
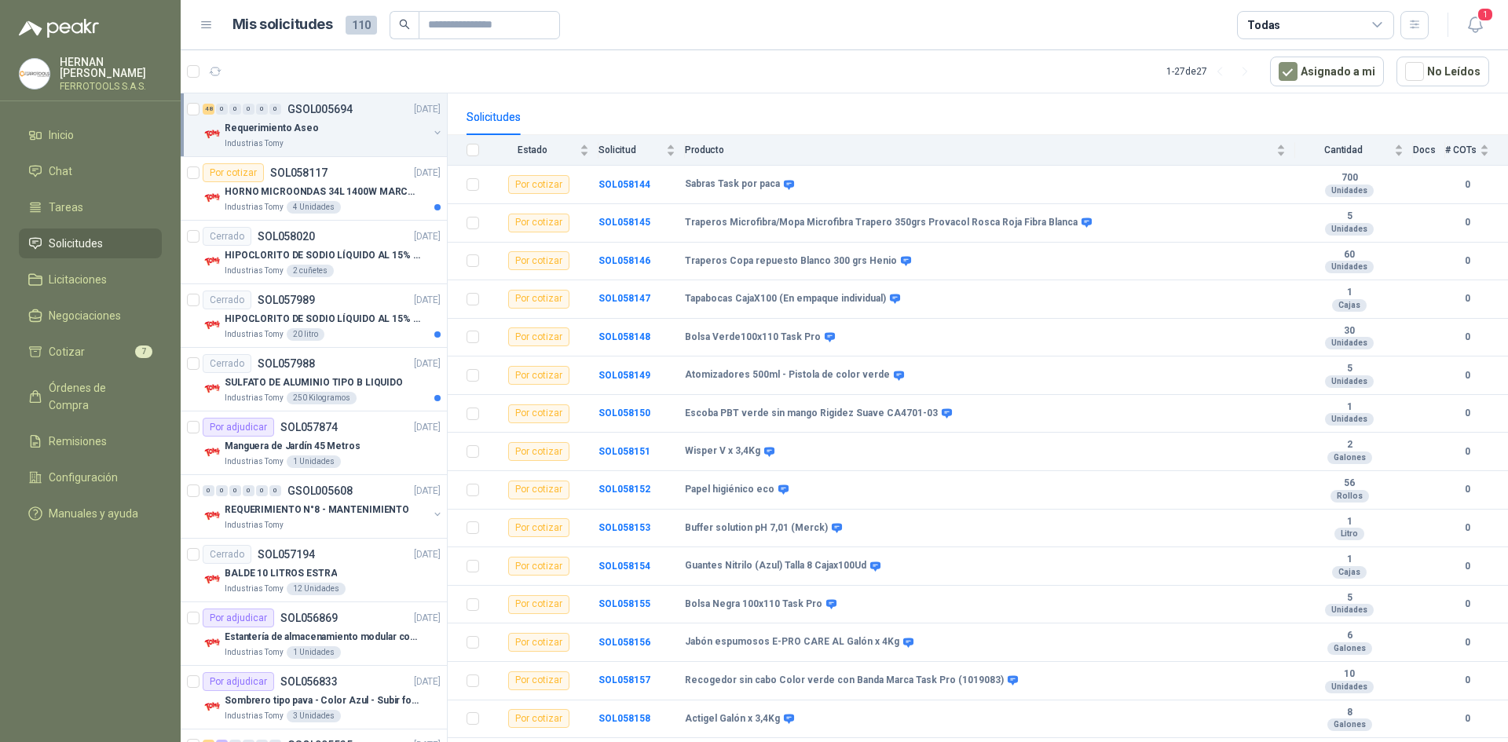
scroll to position [131, 0]
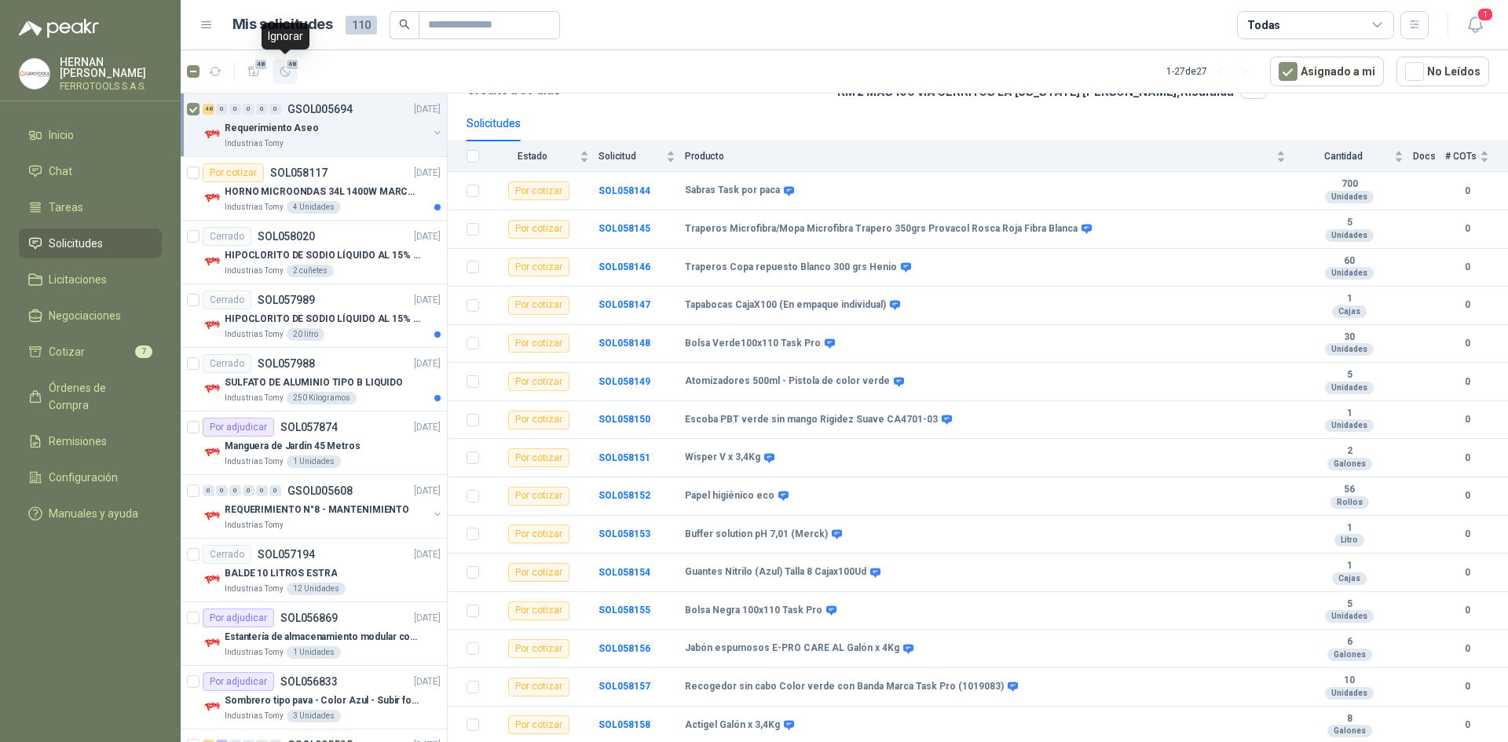
click at [283, 71] on icon "button" at bounding box center [285, 71] width 13 height 13
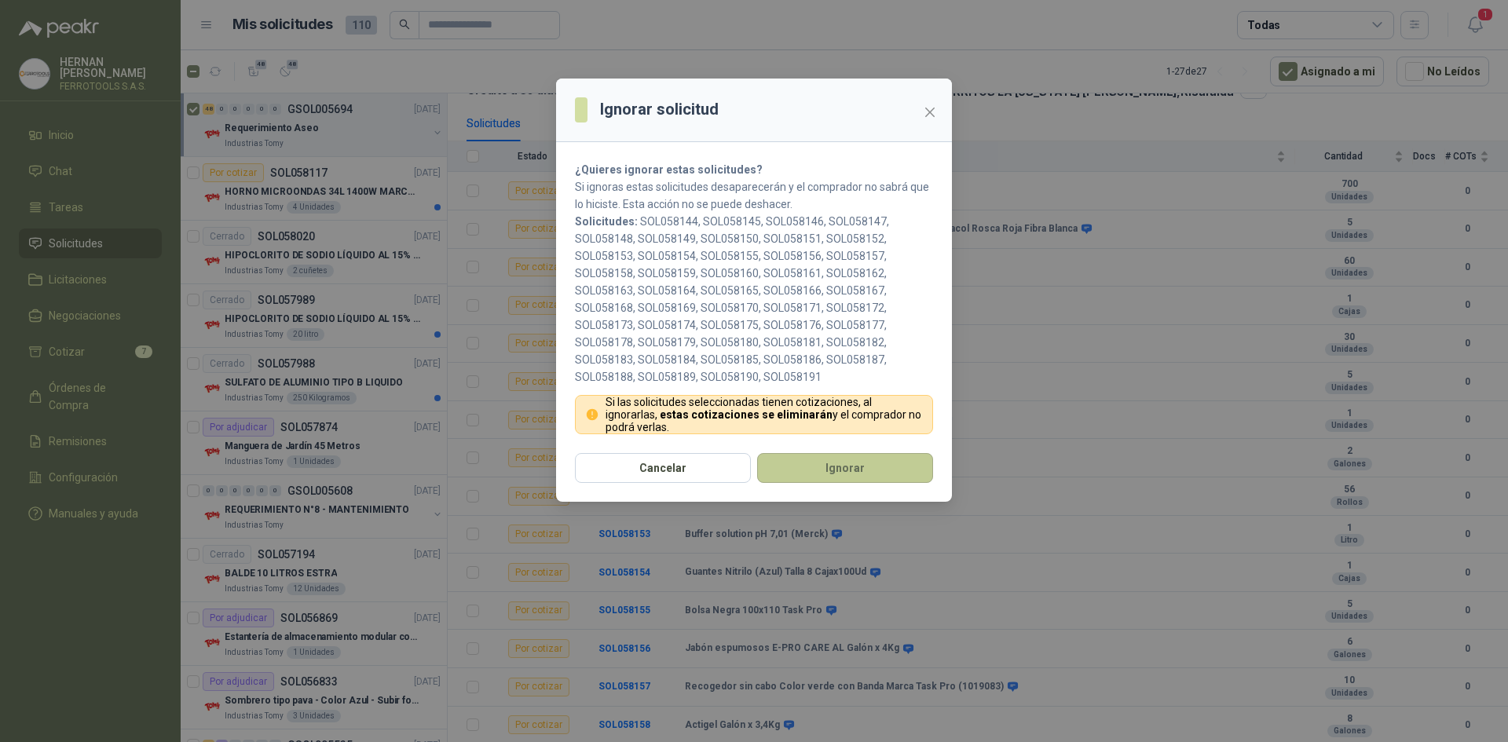
click at [868, 471] on button "Ignorar" at bounding box center [845, 468] width 176 height 30
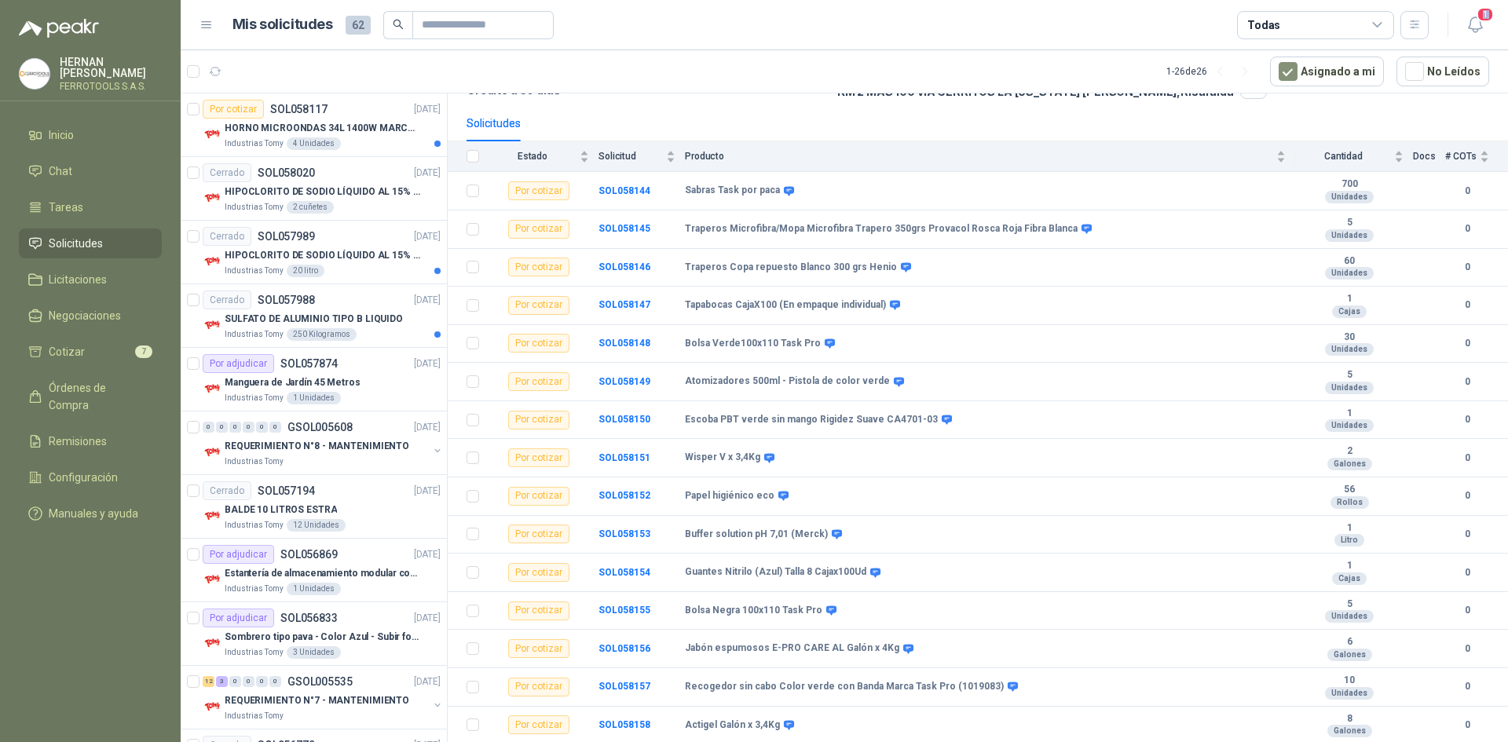
drag, startPoint x: 1313, startPoint y: 31, endPoint x: 1073, endPoint y: 49, distance: 240.2
click at [1064, 50] on main "Mis solicitudes 62 Todas 1 1 - 26 de 26 Asignado a mi No Leídos Por cotizar SOL…" at bounding box center [844, 371] width 1327 height 742
click at [1375, 31] on icon at bounding box center [1378, 25] width 14 height 14
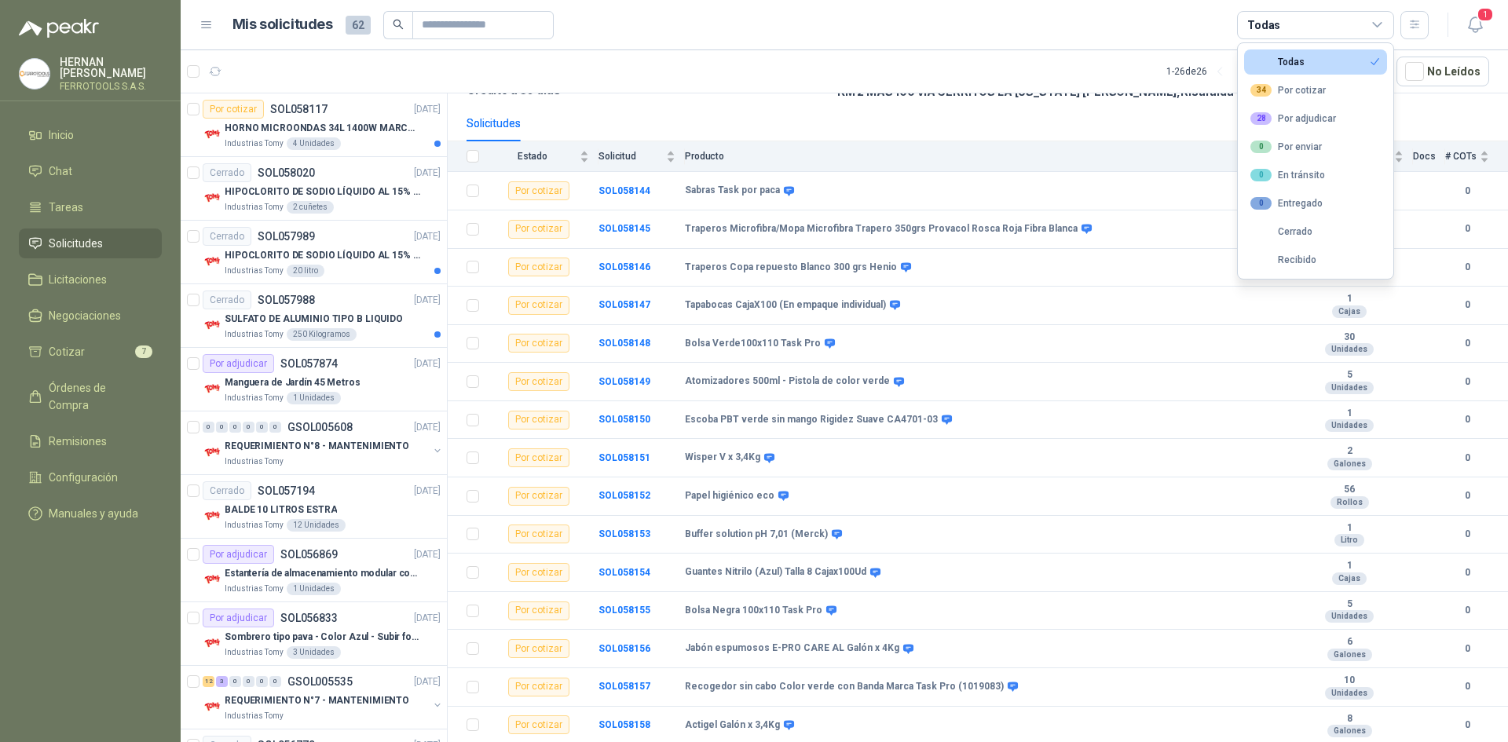
click at [1320, 62] on button "Todas" at bounding box center [1315, 61] width 143 height 25
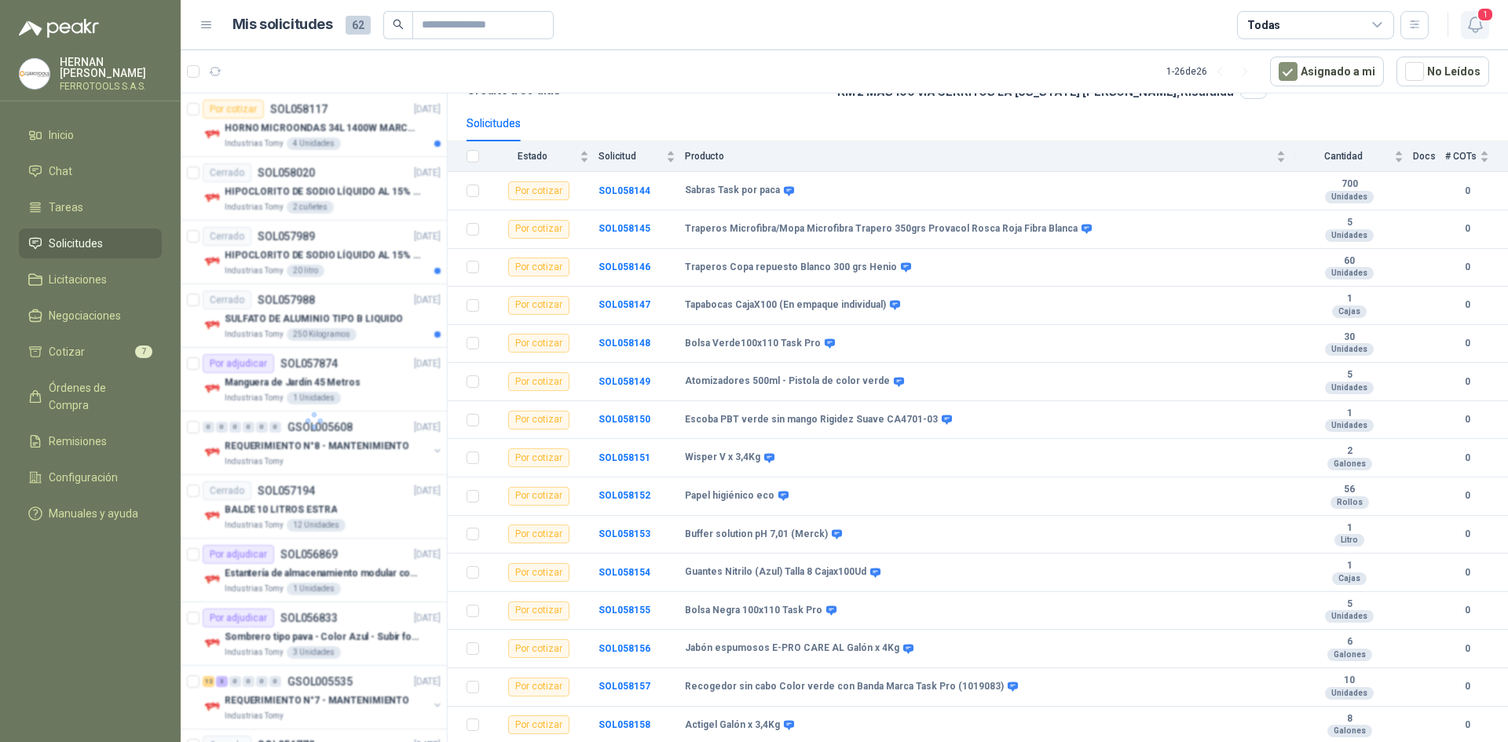
click at [1470, 30] on icon "button" at bounding box center [1476, 25] width 20 height 20
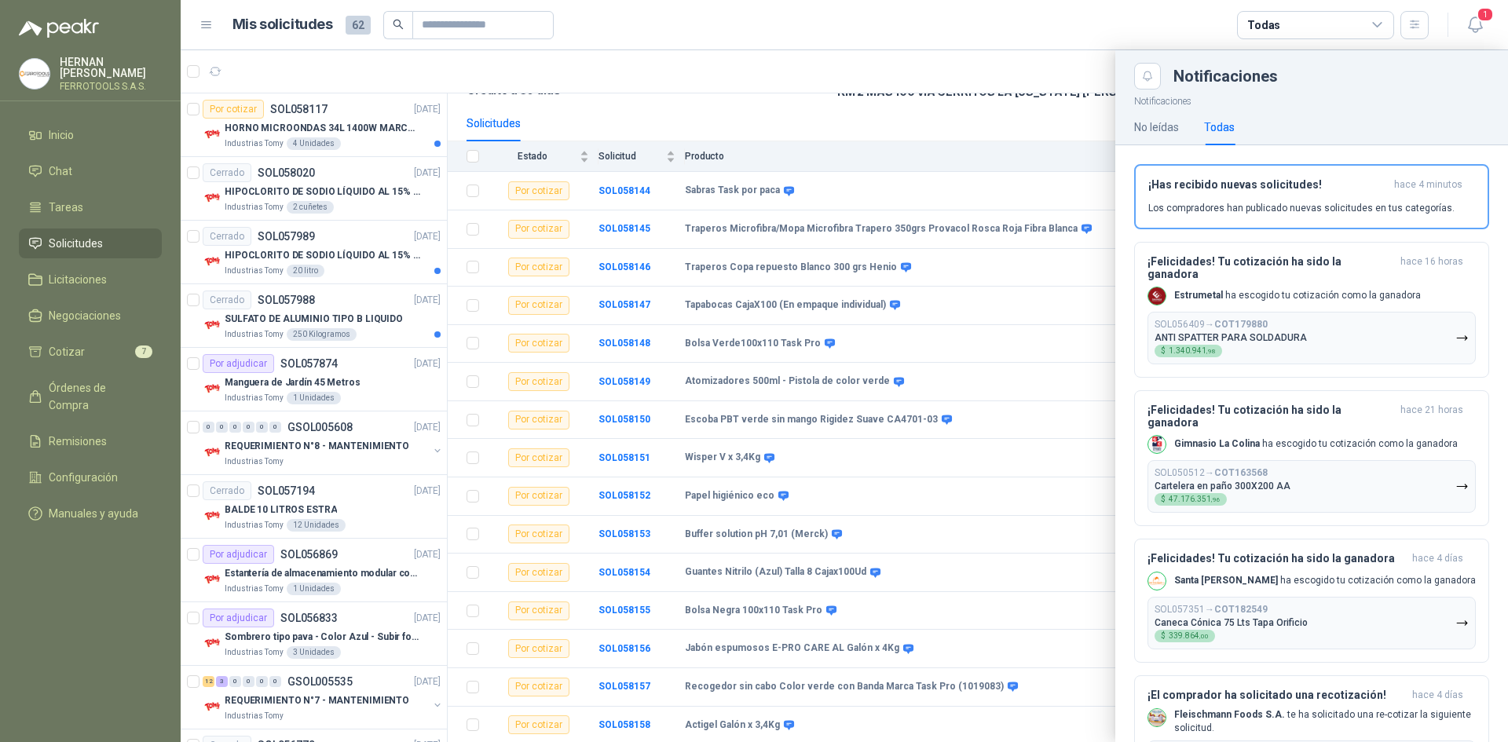
drag, startPoint x: 673, startPoint y: 83, endPoint x: 398, endPoint y: 119, distance: 277.2
click at [672, 83] on div at bounding box center [844, 396] width 1327 height 692
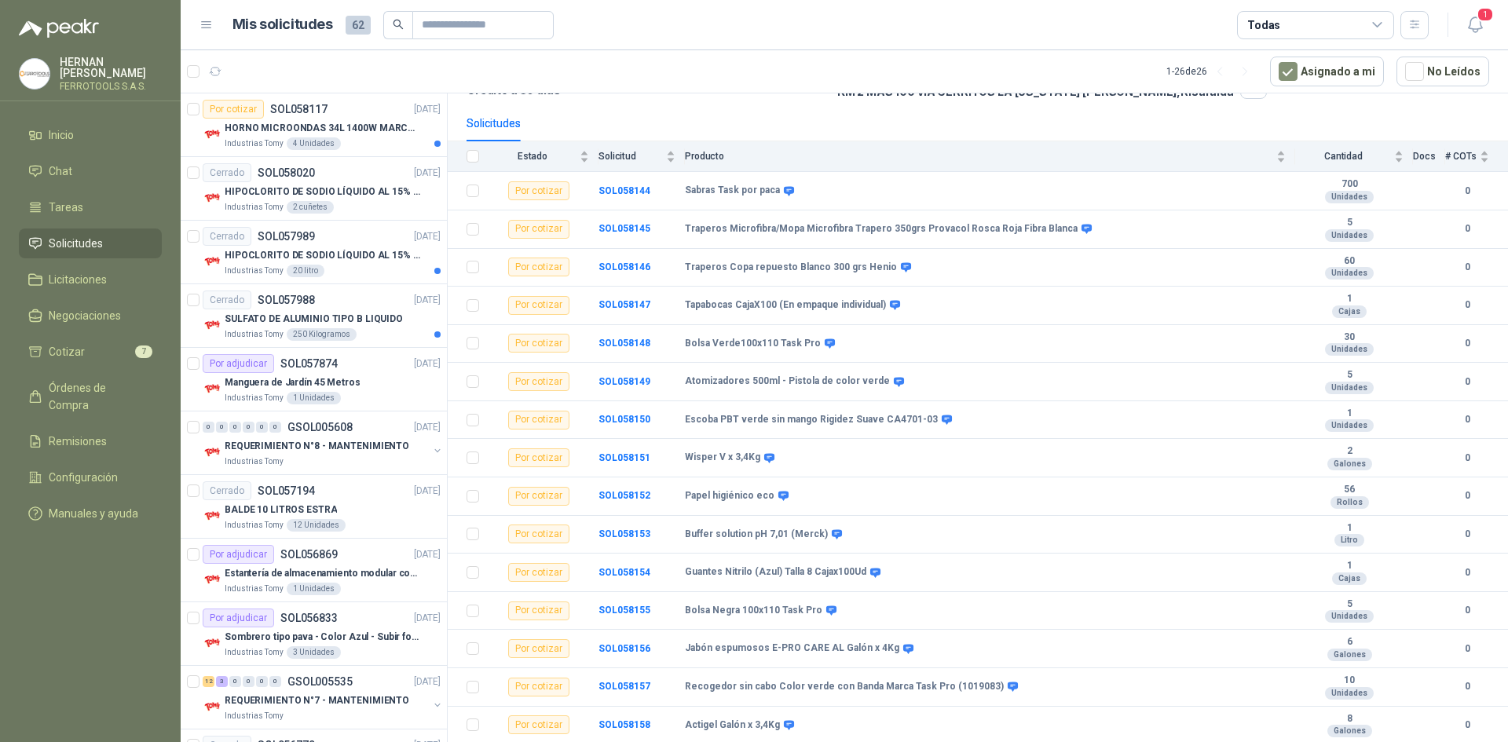
click at [123, 236] on li "Solicitudes" at bounding box center [90, 243] width 124 height 17
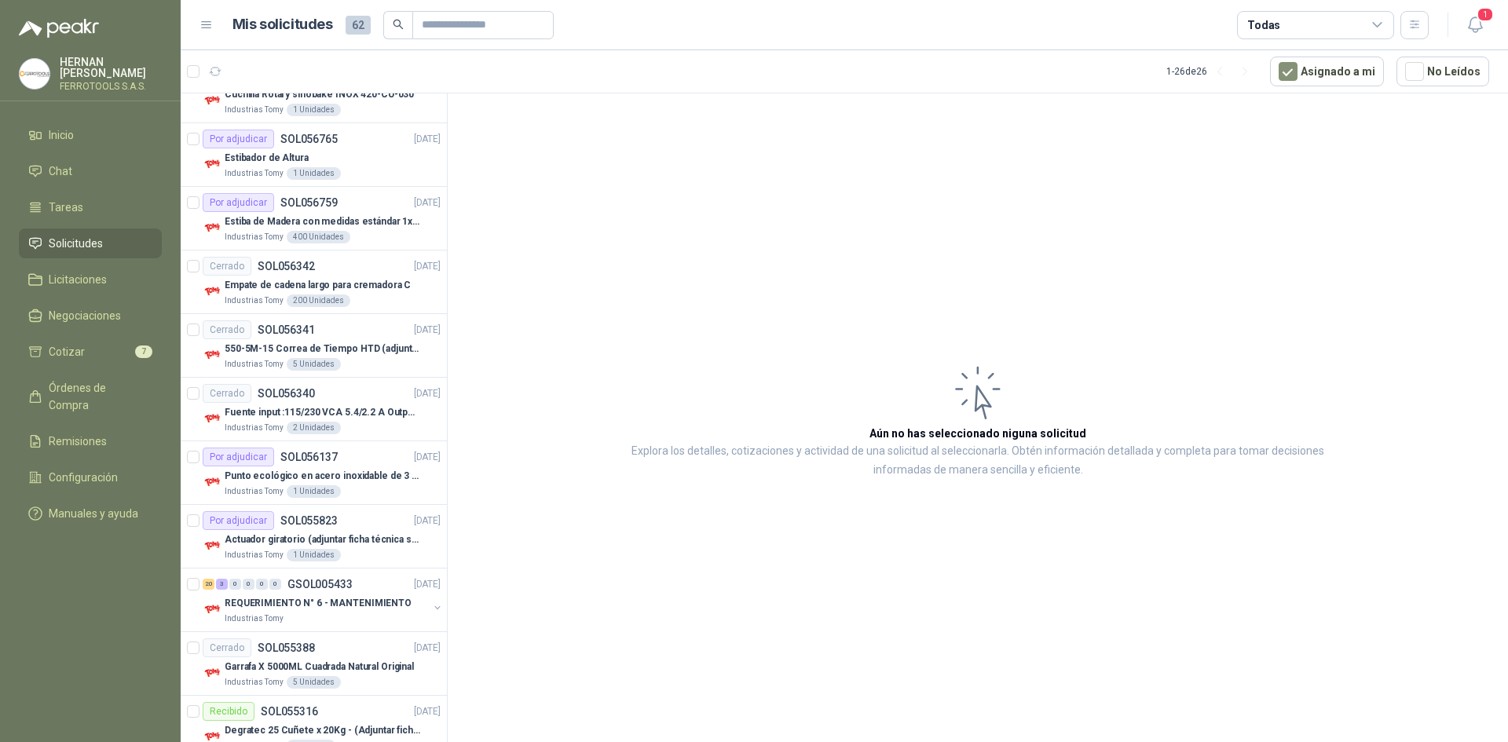
scroll to position [394, 0]
